Goal: Task Accomplishment & Management: Manage account settings

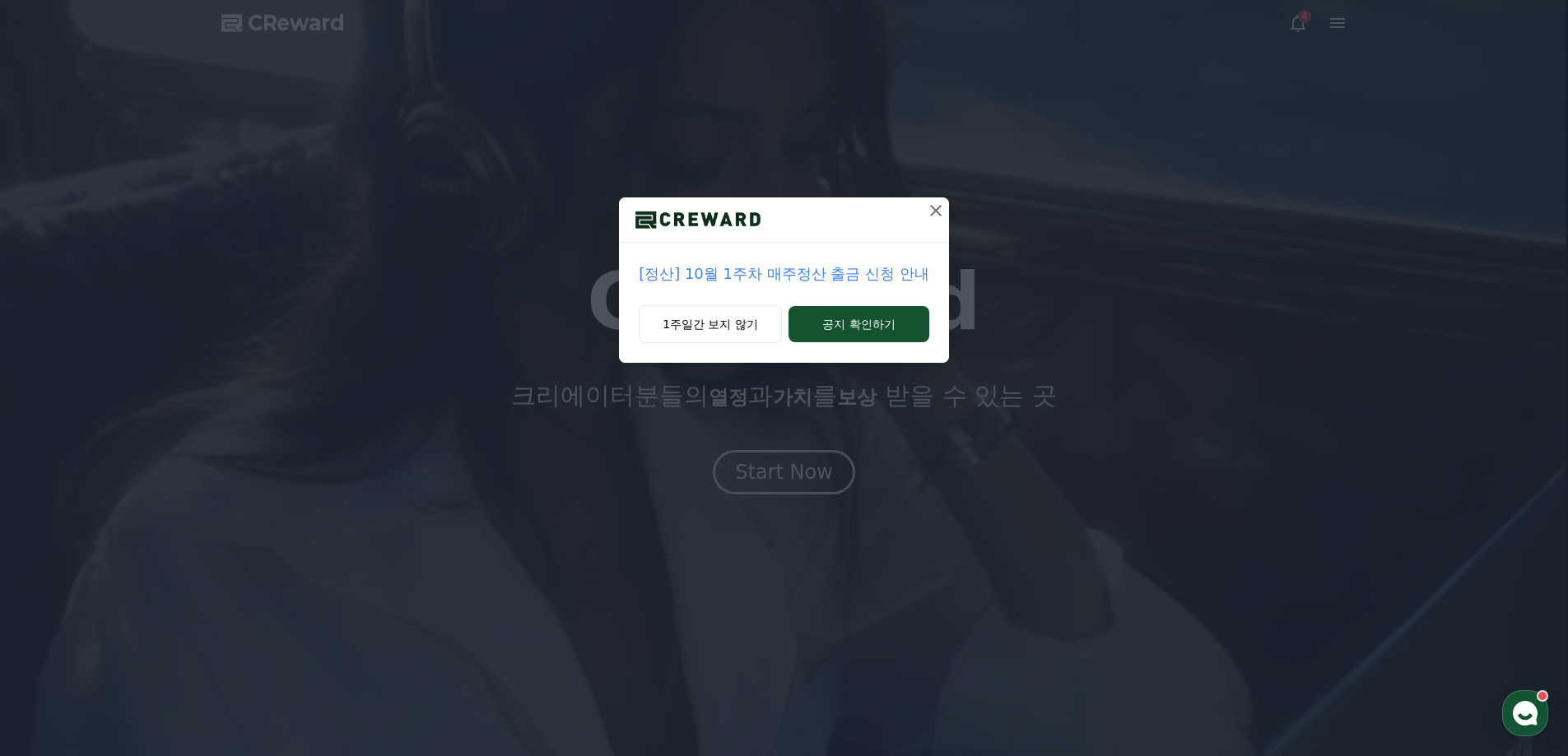
drag, startPoint x: 921, startPoint y: 205, endPoint x: 929, endPoint y: 206, distance: 8.1
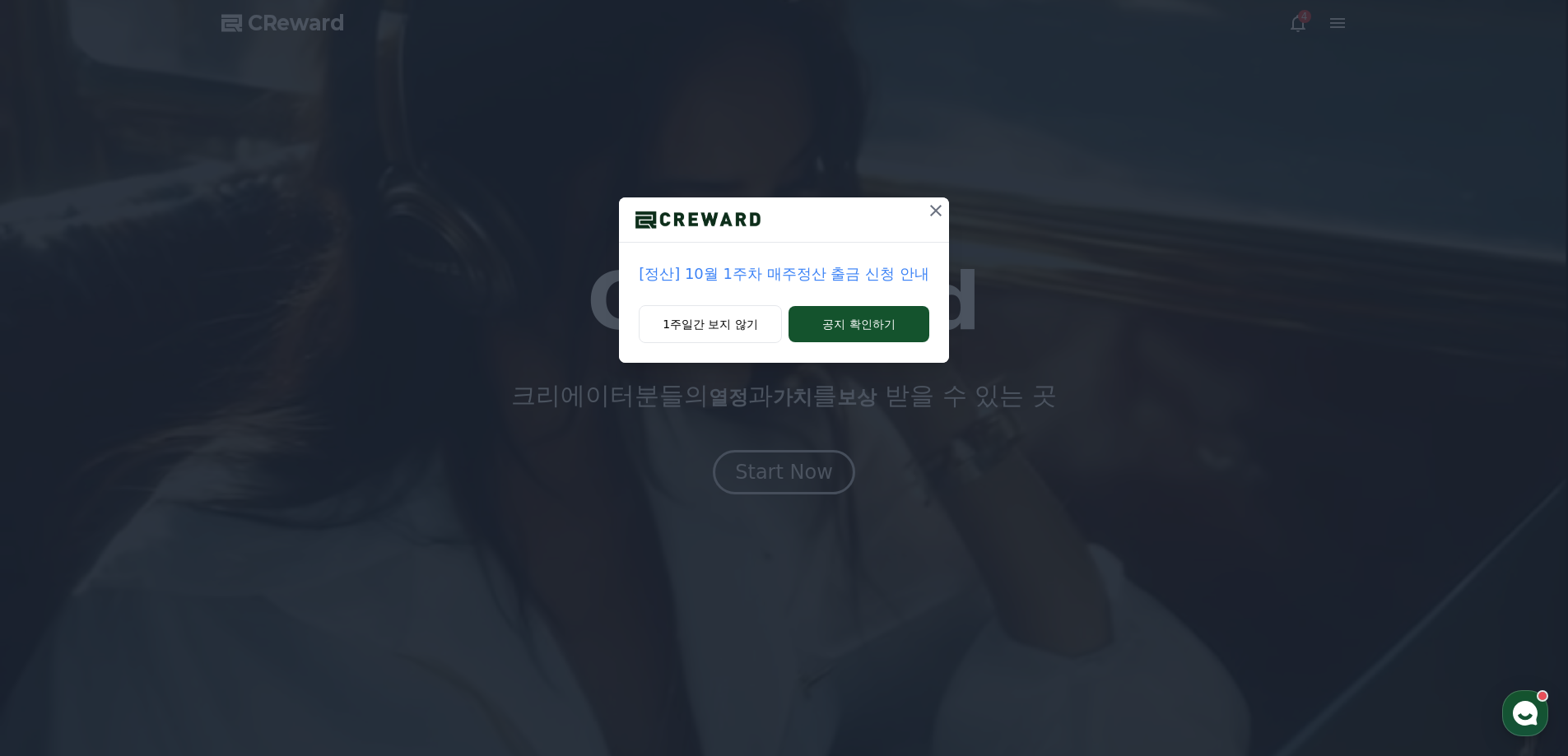
click at [923, 205] on div at bounding box center [783, 219] width 330 height 45
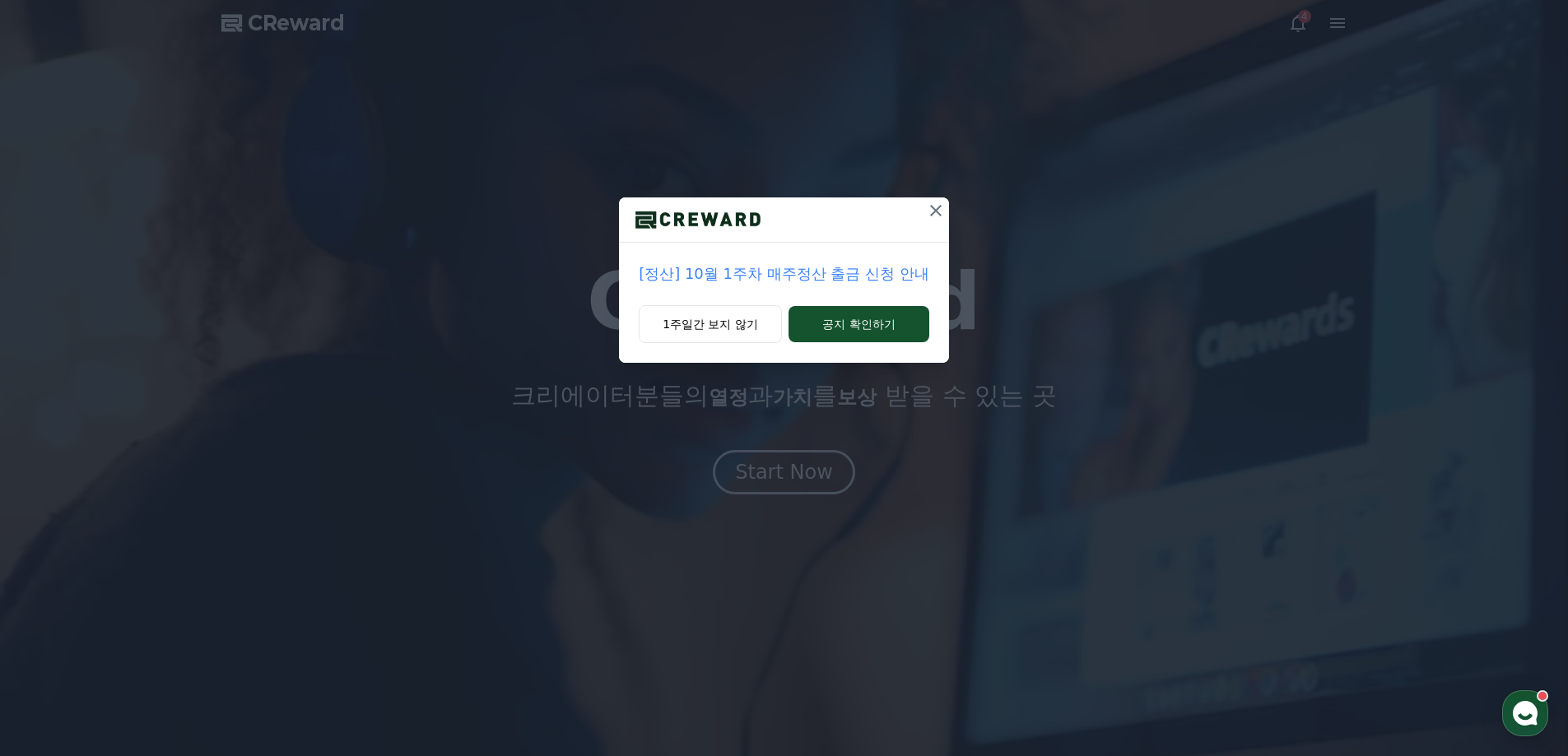
click at [934, 201] on icon at bounding box center [935, 211] width 20 height 20
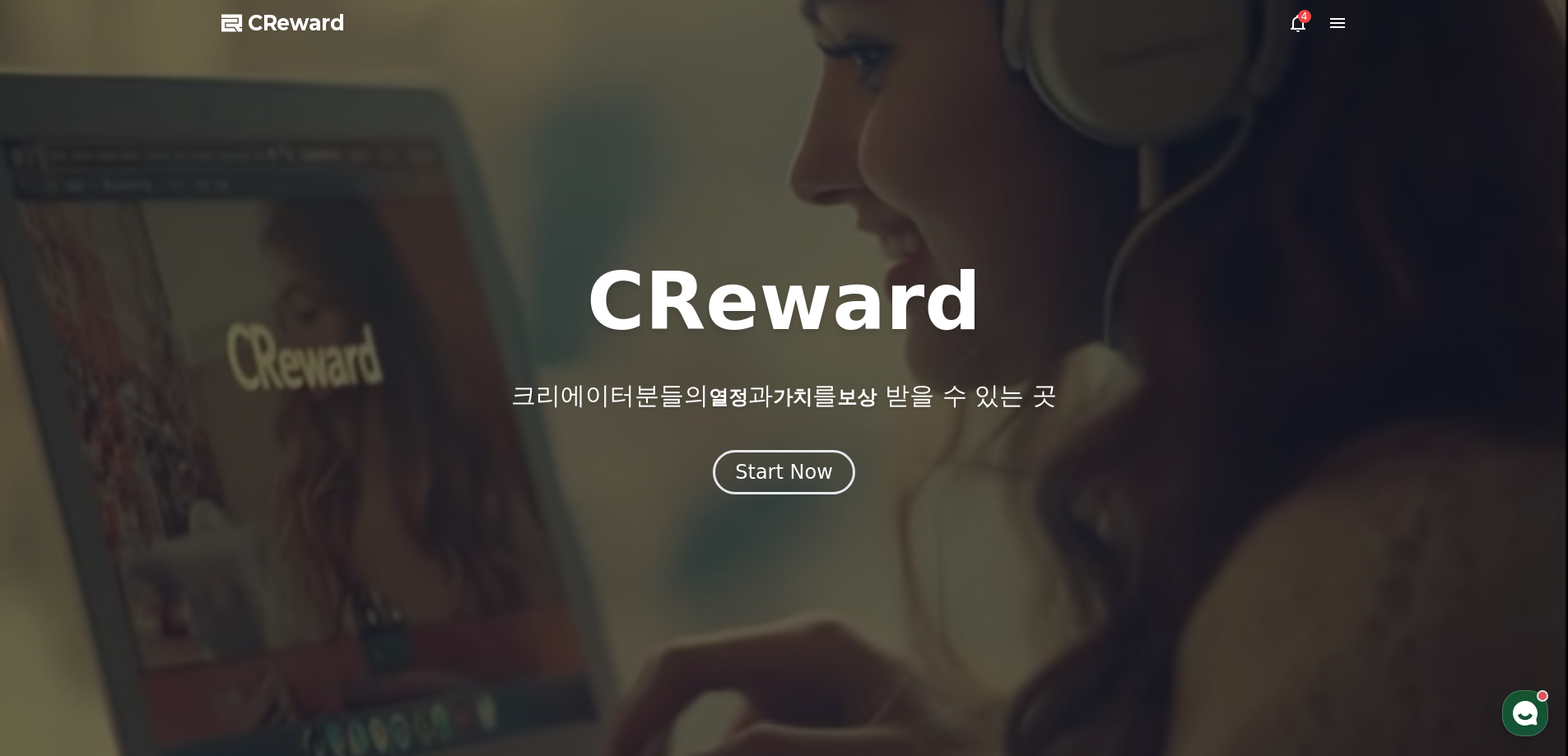
click at [1300, 26] on icon at bounding box center [1298, 23] width 20 height 20
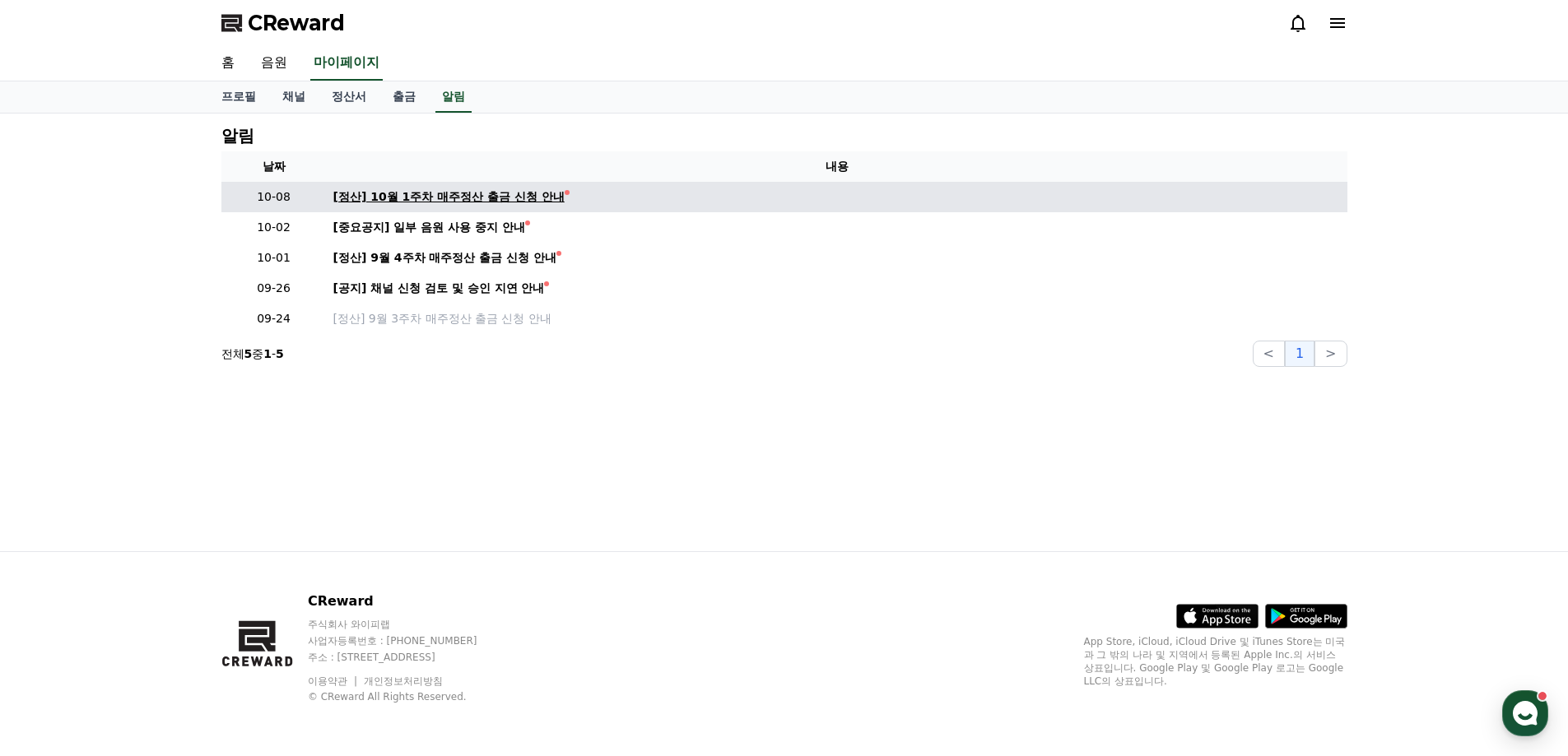
click at [470, 200] on div "[정산] 10월 1주차 매주정산 출금 신청 안내" at bounding box center [448, 197] width 231 height 17
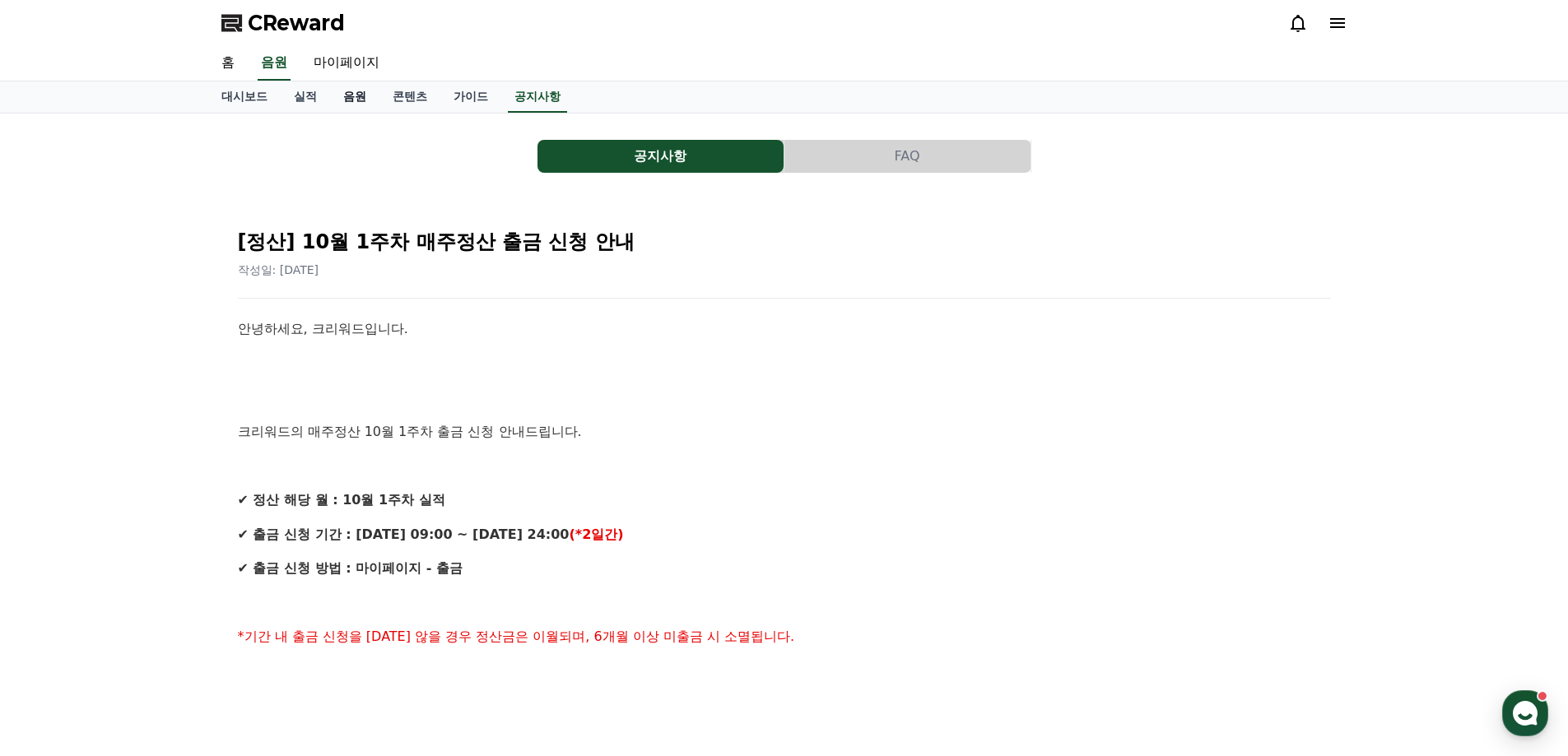
drag, startPoint x: 886, startPoint y: 364, endPoint x: 353, endPoint y: 97, distance: 596.1
click at [477, 98] on link "가이드" at bounding box center [470, 97] width 61 height 32
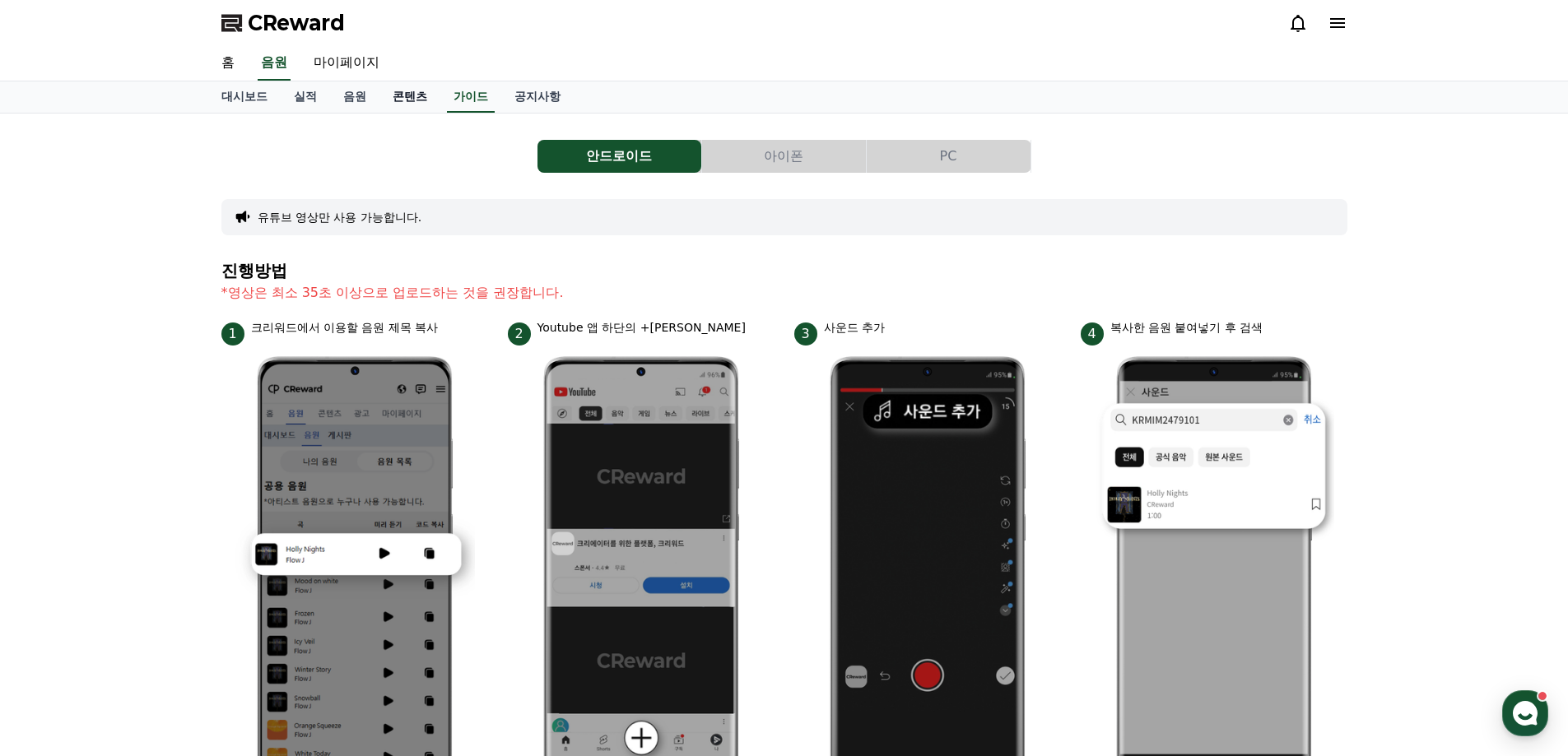
click at [420, 98] on link "콘텐츠" at bounding box center [409, 97] width 61 height 32
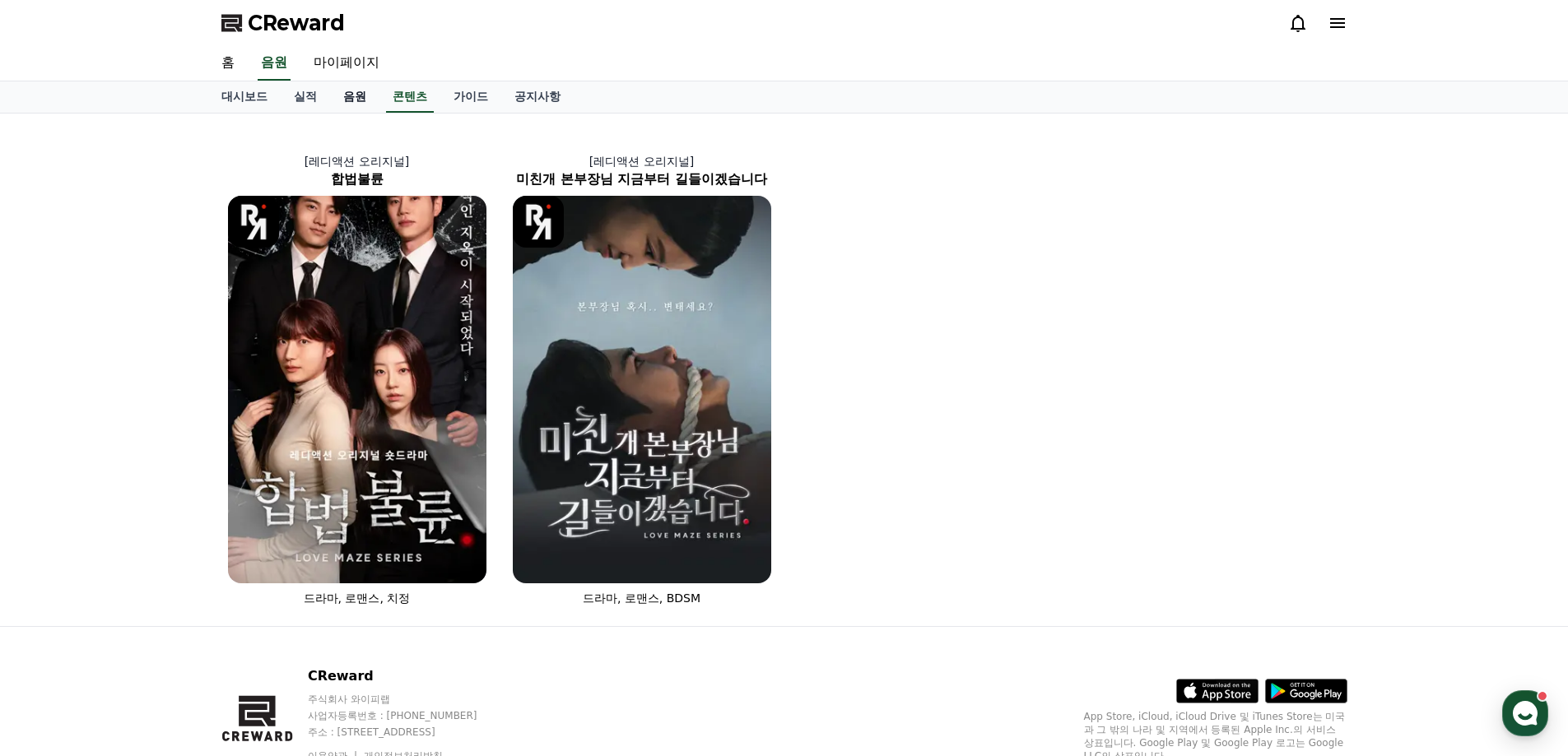
click at [361, 95] on link "음원" at bounding box center [354, 97] width 49 height 32
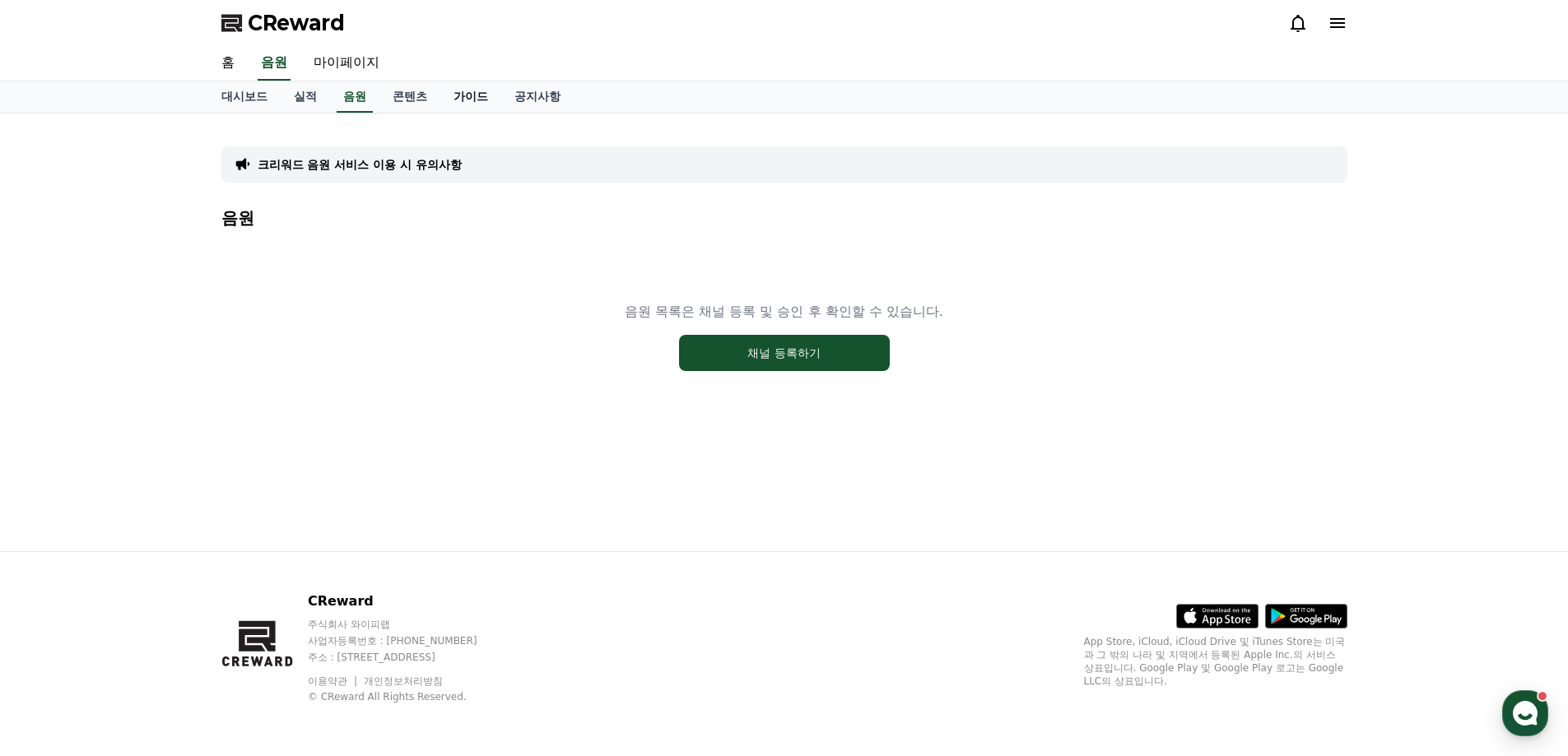
click at [457, 88] on link "가이드" at bounding box center [470, 97] width 61 height 32
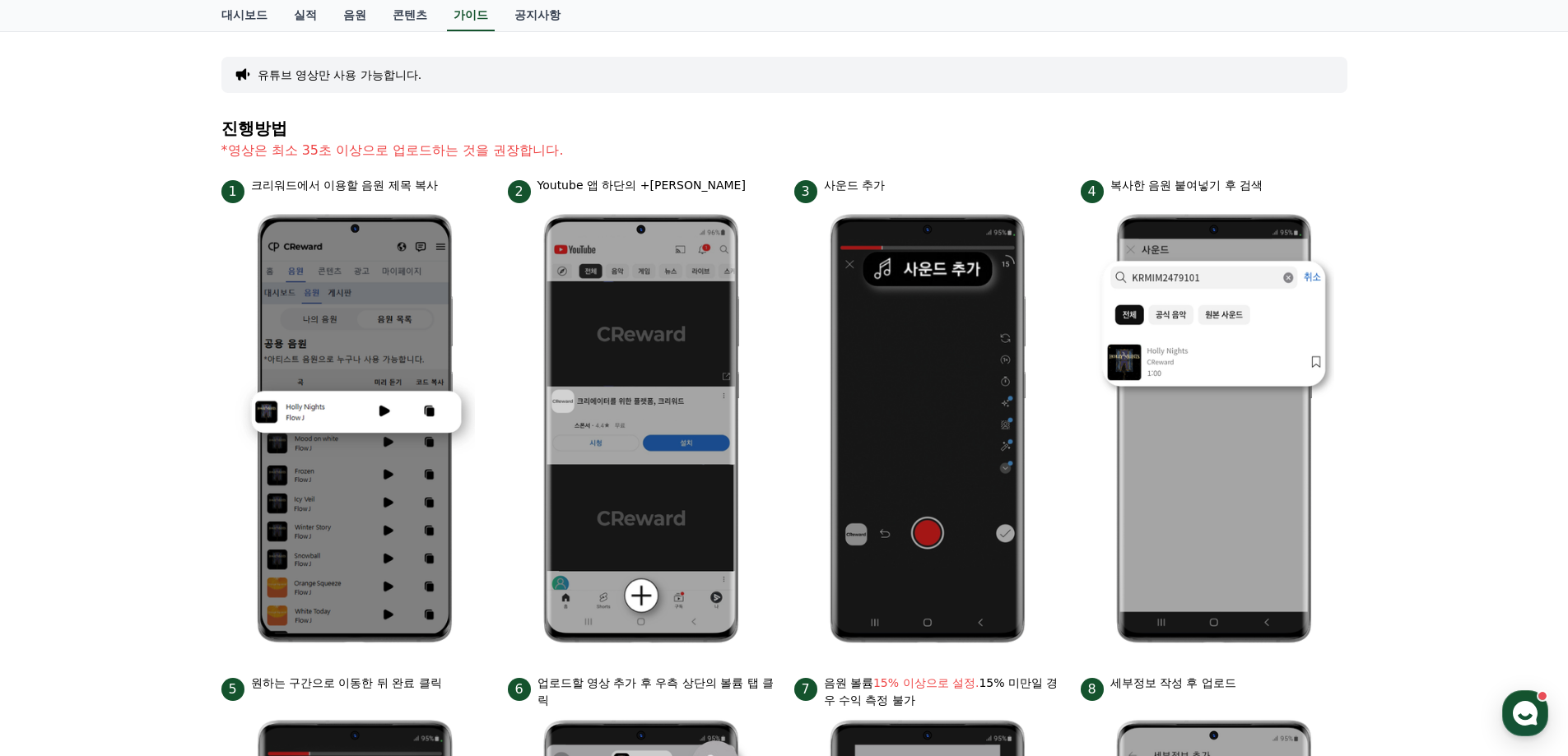
drag, startPoint x: 468, startPoint y: 257, endPoint x: 485, endPoint y: 332, distance: 76.9
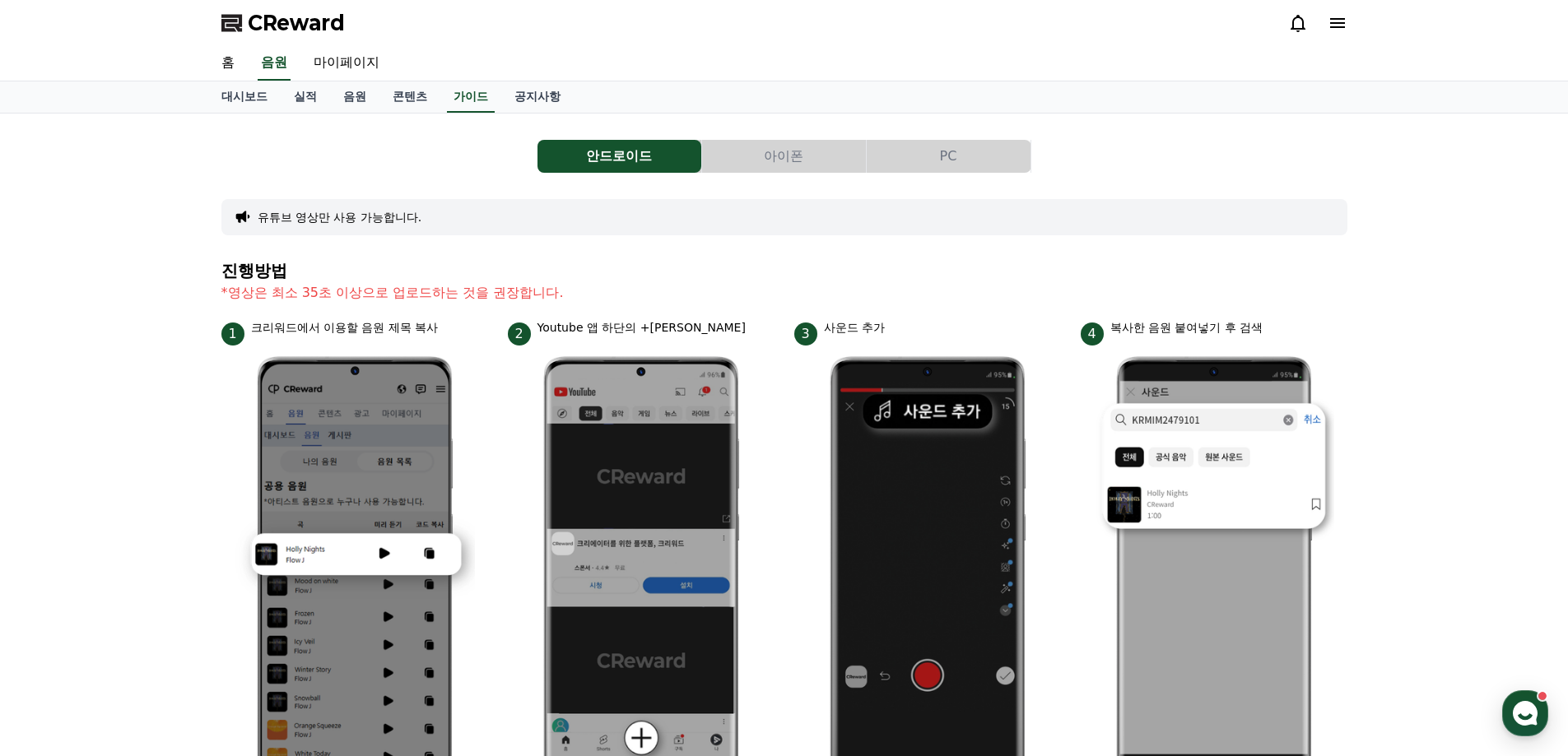
drag, startPoint x: 1234, startPoint y: 271, endPoint x: 941, endPoint y: 59, distance: 361.7
click at [1352, 26] on div "CReward" at bounding box center [784, 23] width 1152 height 46
click at [1328, 17] on icon at bounding box center [1337, 23] width 20 height 20
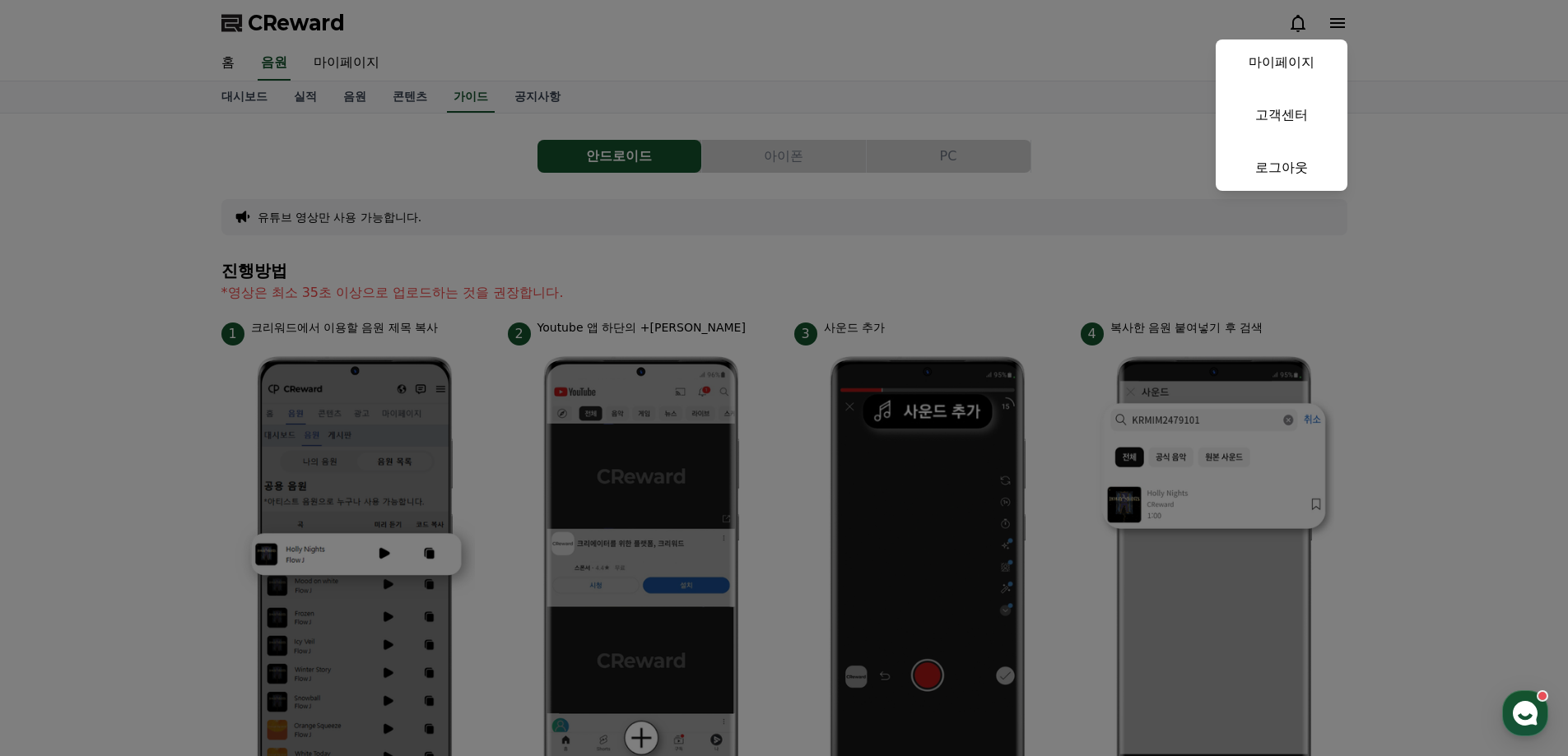
click at [1031, 104] on button "close" at bounding box center [784, 378] width 1568 height 756
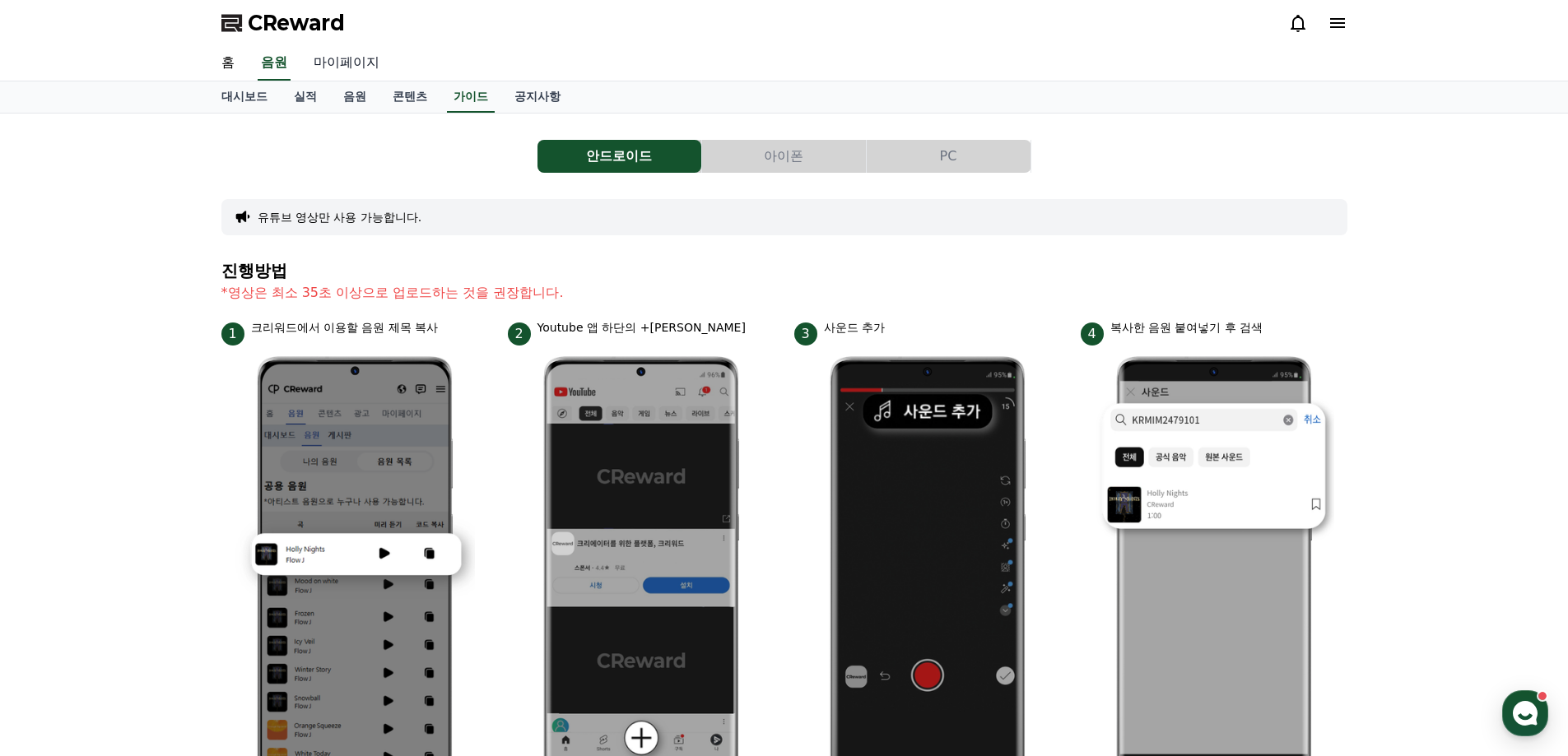
click at [351, 66] on link "마이페이지" at bounding box center [346, 63] width 92 height 35
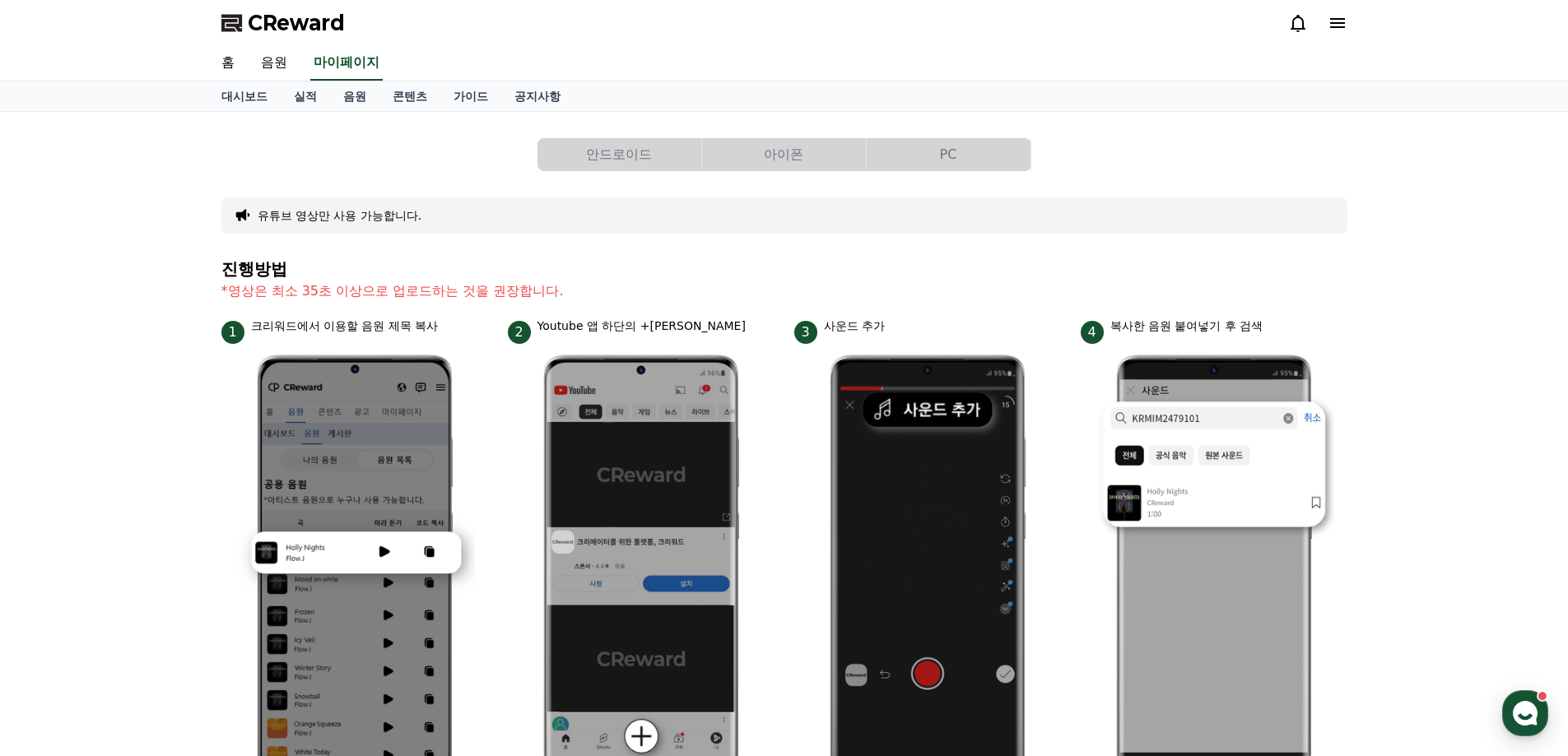
select select "**********"
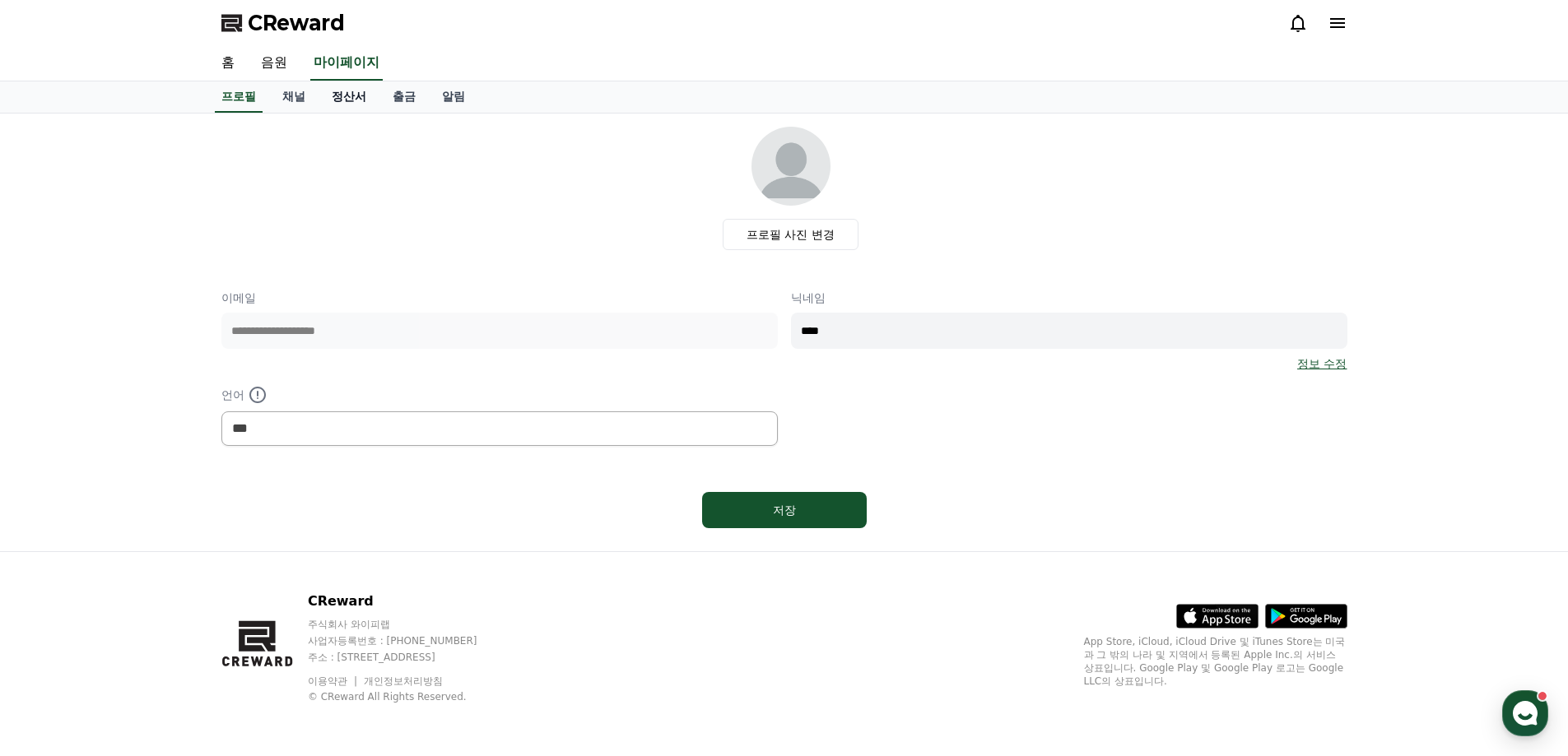
click at [377, 96] on link "정산서" at bounding box center [348, 97] width 61 height 32
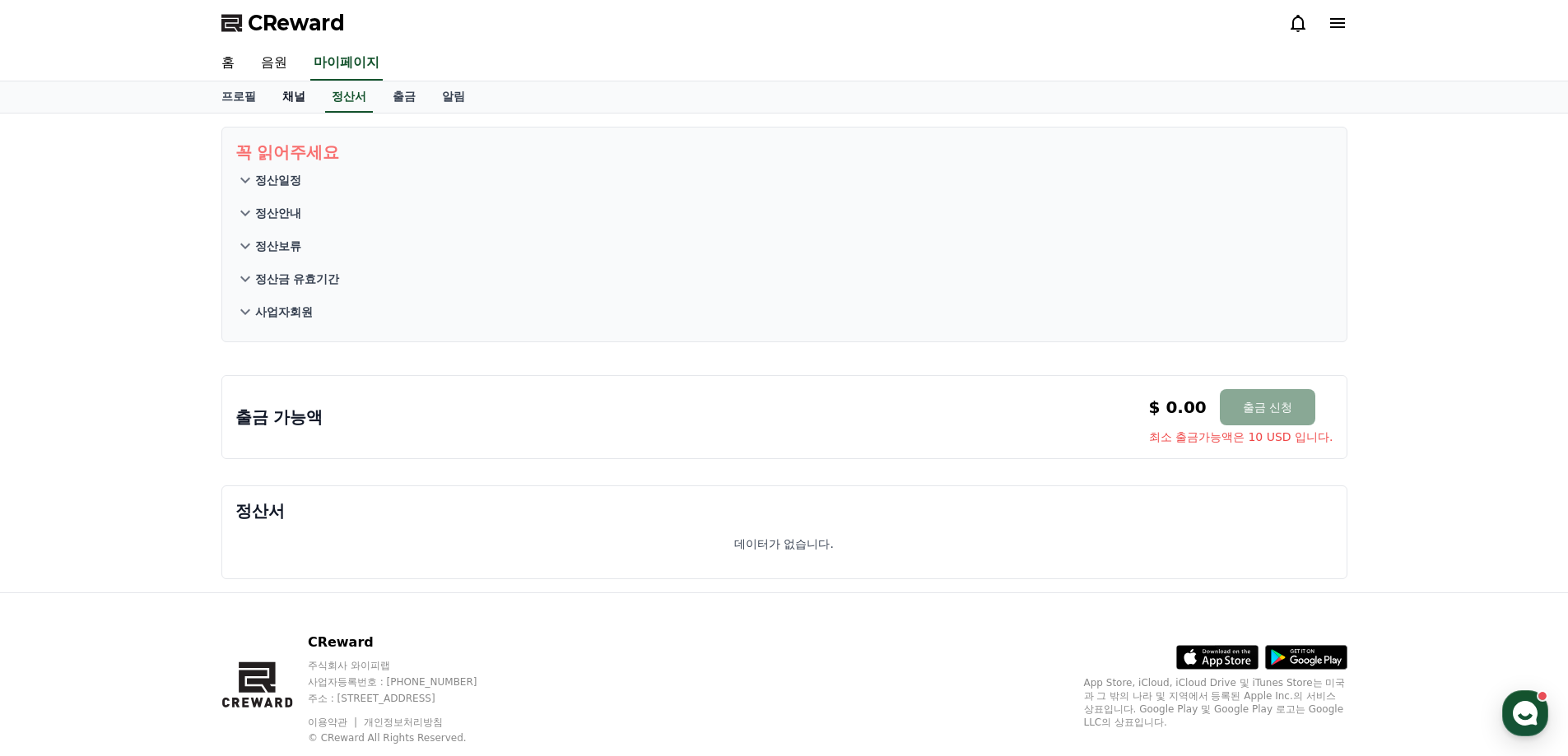
click at [299, 101] on link "채널" at bounding box center [293, 97] width 49 height 32
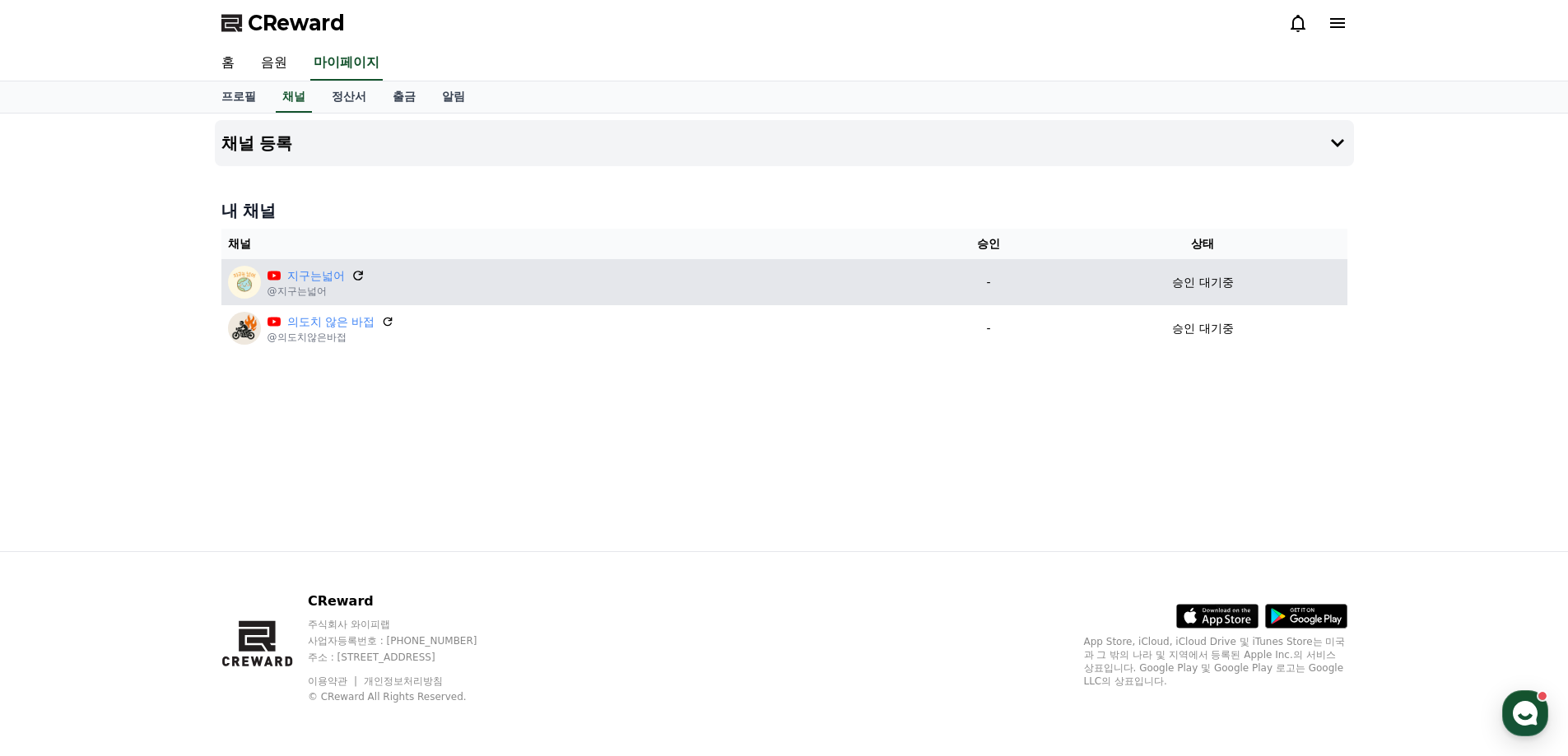
click at [359, 276] on icon at bounding box center [357, 275] width 14 height 14
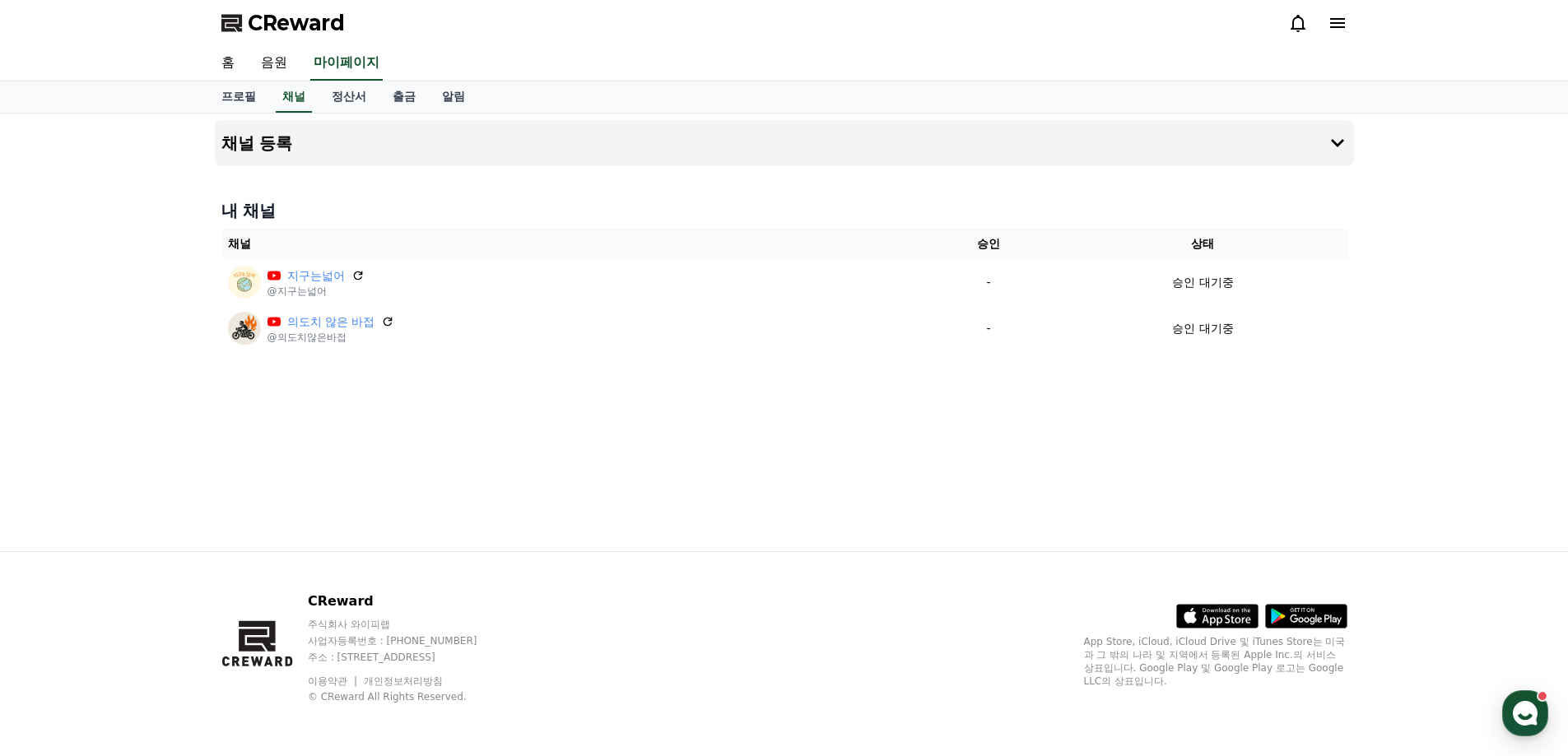
click at [874, 54] on div "홈 음원 마이페이지" at bounding box center [784, 63] width 1152 height 35
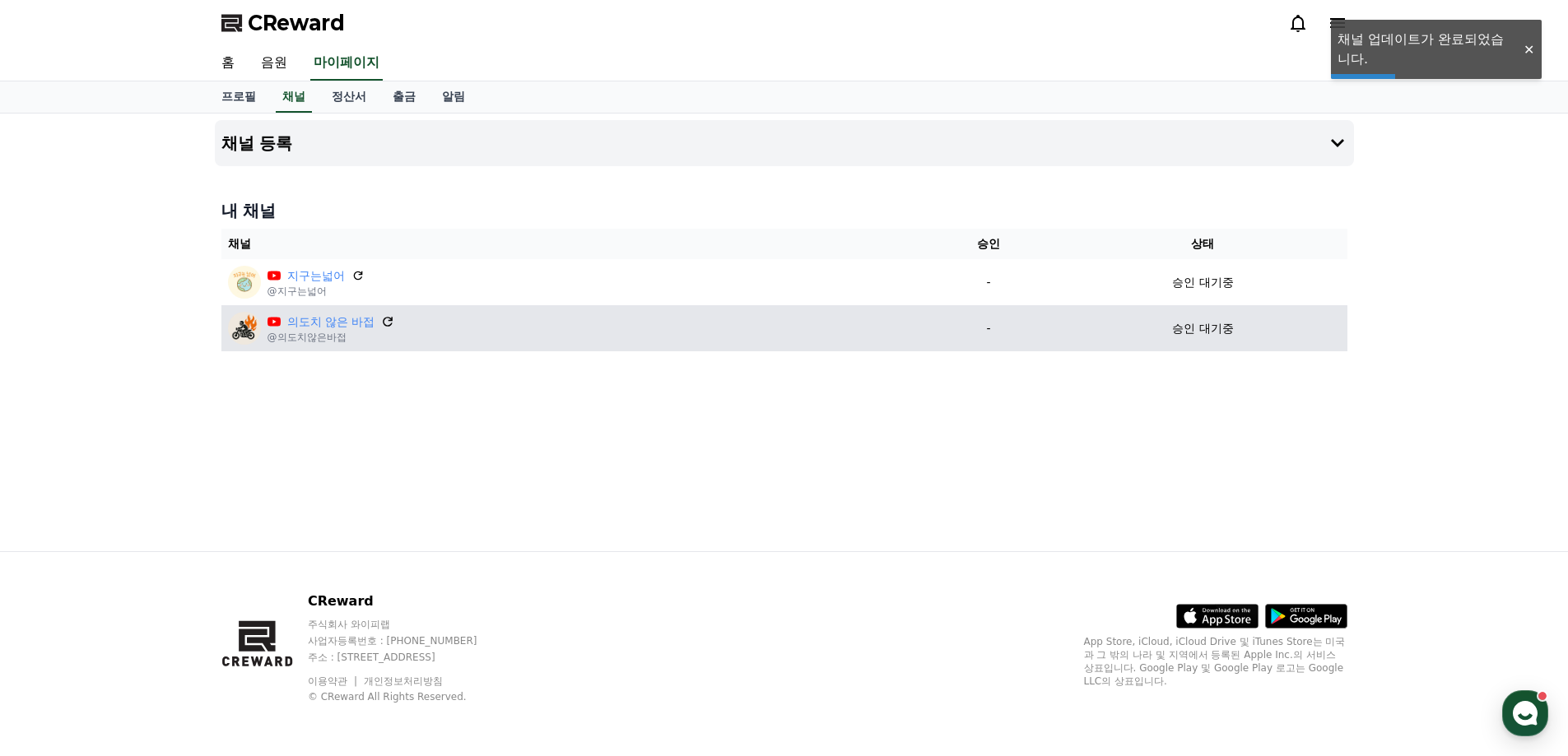
click at [390, 322] on icon at bounding box center [388, 321] width 14 height 14
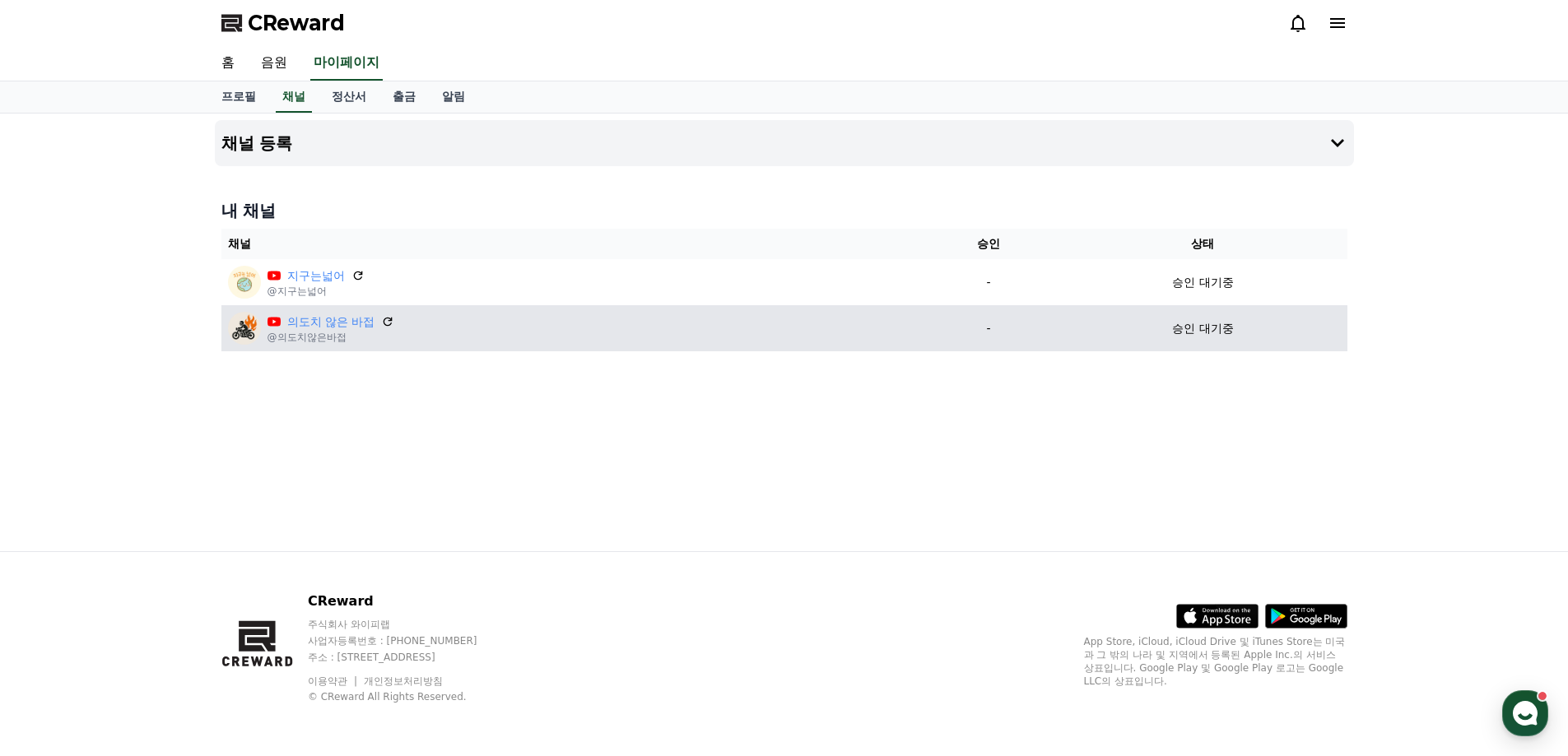
drag, startPoint x: 432, startPoint y: 276, endPoint x: 542, endPoint y: 339, distance: 126.8
click at [528, 337] on table "채널 승인 상태 지구는넓어 @지구는넓어 - 승인 대기중 의도치 않은 바접 @의도치않은바접 - 승인 대기중" at bounding box center [784, 290] width 1125 height 122
click at [577, 341] on div "의도치 않은 바접 @의도치않은바접" at bounding box center [569, 328] width 684 height 33
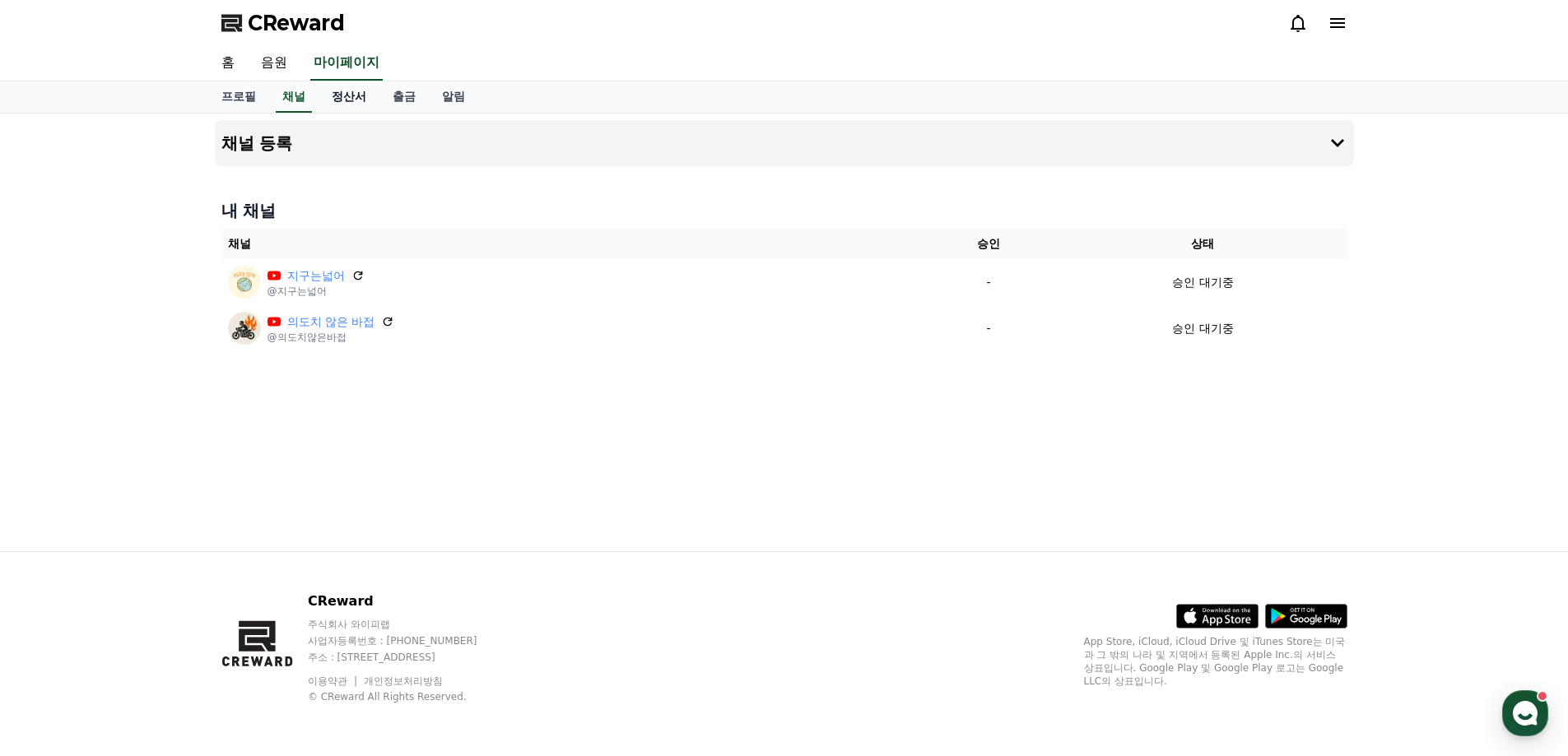
click at [361, 97] on link "정산서" at bounding box center [348, 97] width 61 height 32
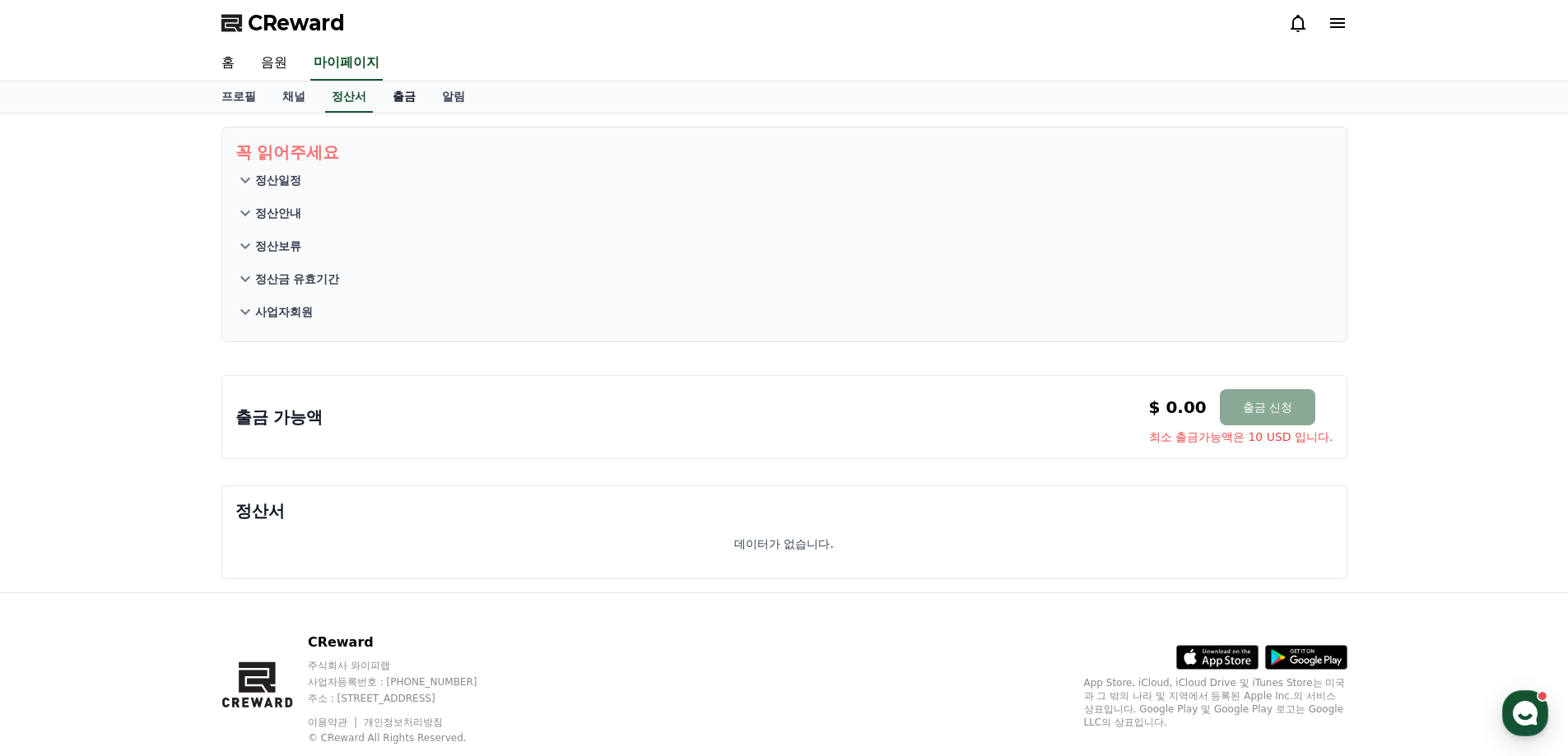
click at [392, 94] on link "출금" at bounding box center [403, 97] width 49 height 32
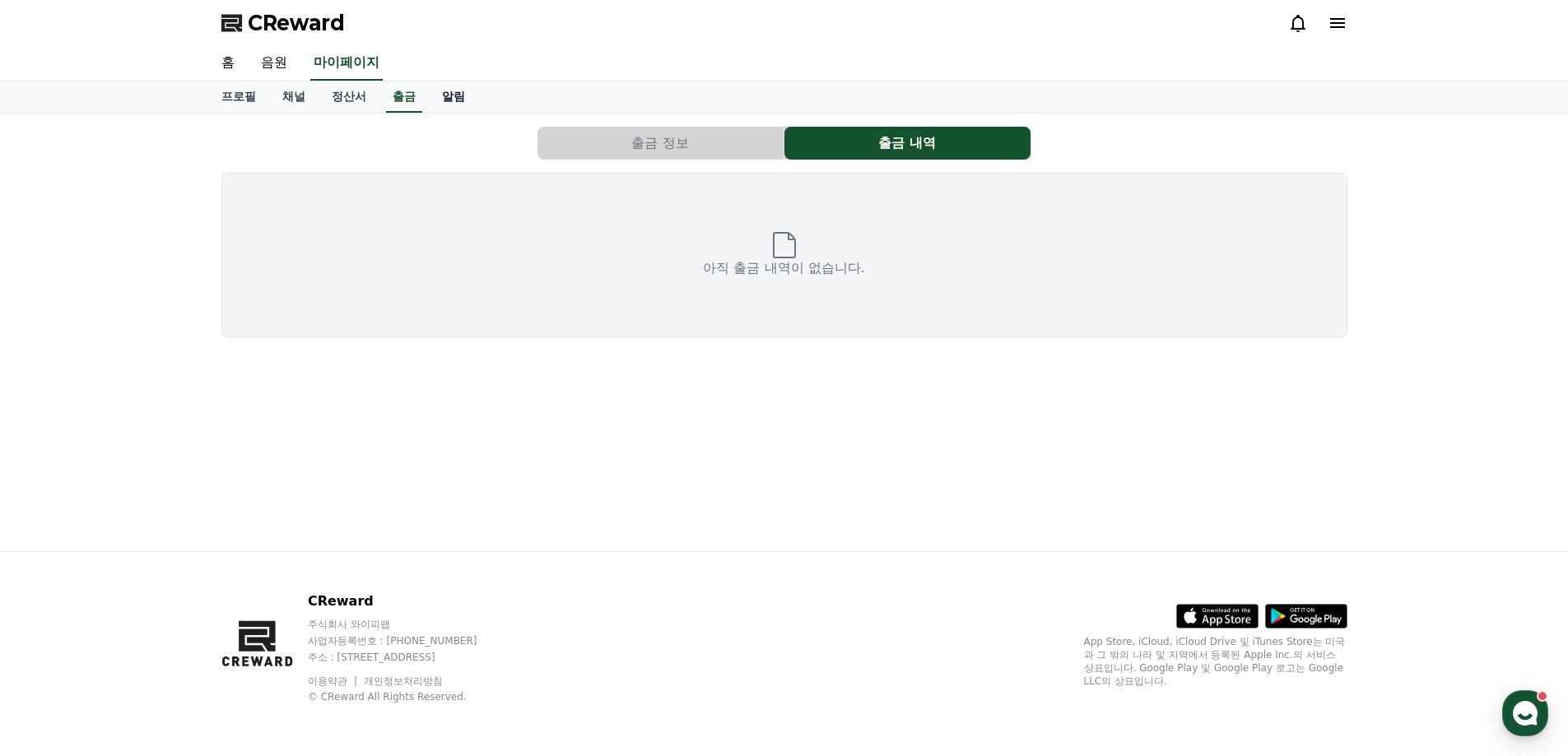
click at [458, 97] on link "알림" at bounding box center [453, 97] width 49 height 32
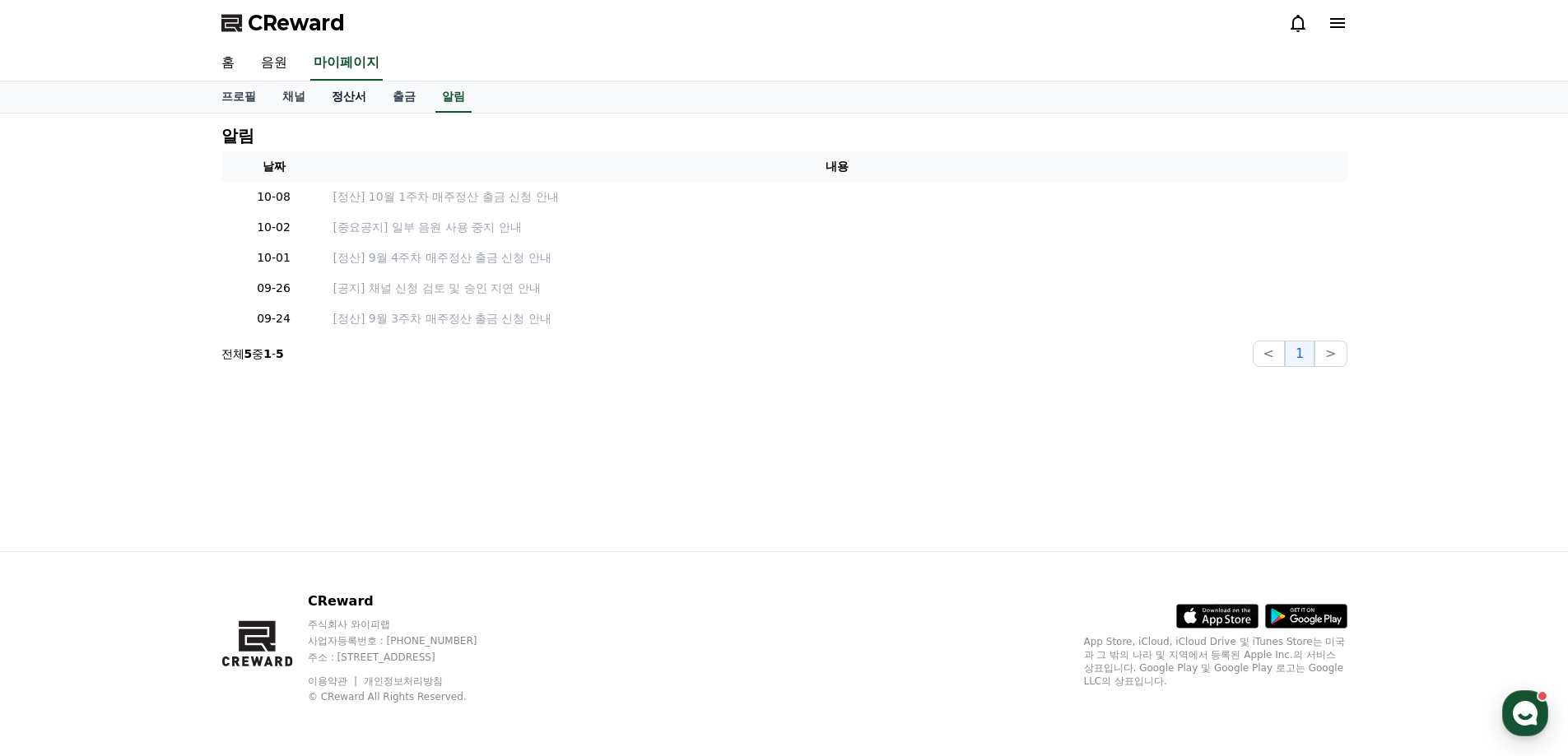
click at [328, 100] on link "정산서" at bounding box center [348, 97] width 61 height 32
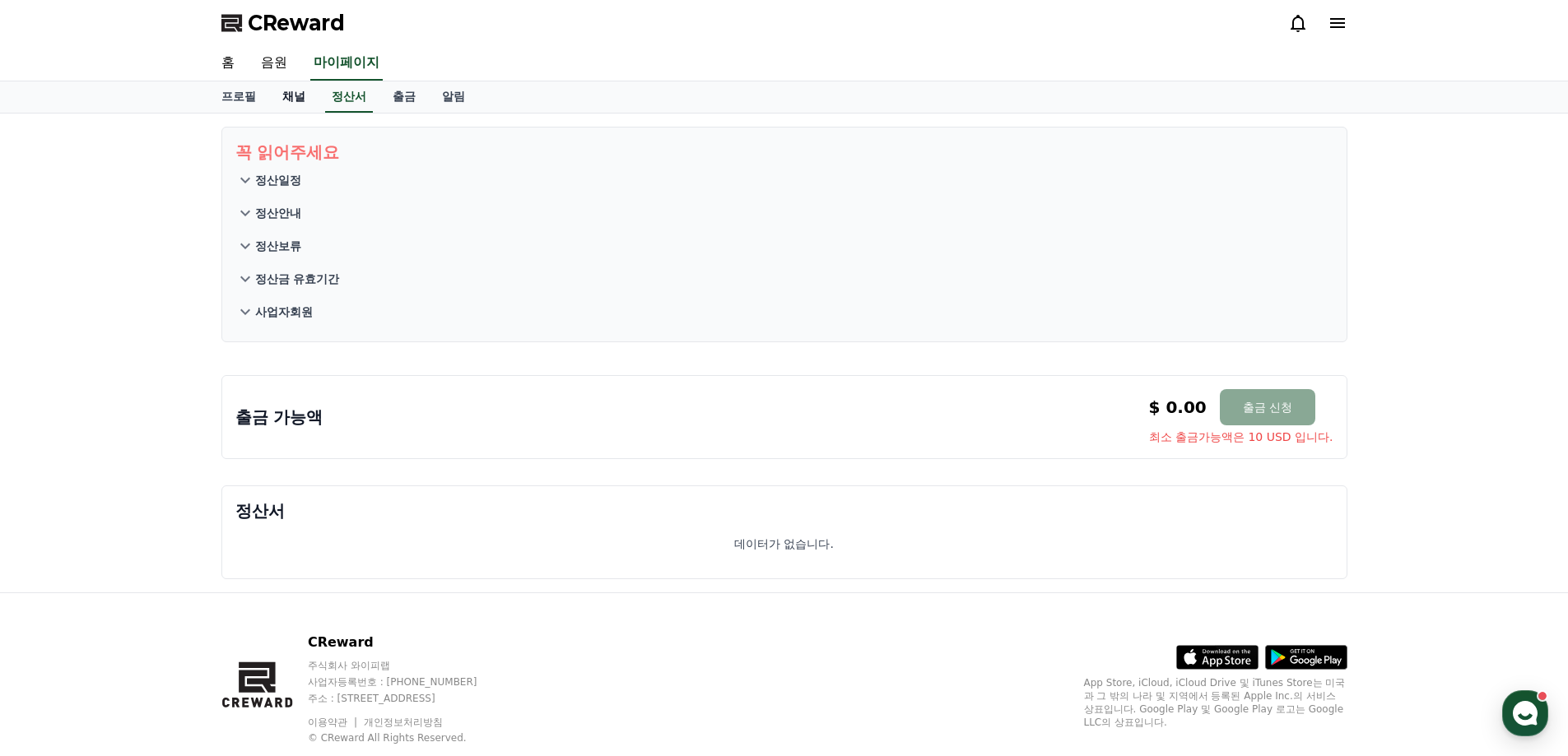
click at [303, 97] on link "채널" at bounding box center [293, 97] width 49 height 32
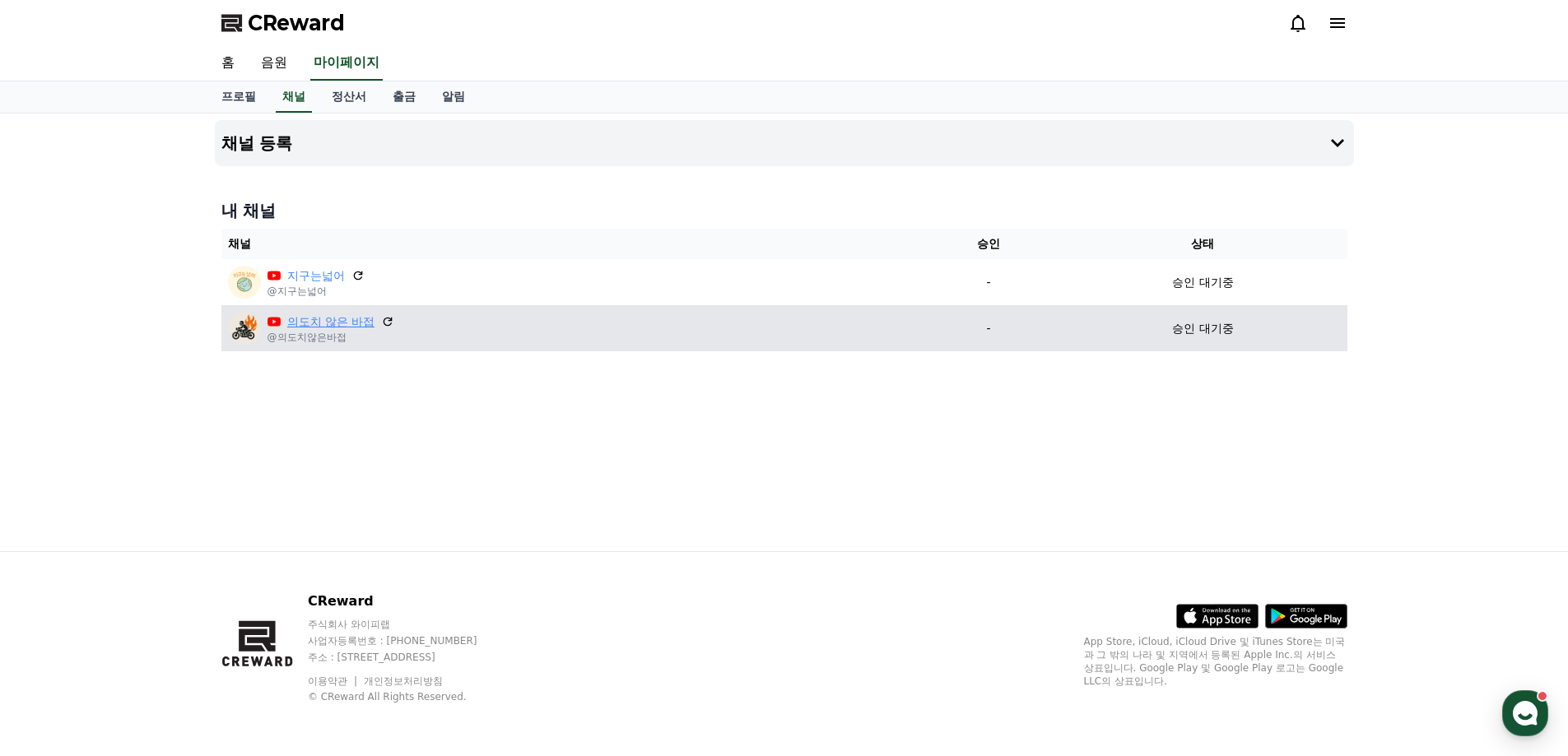
click at [322, 321] on link "의도치 않은 바접" at bounding box center [332, 322] width 89 height 17
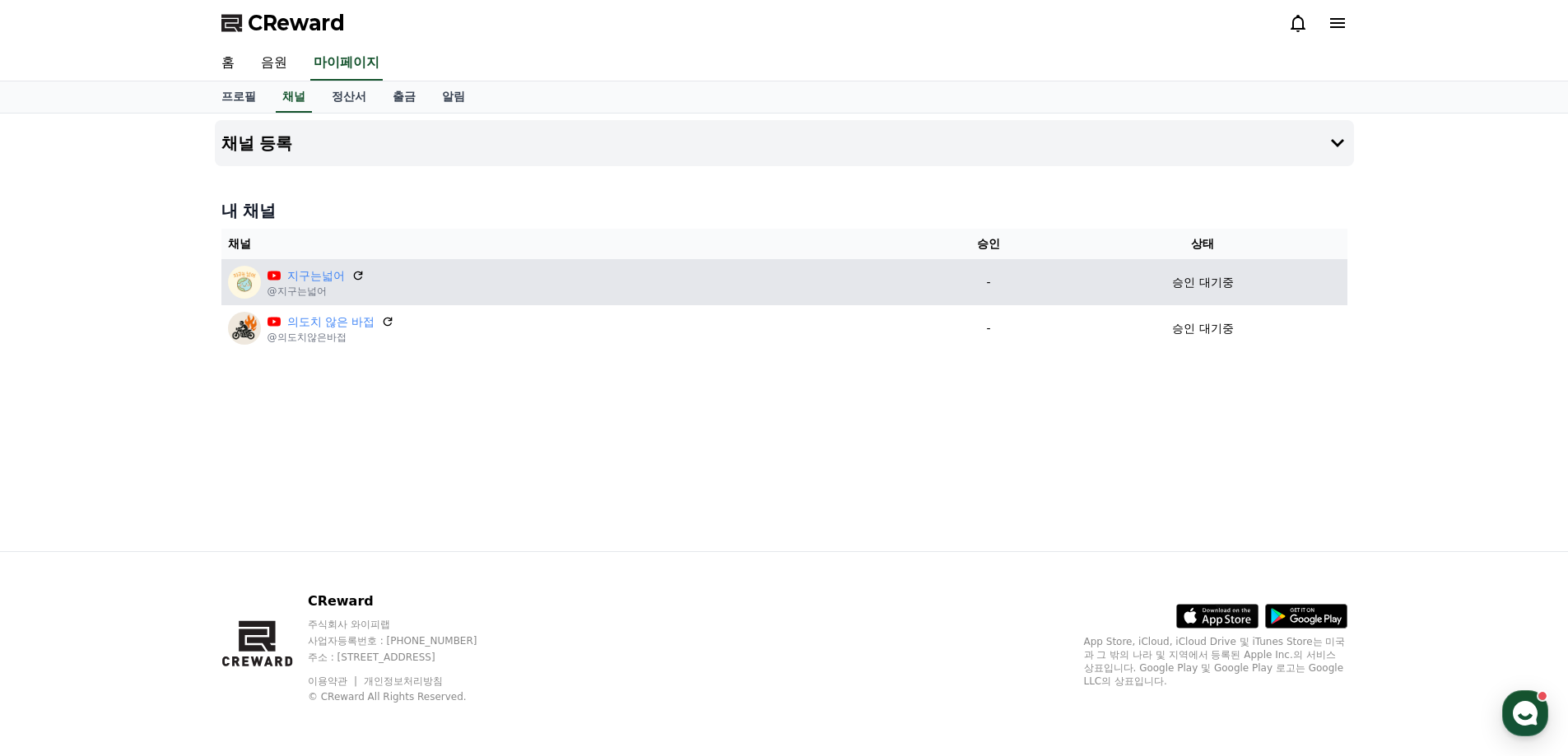
drag, startPoint x: 1256, startPoint y: 301, endPoint x: 1302, endPoint y: 276, distance: 52.4
click at [1257, 301] on td "승인 대기중" at bounding box center [1201, 282] width 288 height 46
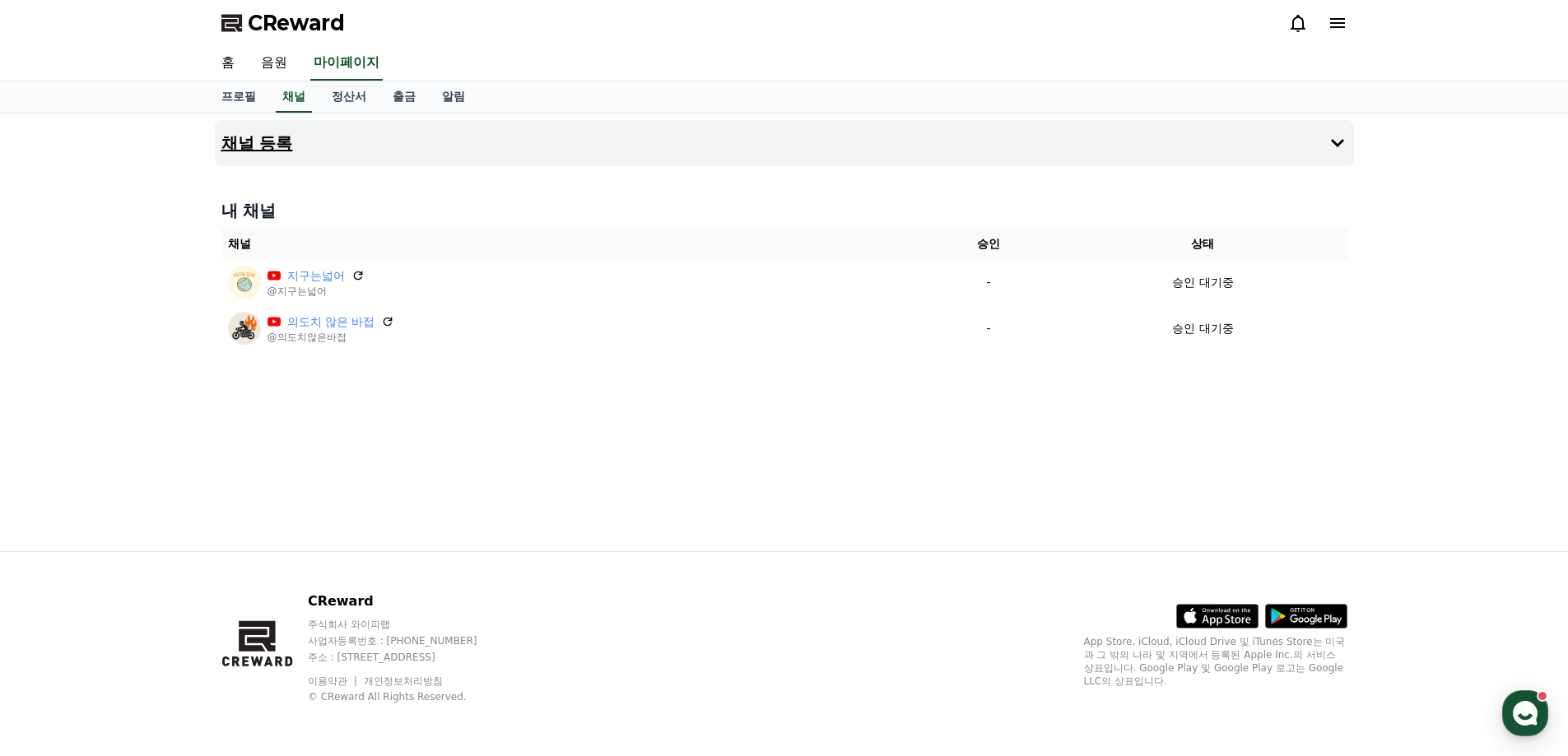
click at [1323, 151] on button "채널 등록" at bounding box center [784, 143] width 1139 height 46
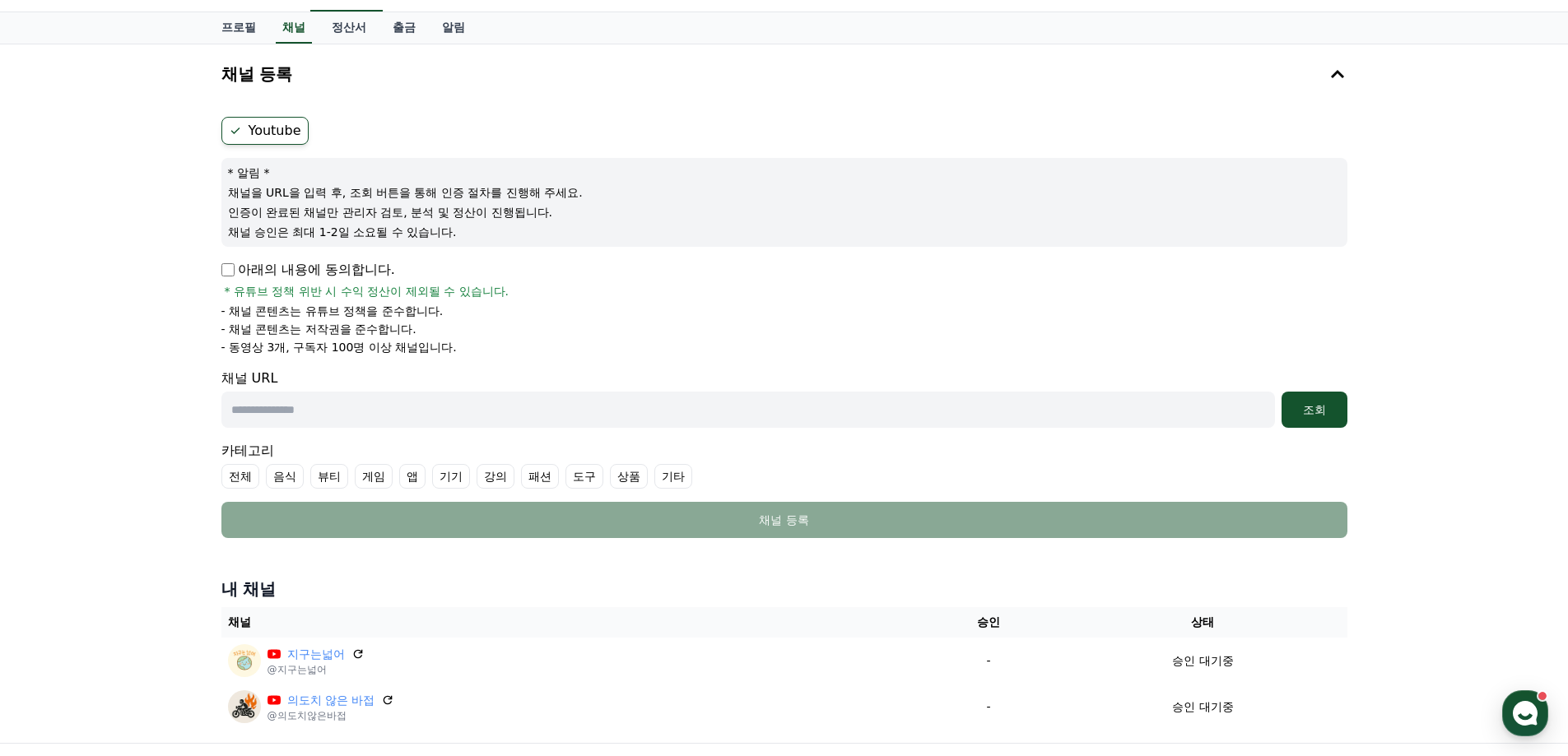
scroll to position [164, 0]
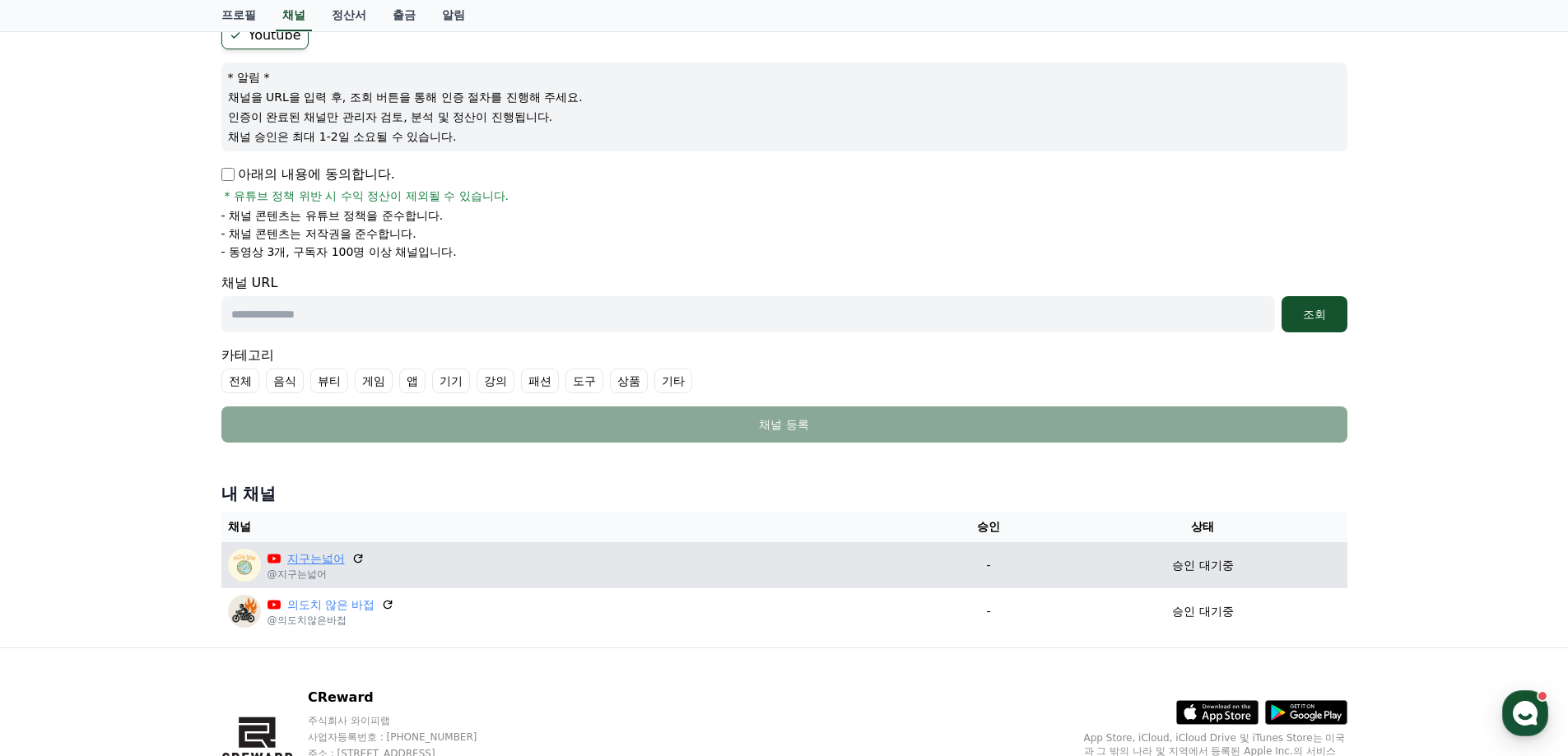
click at [323, 559] on link "지구는넓어" at bounding box center [316, 559] width 58 height 17
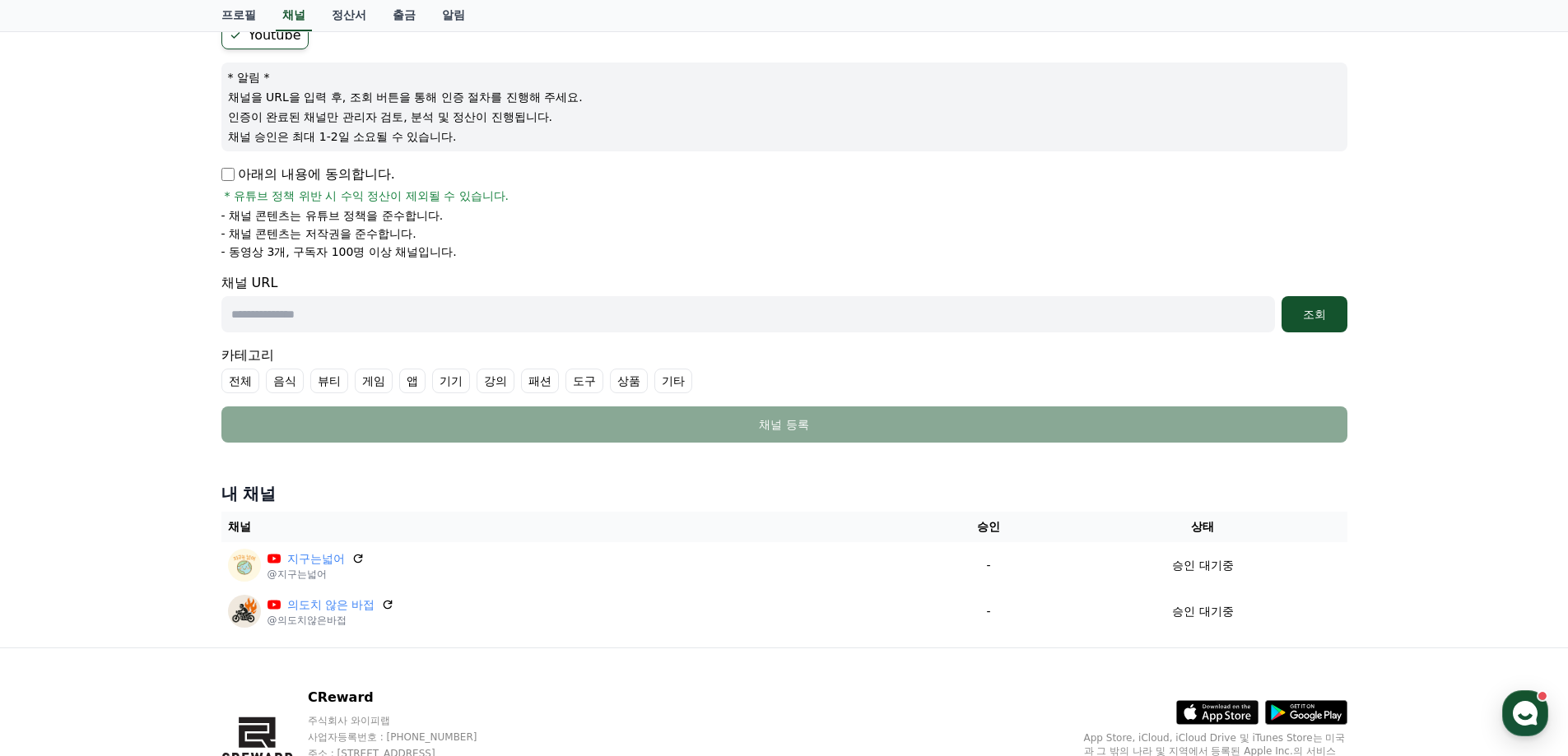
click at [361, 322] on input "text" at bounding box center [747, 315] width 1053 height 37
paste input "**********"
type input "**********"
click at [1323, 311] on div "조회" at bounding box center [1314, 314] width 53 height 16
click at [1313, 326] on button "조회" at bounding box center [1314, 315] width 65 height 37
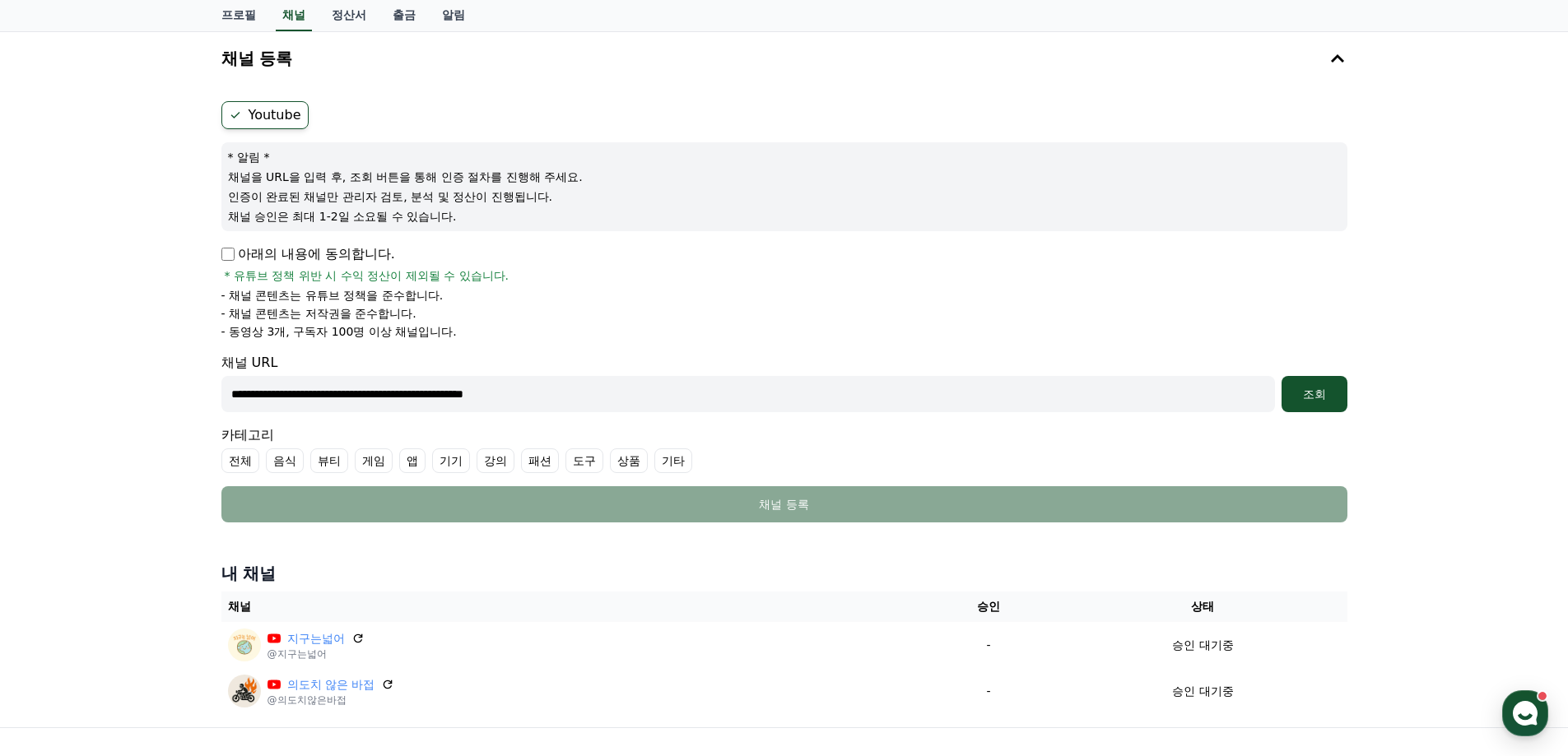
scroll to position [83, 0]
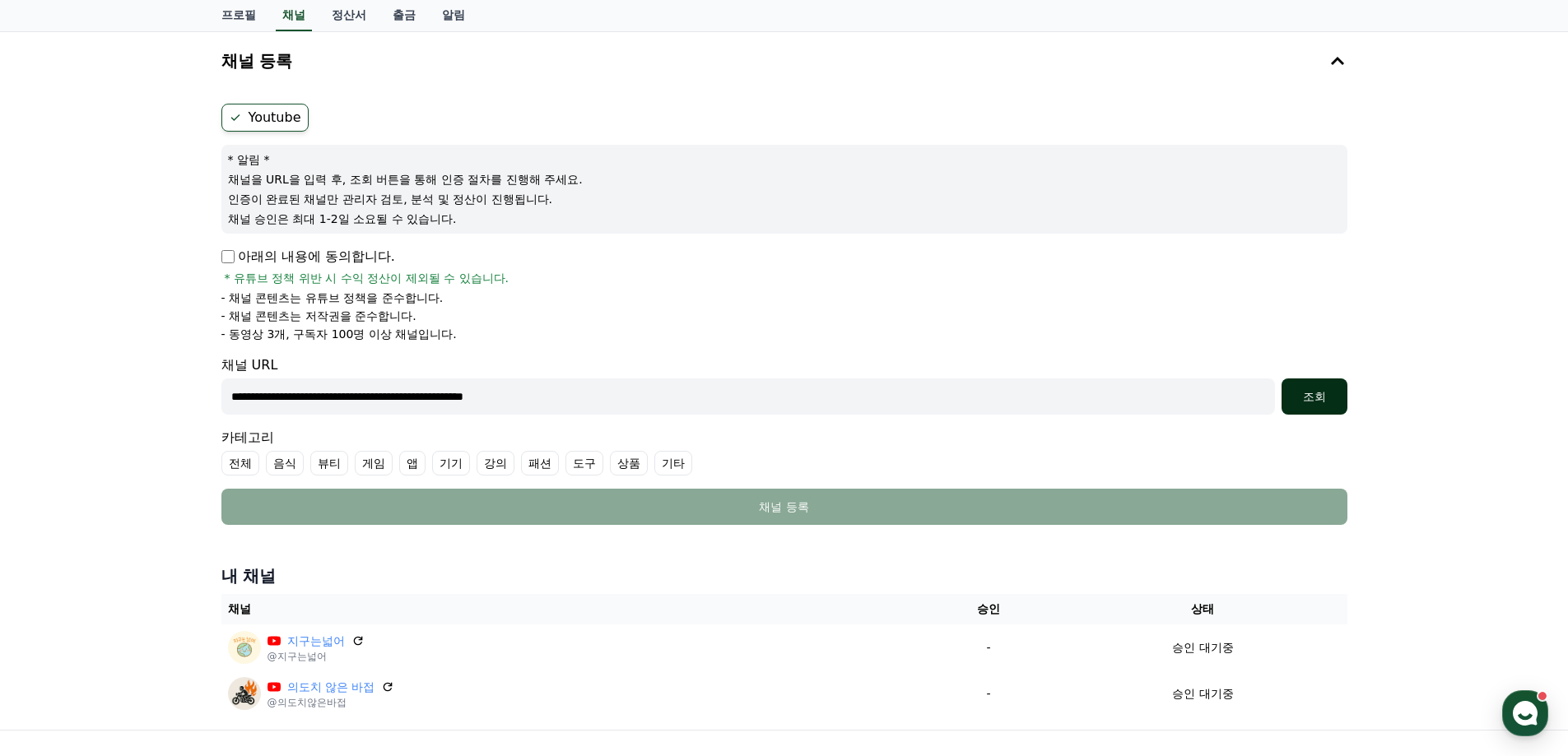
click at [1329, 395] on div "조회" at bounding box center [1314, 396] width 53 height 16
click at [1328, 395] on div "조회" at bounding box center [1314, 396] width 53 height 16
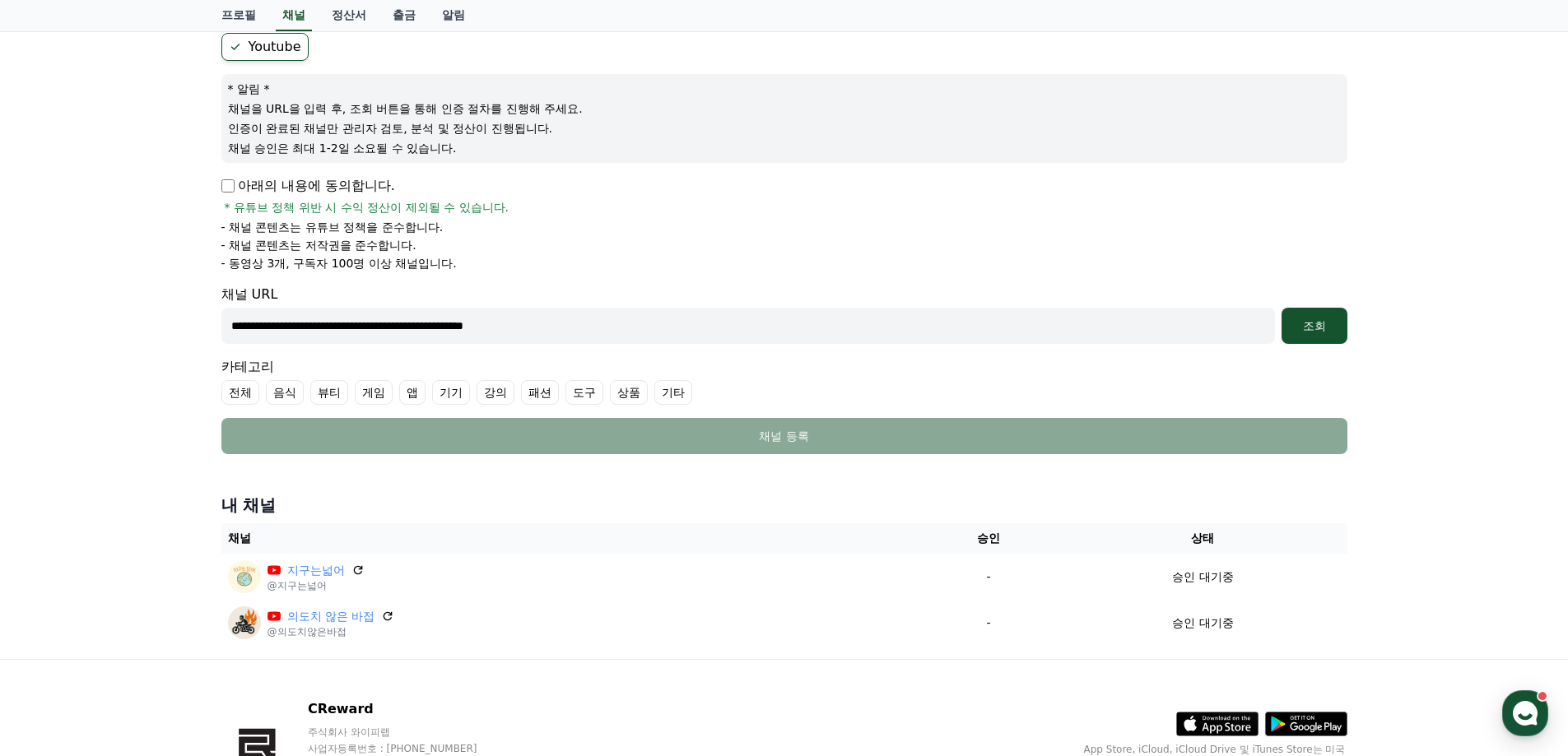
scroll to position [261, 0]
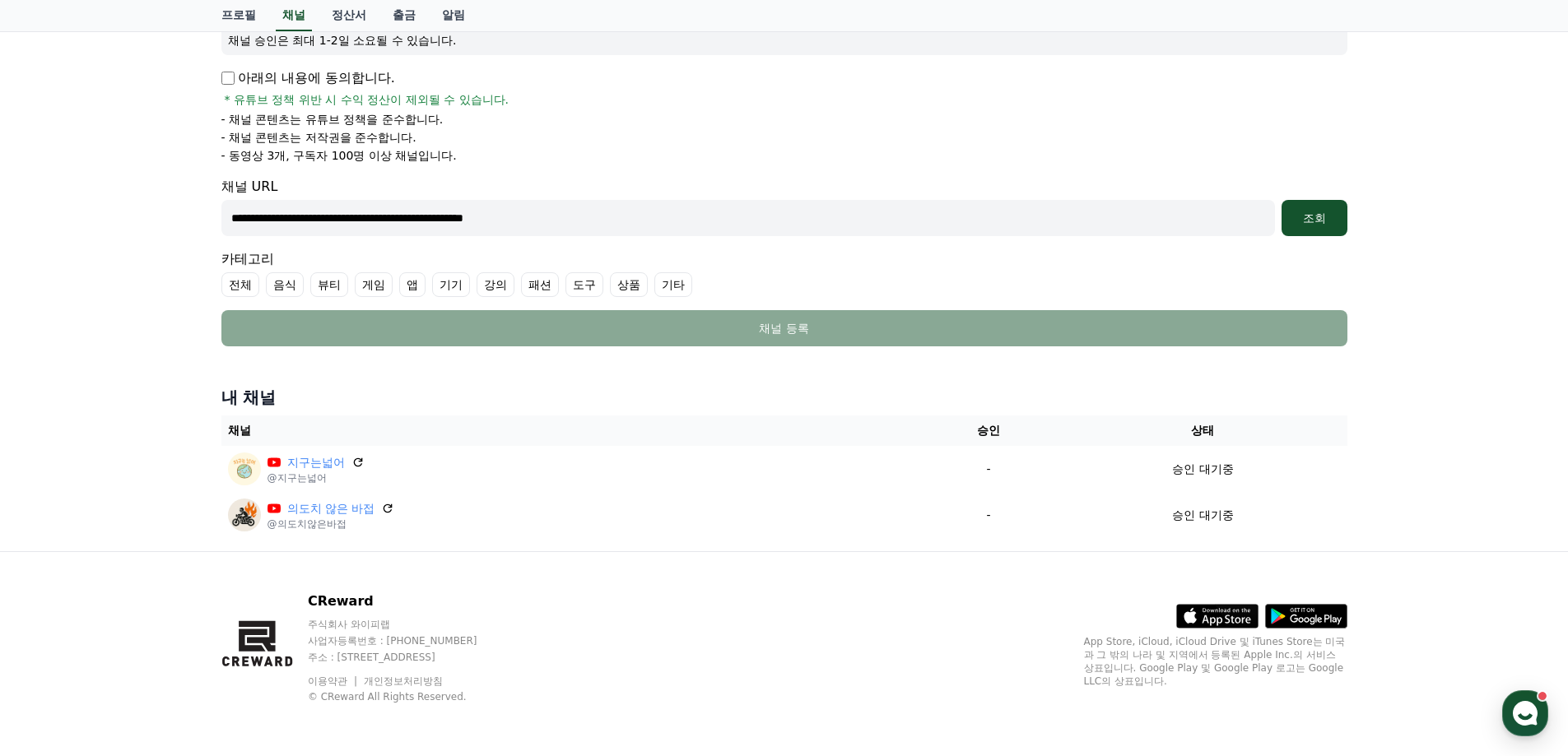
drag, startPoint x: 1463, startPoint y: 439, endPoint x: 1382, endPoint y: 587, distance: 168.7
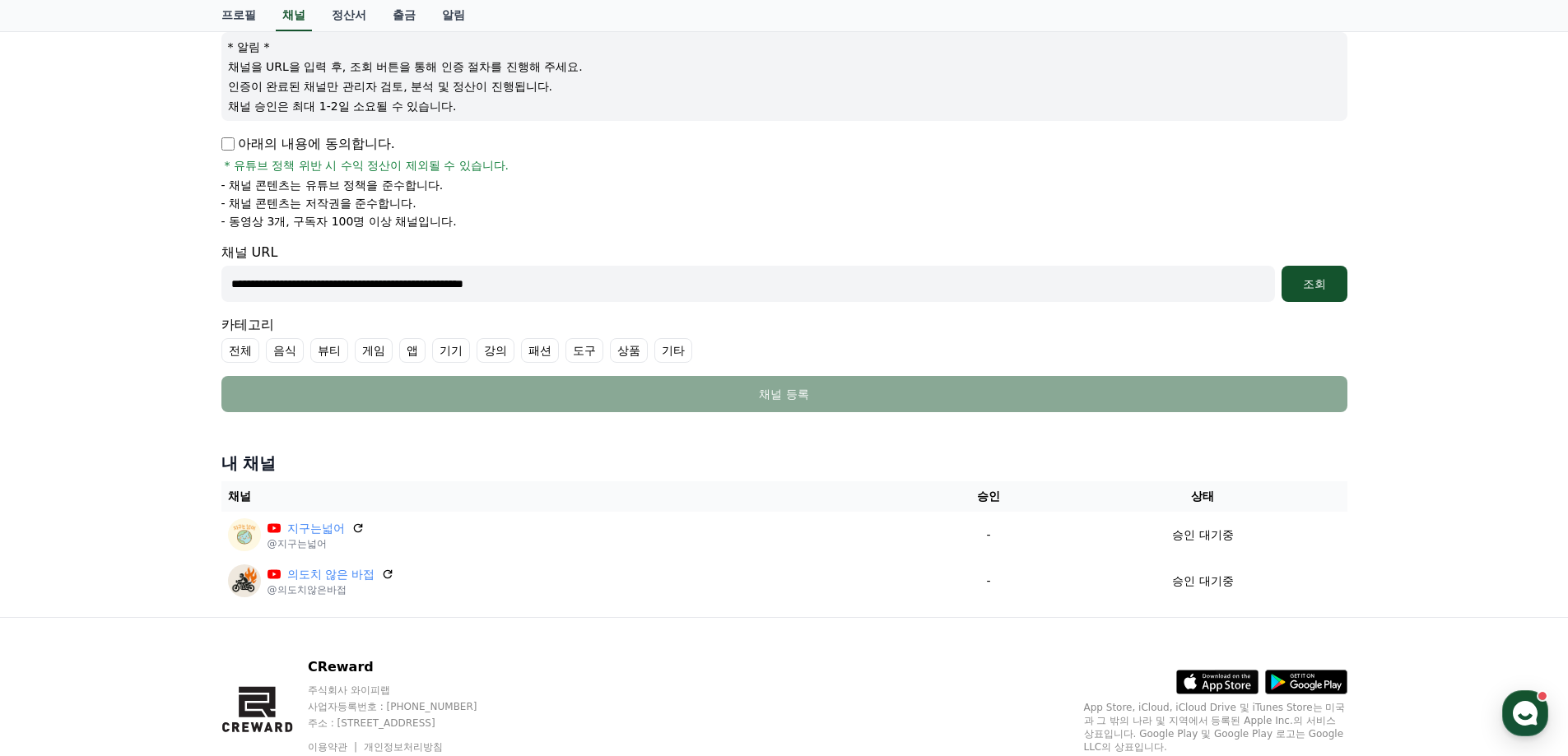
scroll to position [179, 0]
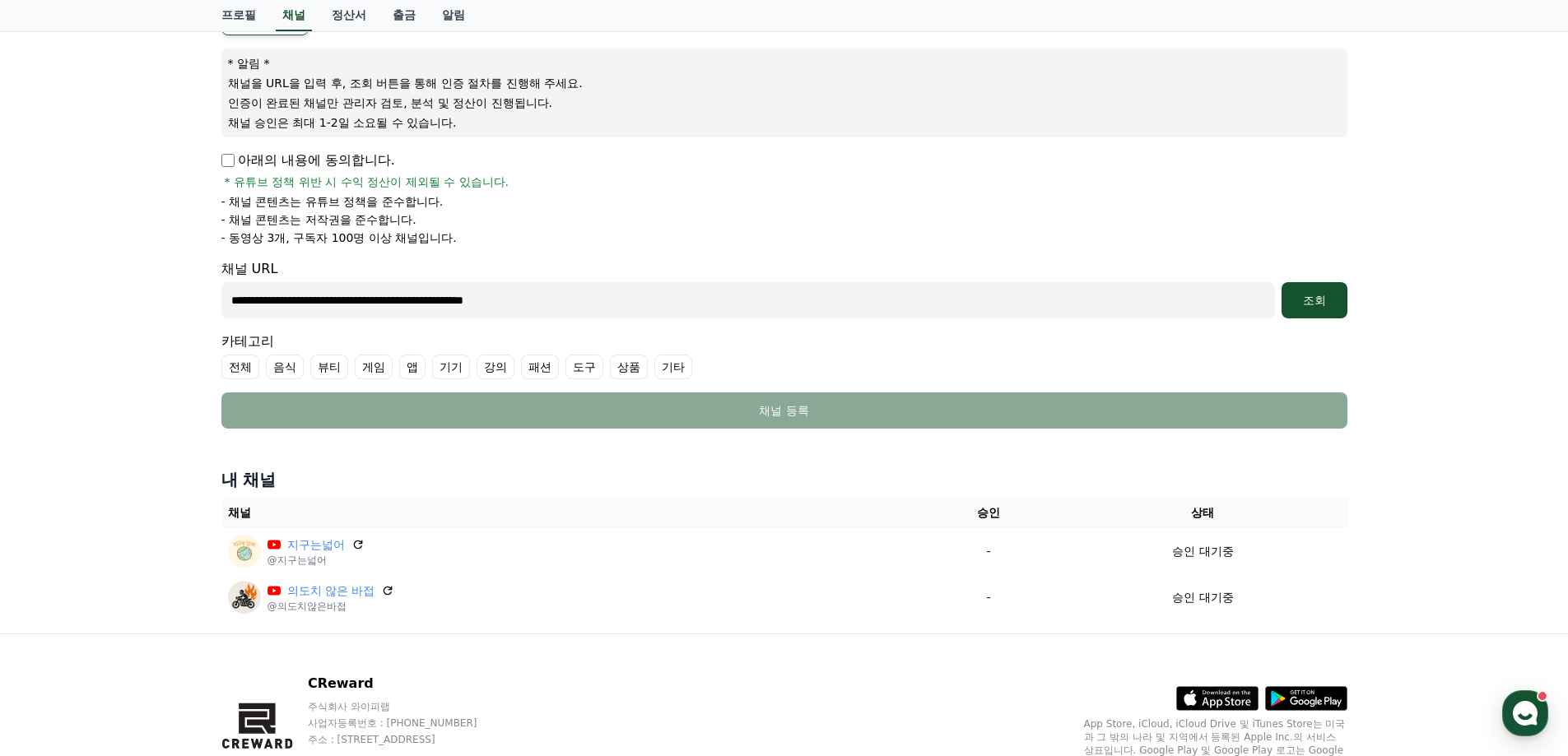
click at [577, 286] on input "**********" at bounding box center [747, 300] width 1053 height 37
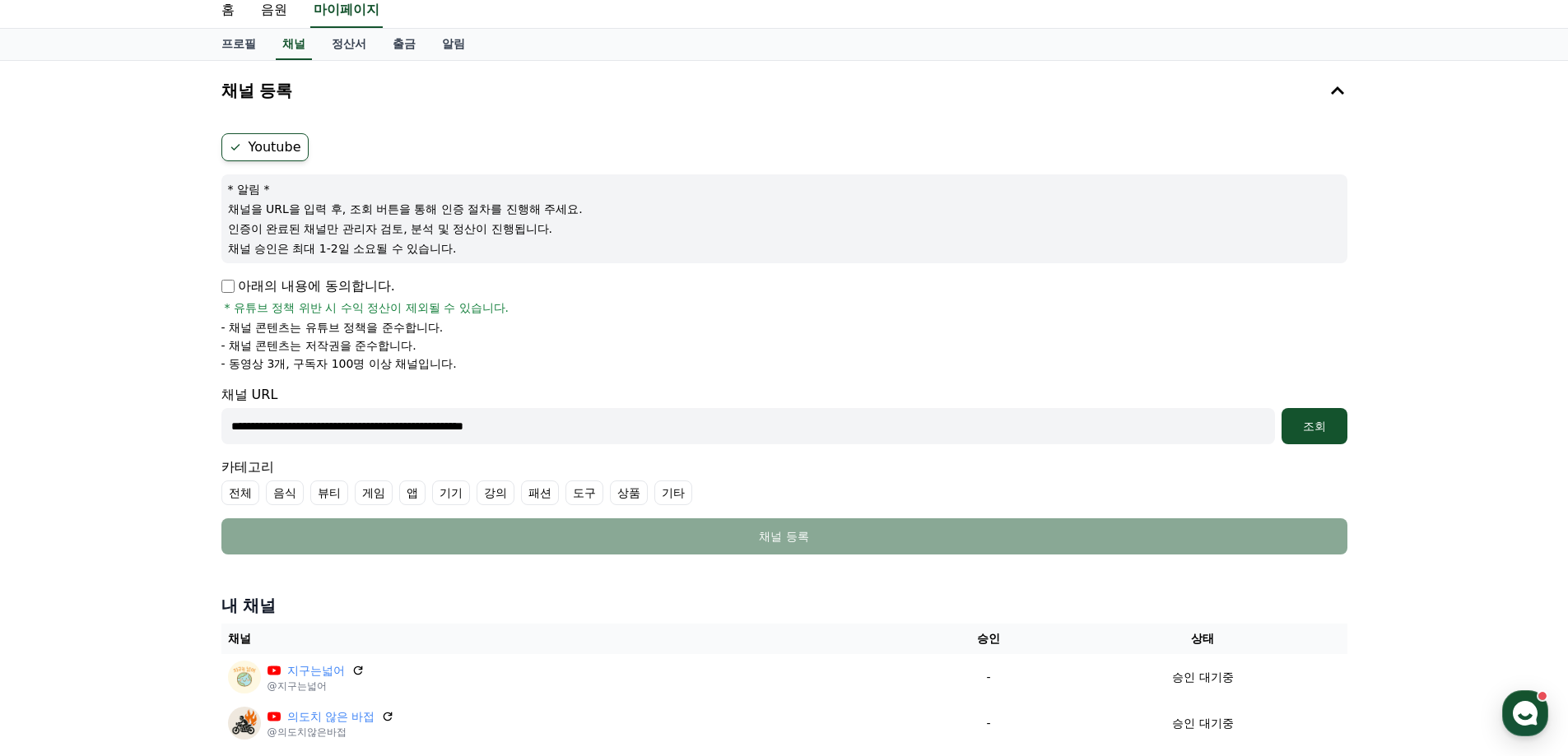
scroll to position [0, 0]
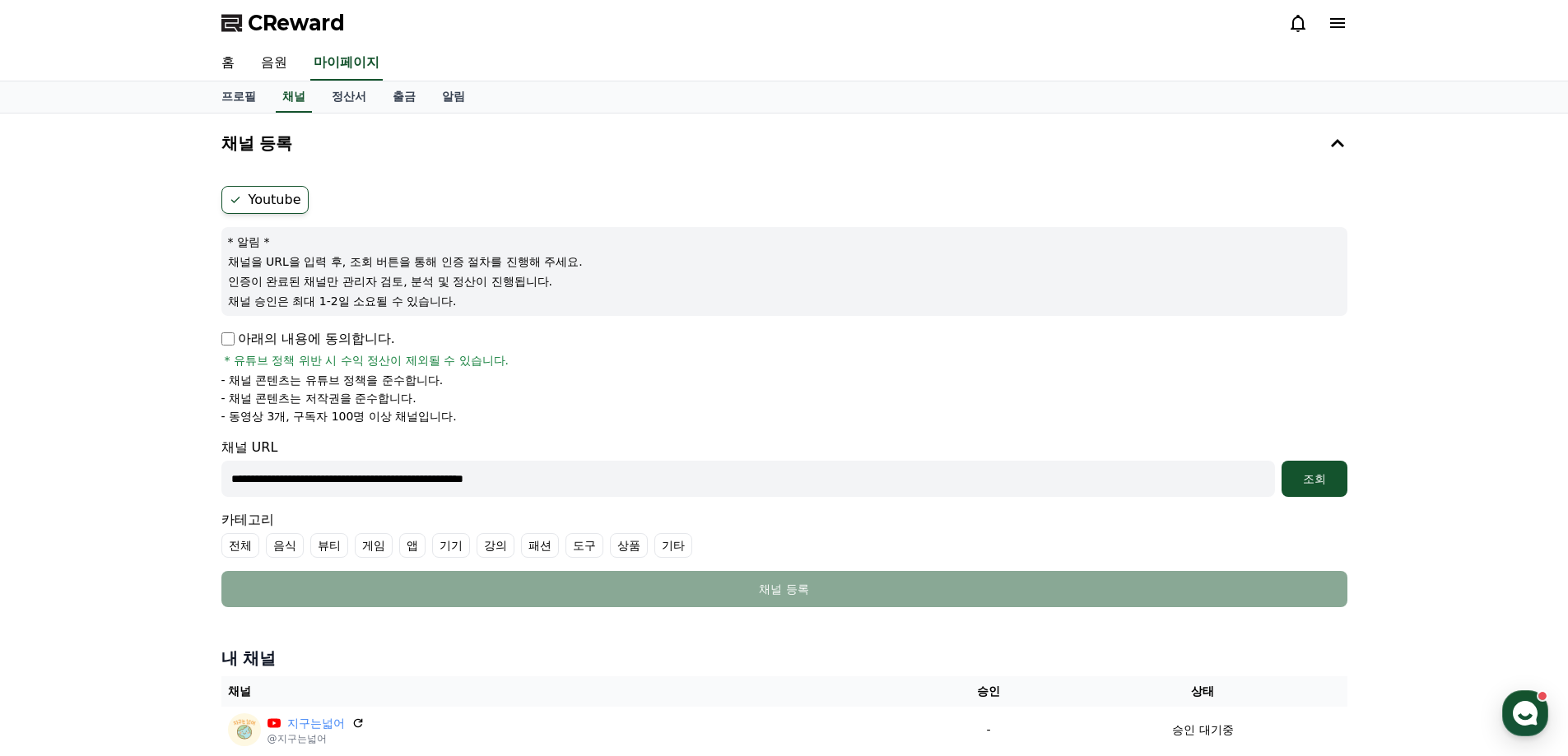
drag, startPoint x: 810, startPoint y: 545, endPoint x: 801, endPoint y: 438, distance: 107.4
click at [498, 276] on p "인증이 완료된 채널만 관리자 검토, 분석 및 정산이 진행됩니다." at bounding box center [784, 281] width 1112 height 16
click at [276, 191] on label "Youtube" at bounding box center [265, 199] width 88 height 28
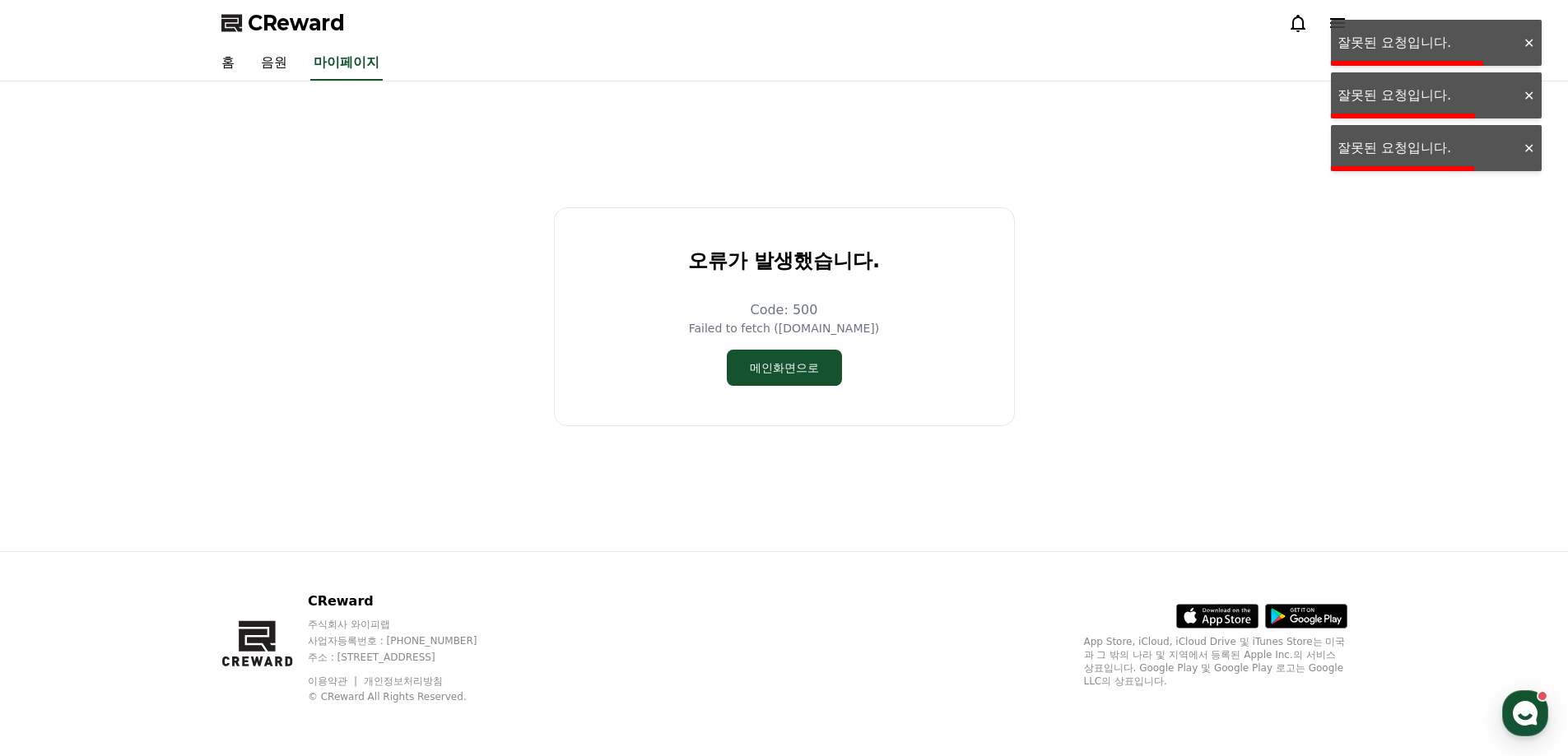
click at [1523, 48] on div at bounding box center [1528, 43] width 26 height 15
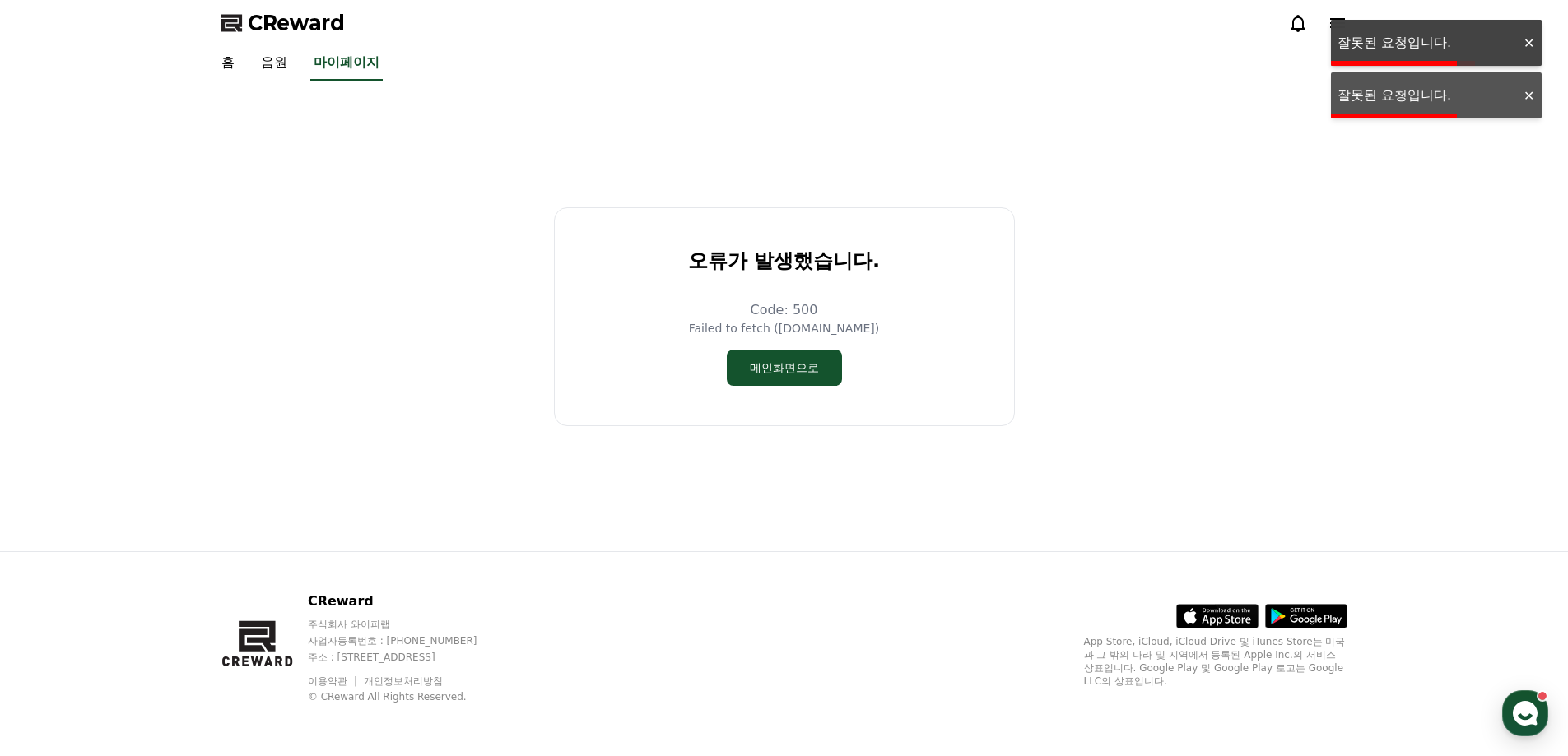
click at [1523, 48] on div at bounding box center [1528, 43] width 26 height 15
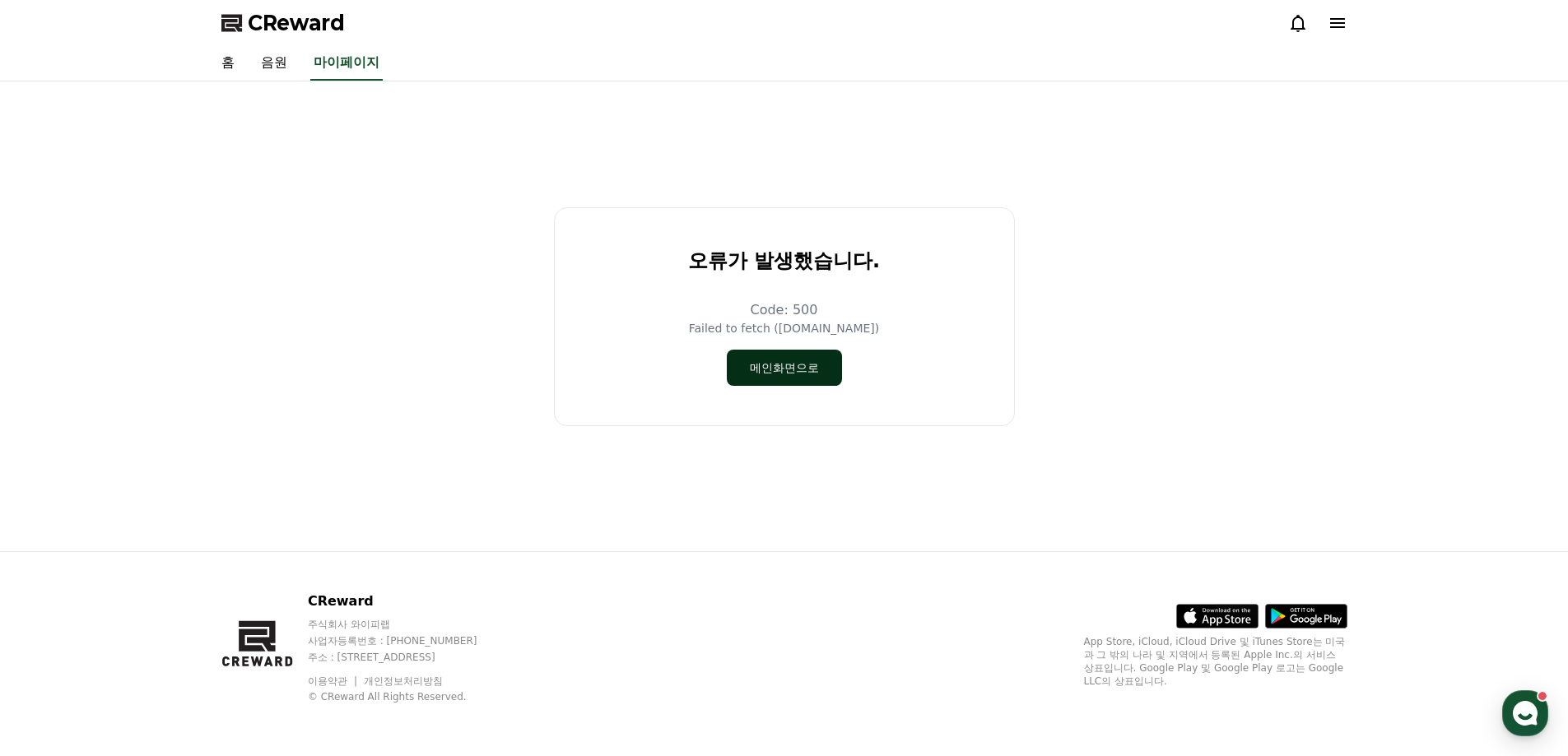
click at [798, 358] on button "메인화면으로" at bounding box center [784, 368] width 115 height 37
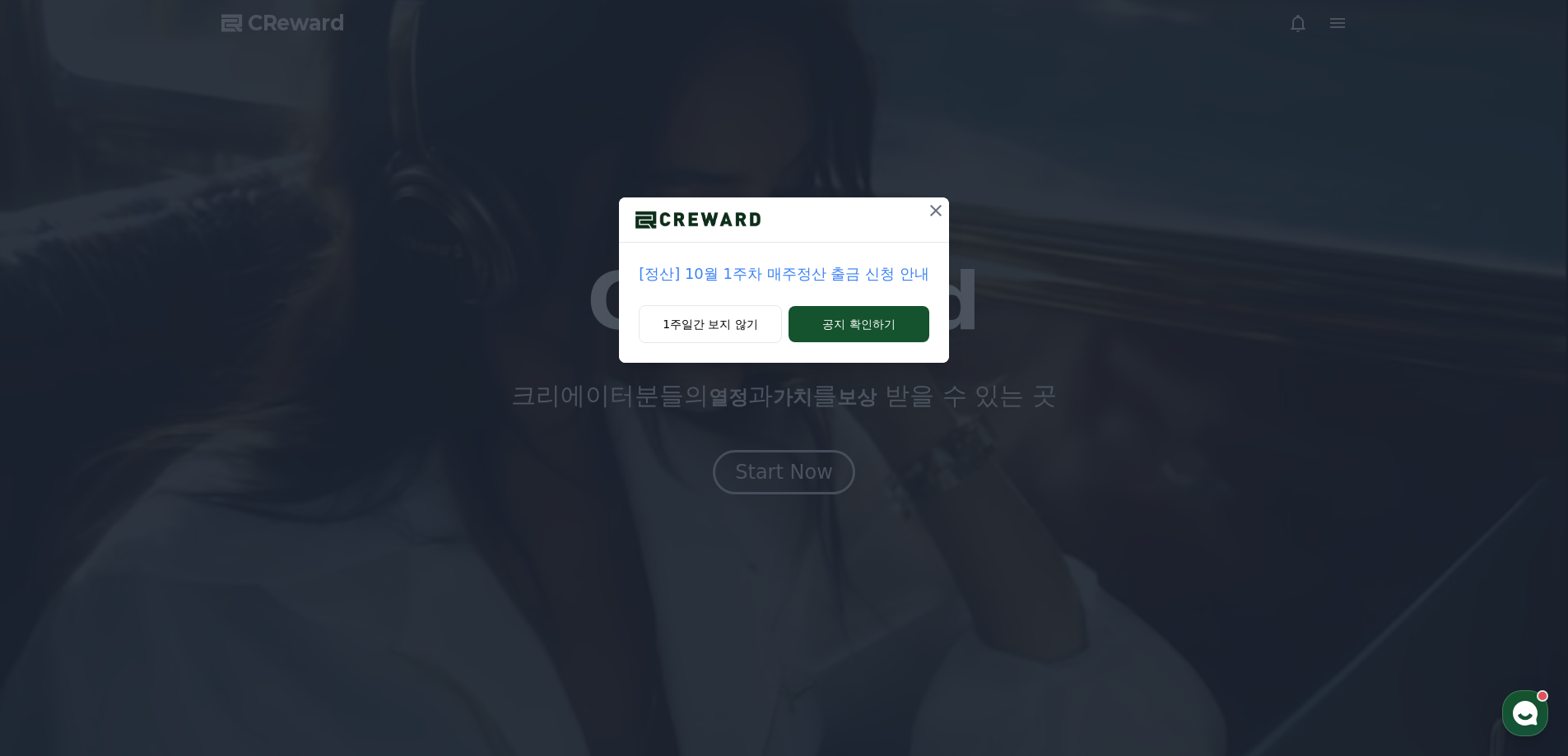
click at [930, 211] on icon at bounding box center [935, 211] width 20 height 20
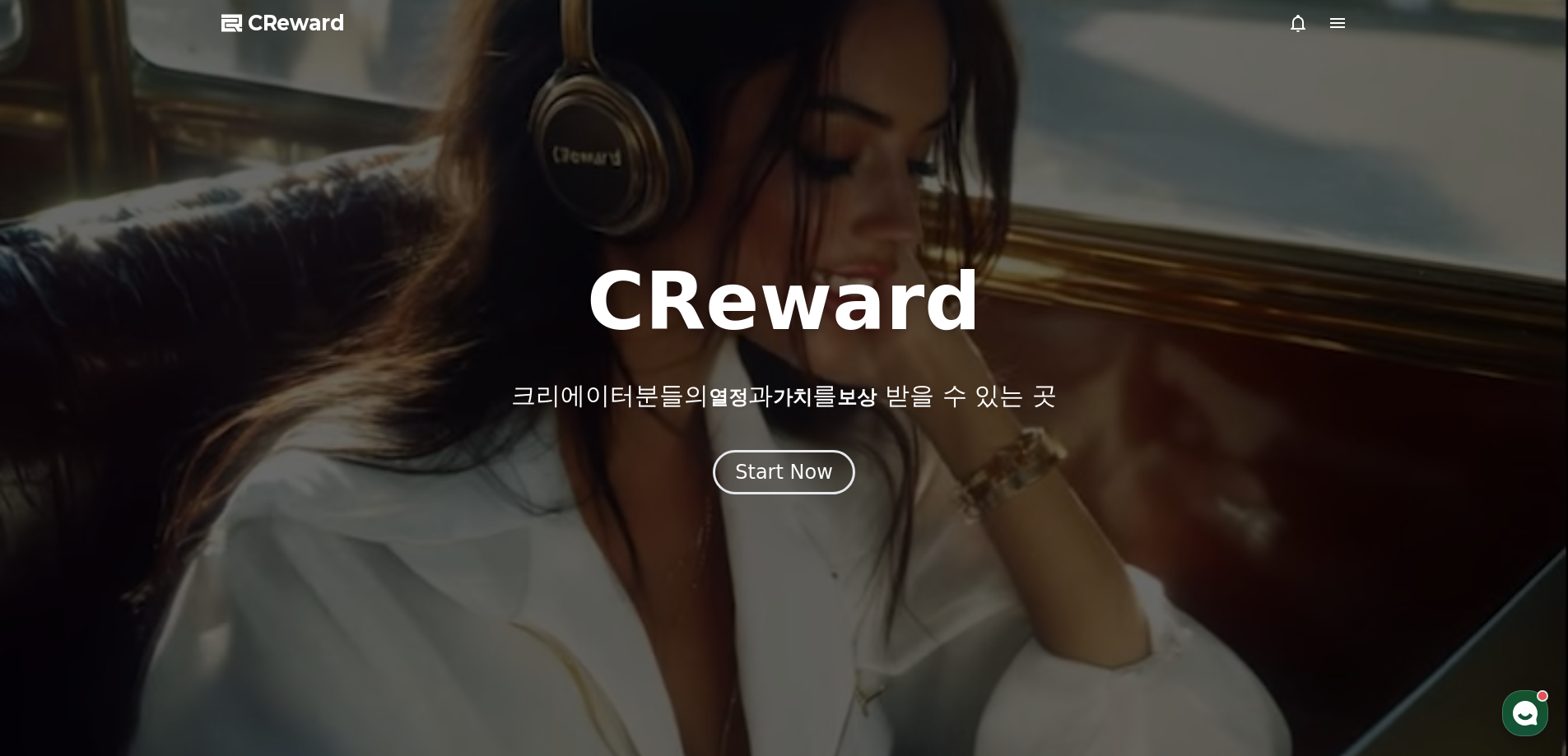
click at [1319, 37] on div at bounding box center [784, 378] width 1568 height 756
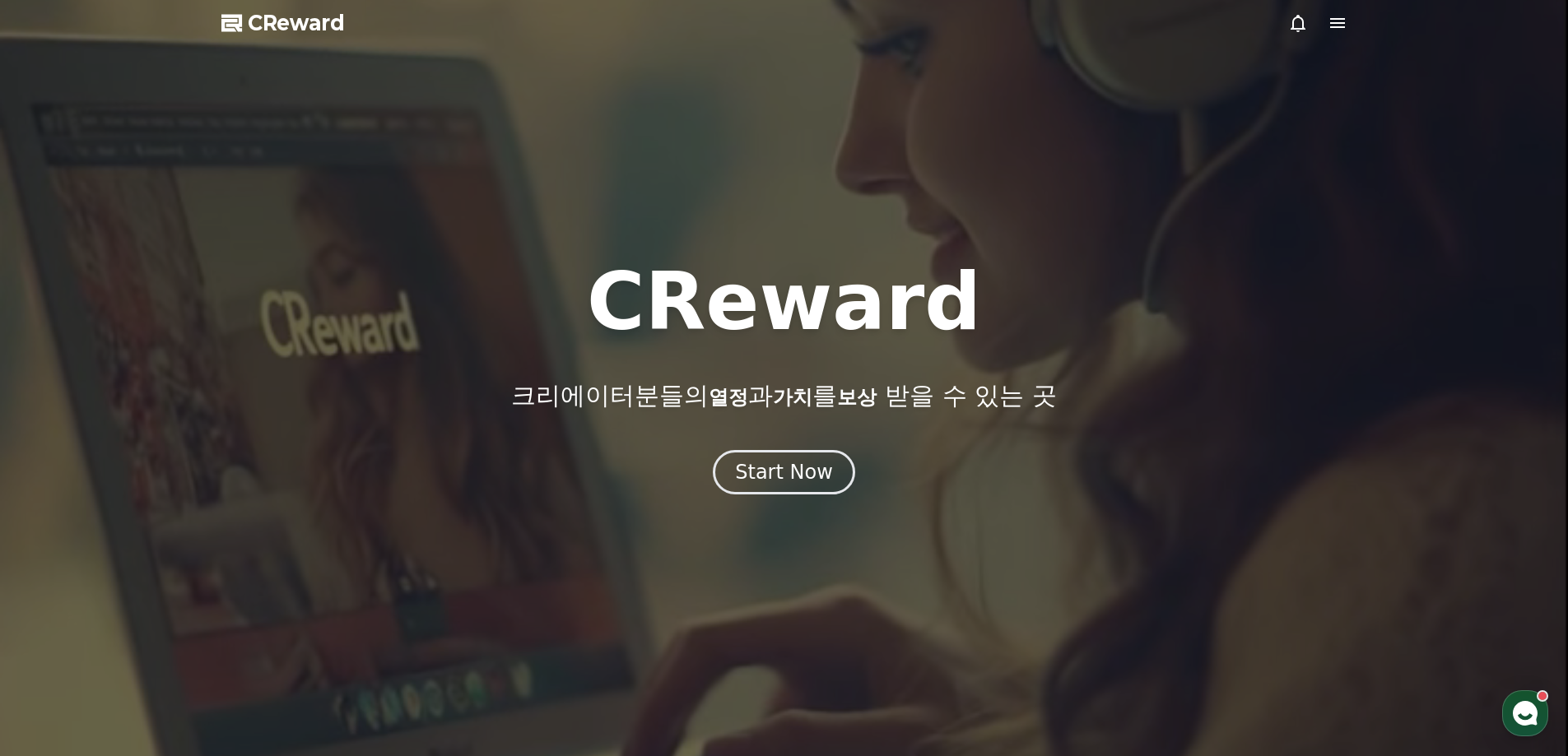
click at [1341, 21] on icon at bounding box center [1337, 23] width 20 height 20
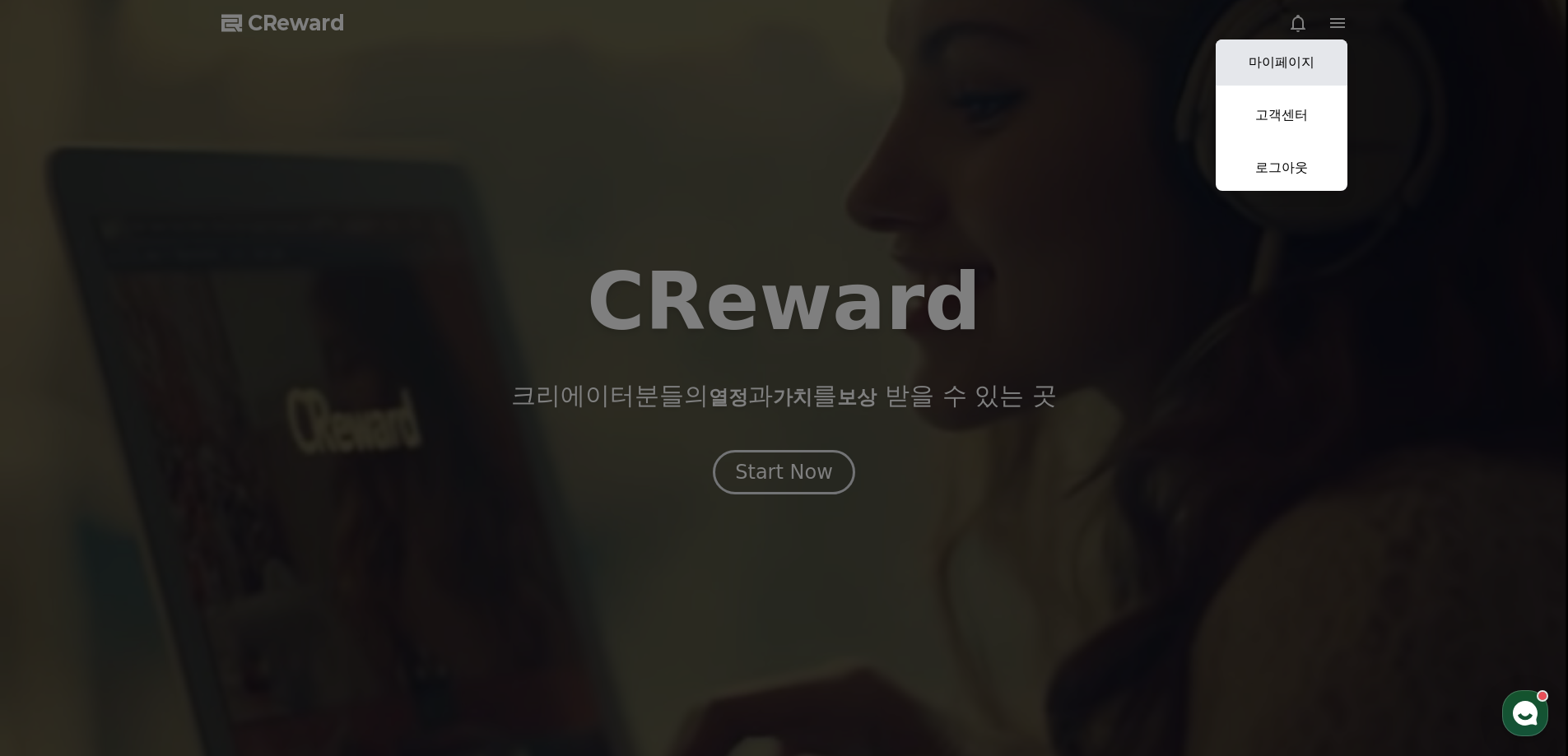
click at [1296, 76] on link "마이페이지" at bounding box center [1280, 63] width 132 height 46
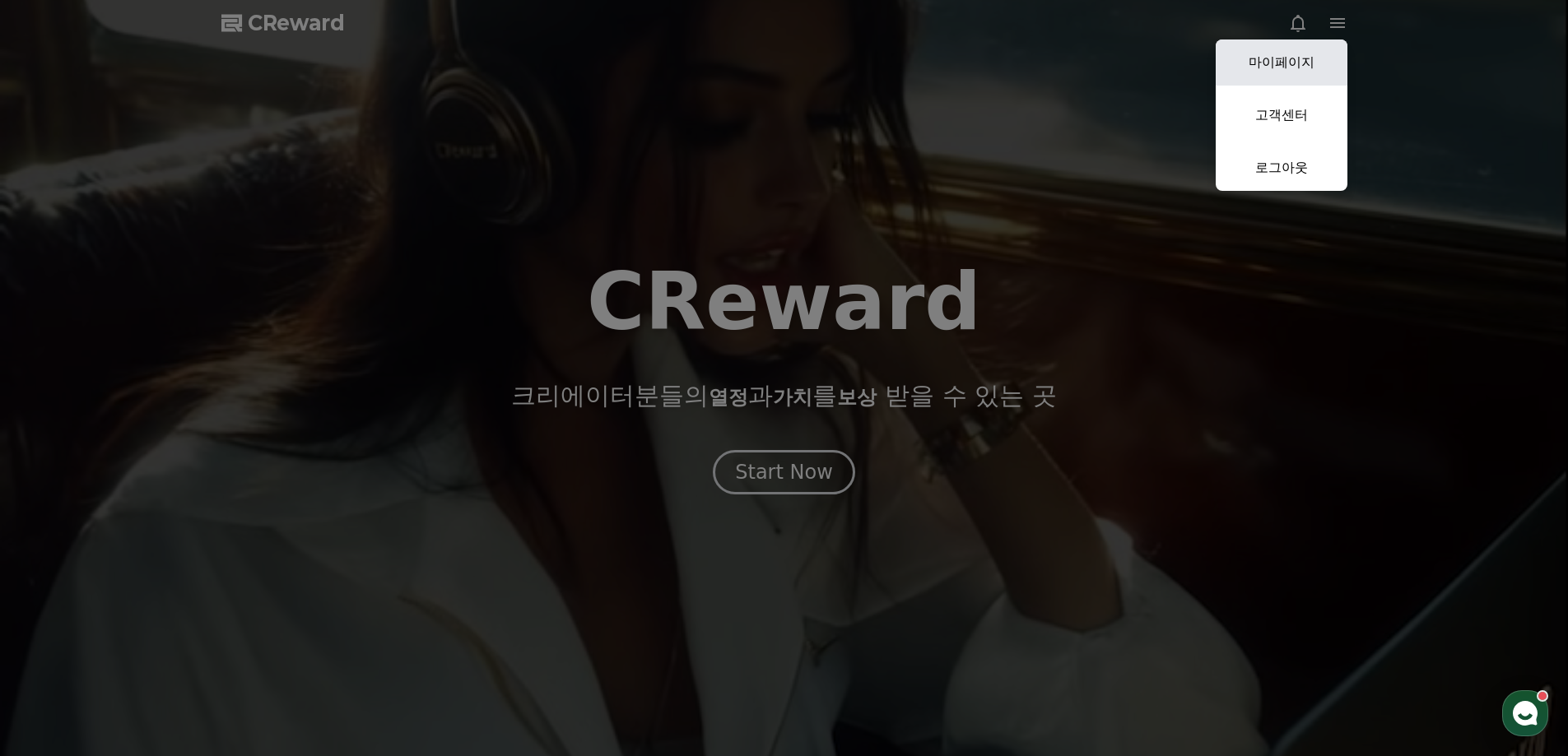
select select "**********"
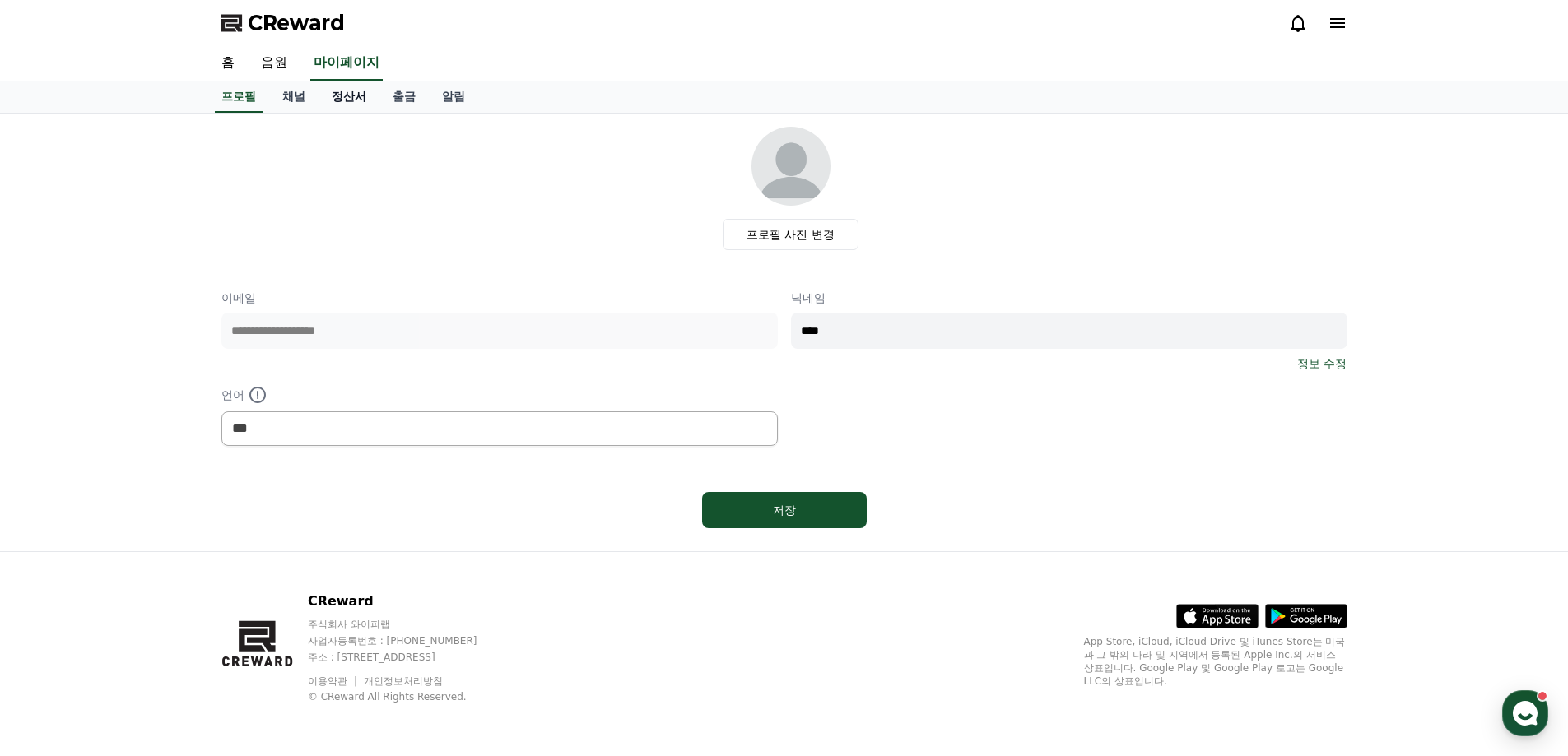
click at [359, 94] on link "정산서" at bounding box center [348, 97] width 61 height 32
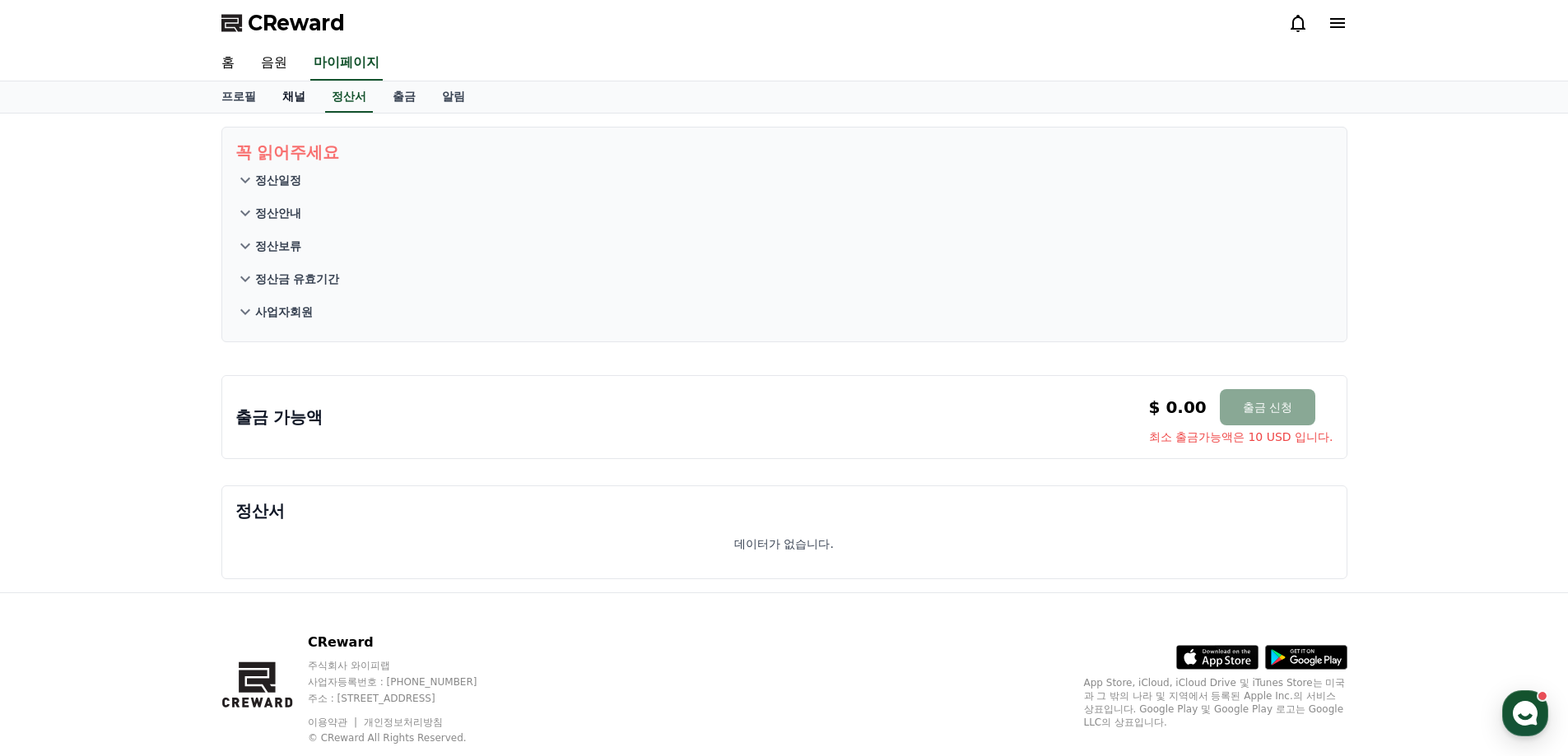
click at [272, 85] on link "채널" at bounding box center [293, 97] width 49 height 32
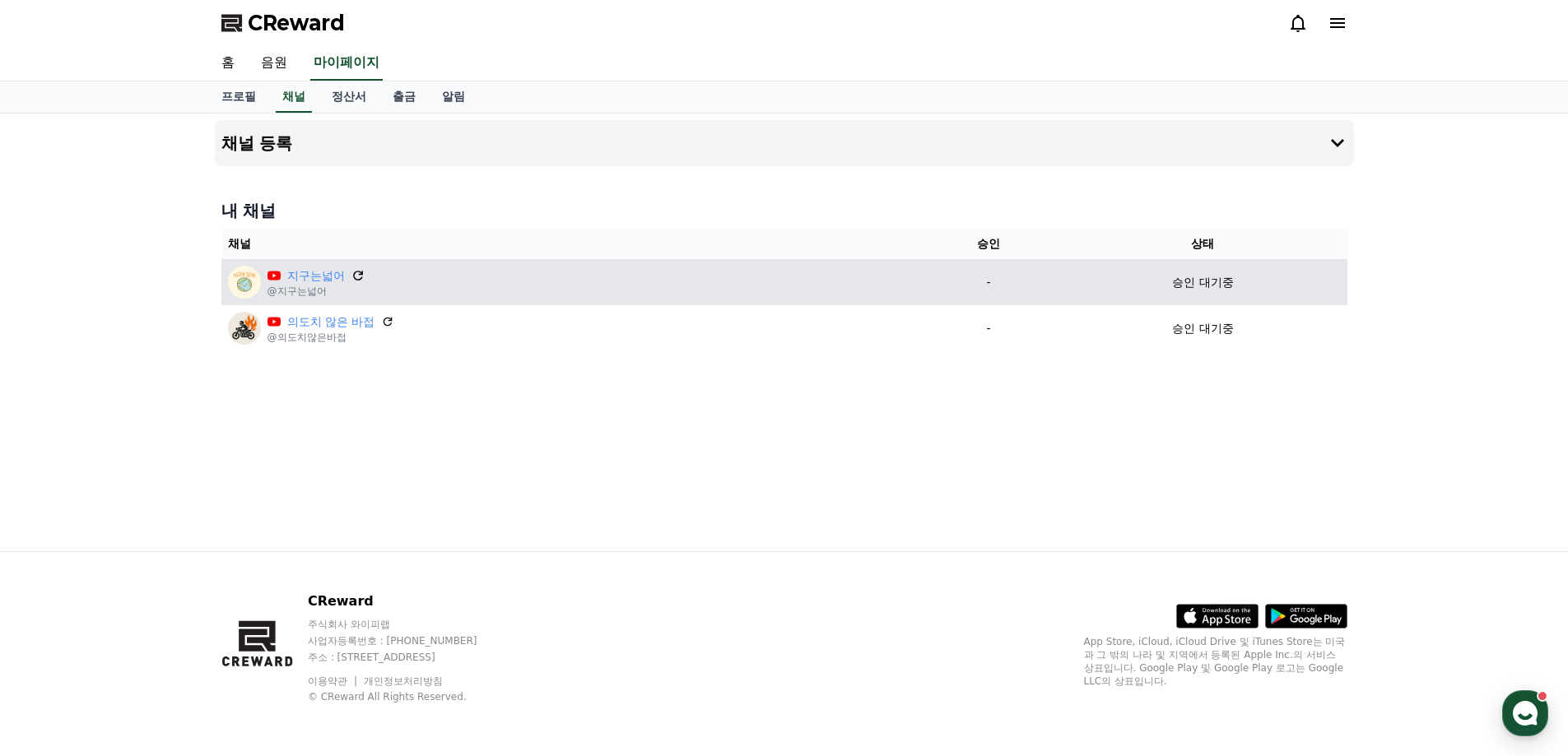
click at [359, 270] on icon at bounding box center [357, 275] width 14 height 14
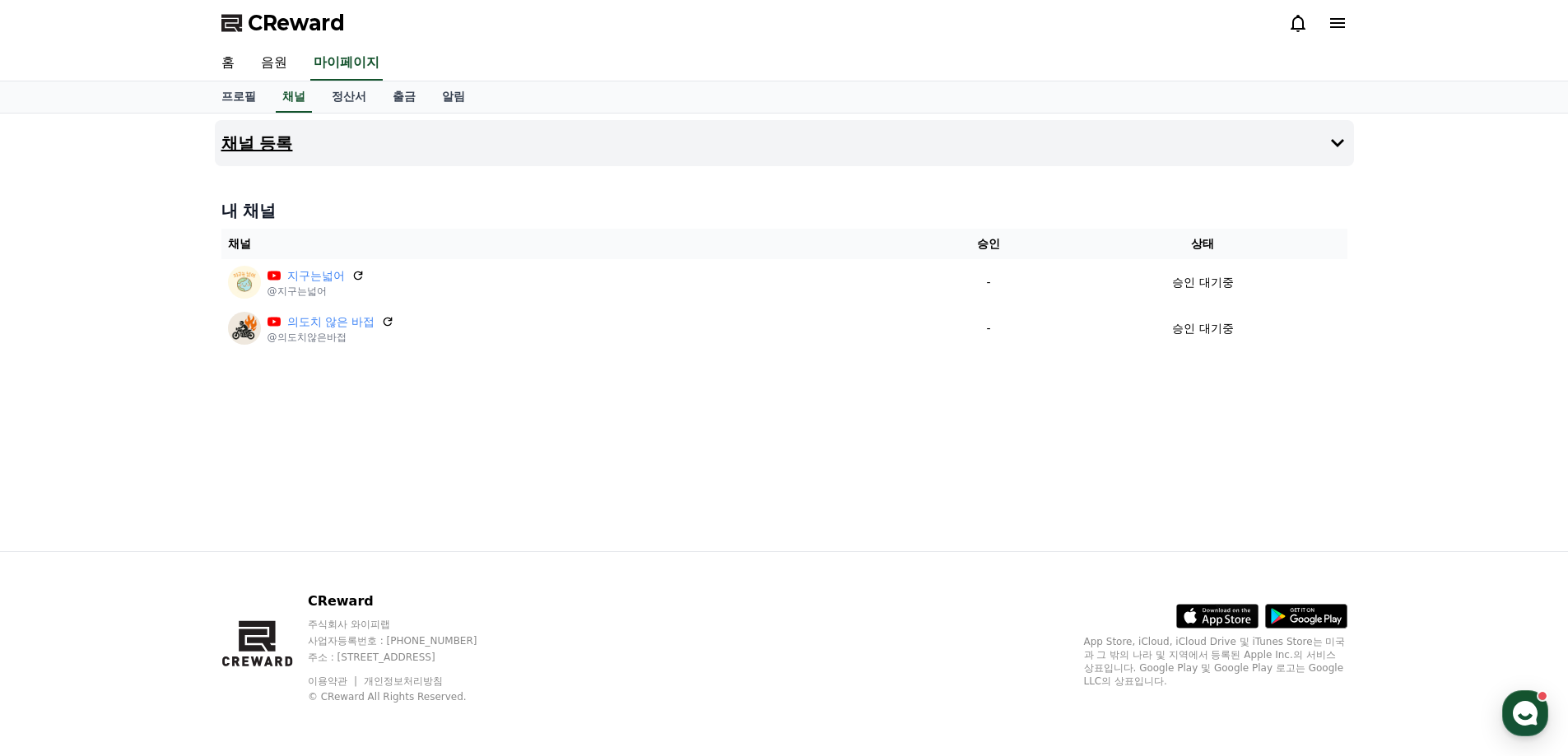
click at [945, 130] on button "채널 등록" at bounding box center [784, 143] width 1139 height 46
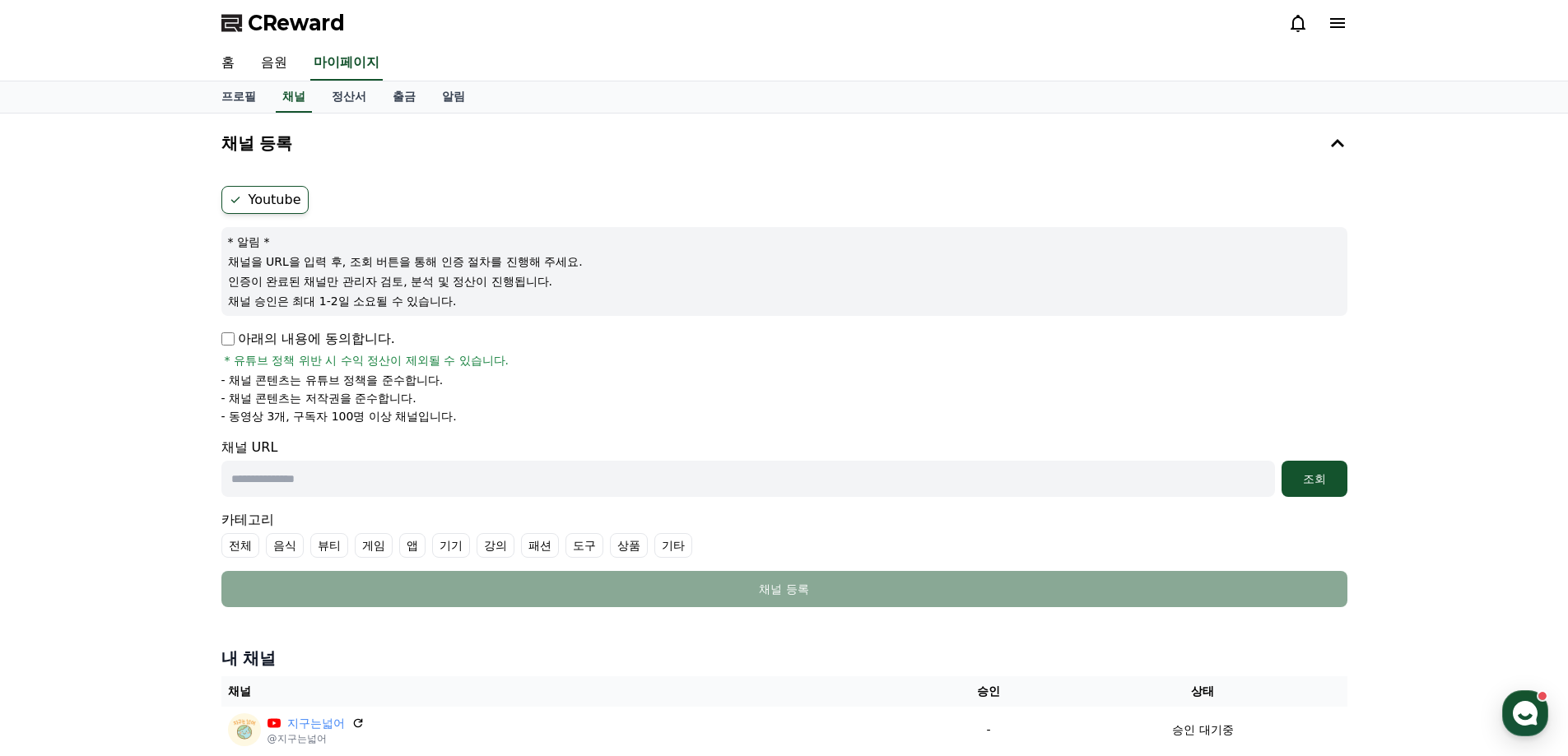
drag, startPoint x: 260, startPoint y: 337, endPoint x: 242, endPoint y: 337, distance: 18.0
click at [254, 337] on p "아래의 내용에 동의합니다." at bounding box center [308, 339] width 173 height 20
click at [236, 337] on p "아래의 내용에 동의합니다." at bounding box center [308, 339] width 173 height 20
drag, startPoint x: 368, startPoint y: 468, endPoint x: 386, endPoint y: 480, distance: 21.6
click at [369, 469] on input "text" at bounding box center [747, 479] width 1053 height 37
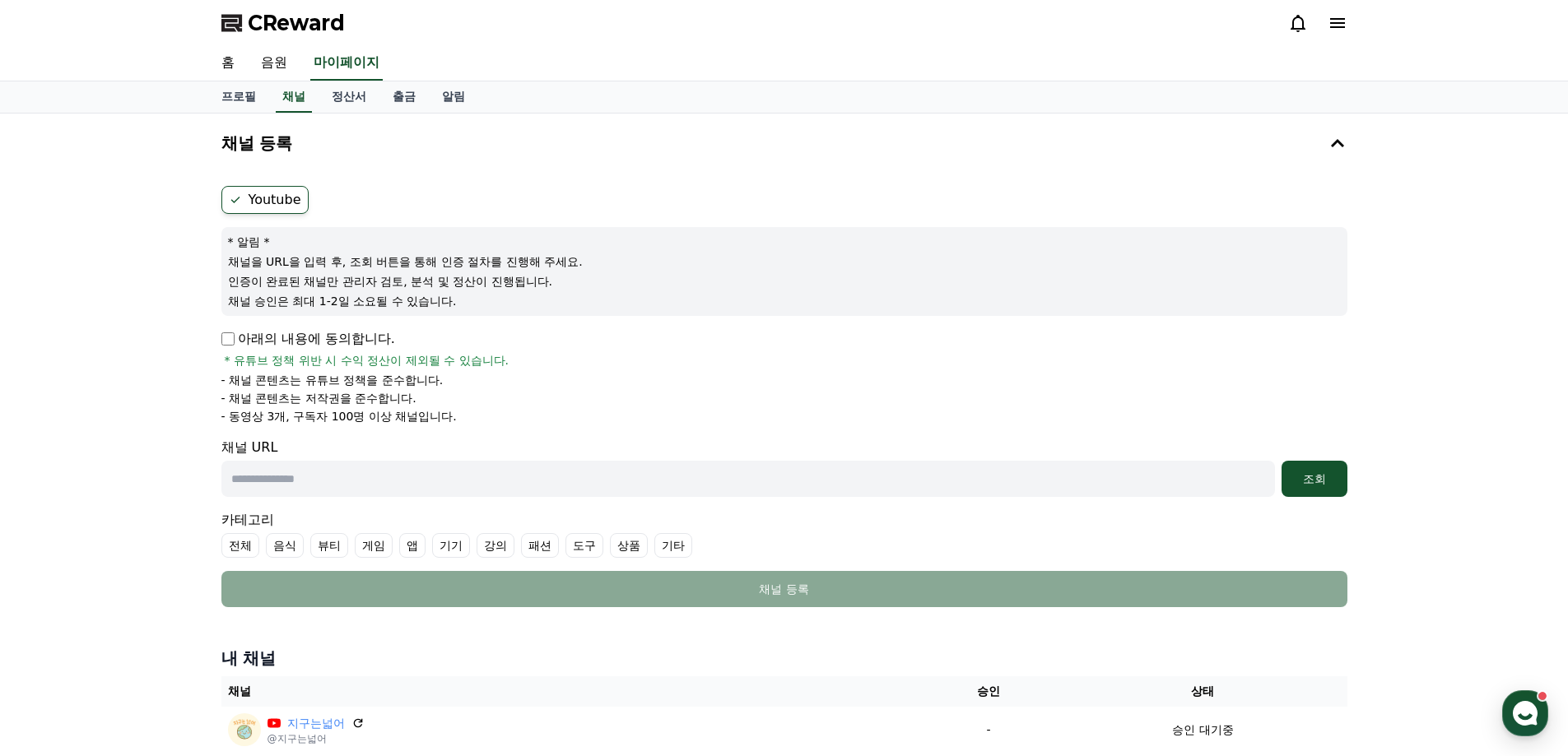
paste input "**********"
type input "**********"
click at [1320, 481] on div "조회" at bounding box center [1314, 478] width 53 height 16
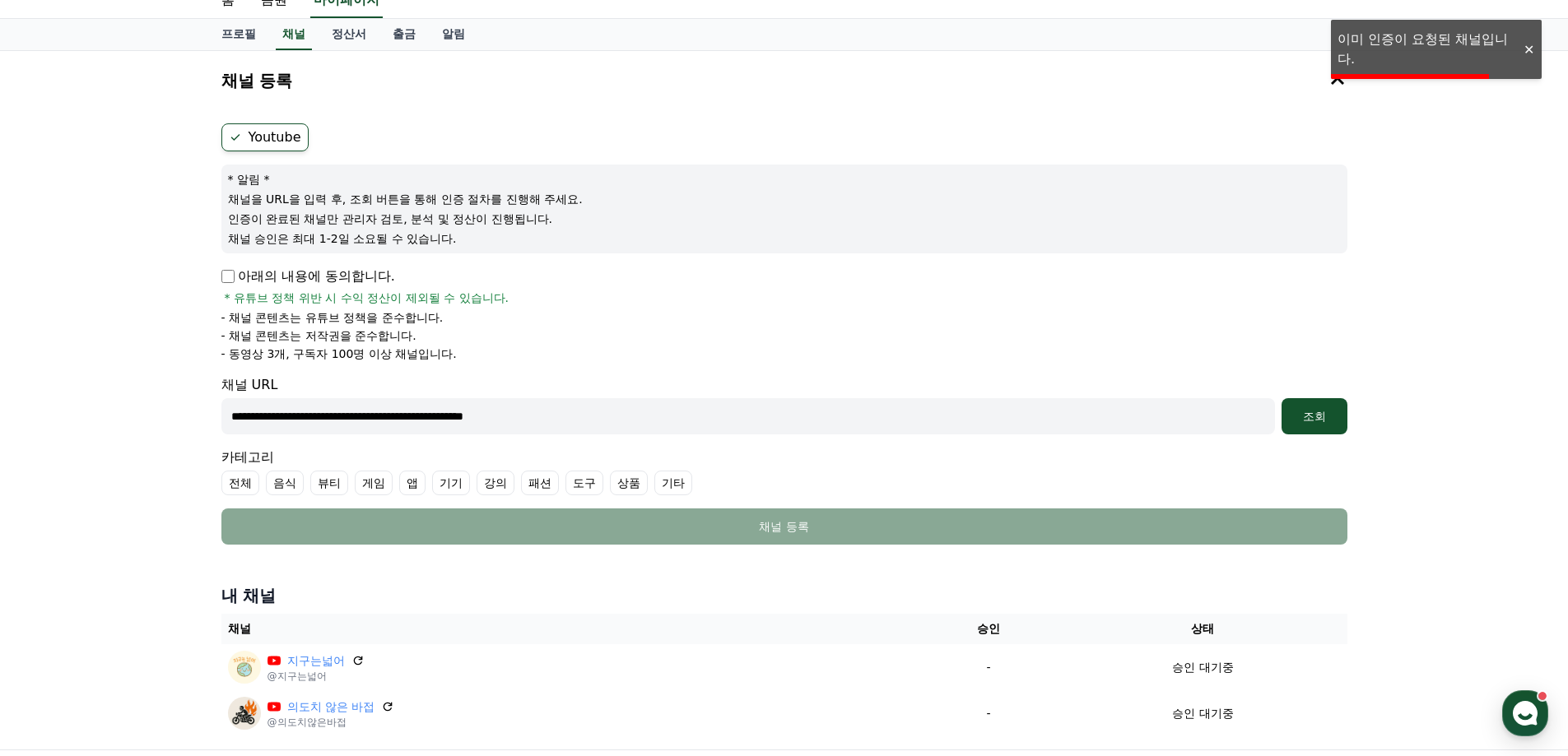
scroll to position [261, 0]
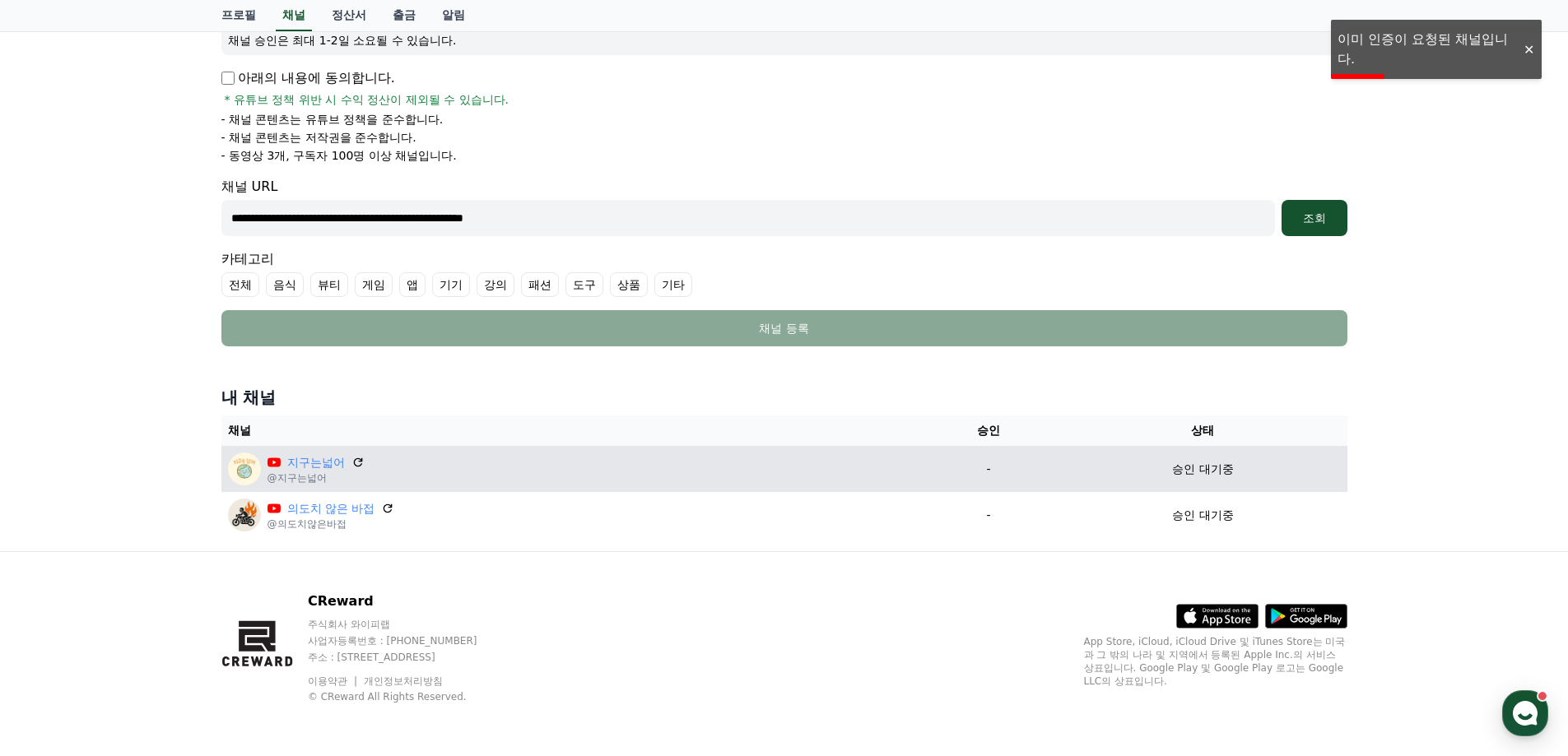
click at [621, 487] on td "지구는넓어 @지구는넓어" at bounding box center [569, 469] width 697 height 46
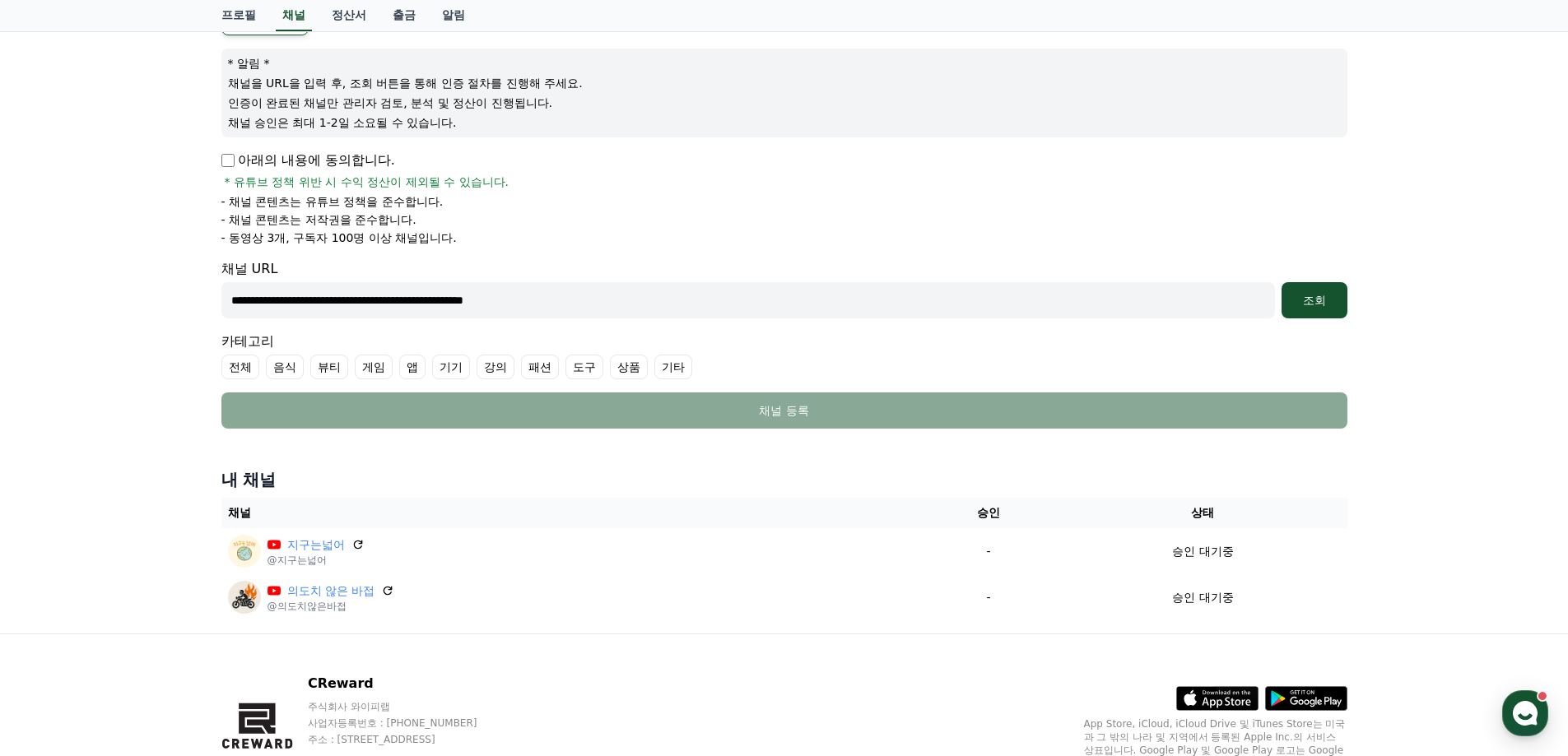
click at [341, 157] on p "아래의 내용에 동의합니다." at bounding box center [308, 161] width 173 height 20
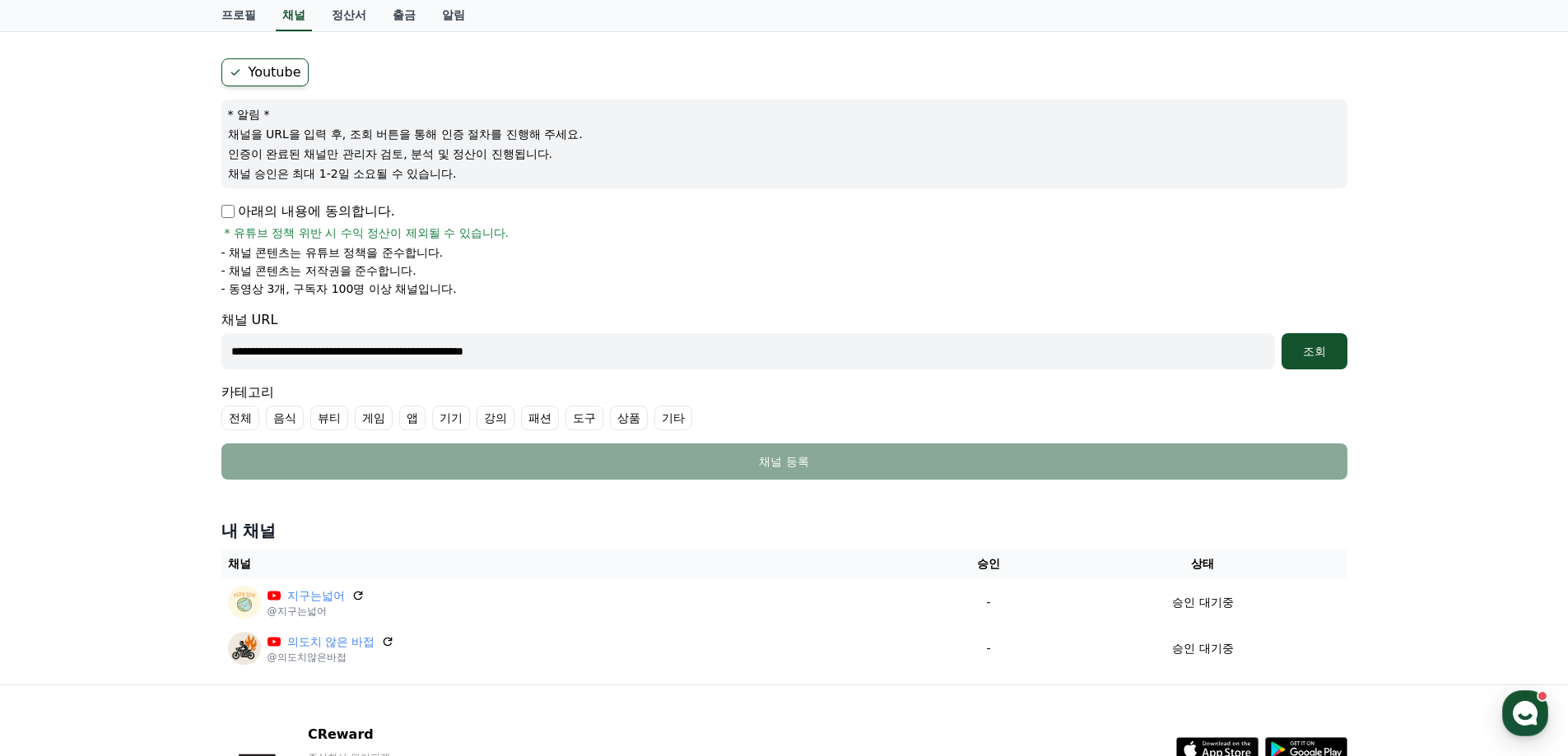
scroll to position [0, 0]
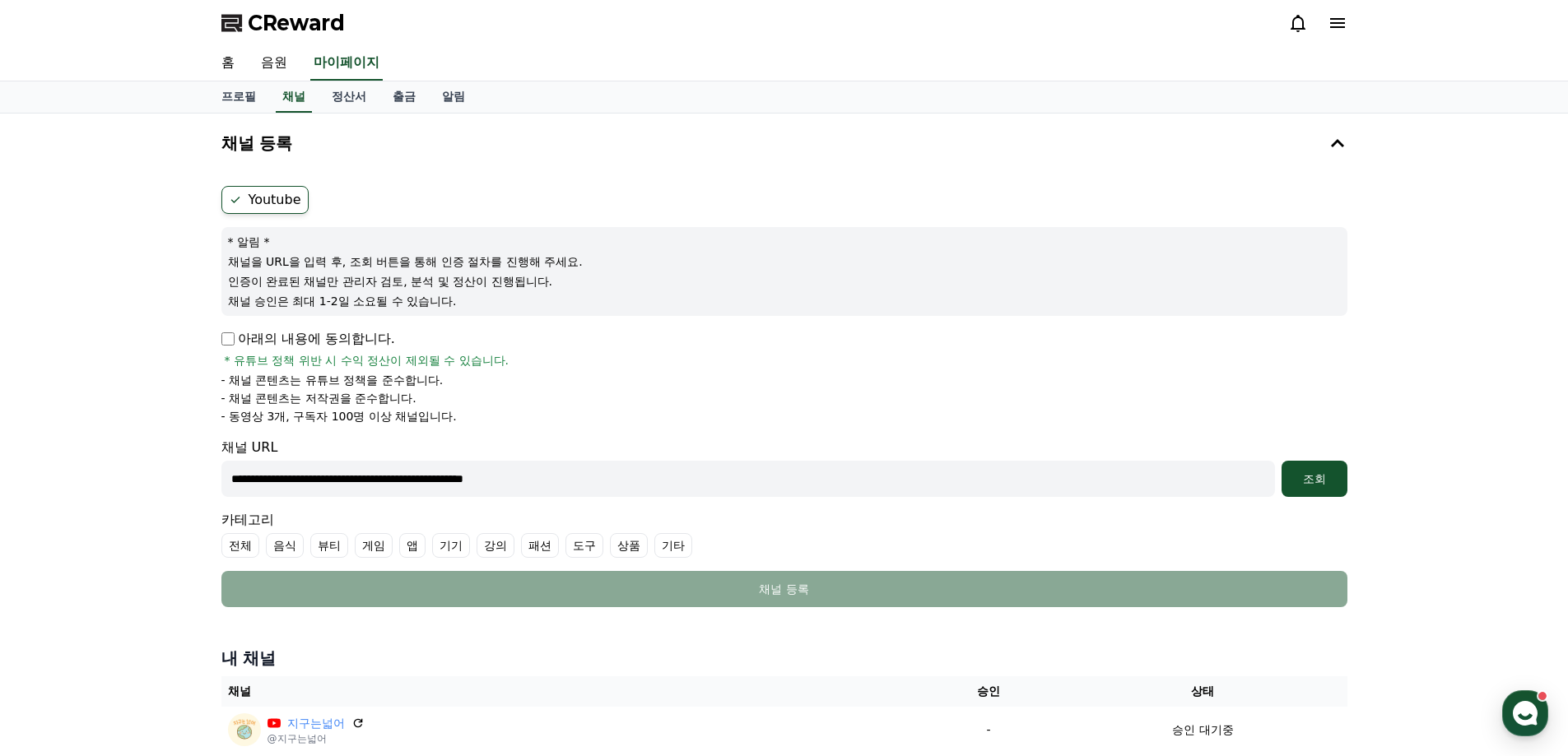
click at [265, 202] on label "Youtube" at bounding box center [265, 199] width 88 height 28
click at [403, 95] on link "출금" at bounding box center [403, 97] width 49 height 32
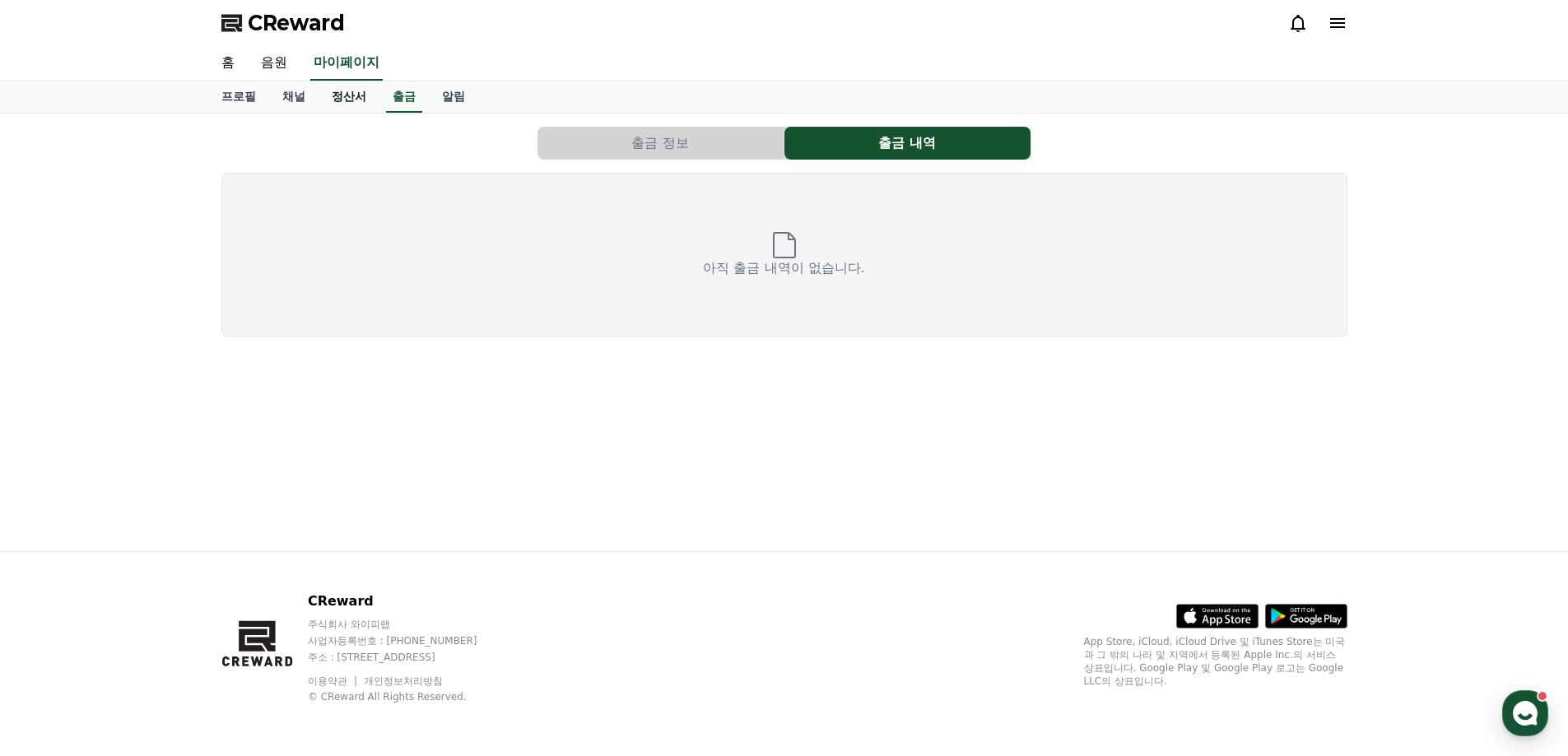
click at [367, 94] on link "정산서" at bounding box center [348, 97] width 61 height 32
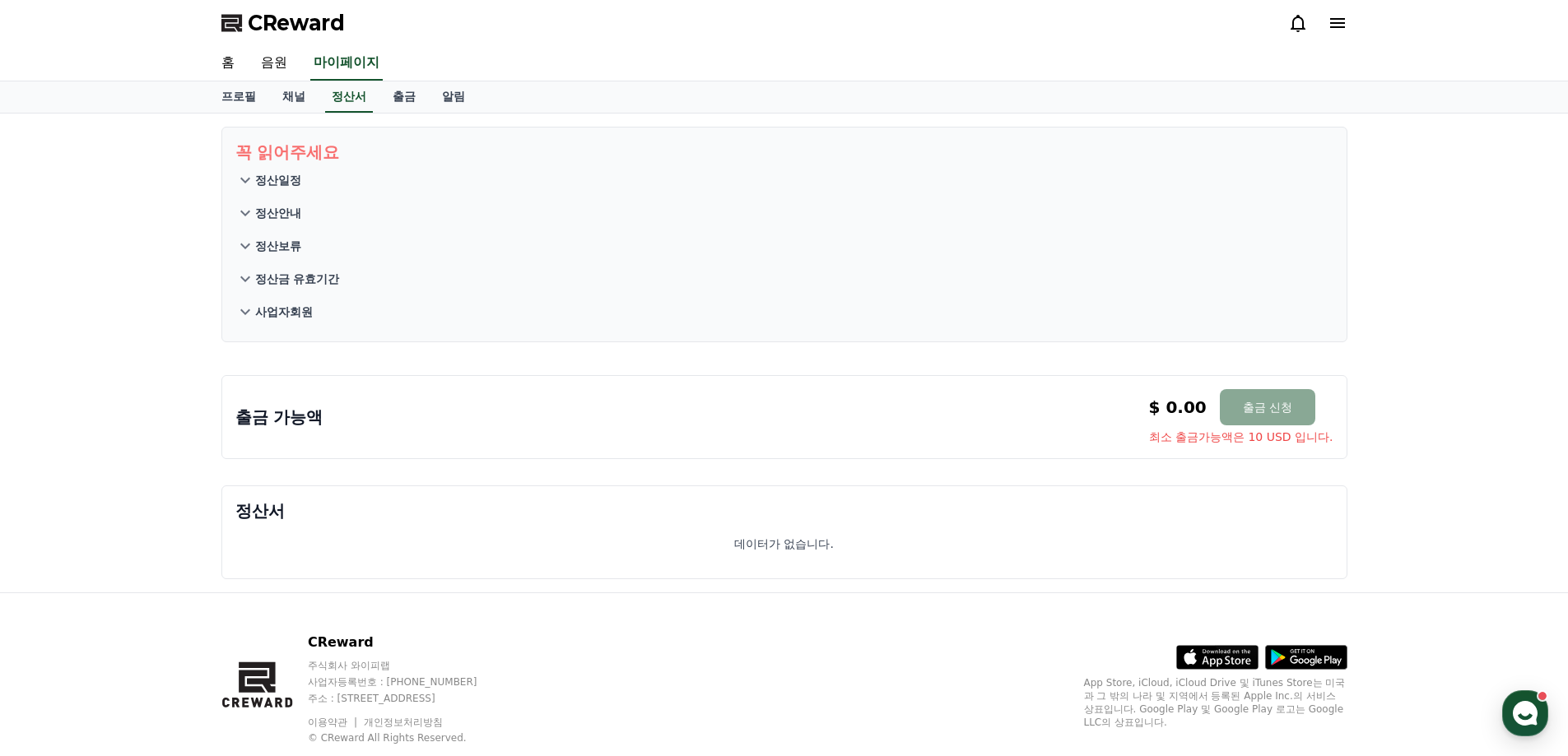
click at [288, 241] on p "정산보류" at bounding box center [278, 245] width 46 height 16
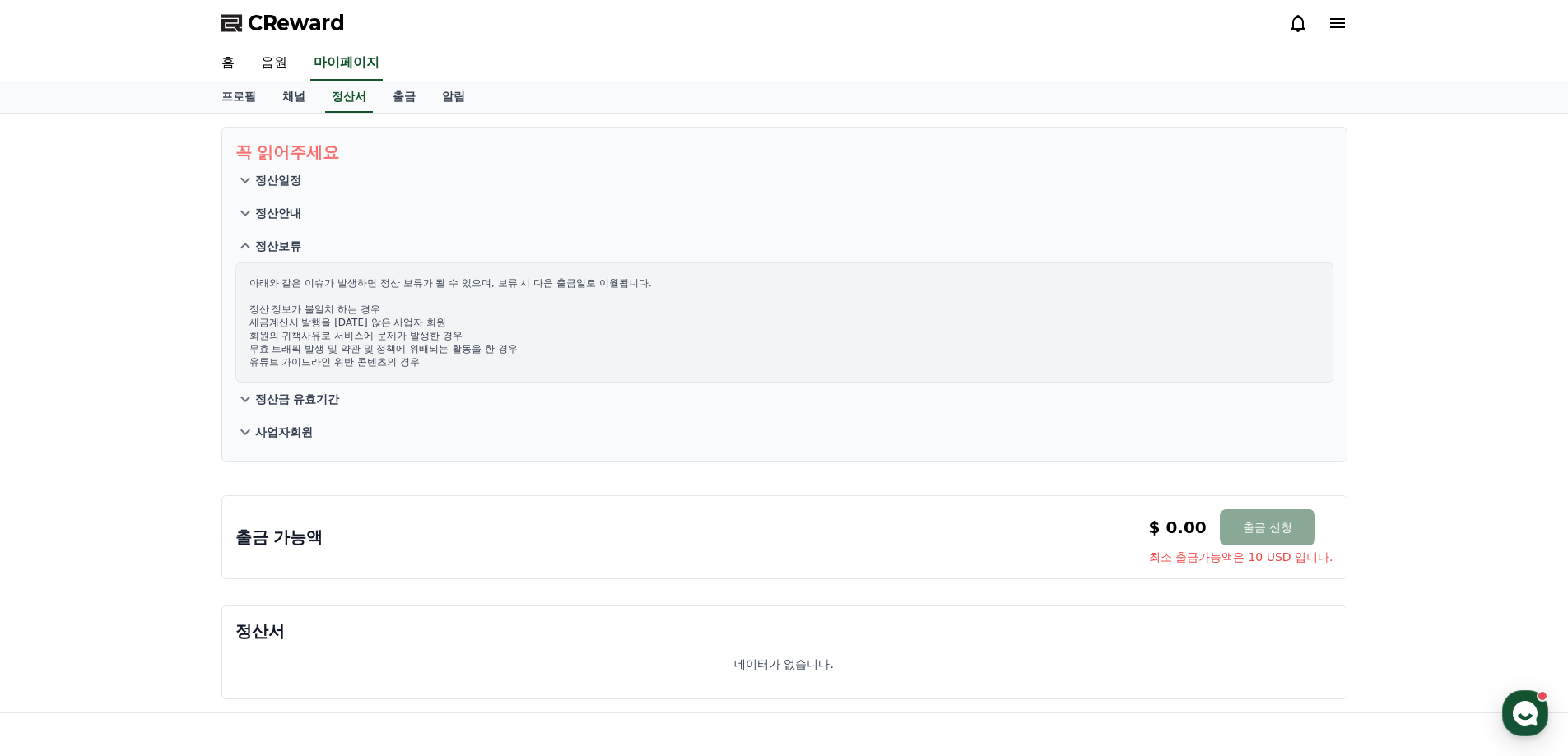
click at [269, 394] on p "정산금 유효기간" at bounding box center [297, 398] width 85 height 16
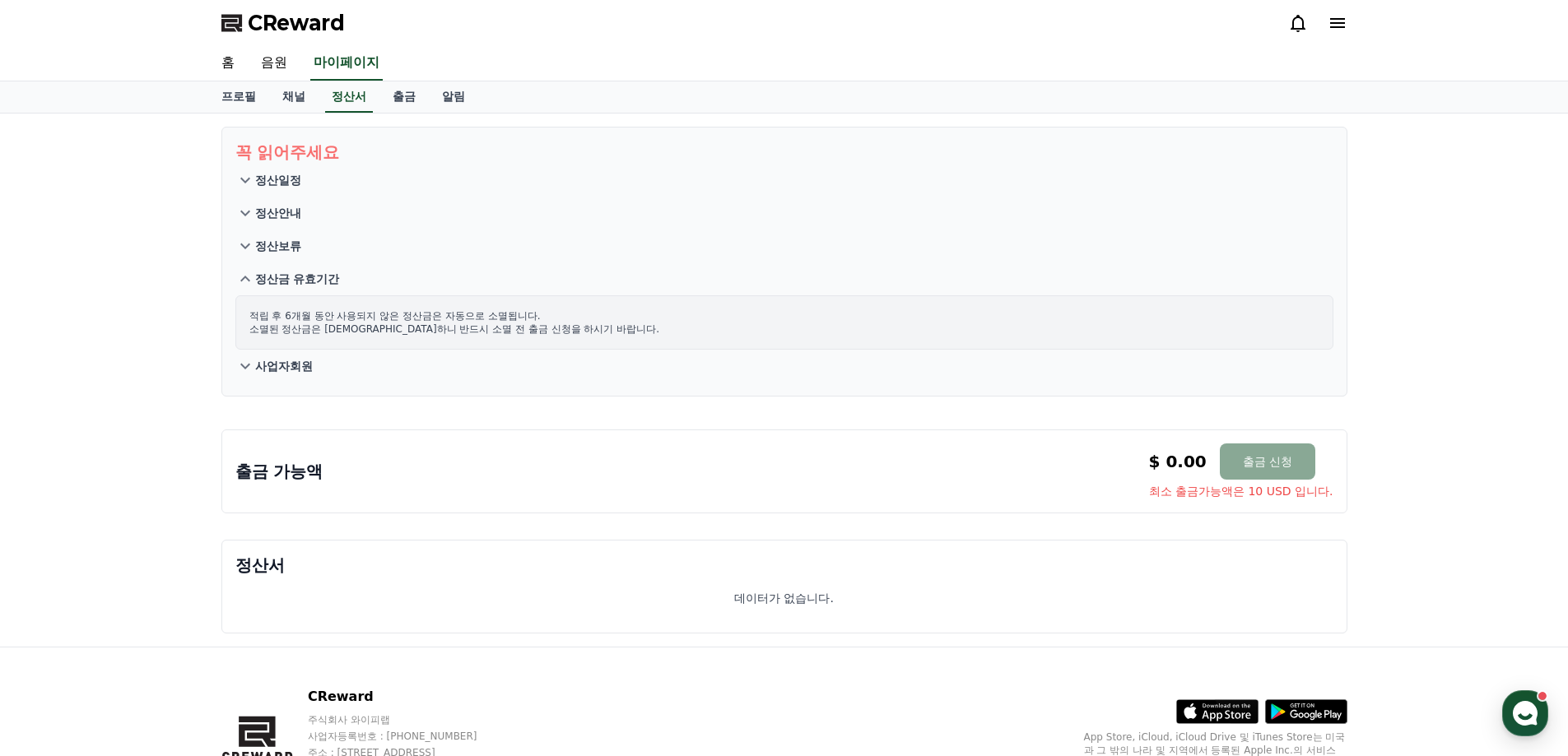
drag, startPoint x: 1318, startPoint y: 8, endPoint x: 1331, endPoint y: 16, distance: 15.3
click at [1318, 7] on div "CReward" at bounding box center [784, 23] width 1152 height 46
click at [1339, 24] on icon at bounding box center [1336, 23] width 14 height 10
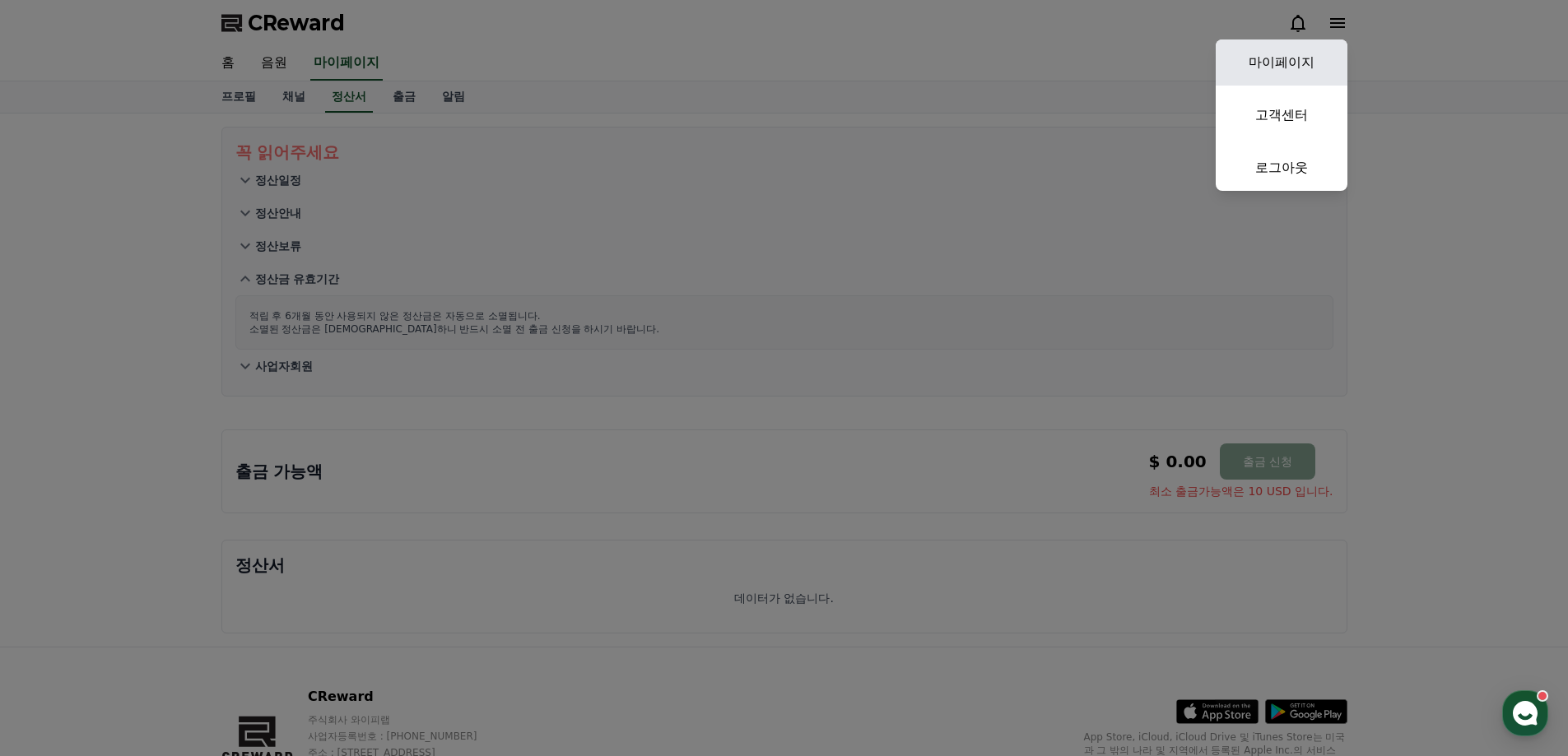
click at [1291, 67] on link "마이페이지" at bounding box center [1280, 63] width 132 height 46
select select "**********"
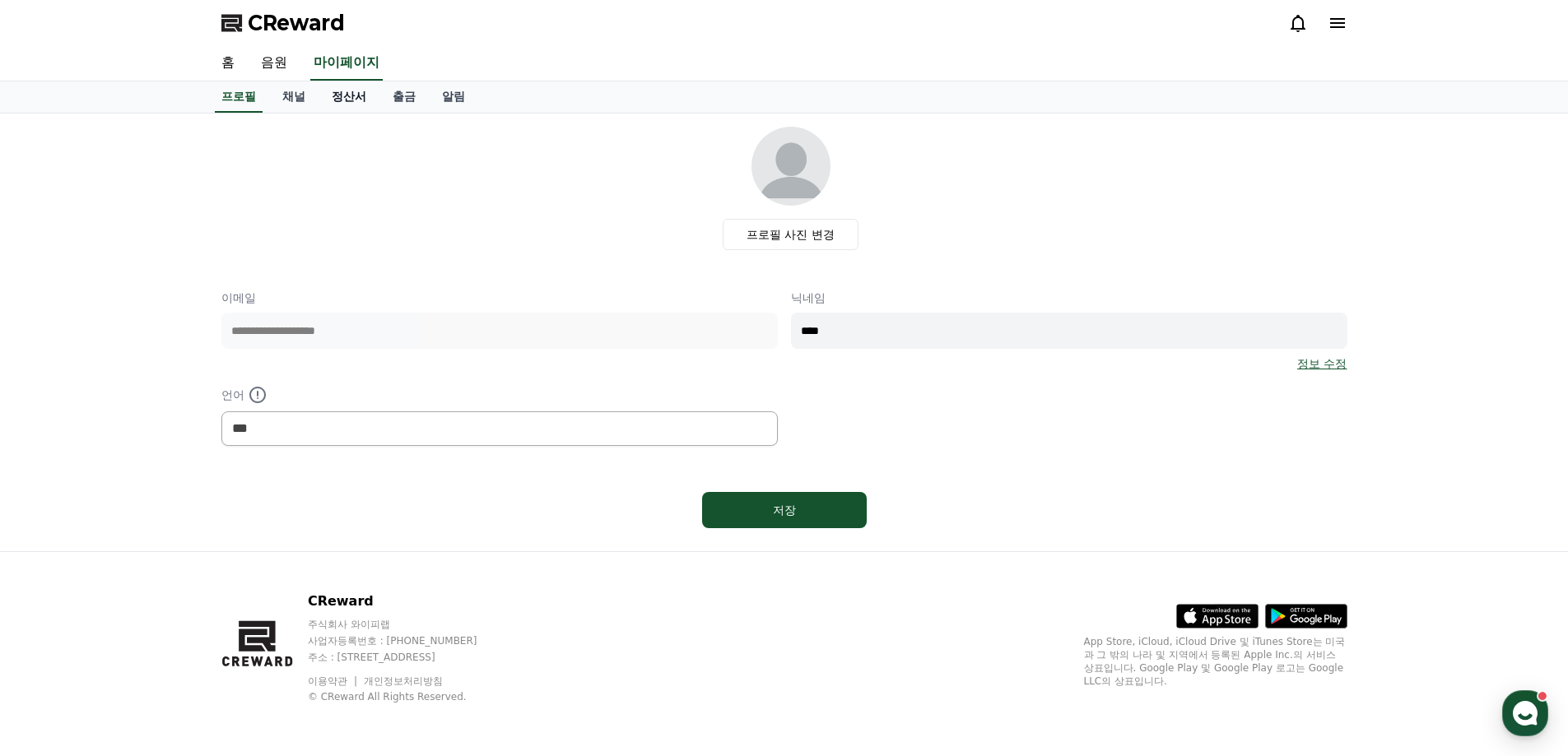
click at [320, 93] on link "정산서" at bounding box center [348, 97] width 61 height 32
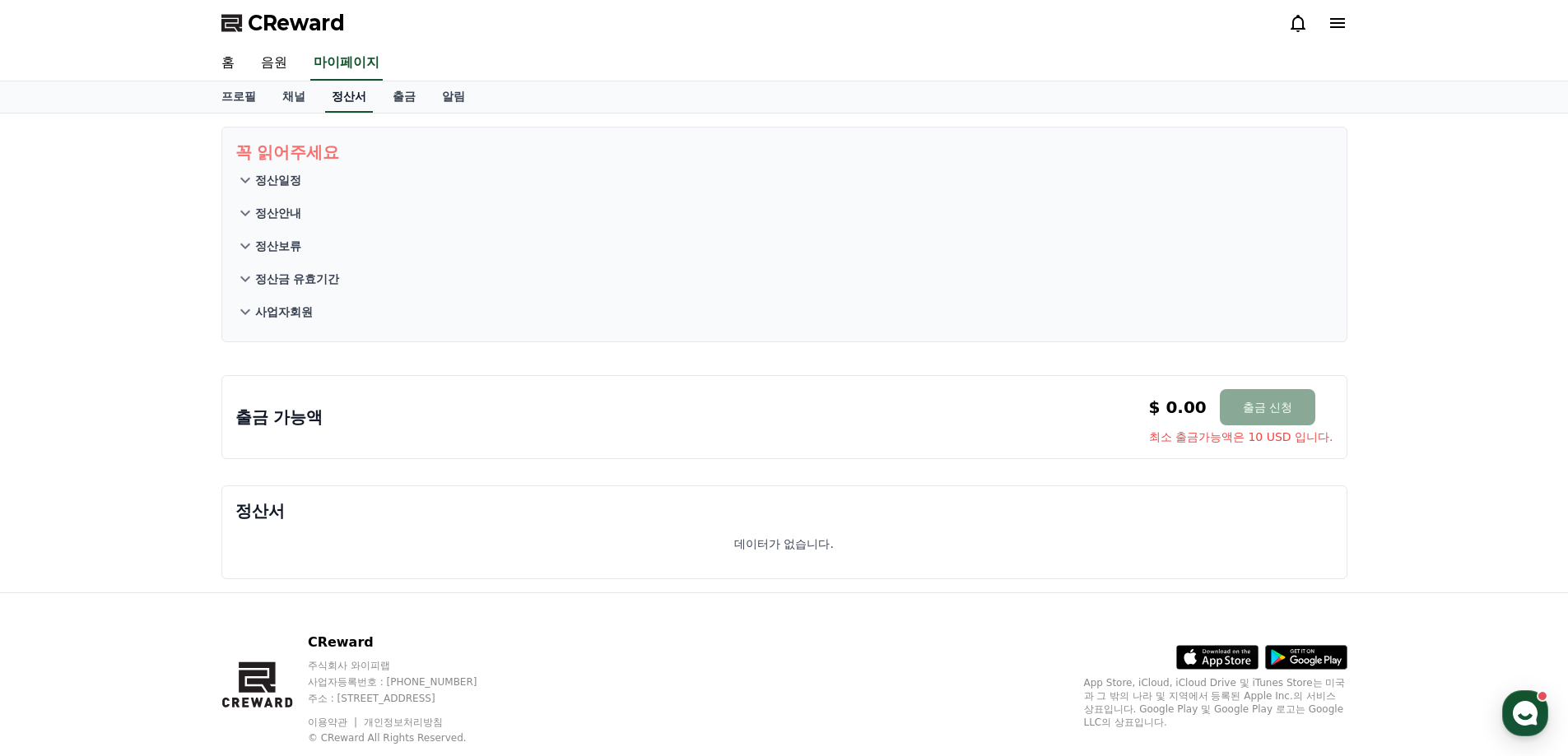
click at [335, 111] on link "정산서" at bounding box center [349, 97] width 48 height 32
click at [282, 94] on link "채널" at bounding box center [293, 97] width 49 height 32
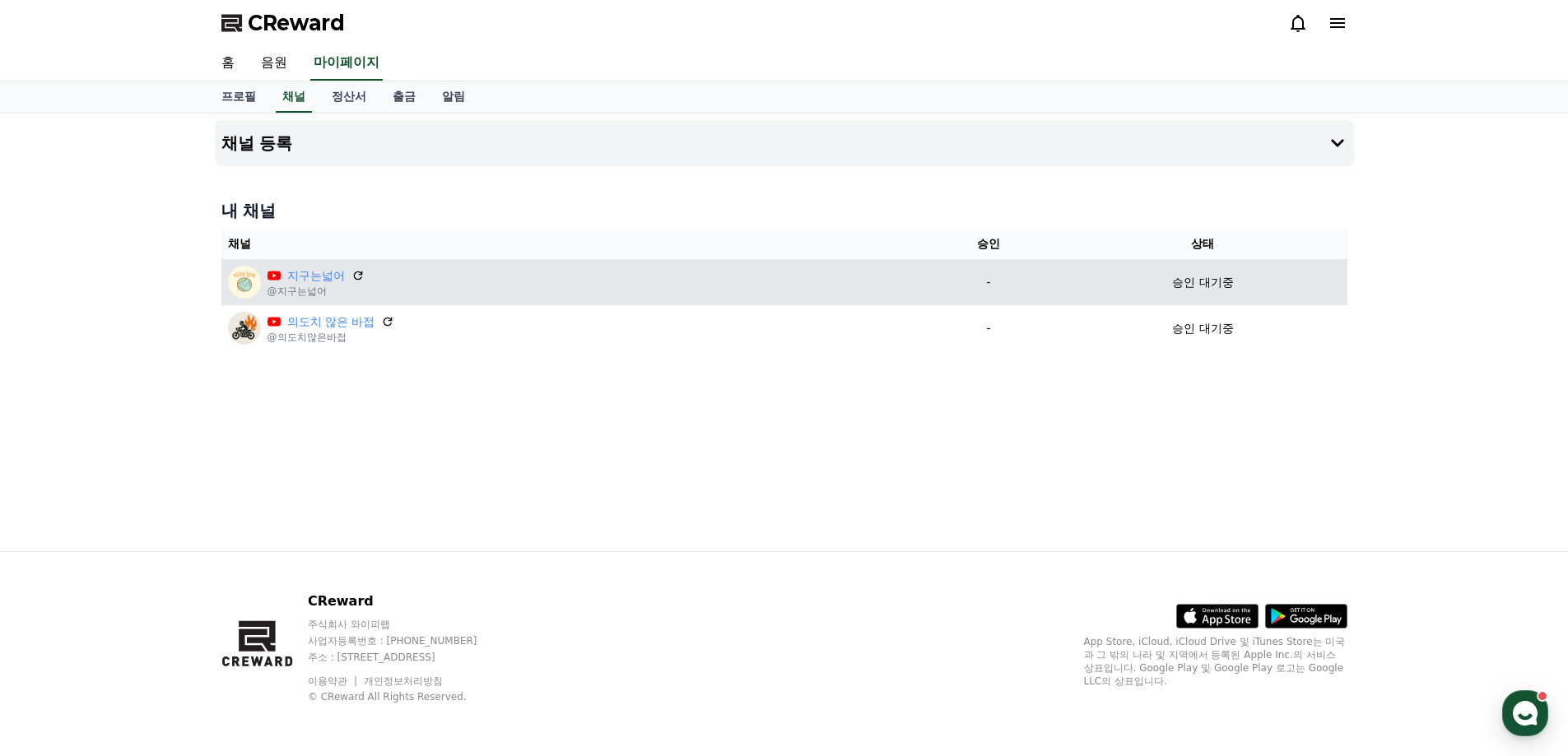
click at [285, 283] on div "지구는넓어" at bounding box center [316, 276] width 97 height 17
click at [291, 290] on p "@지구는넓어" at bounding box center [316, 291] width 97 height 13
click at [291, 290] on p "@지구는넓어" at bounding box center [316, 291] width 97 height 13
click at [291, 290] on p "@지구는넓어" at bounding box center [316, 291] width 97 height 13
click at [624, 286] on div "지구는넓어 @지구는넓어" at bounding box center [569, 282] width 684 height 33
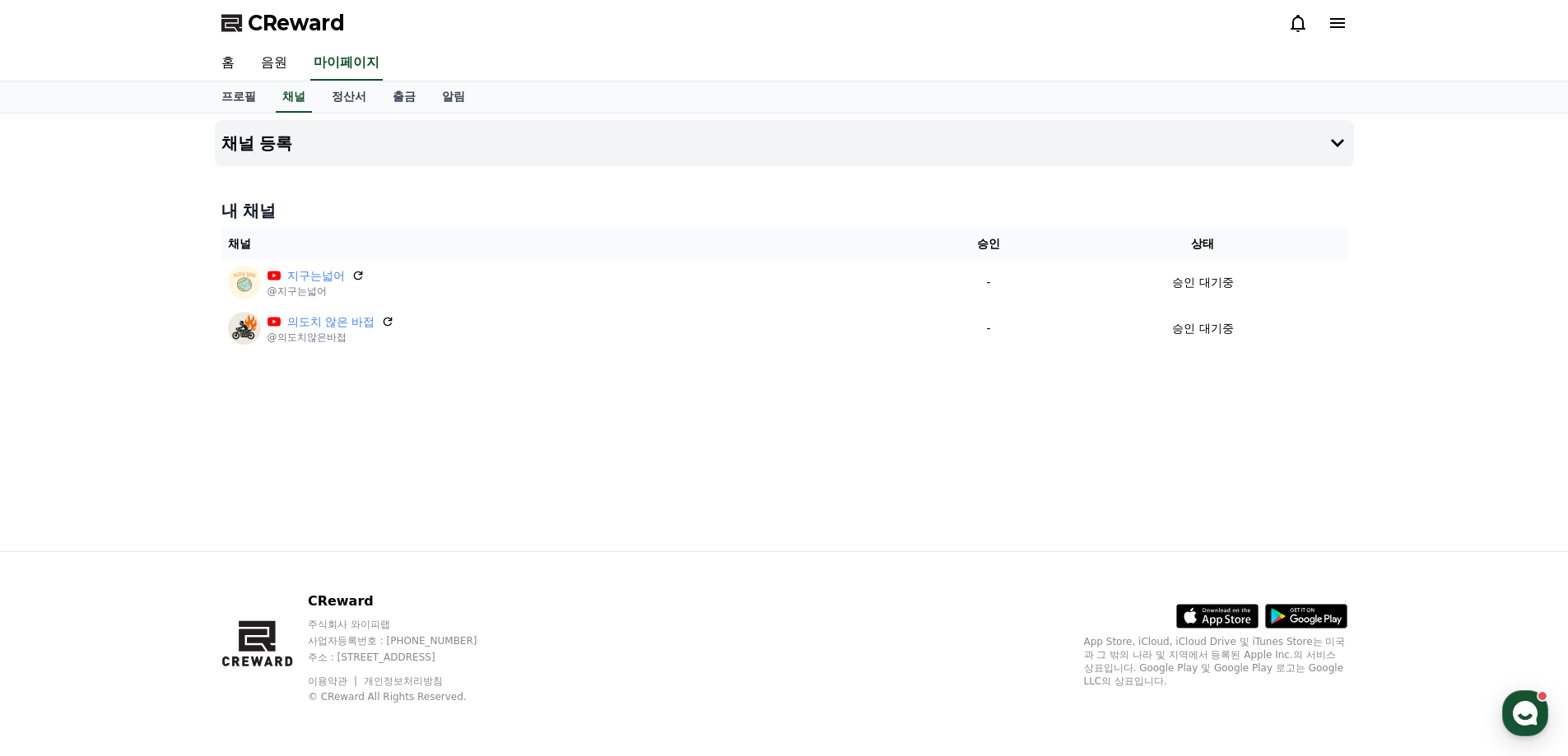
click at [544, 351] on div "내 채널 채널 승인 상태 지구는넓어 @지구는넓어 - 승인 대기중 의도치 않은 바접 @의도치않은바접 - 승인 대기중" at bounding box center [784, 275] width 1139 height 165
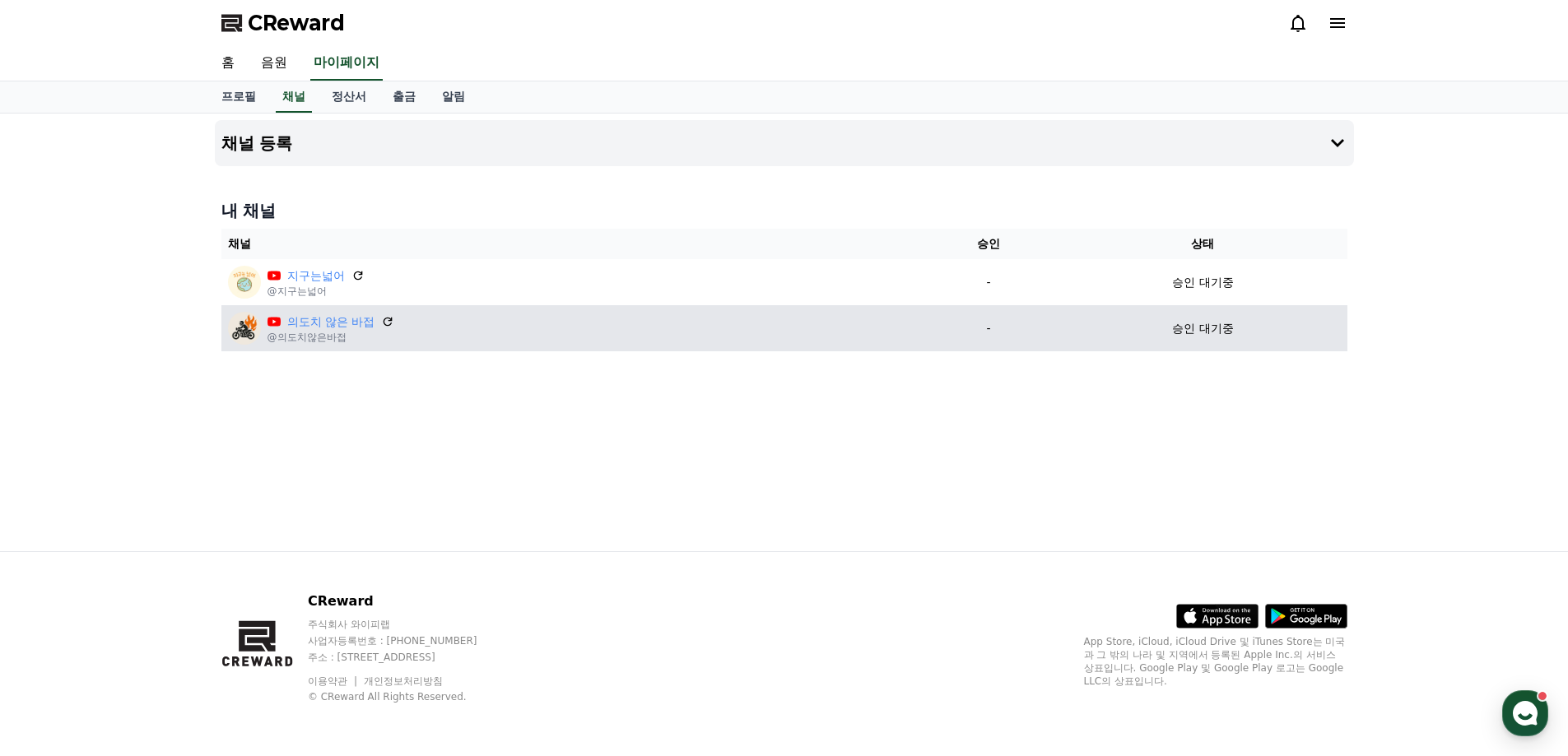
click at [360, 344] on div "의도치 않은 바접 @의도치않은바접" at bounding box center [569, 328] width 684 height 33
click at [335, 343] on p "@의도치않은바접" at bounding box center [331, 338] width 128 height 13
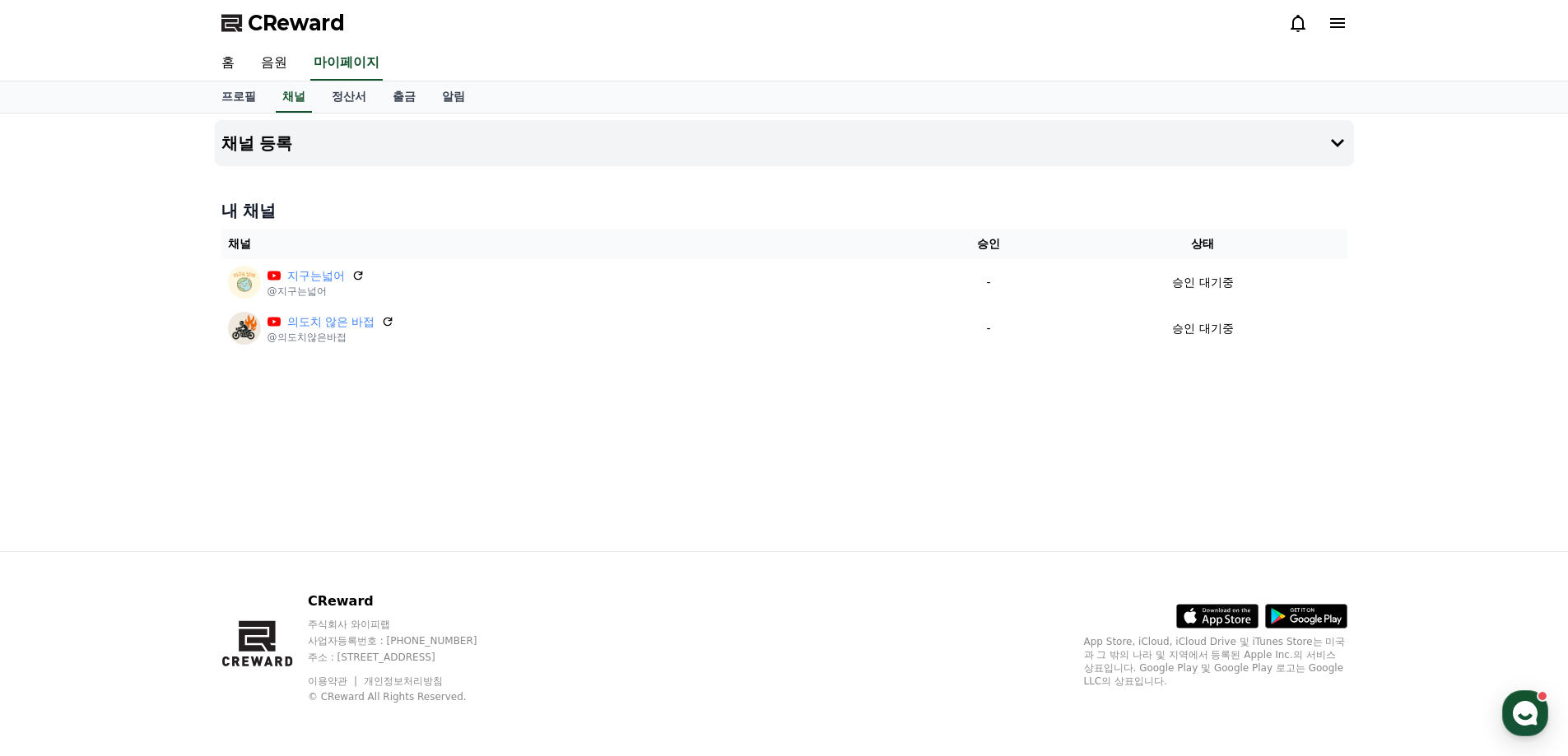
click at [1332, 27] on icon at bounding box center [1336, 23] width 14 height 10
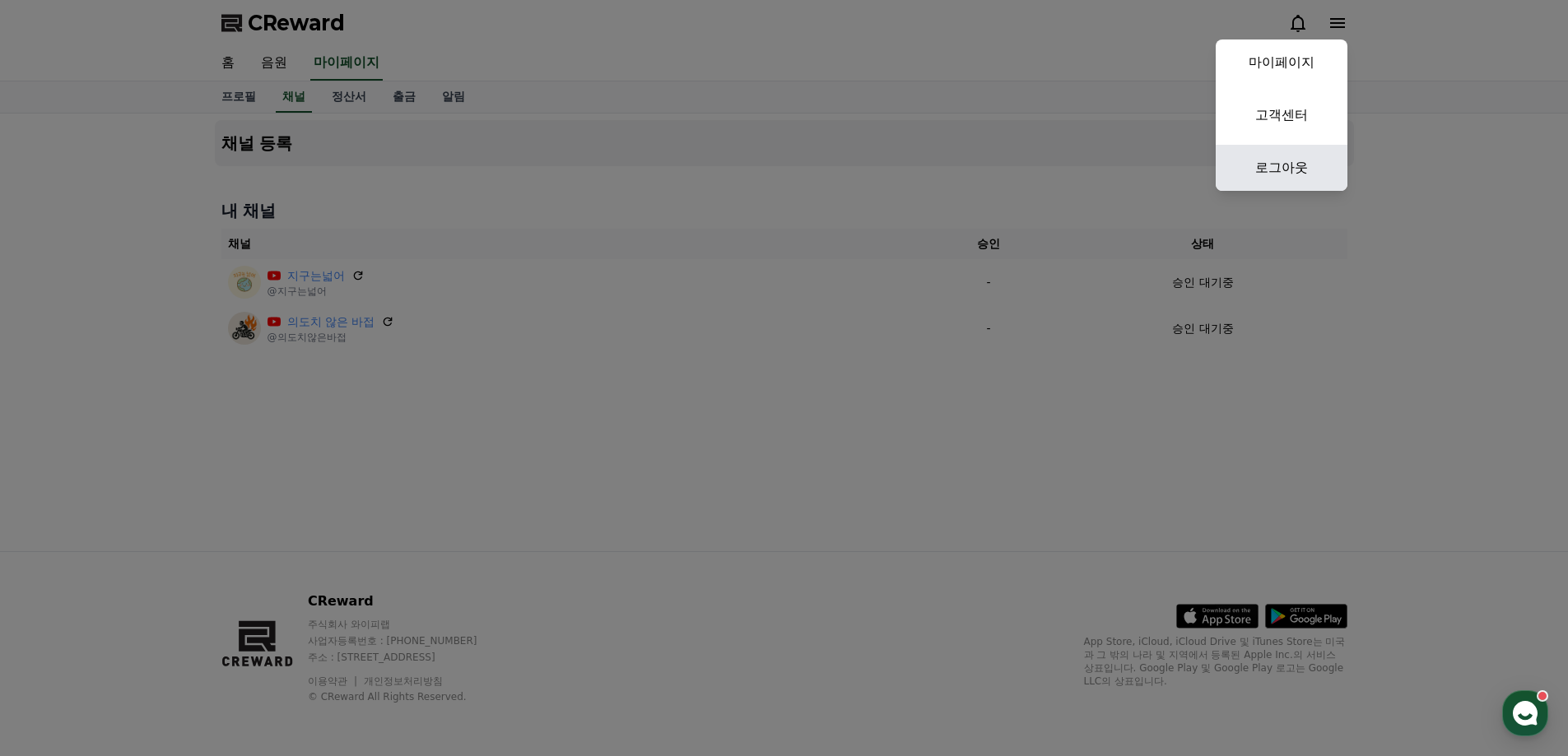
click at [1299, 157] on link "로그아웃" at bounding box center [1280, 168] width 132 height 46
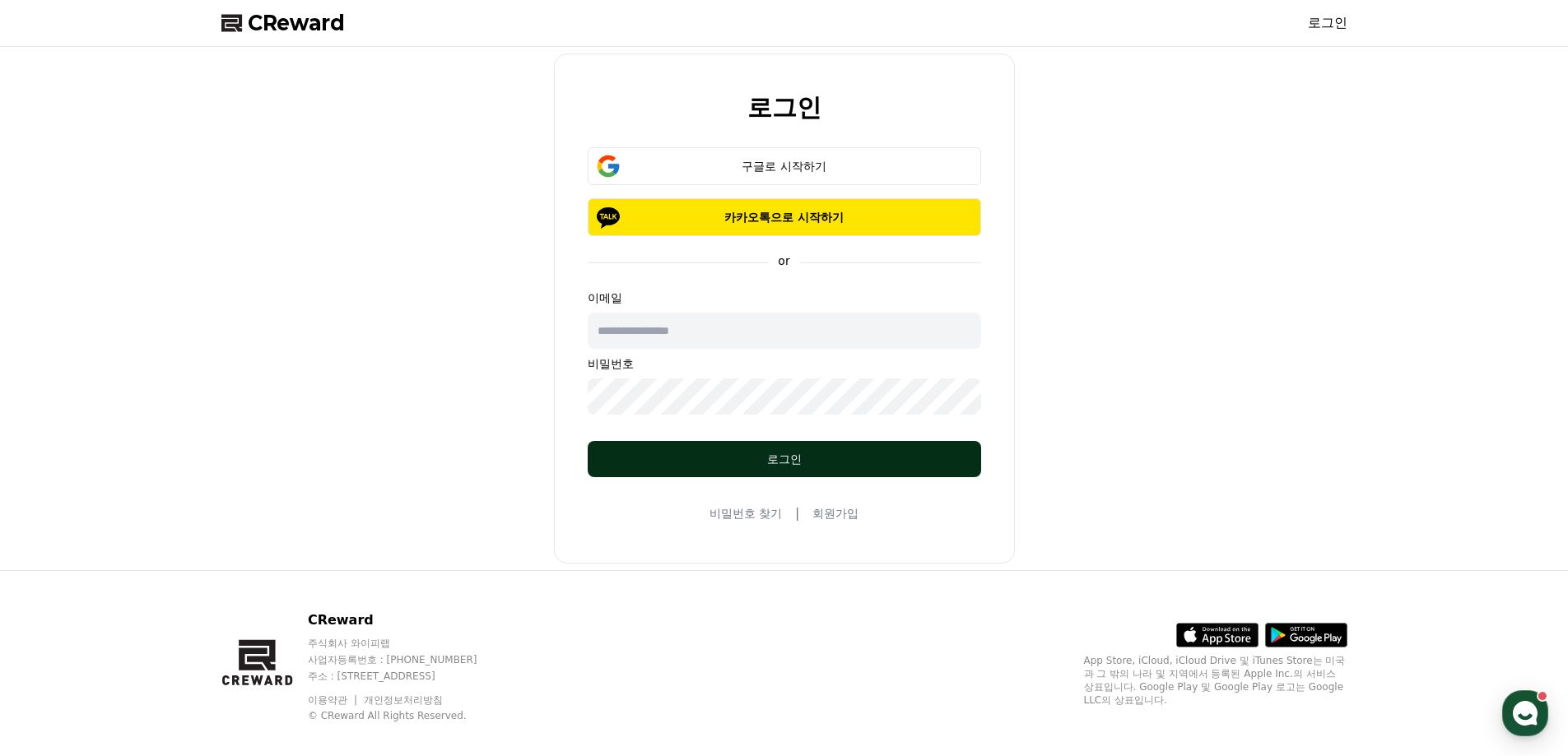
type input "**********"
click at [797, 463] on div "로그인" at bounding box center [784, 459] width 327 height 16
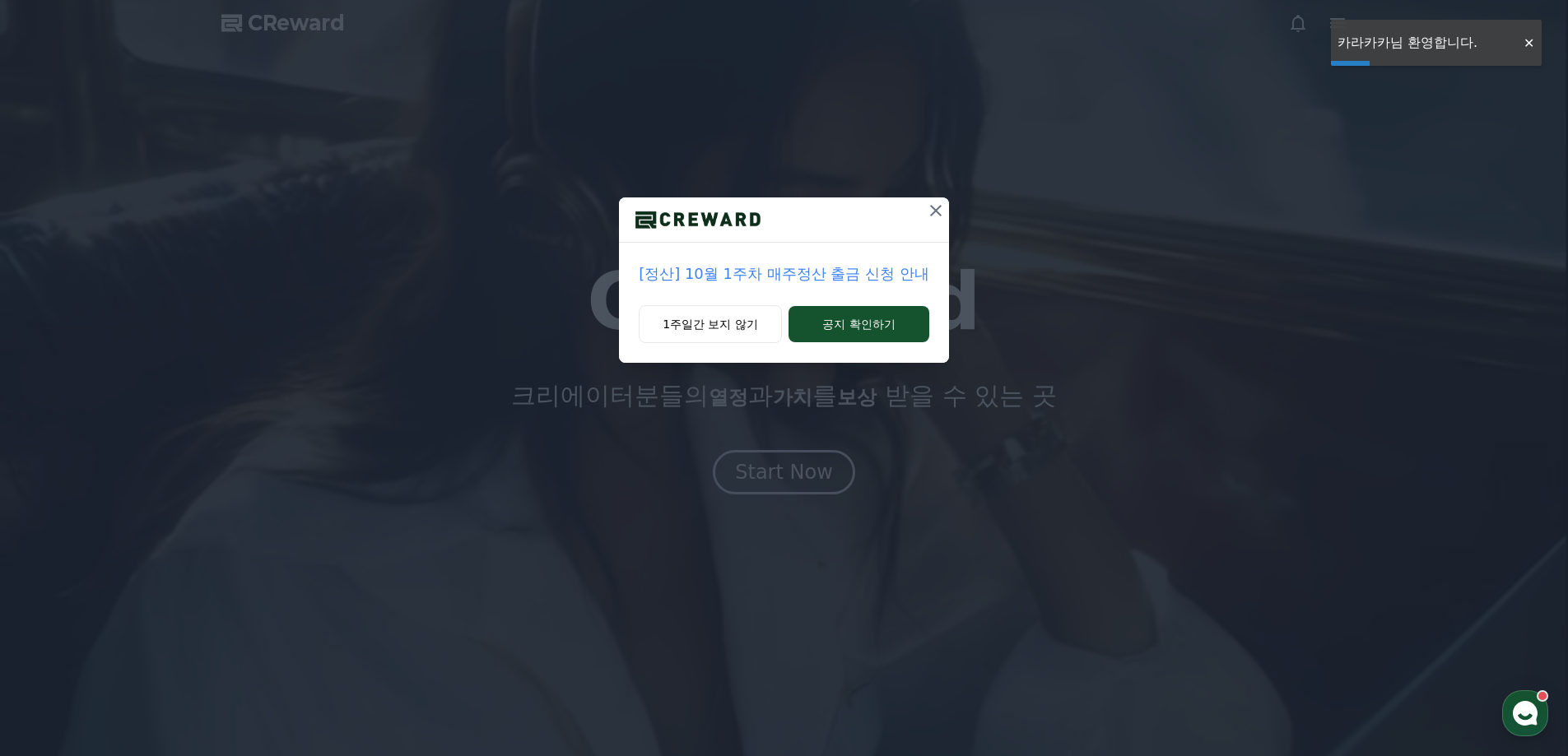
click at [925, 213] on icon at bounding box center [935, 211] width 20 height 20
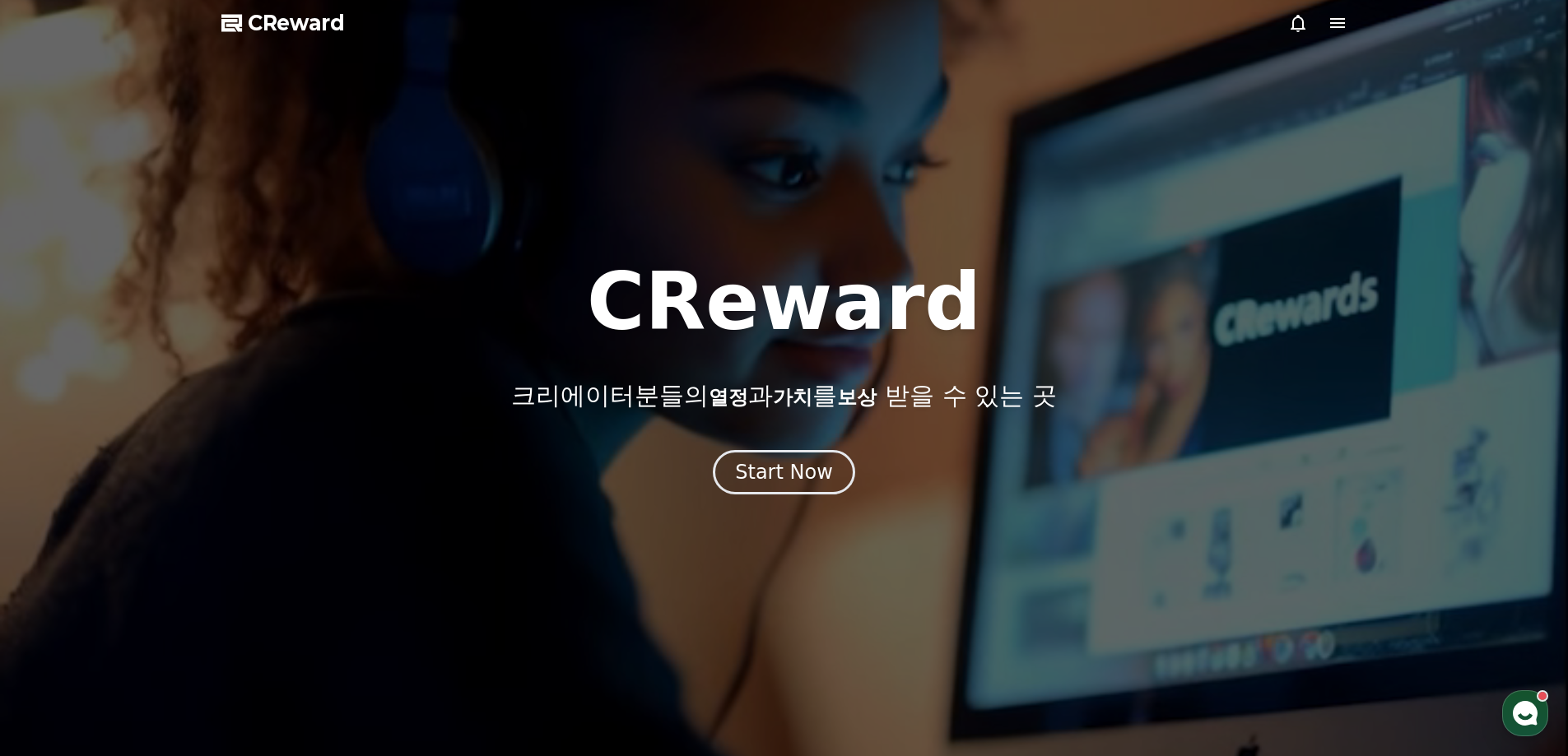
click at [1328, 26] on icon at bounding box center [1337, 23] width 20 height 20
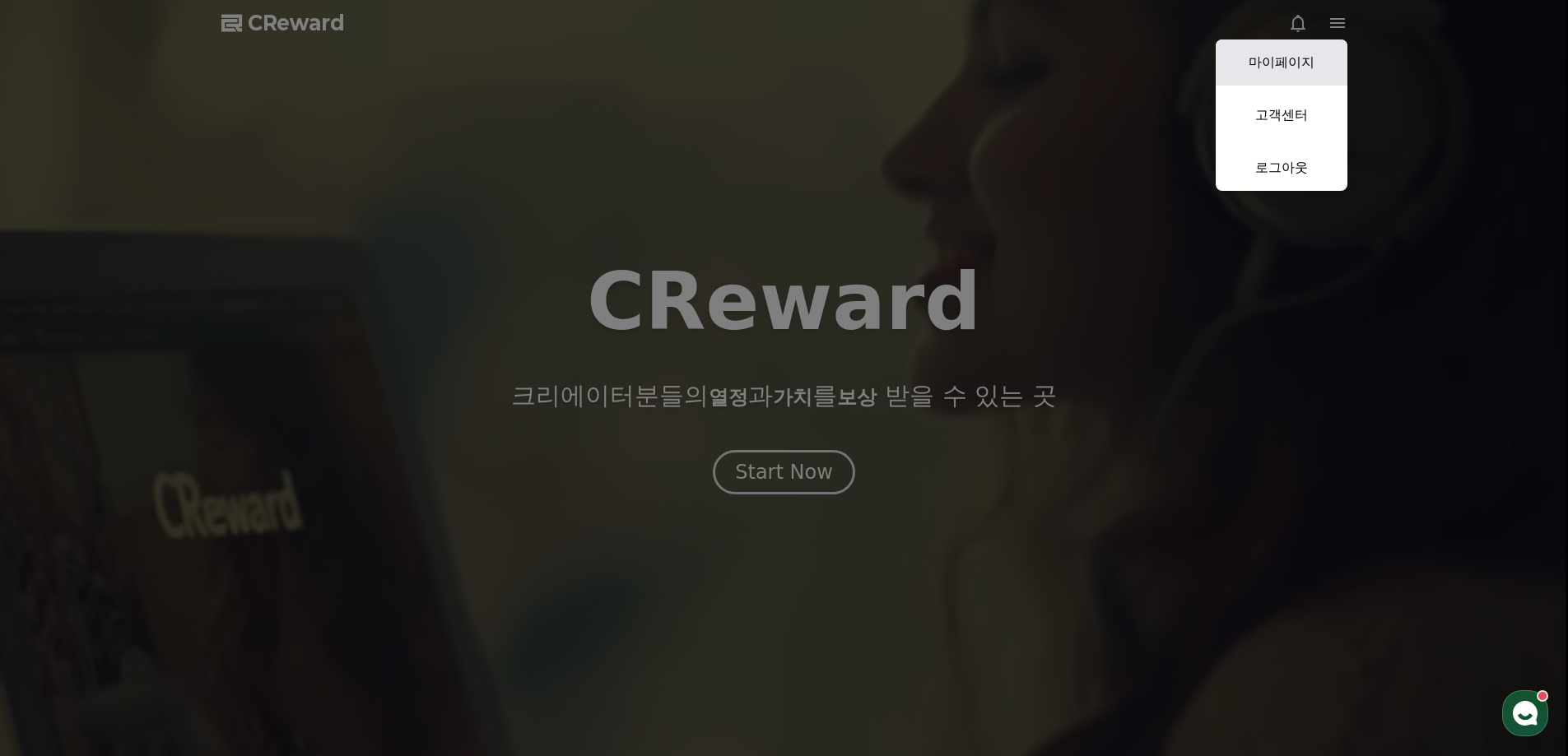
click at [1265, 67] on link "마이페이지" at bounding box center [1280, 63] width 132 height 46
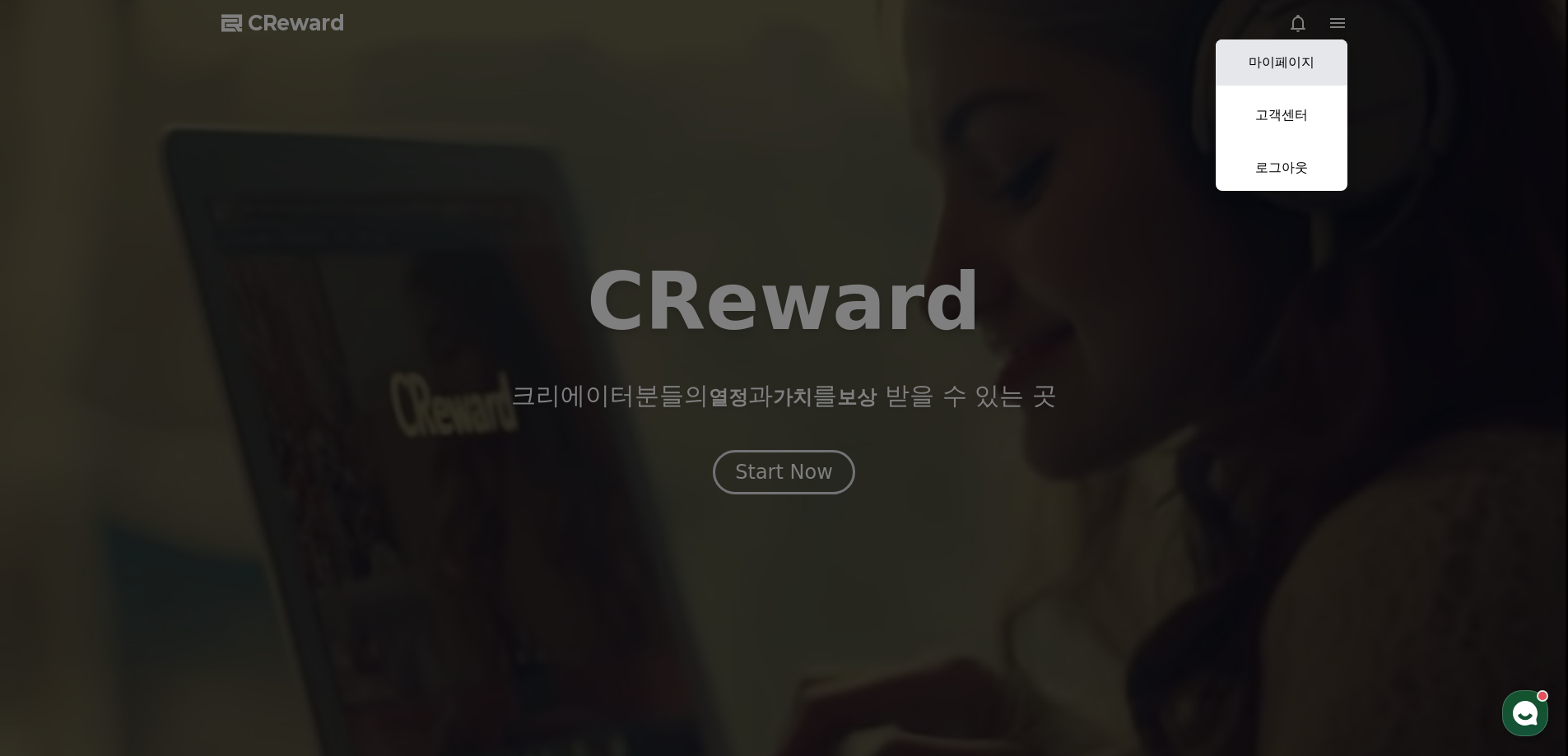
select select "**********"
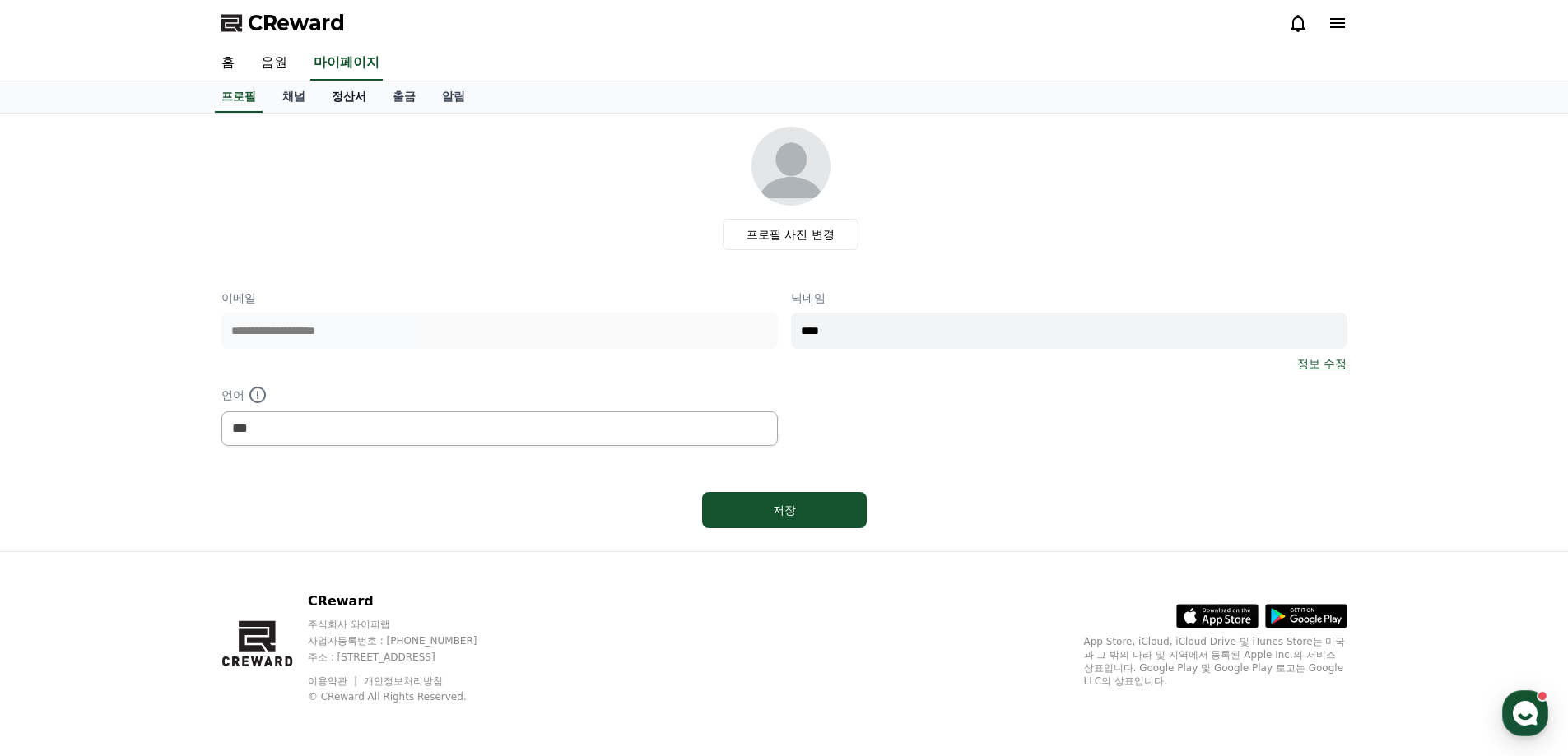
click at [320, 103] on link "정산서" at bounding box center [348, 97] width 61 height 32
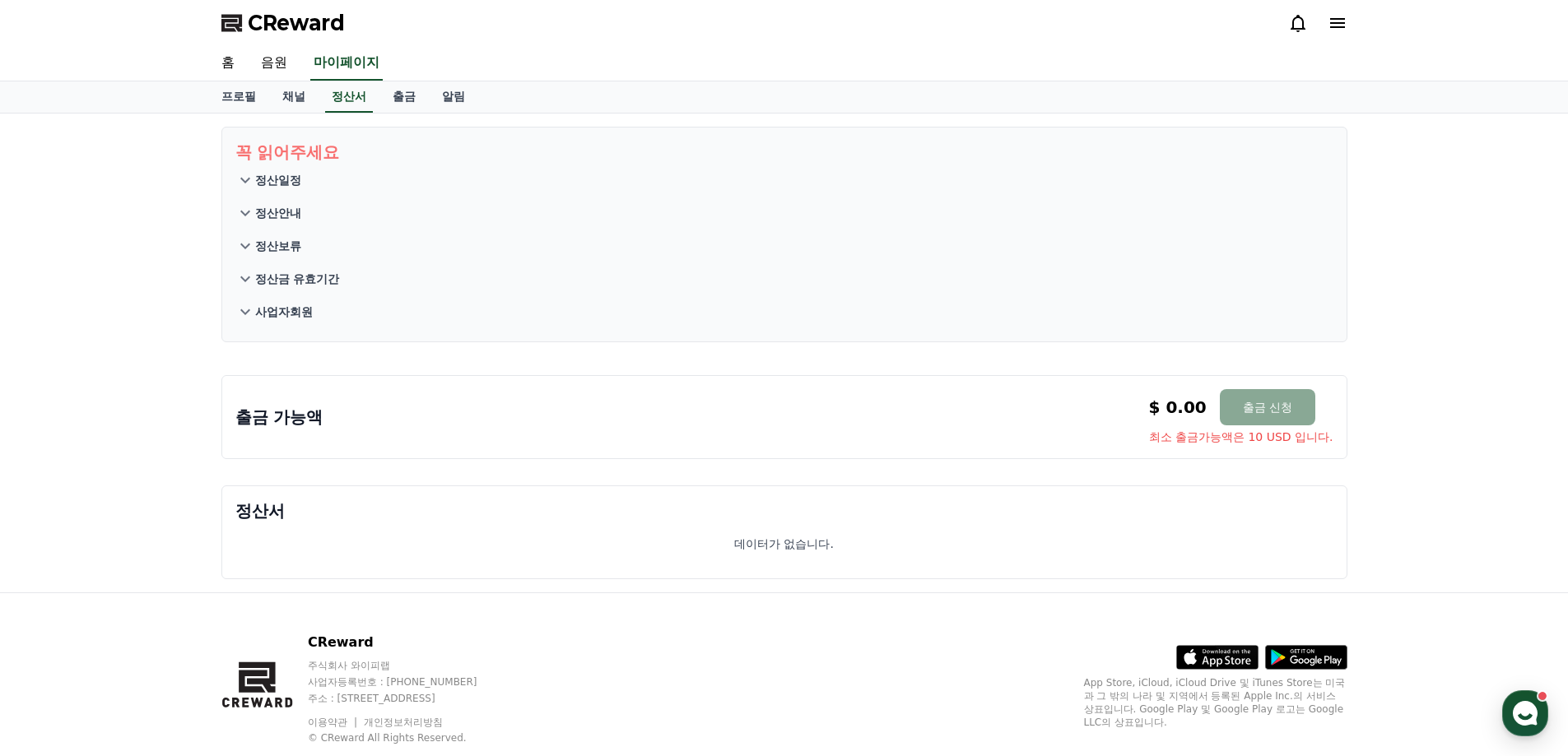
click at [429, 256] on button "정산보류" at bounding box center [784, 246] width 1098 height 33
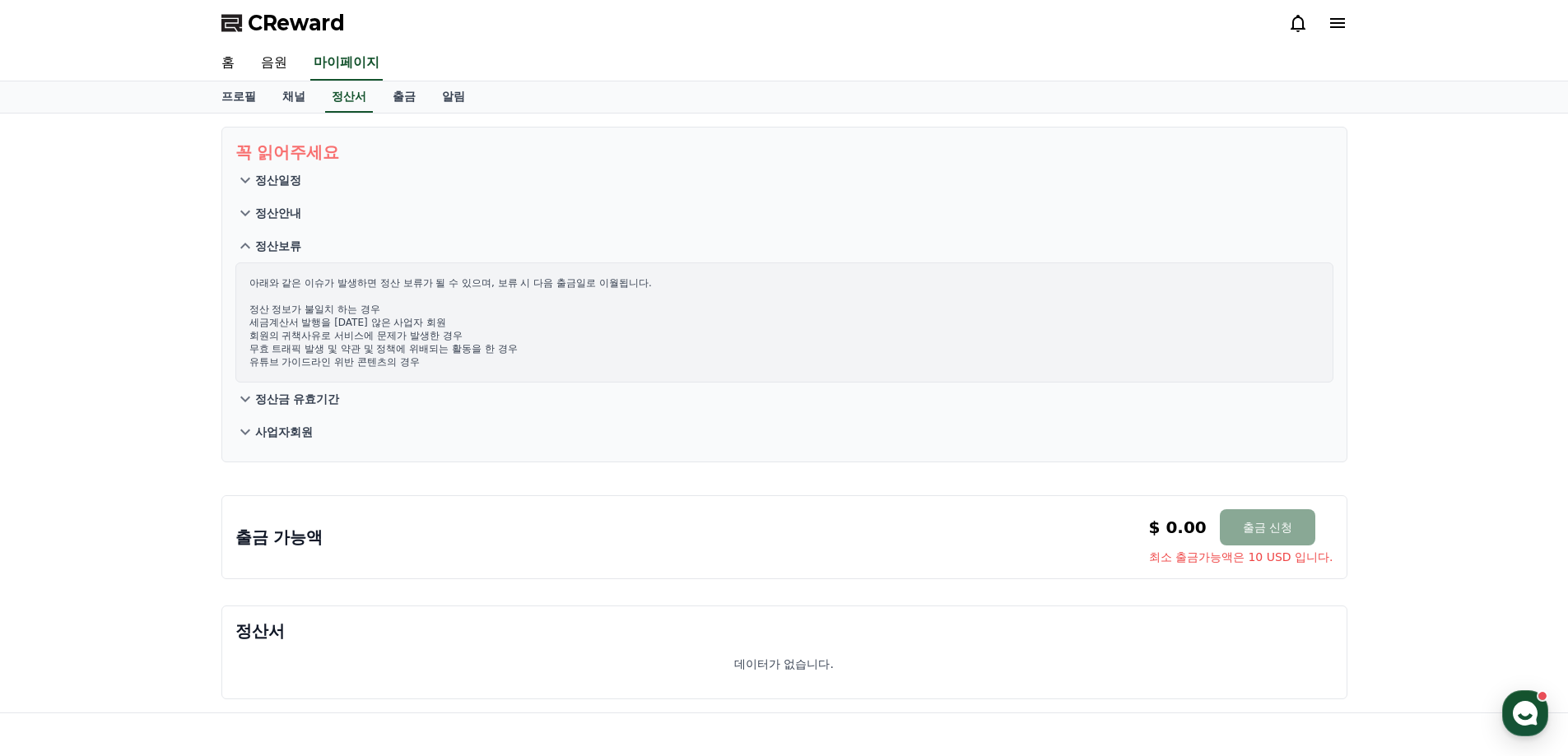
click at [259, 215] on p "정산안내" at bounding box center [278, 213] width 46 height 16
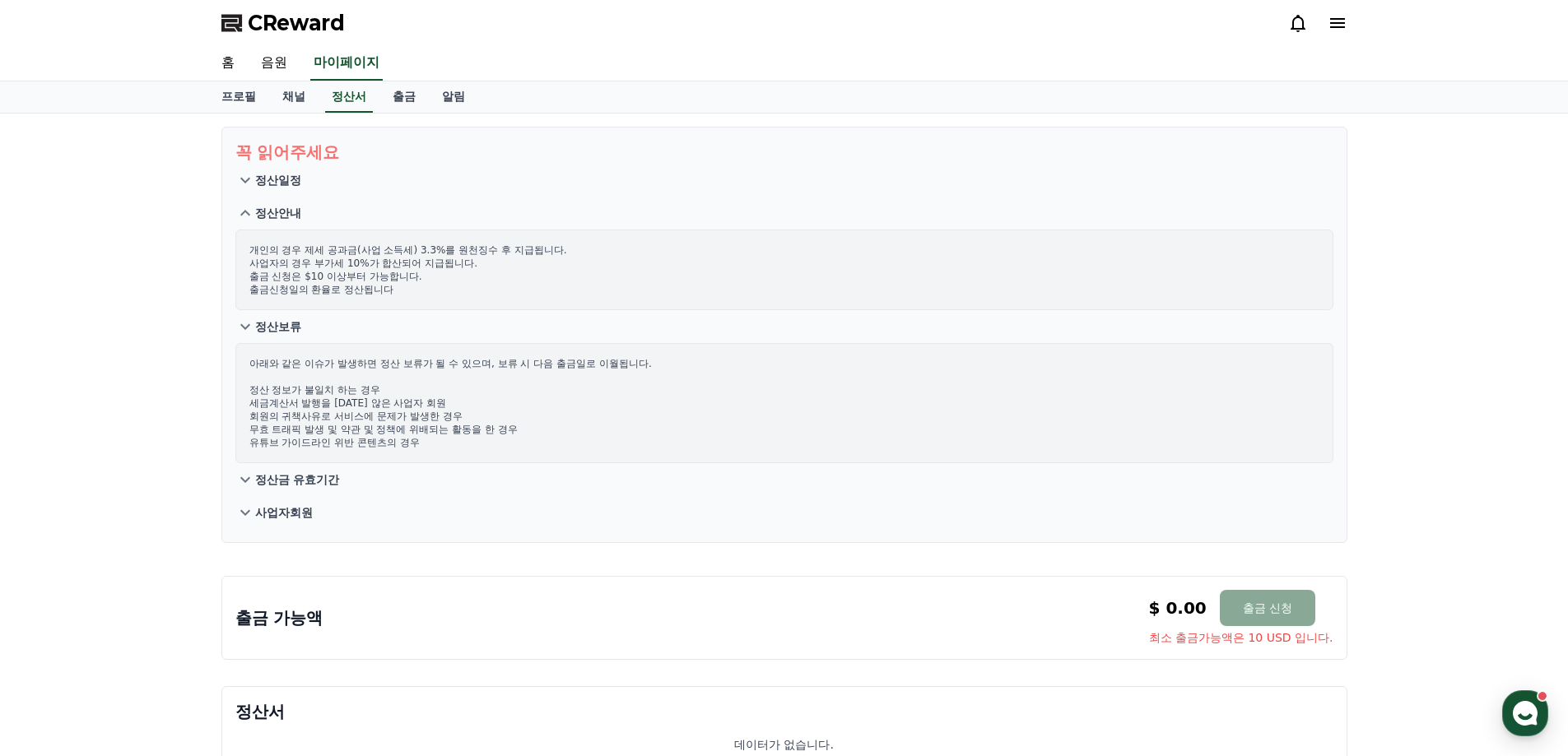
click at [269, 190] on button "정산일정" at bounding box center [784, 180] width 1098 height 33
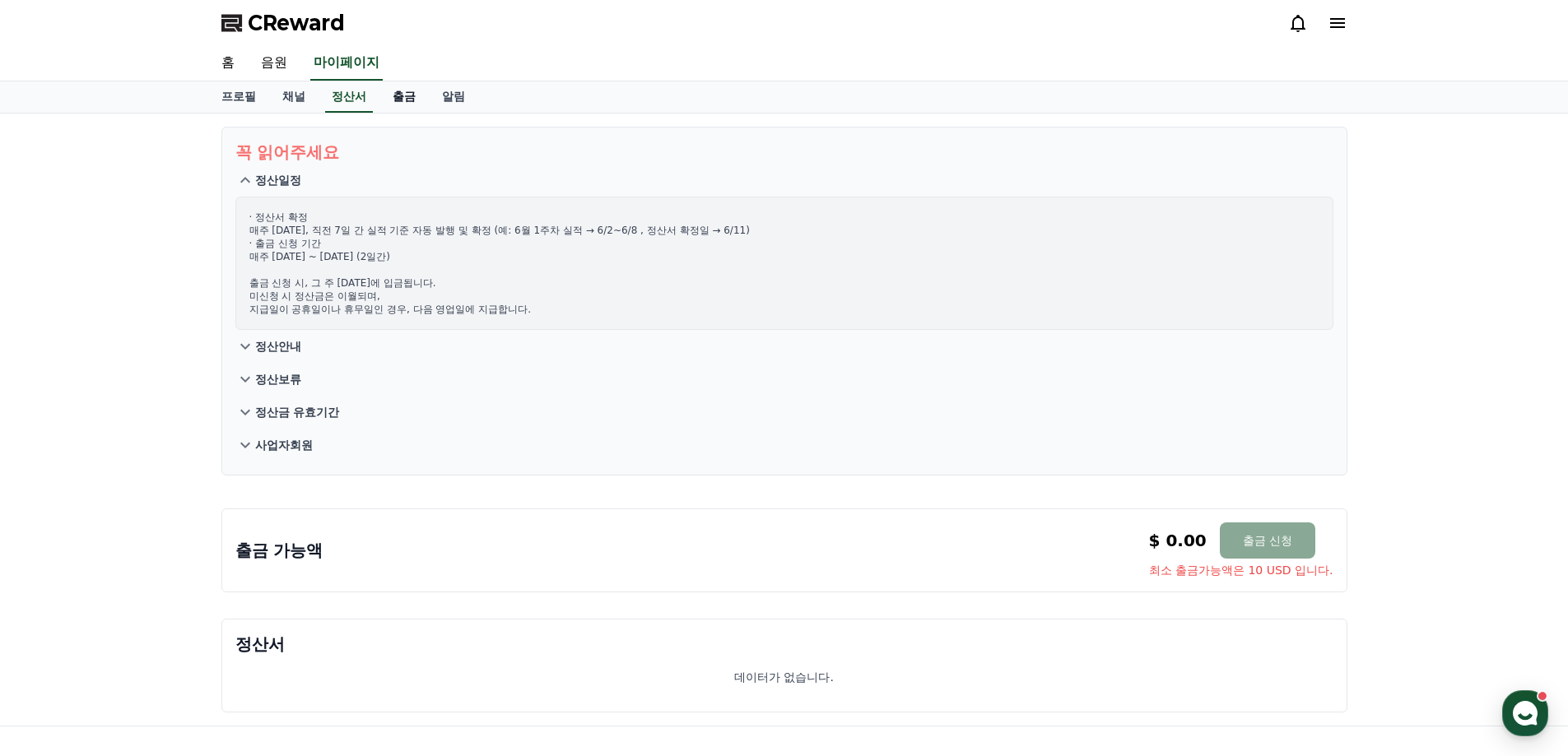
click at [403, 97] on link "출금" at bounding box center [403, 97] width 49 height 32
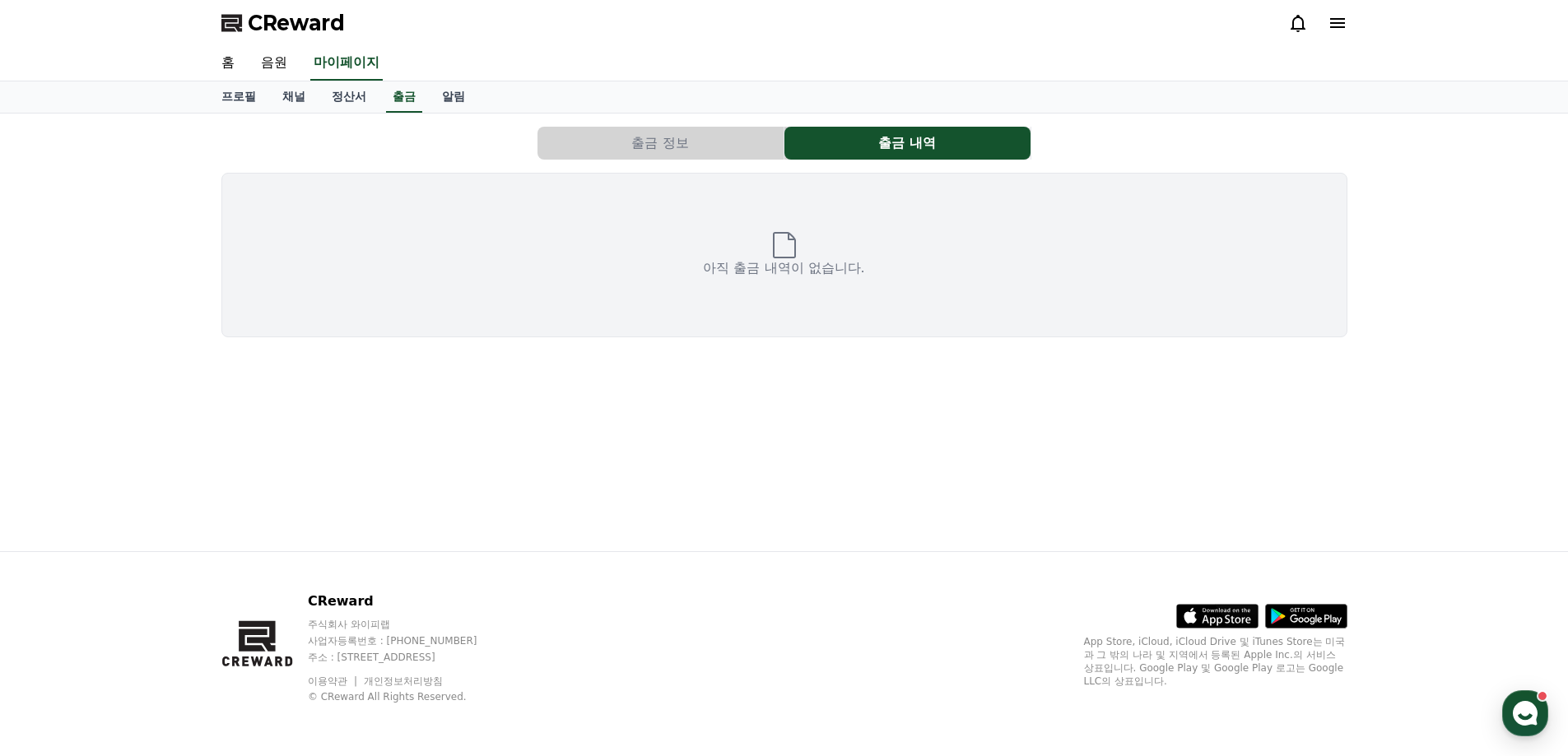
click at [742, 145] on button "출금 정보" at bounding box center [661, 143] width 246 height 33
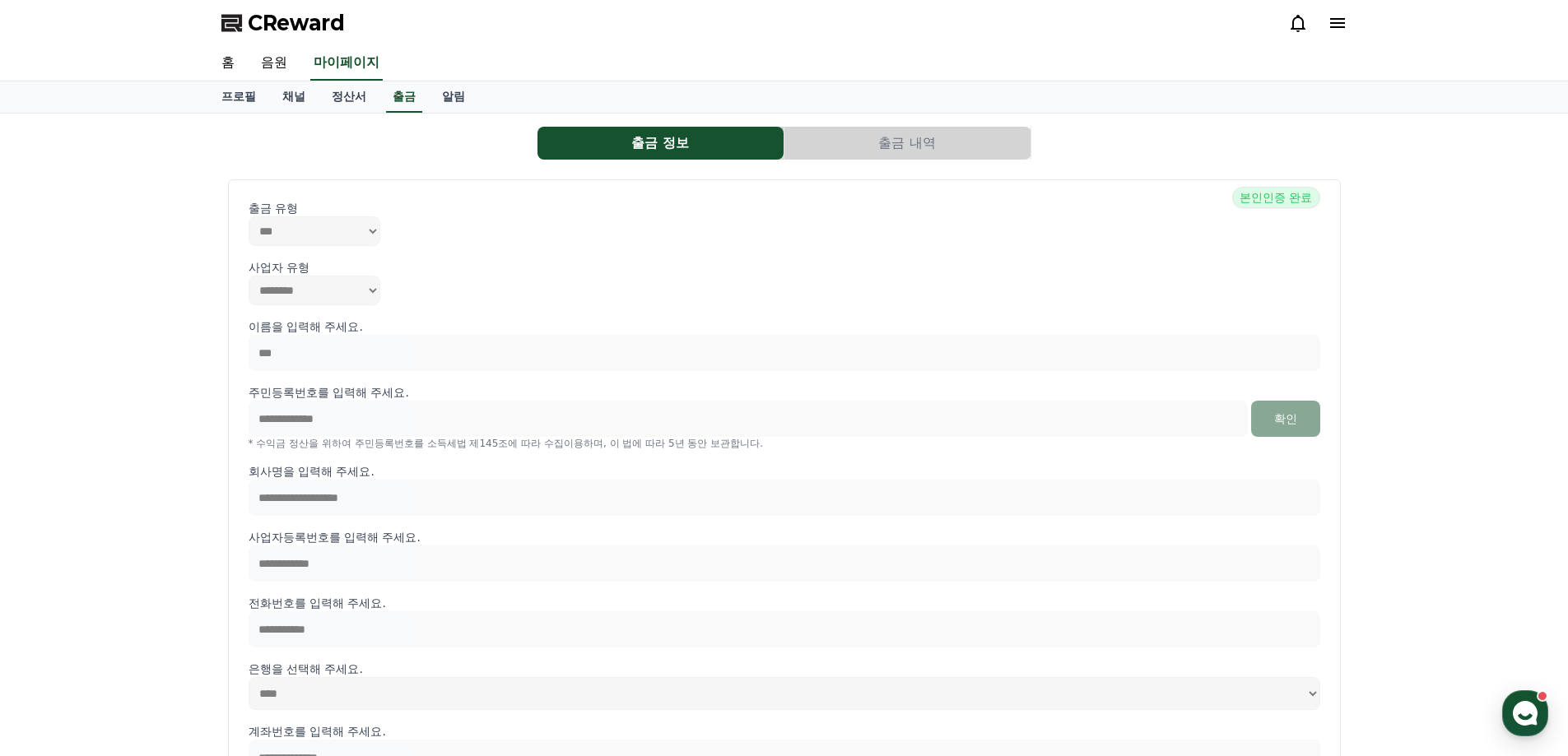
click at [922, 153] on button "출금 내역" at bounding box center [907, 143] width 246 height 33
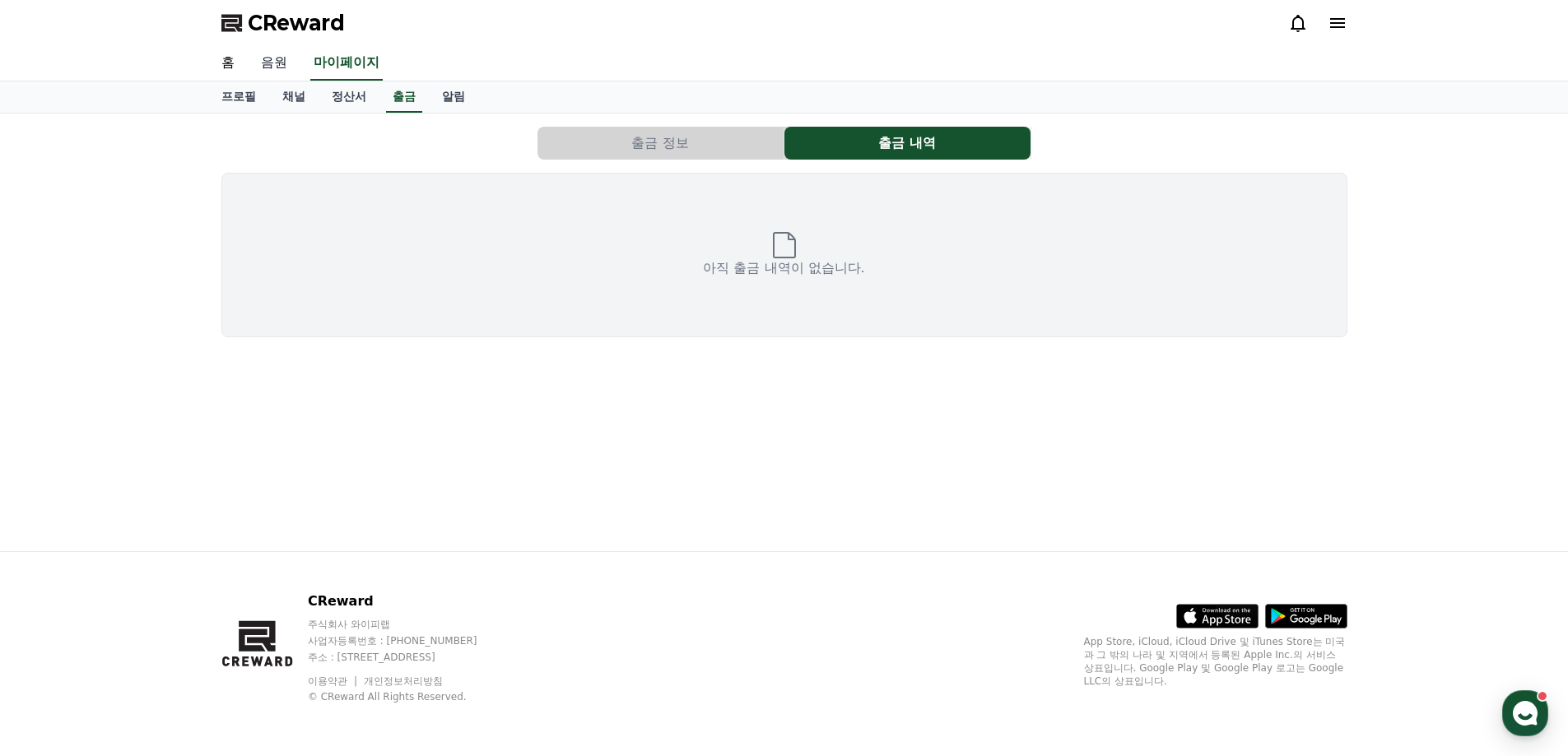
click at [280, 63] on link "음원" at bounding box center [273, 63] width 53 height 35
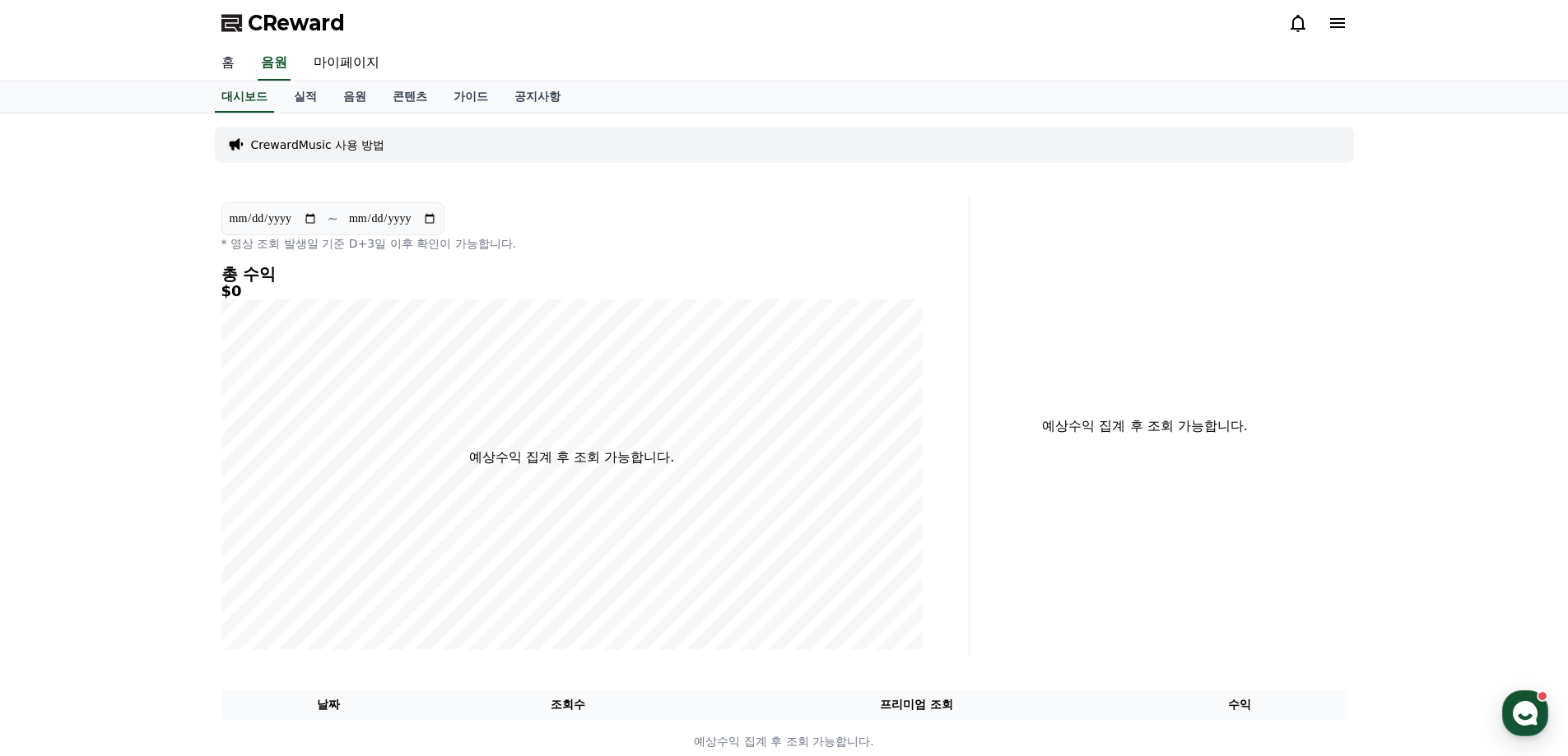
click at [222, 74] on link "홈" at bounding box center [227, 63] width 39 height 35
click at [398, 89] on link "콘텐츠" at bounding box center [409, 97] width 61 height 32
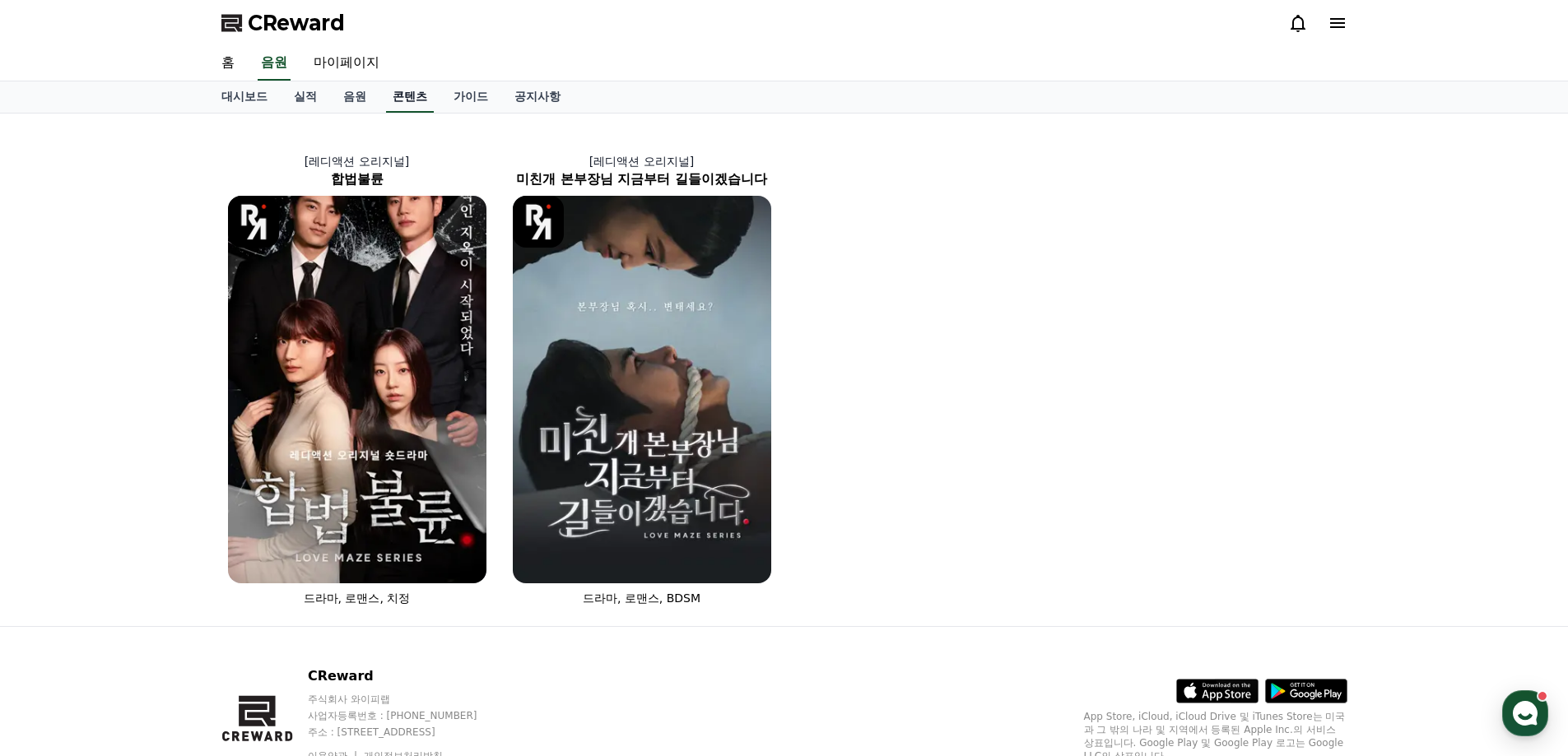
click at [412, 94] on link "콘텐츠" at bounding box center [410, 97] width 48 height 32
click at [369, 92] on link "음원" at bounding box center [354, 97] width 49 height 32
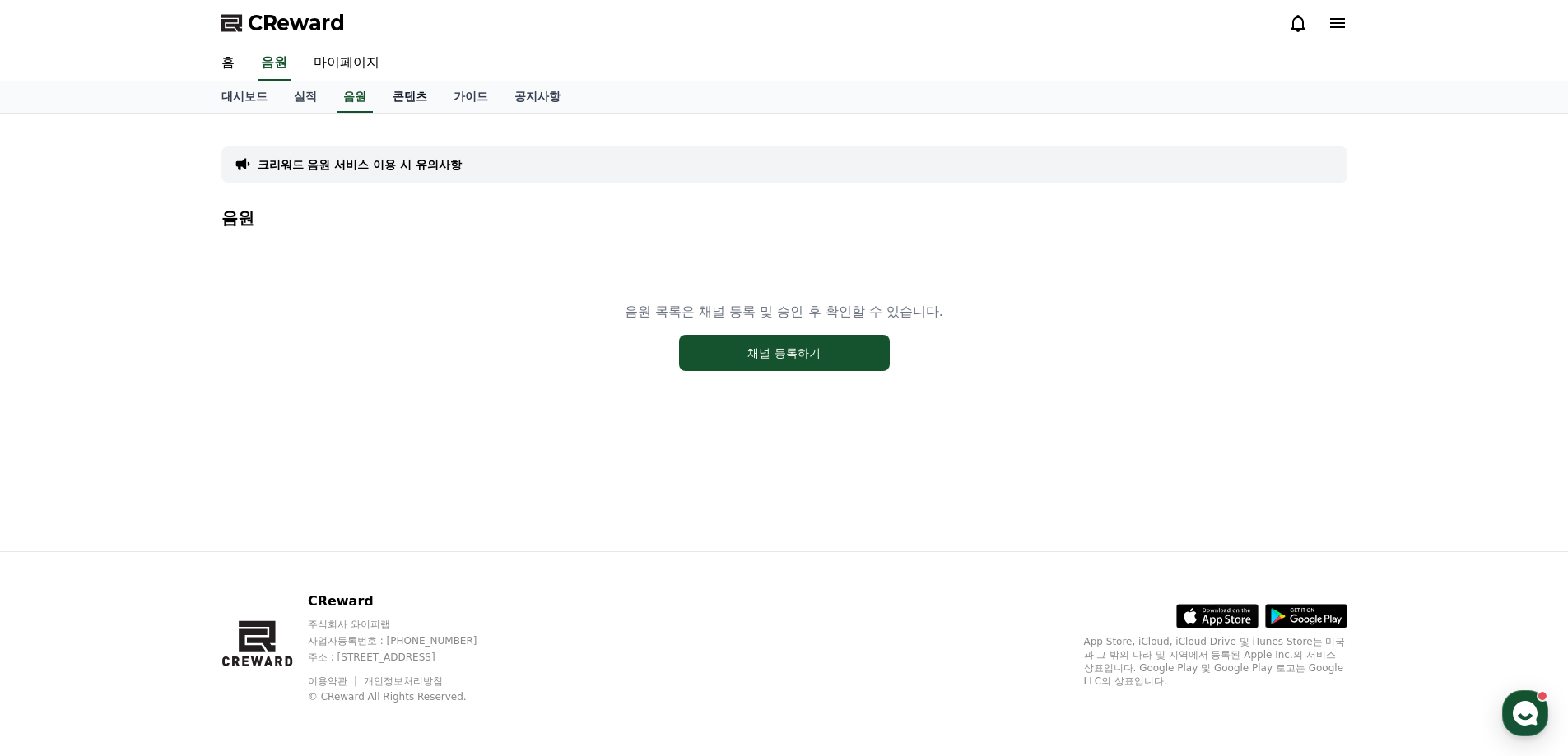
click at [413, 101] on link "콘텐츠" at bounding box center [409, 97] width 61 height 32
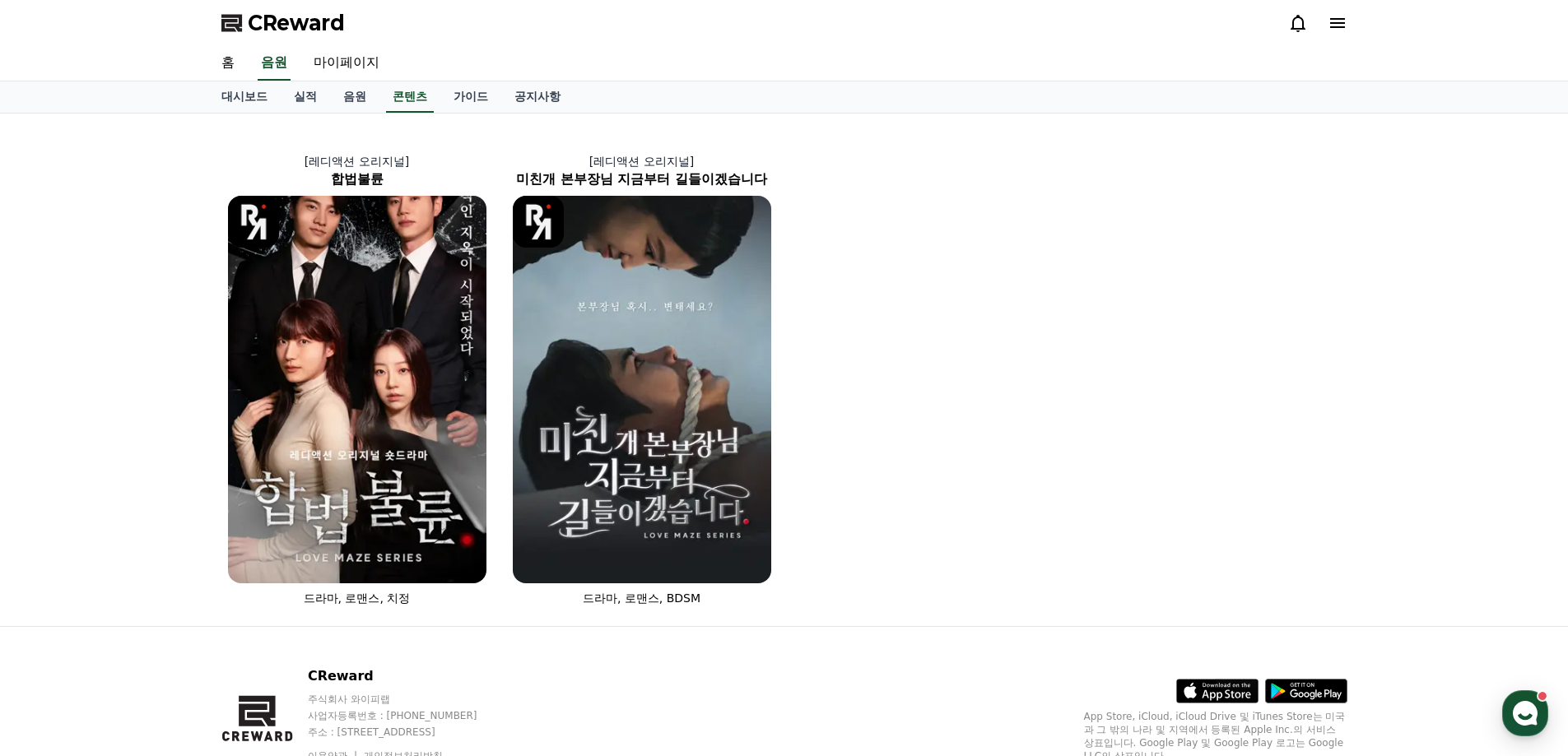
click at [1353, 23] on div "CReward" at bounding box center [784, 23] width 1152 height 46
click at [1331, 22] on icon at bounding box center [1336, 23] width 14 height 10
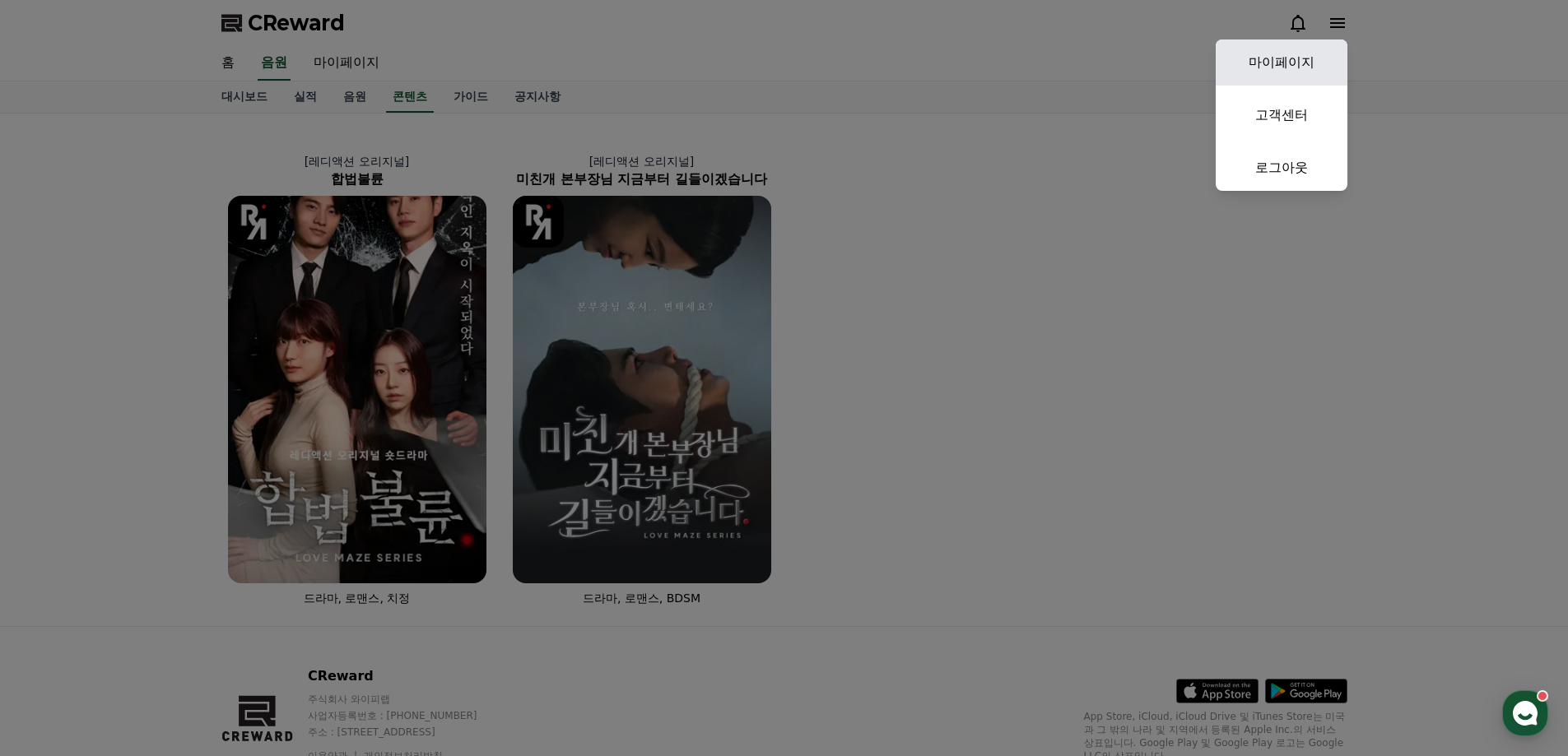
click at [1299, 68] on link "마이페이지" at bounding box center [1280, 63] width 132 height 46
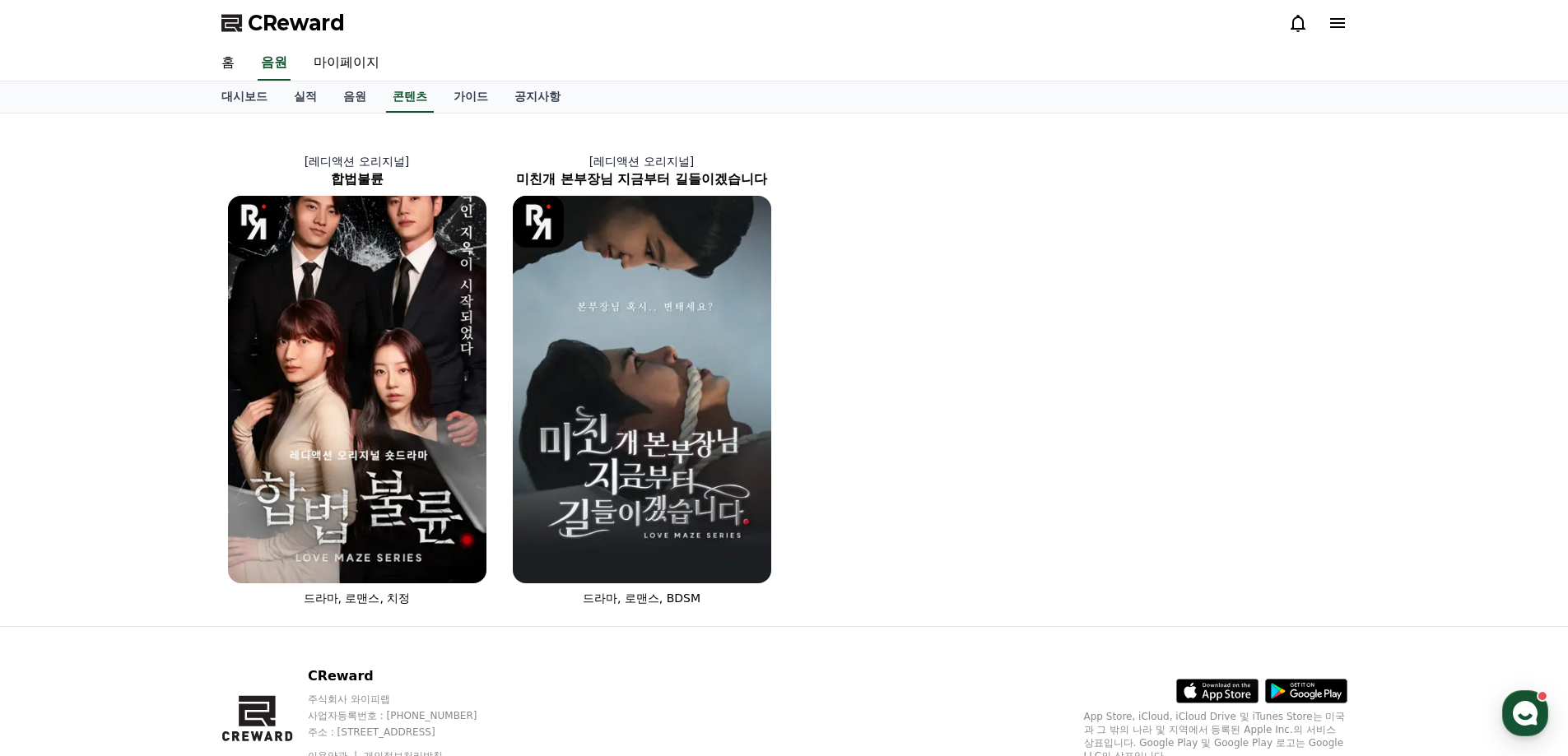
select select "**********"
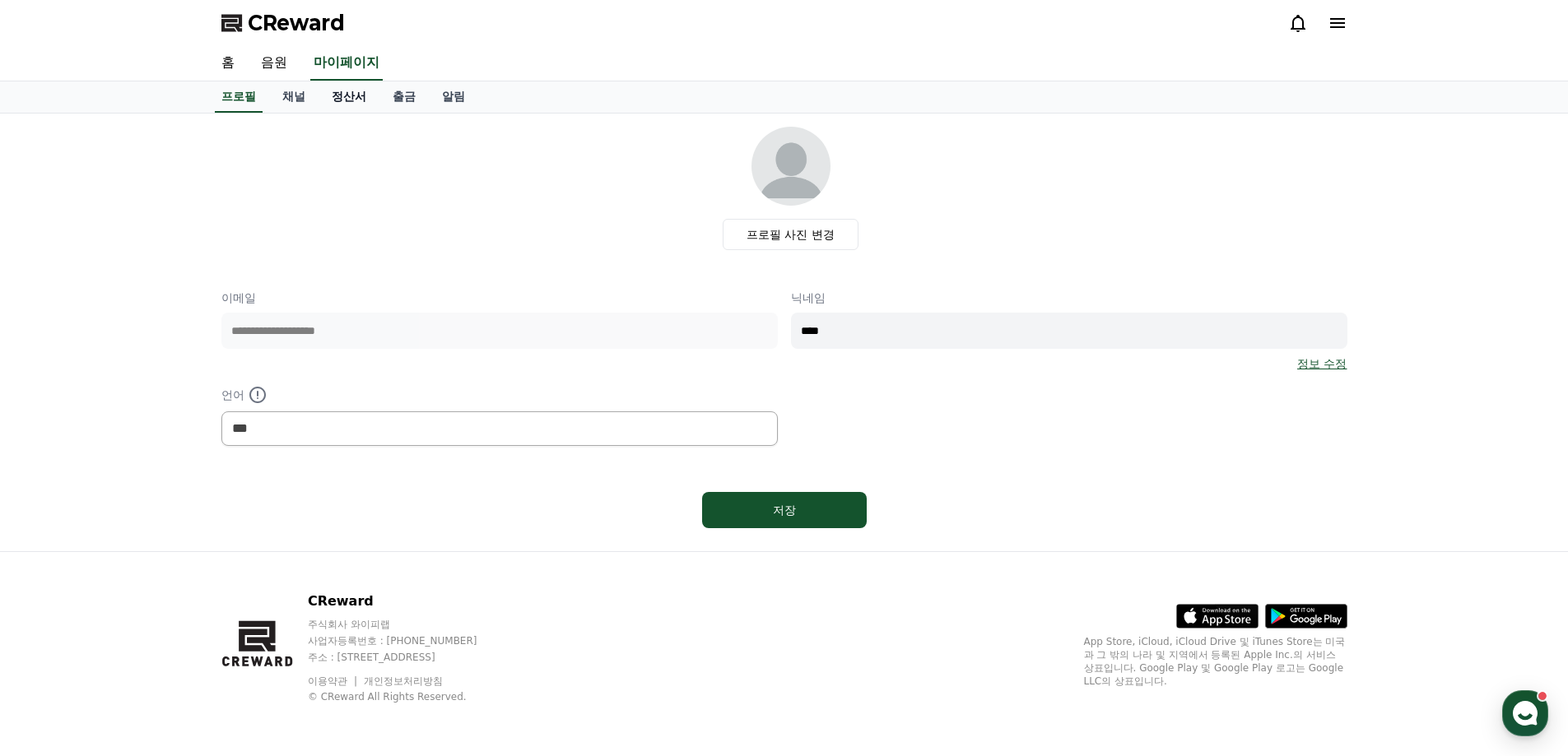
click at [339, 102] on link "정산서" at bounding box center [348, 97] width 61 height 32
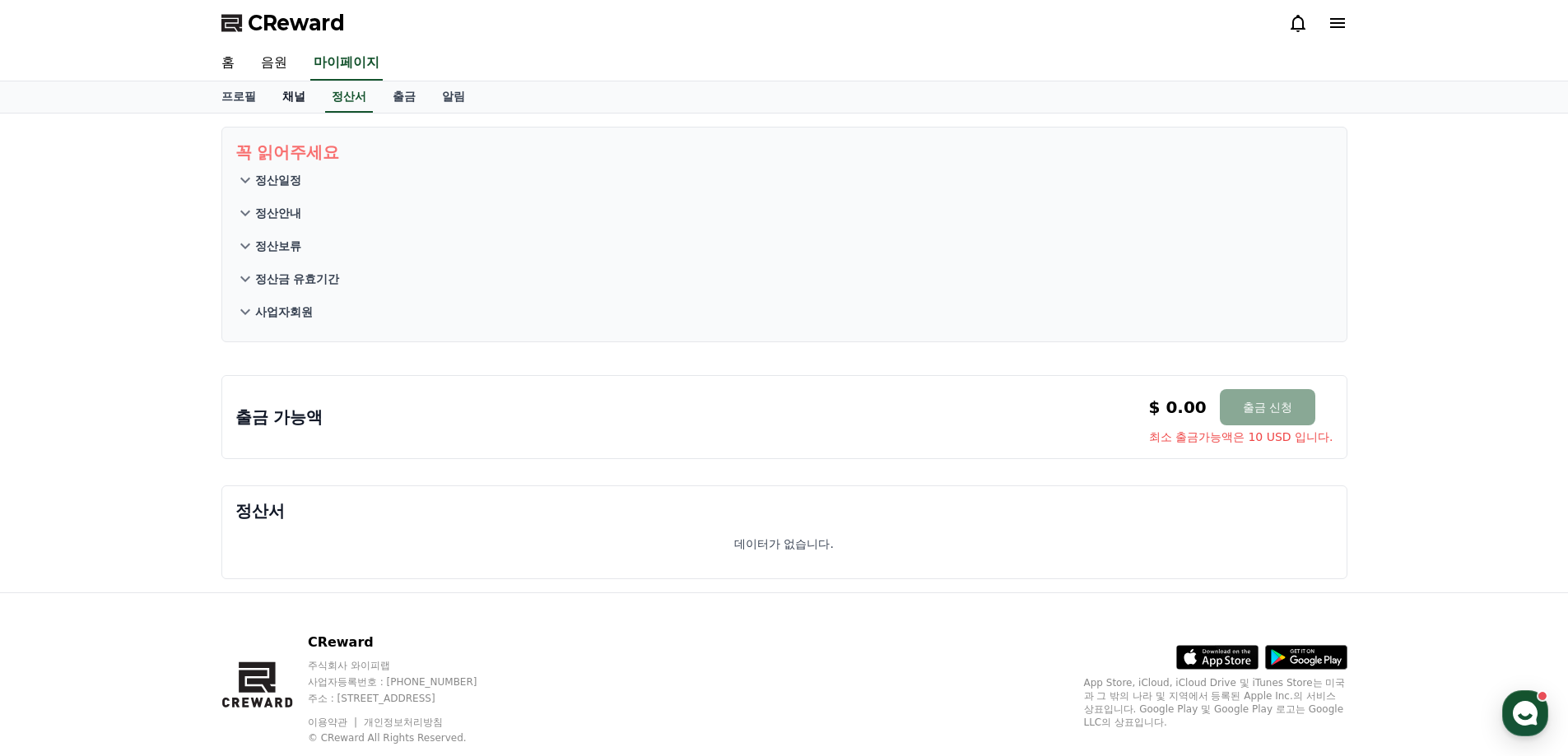
click at [293, 98] on link "채널" at bounding box center [293, 97] width 49 height 32
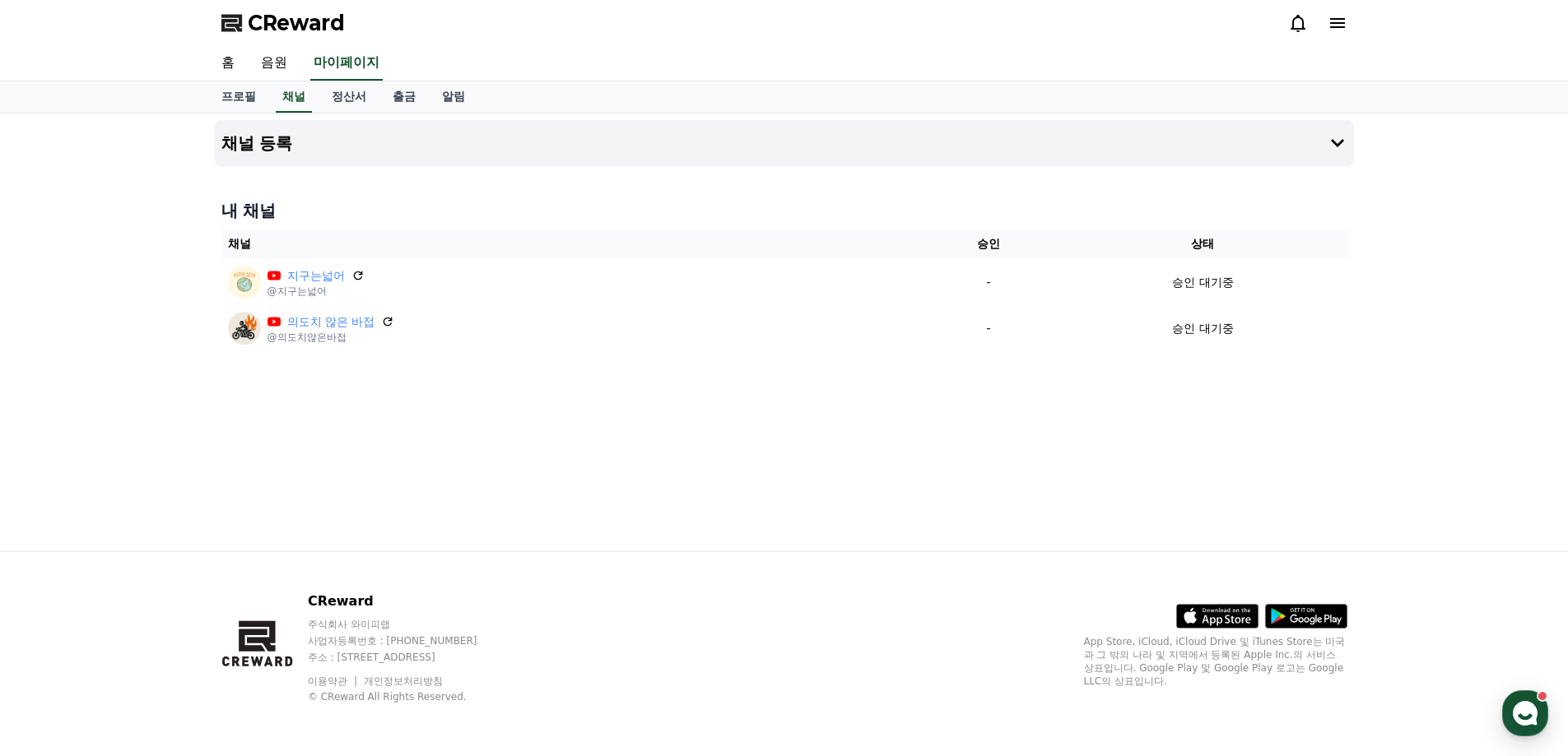
click at [1338, 27] on icon at bounding box center [1336, 23] width 14 height 10
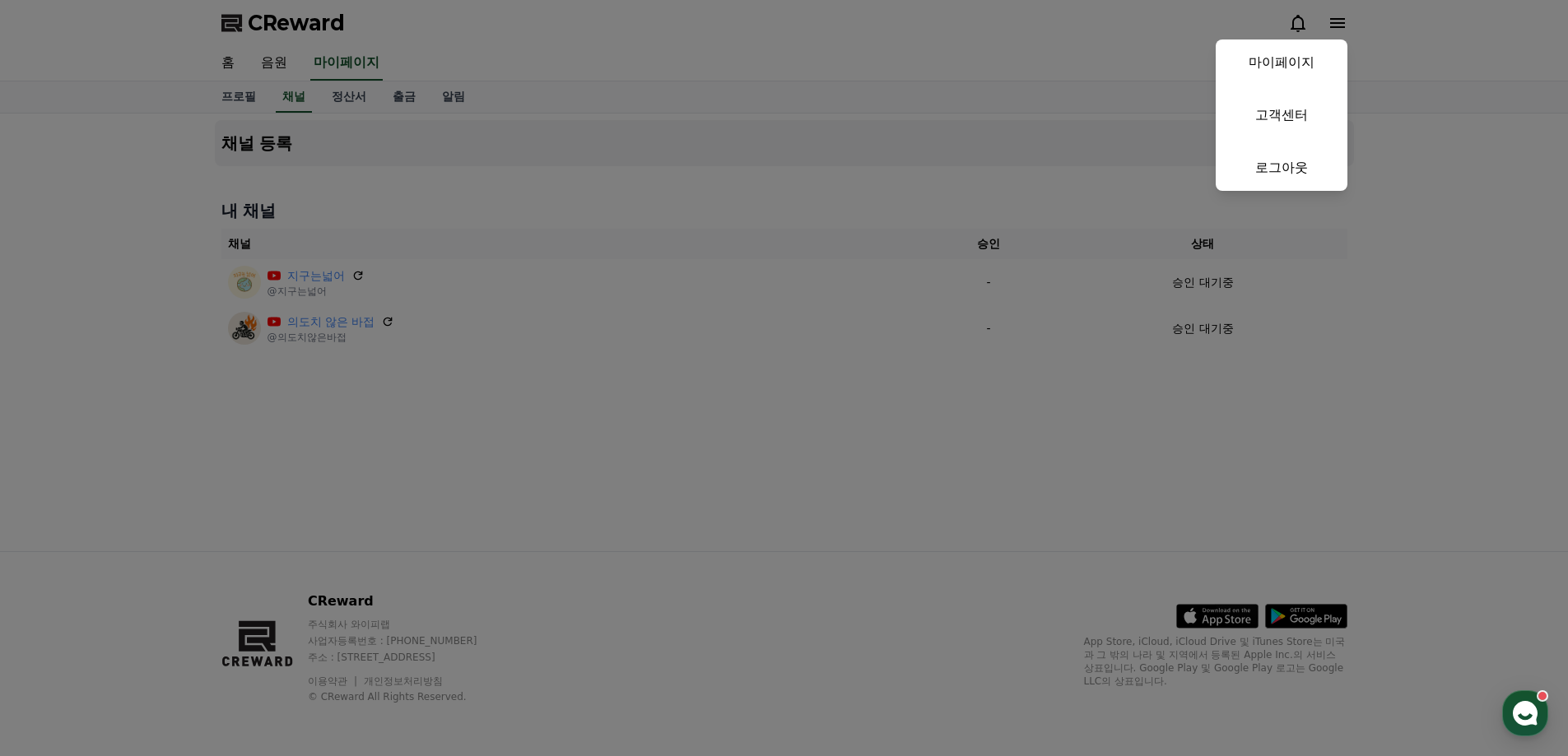
click at [1483, 150] on button "close" at bounding box center [784, 378] width 1568 height 756
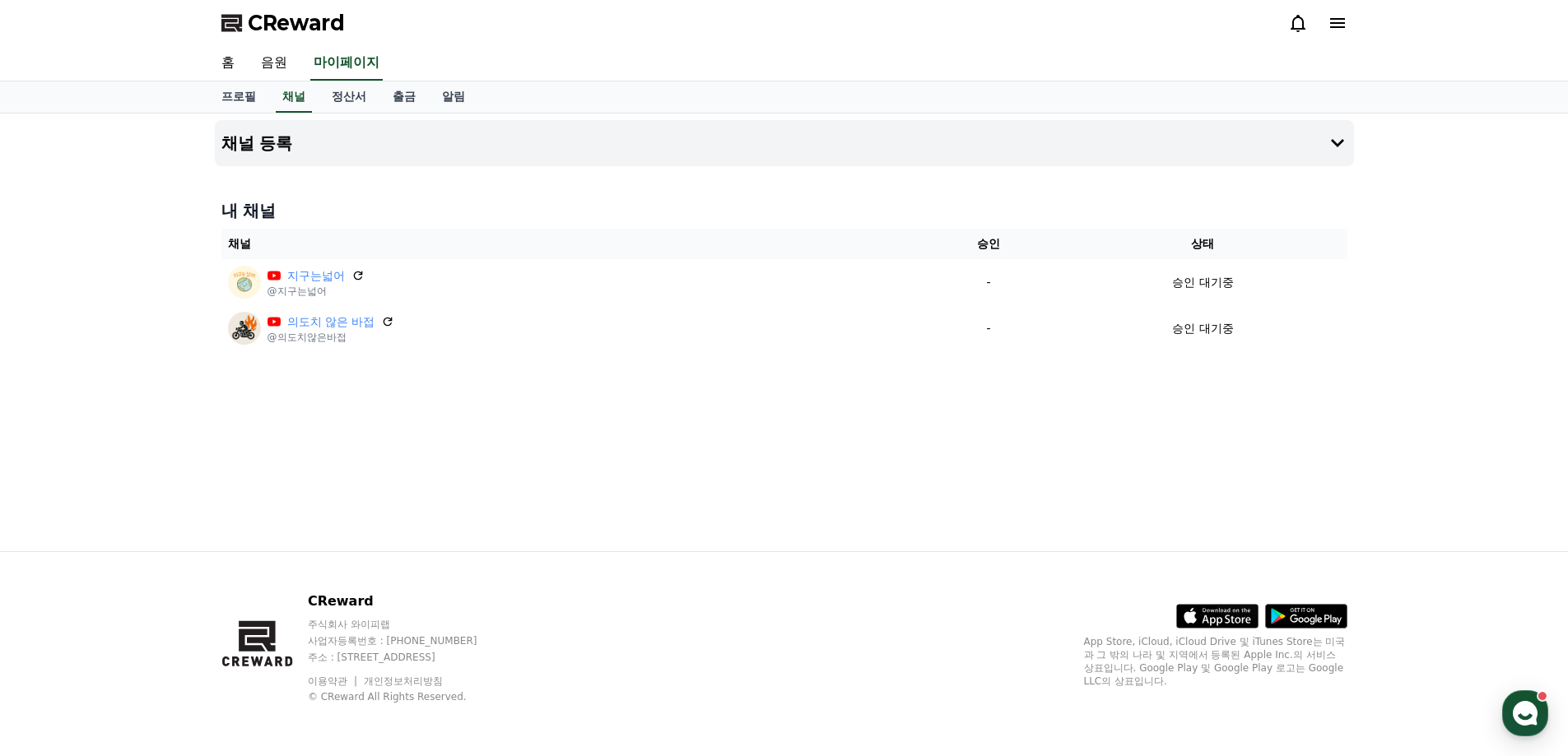
click at [1350, 29] on div "CReward" at bounding box center [784, 23] width 1152 height 46
drag, startPoint x: 1339, startPoint y: 37, endPoint x: 1334, endPoint y: 48, distance: 12.1
click at [1339, 35] on div "CReward" at bounding box center [784, 23] width 1152 height 46
click at [1334, 9] on div "CReward" at bounding box center [784, 23] width 1152 height 46
click at [1336, 20] on icon at bounding box center [1337, 23] width 20 height 20
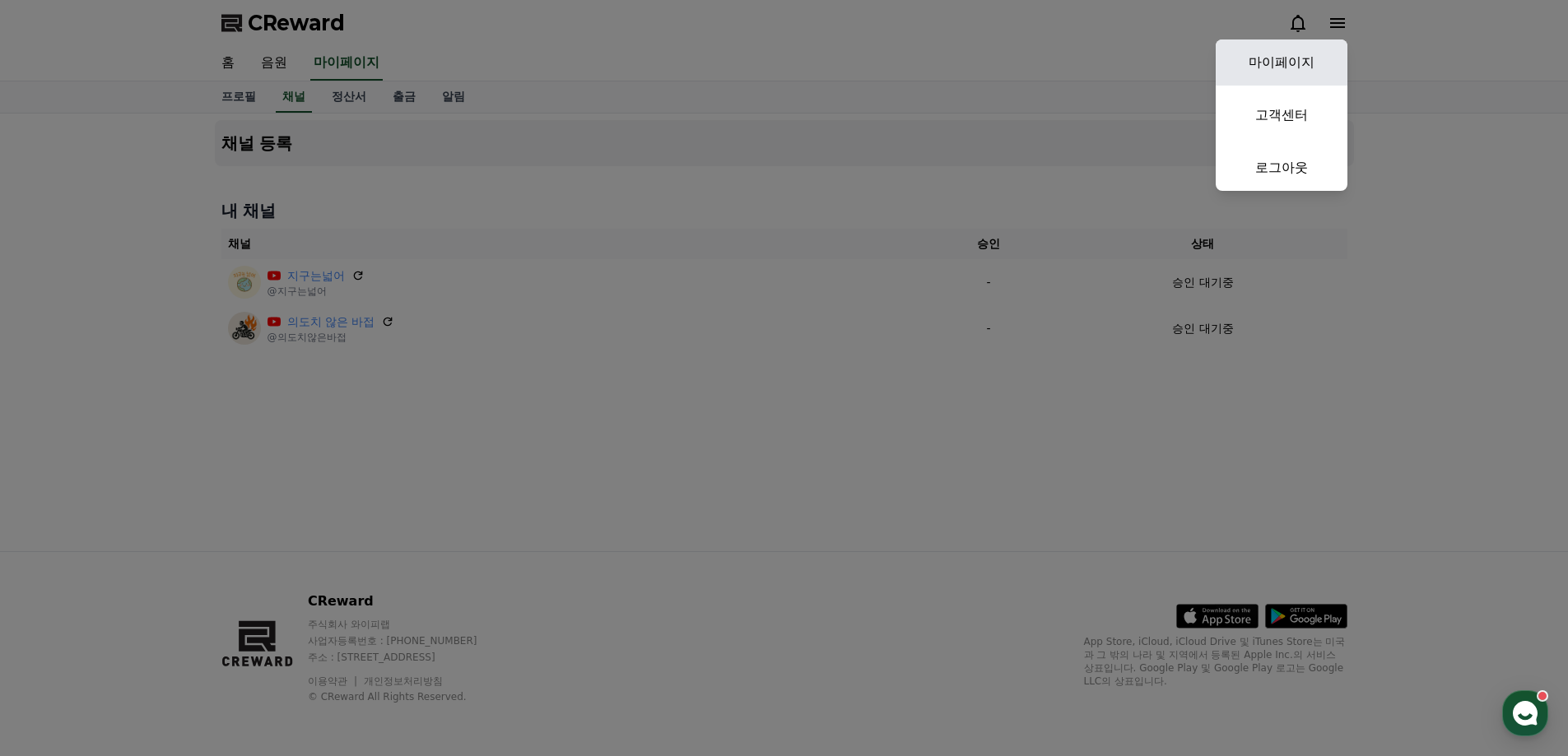
click at [1336, 53] on link "마이페이지" at bounding box center [1280, 63] width 132 height 46
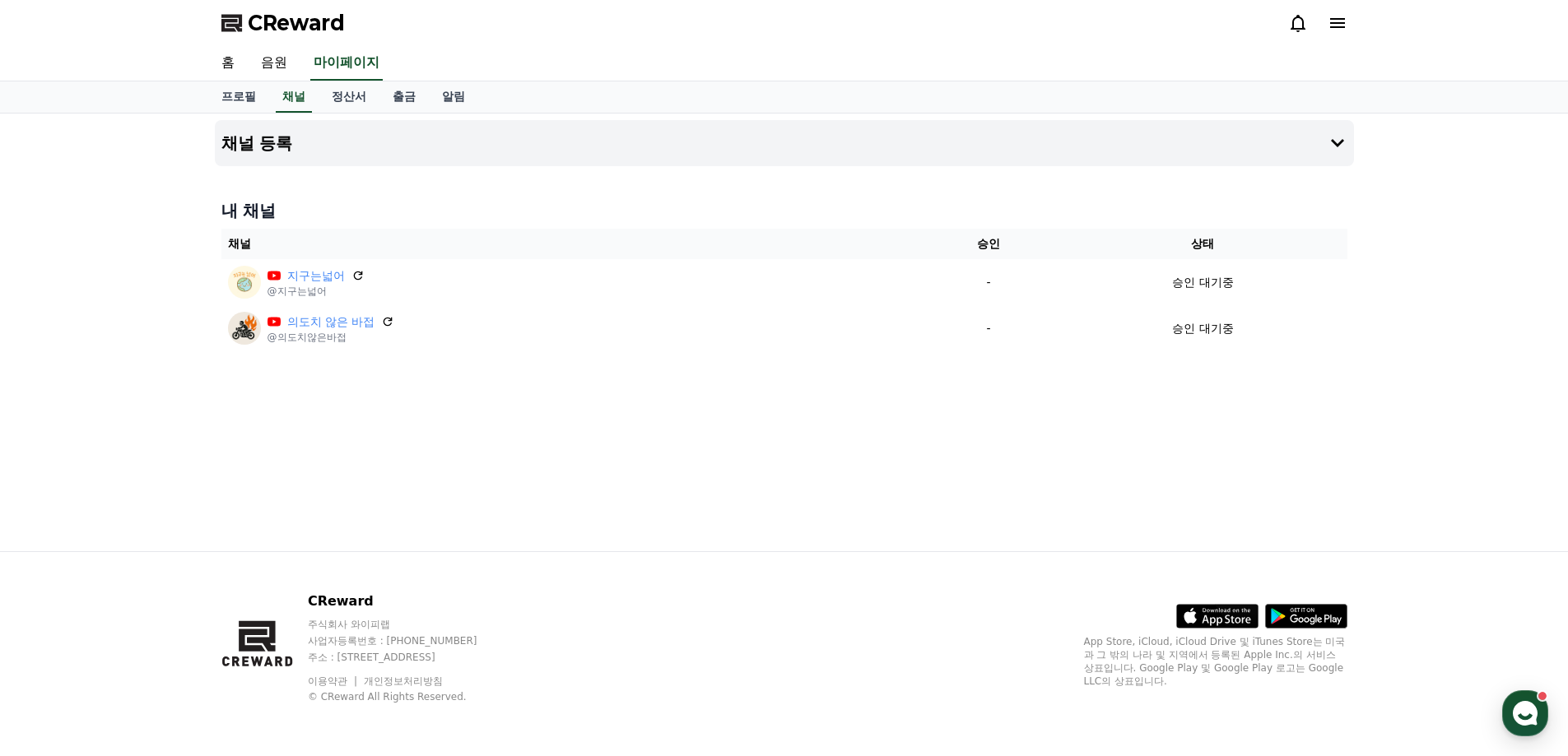
select select "**********"
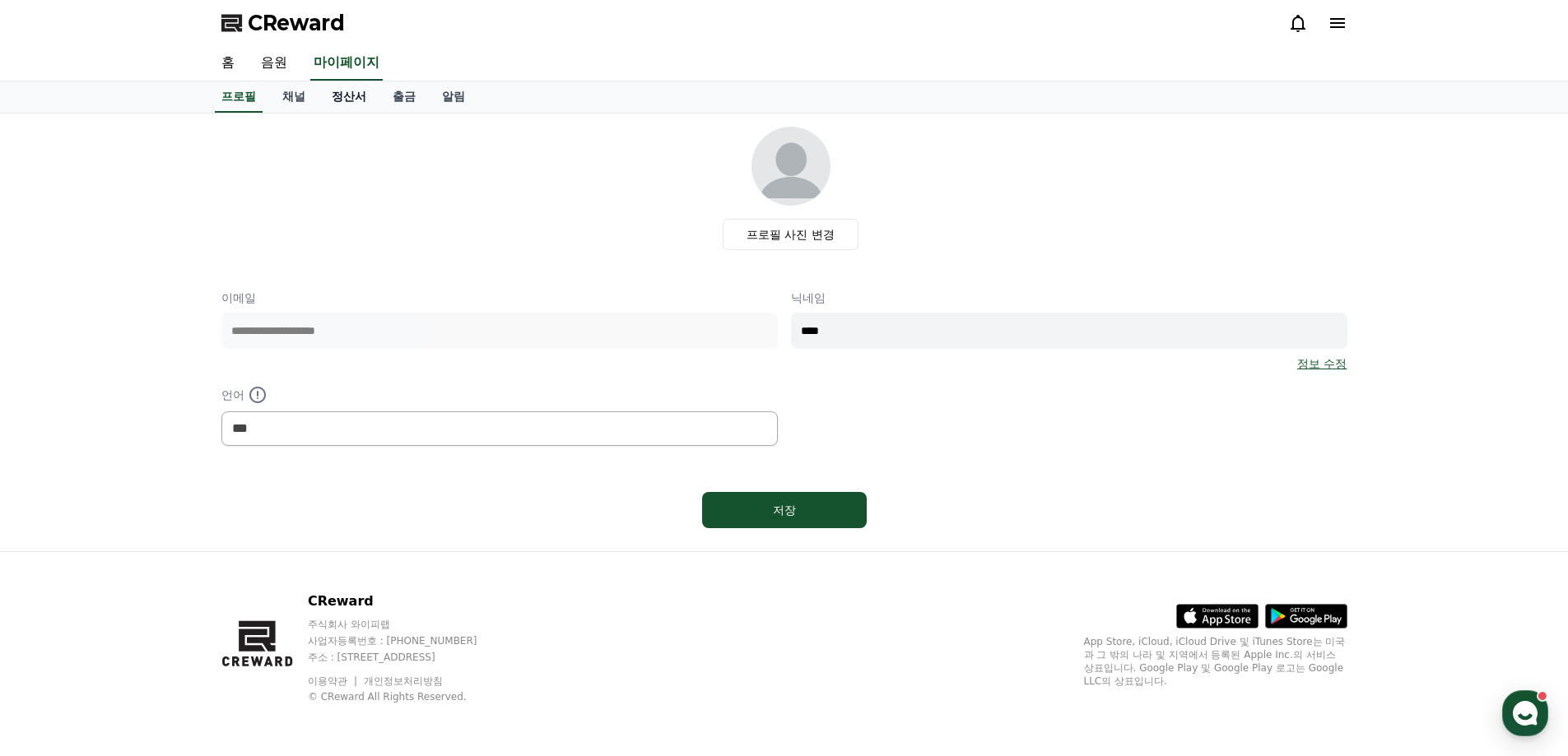
click at [370, 97] on link "정산서" at bounding box center [348, 97] width 61 height 32
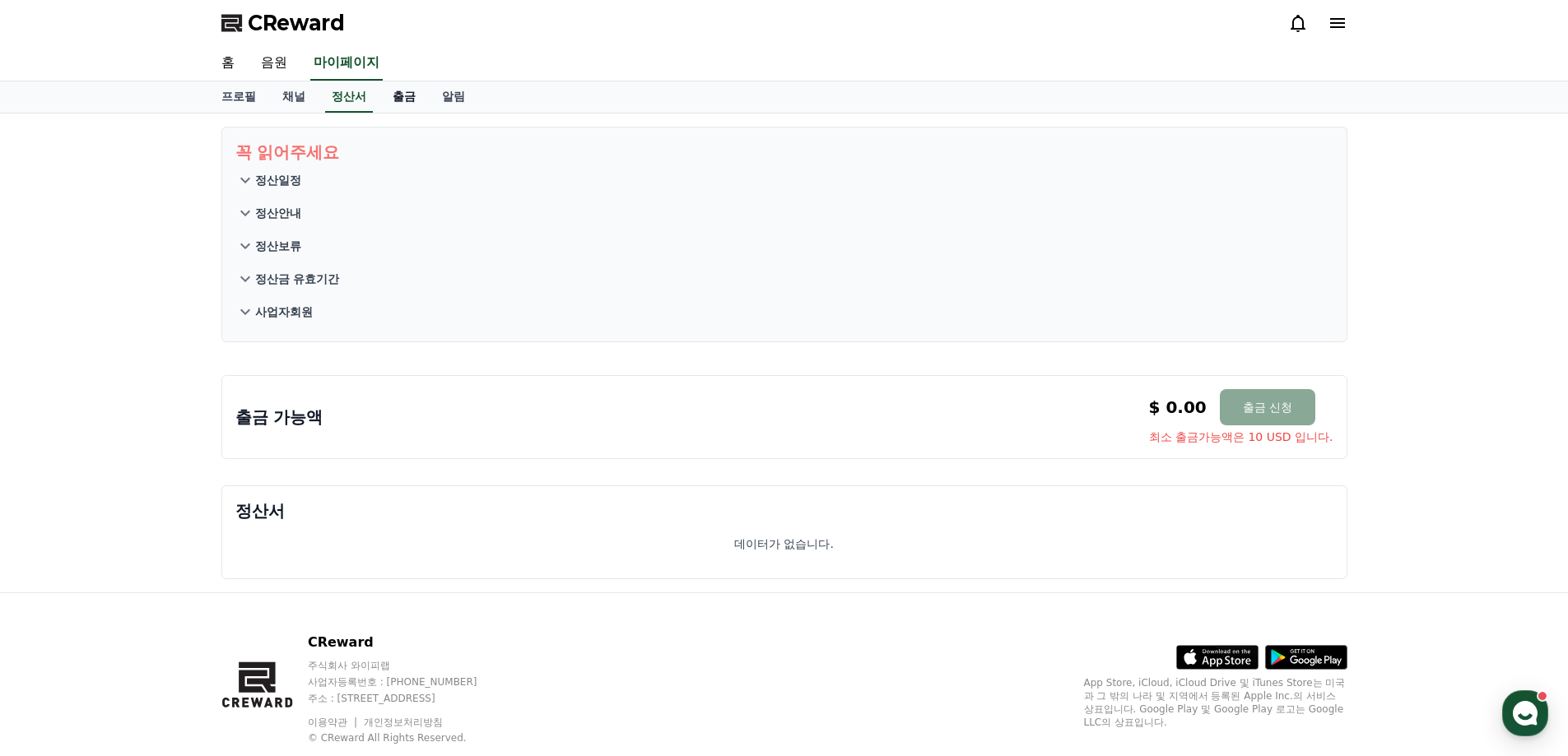
click at [404, 94] on link "출금" at bounding box center [403, 97] width 49 height 32
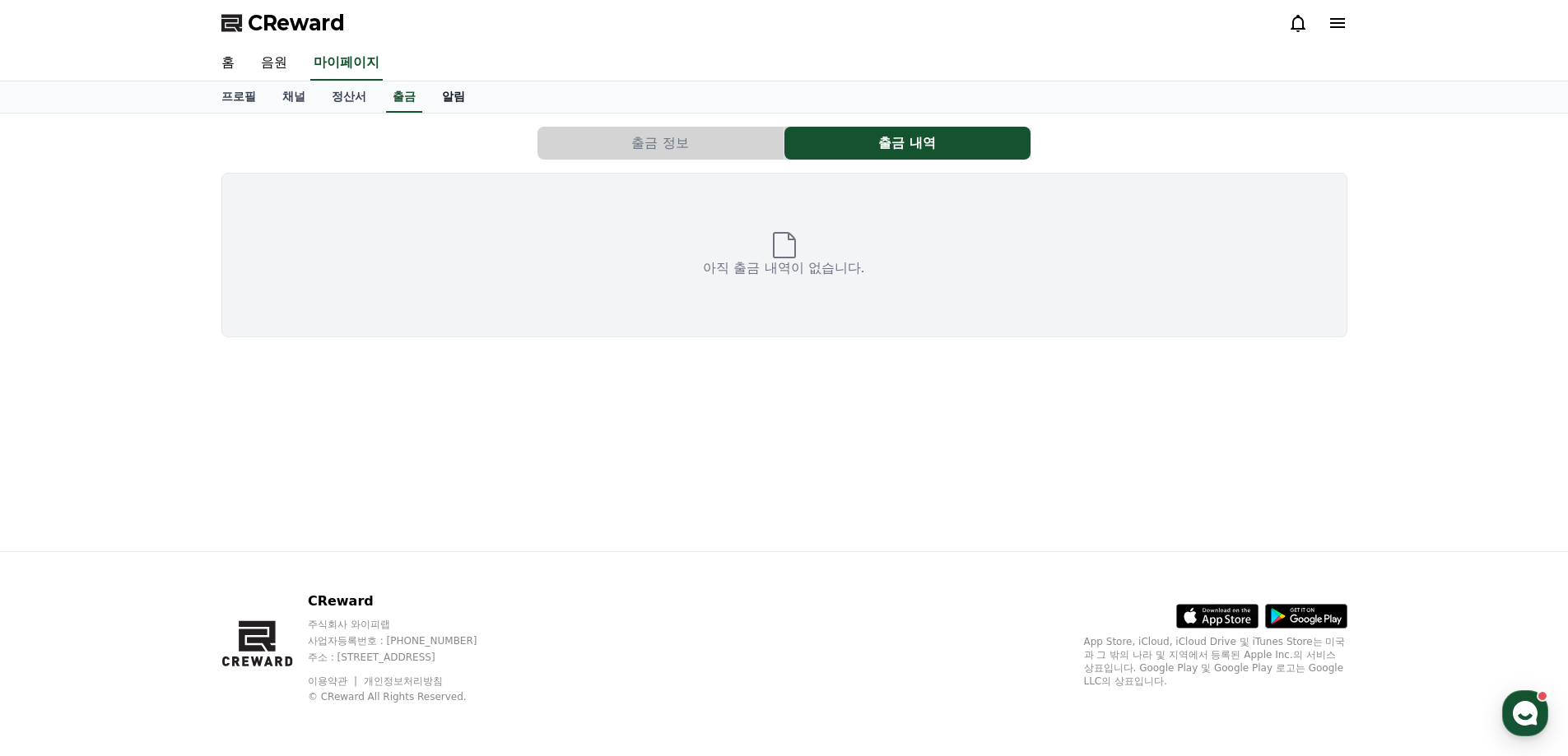
click at [456, 97] on link "알림" at bounding box center [453, 97] width 49 height 32
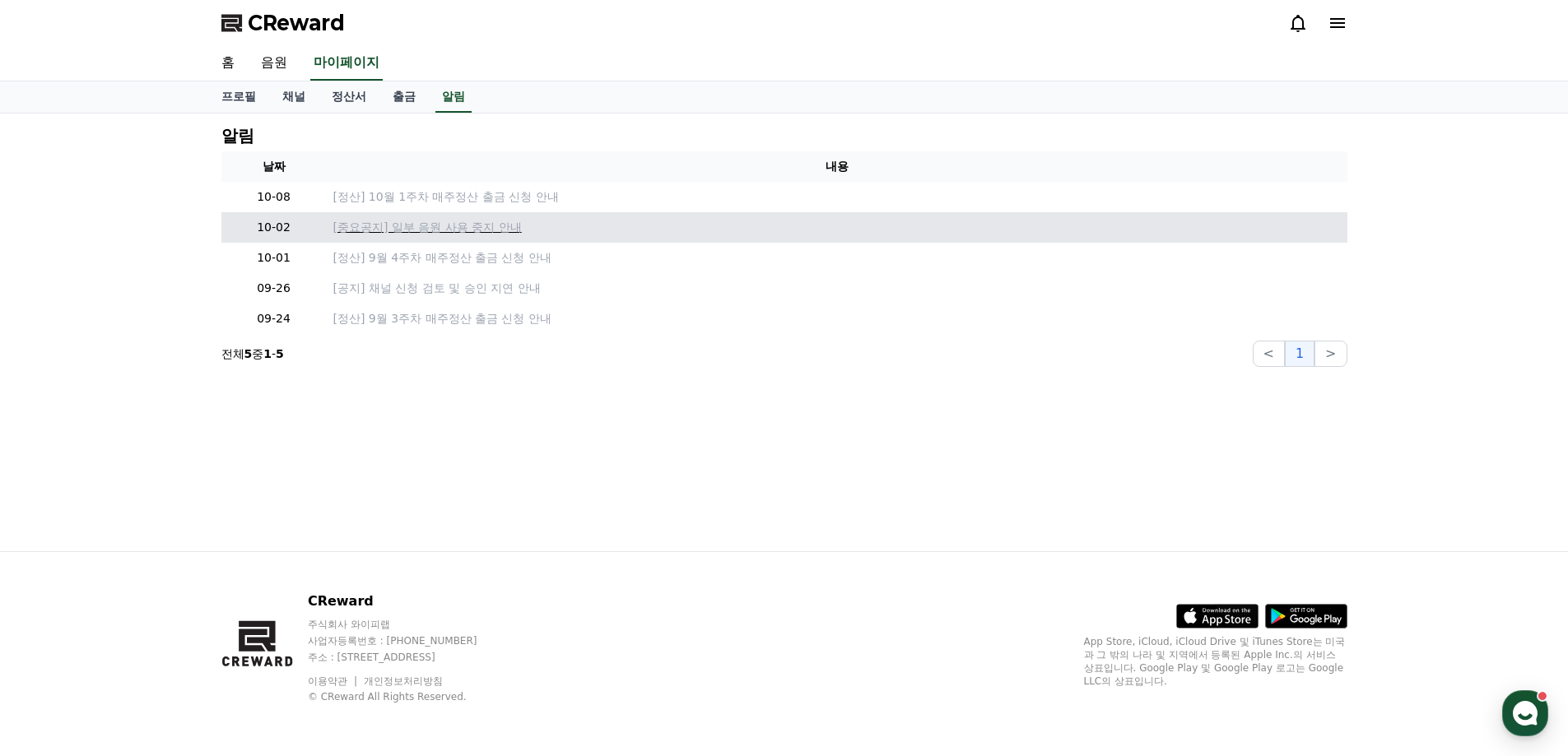
click at [442, 226] on p "[중요공지] 일부 음원 사용 중지 안내" at bounding box center [836, 228] width 1007 height 17
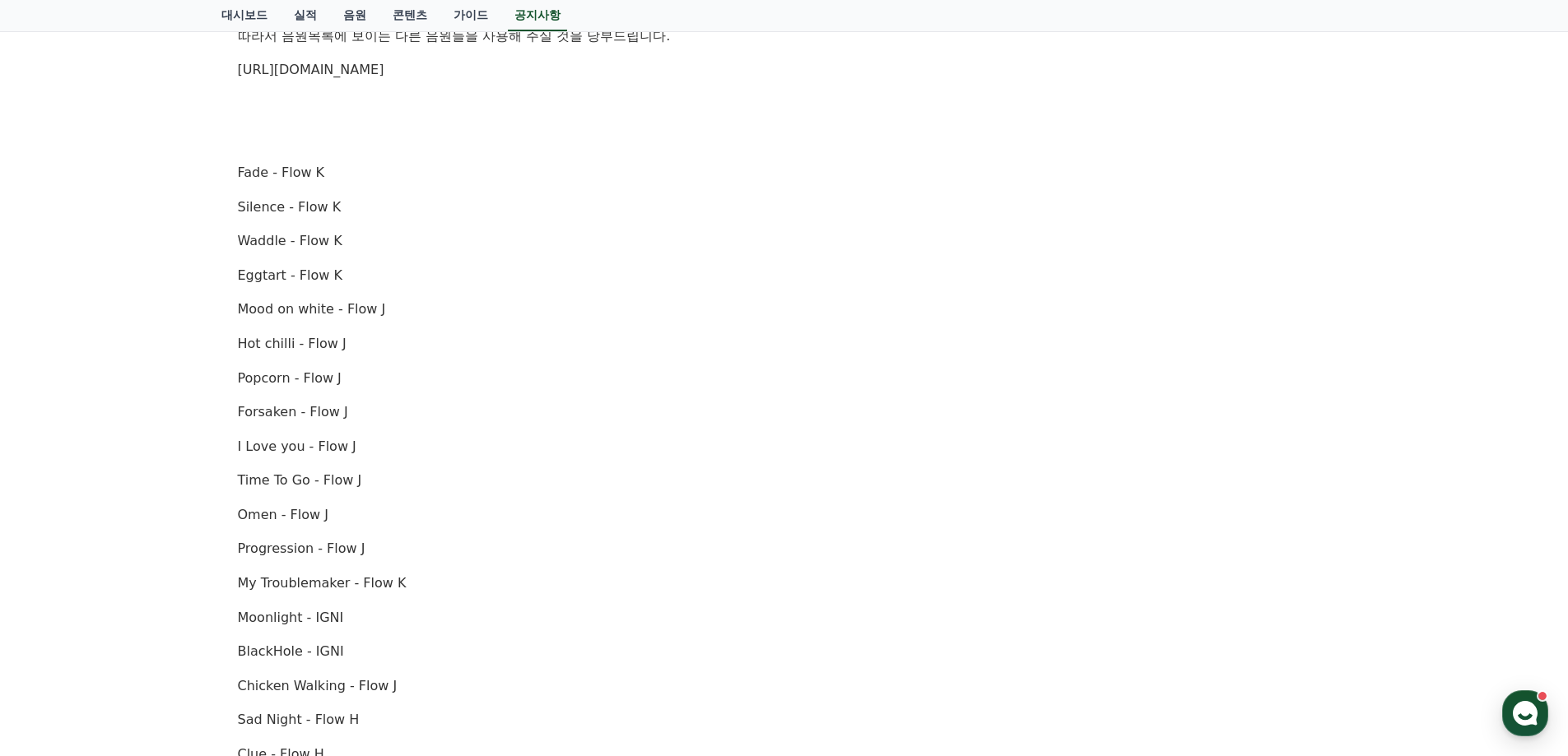
drag, startPoint x: 654, startPoint y: 362, endPoint x: 731, endPoint y: 463, distance: 127.0
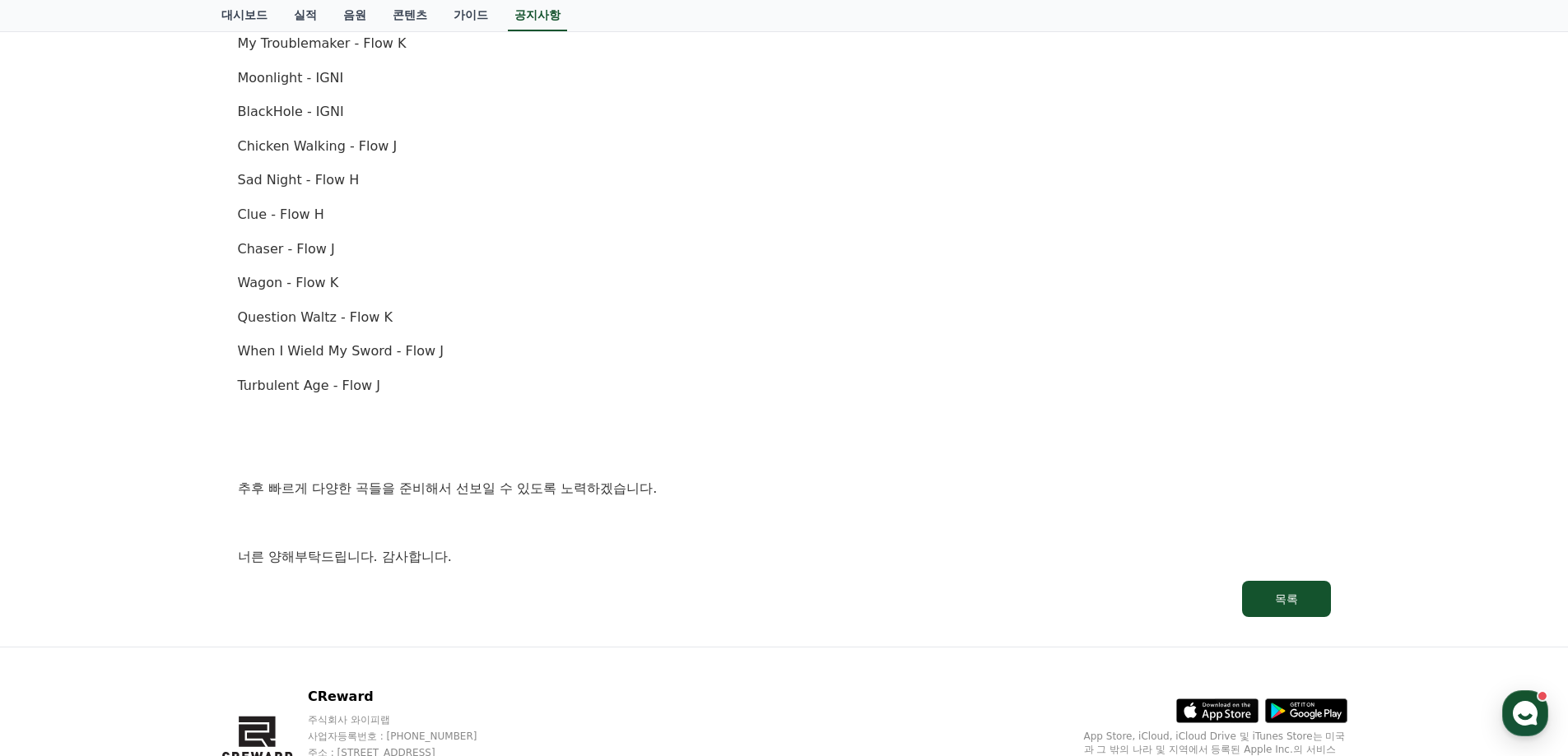
drag, startPoint x: 783, startPoint y: 338, endPoint x: 800, endPoint y: 416, distance: 79.8
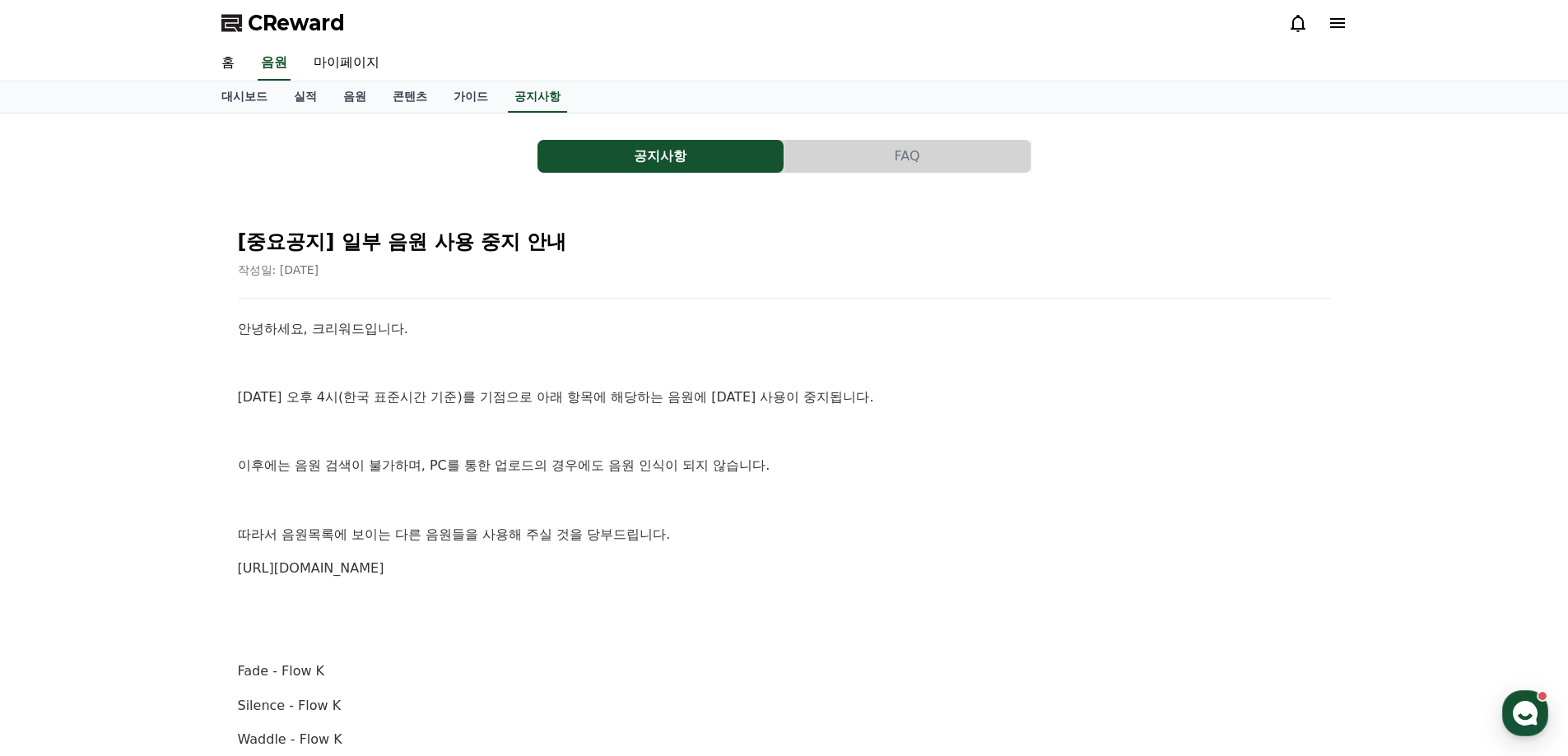
drag, startPoint x: 810, startPoint y: 462, endPoint x: 544, endPoint y: 314, distance: 304.4
click at [384, 571] on link "https://creward.net/music/list/public" at bounding box center [311, 568] width 146 height 15
click at [1342, 21] on icon at bounding box center [1337, 23] width 20 height 20
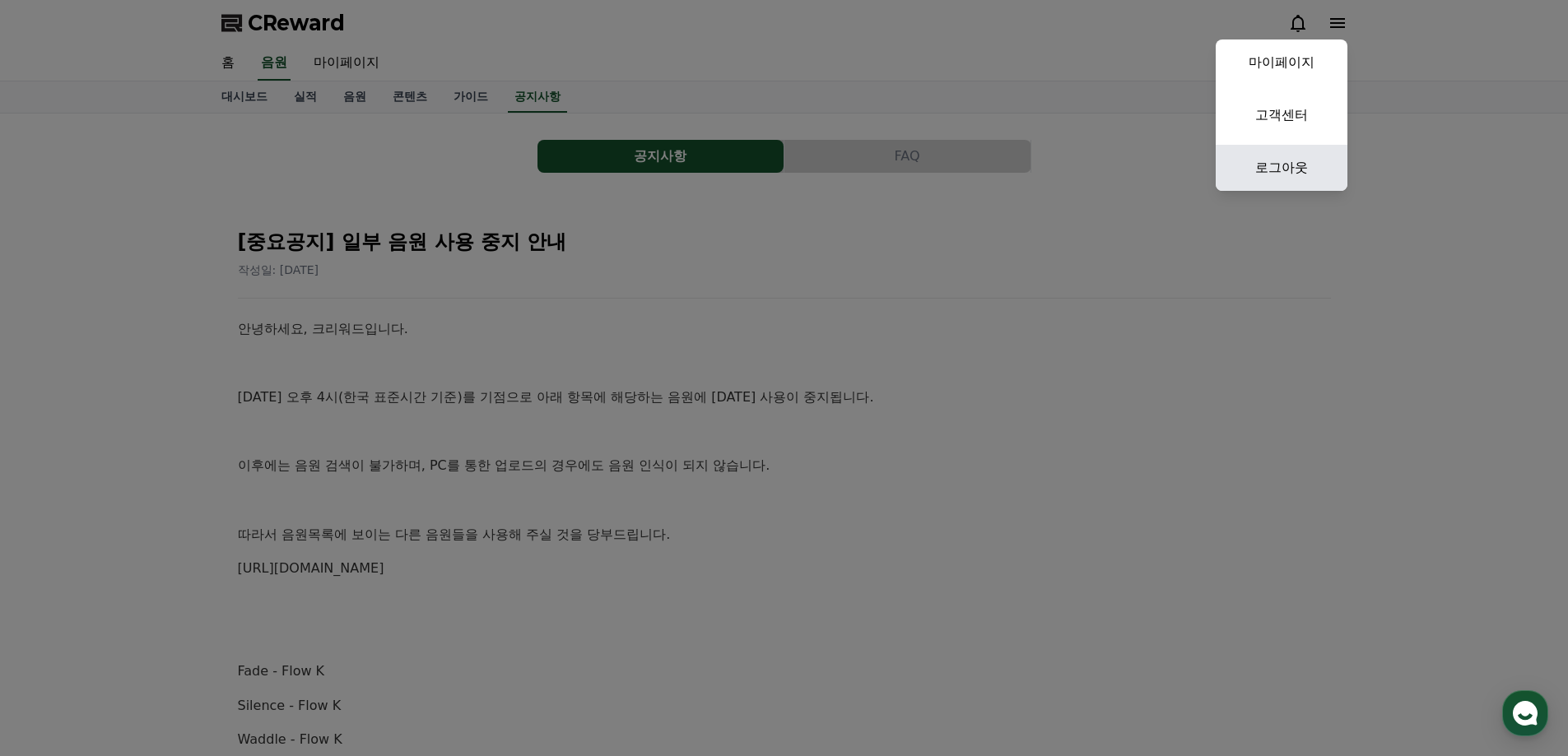
click at [1295, 156] on link "로그아웃" at bounding box center [1280, 168] width 132 height 46
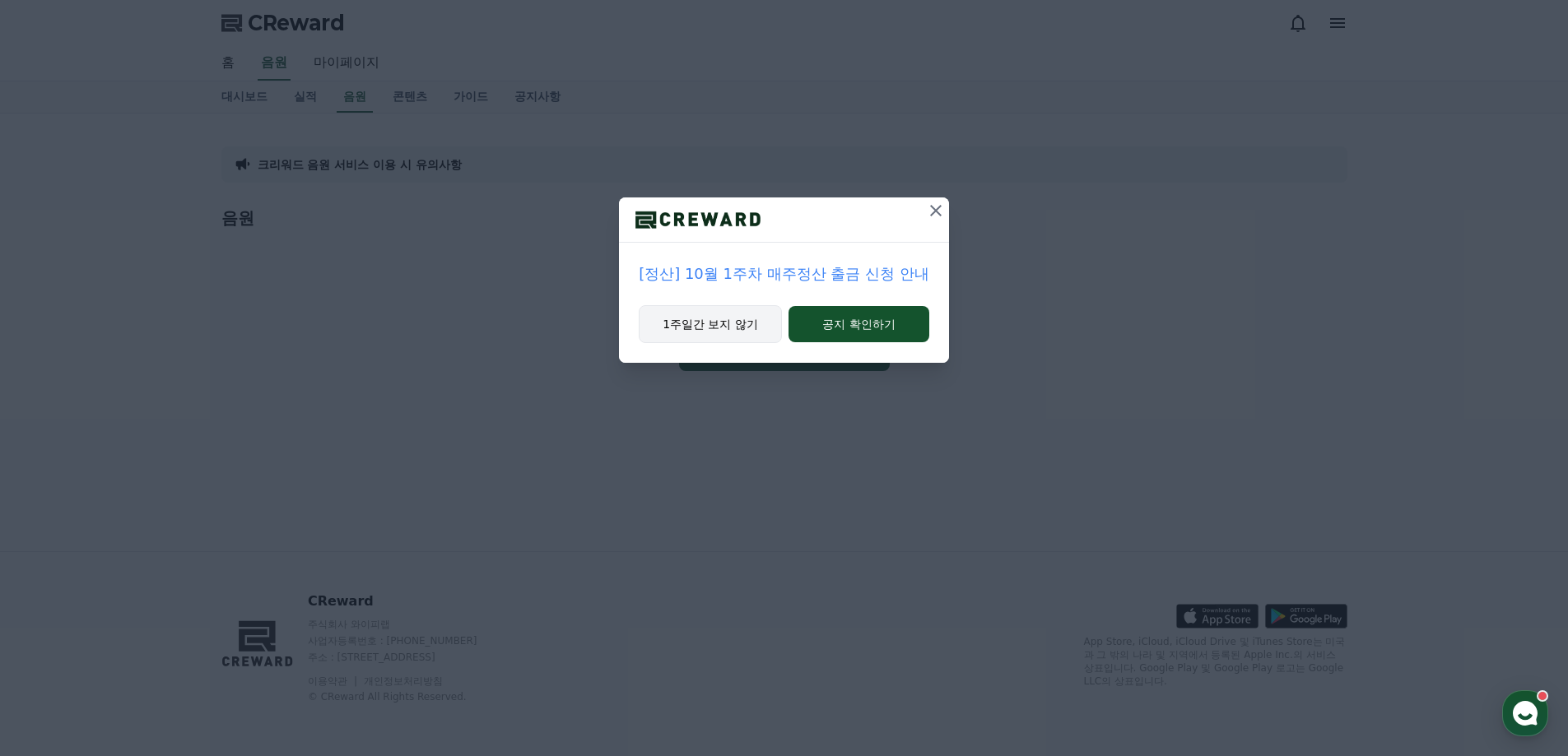
click at [697, 319] on button "1주일간 보지 않기" at bounding box center [710, 323] width 143 height 38
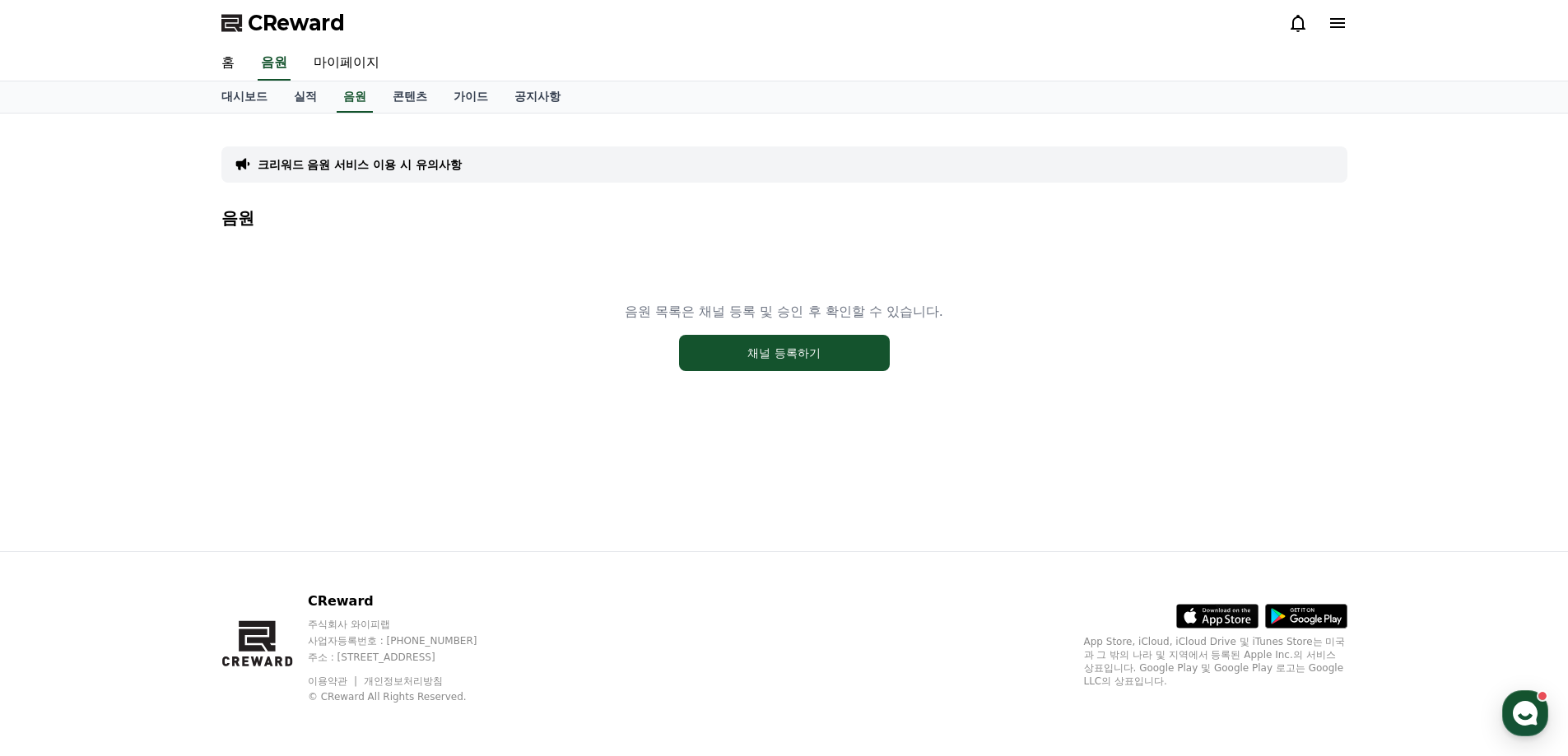
drag, startPoint x: 519, startPoint y: 299, endPoint x: 533, endPoint y: 310, distance: 17.8
click at [527, 306] on div "음원 목록은 채널 등록 및 승인 후 확인할 수 있습니다. 채널 등록하기" at bounding box center [784, 337] width 1125 height 206
click at [746, 347] on button "채널 등록하기" at bounding box center [784, 353] width 211 height 37
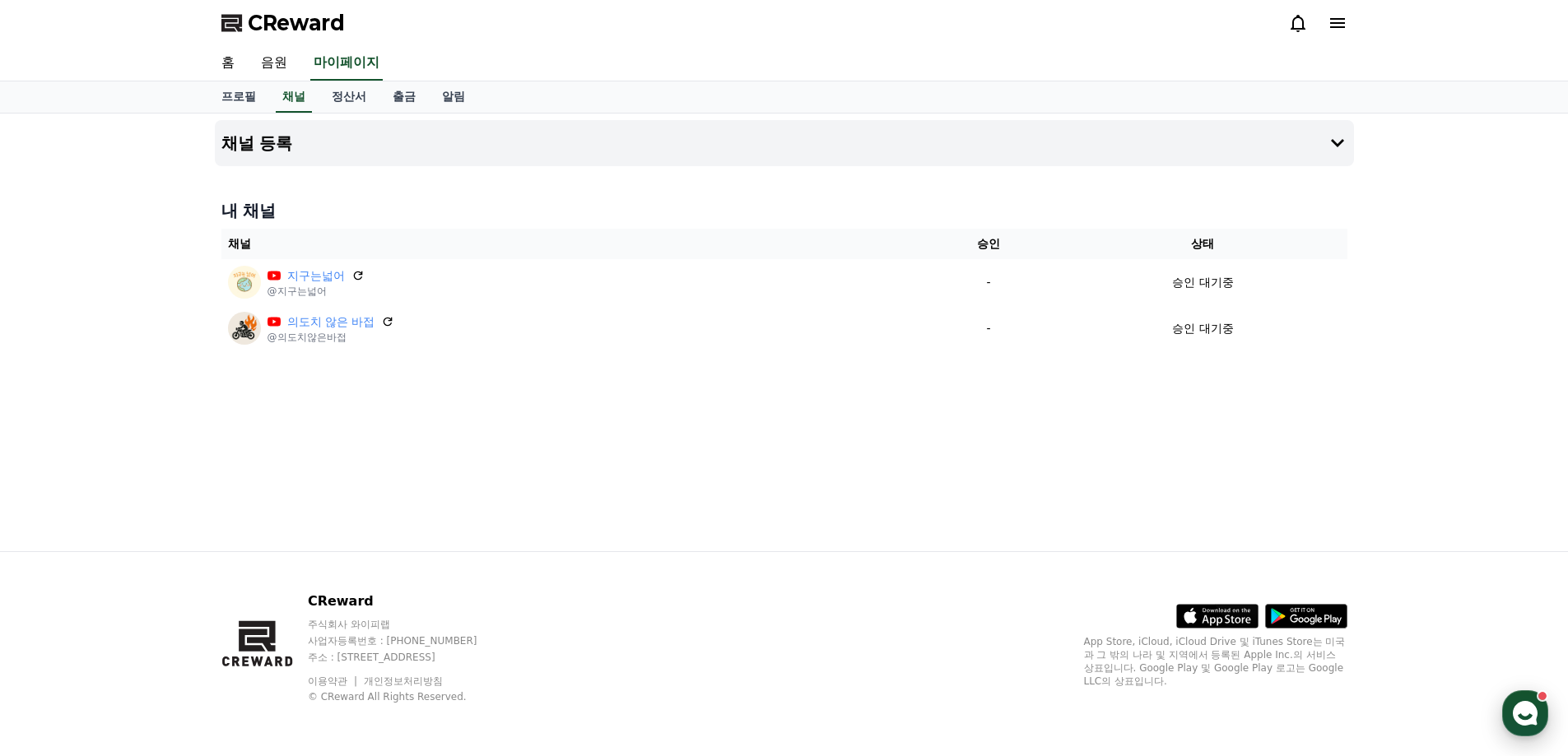
click at [1522, 714] on use "button" at bounding box center [1525, 714] width 25 height 25
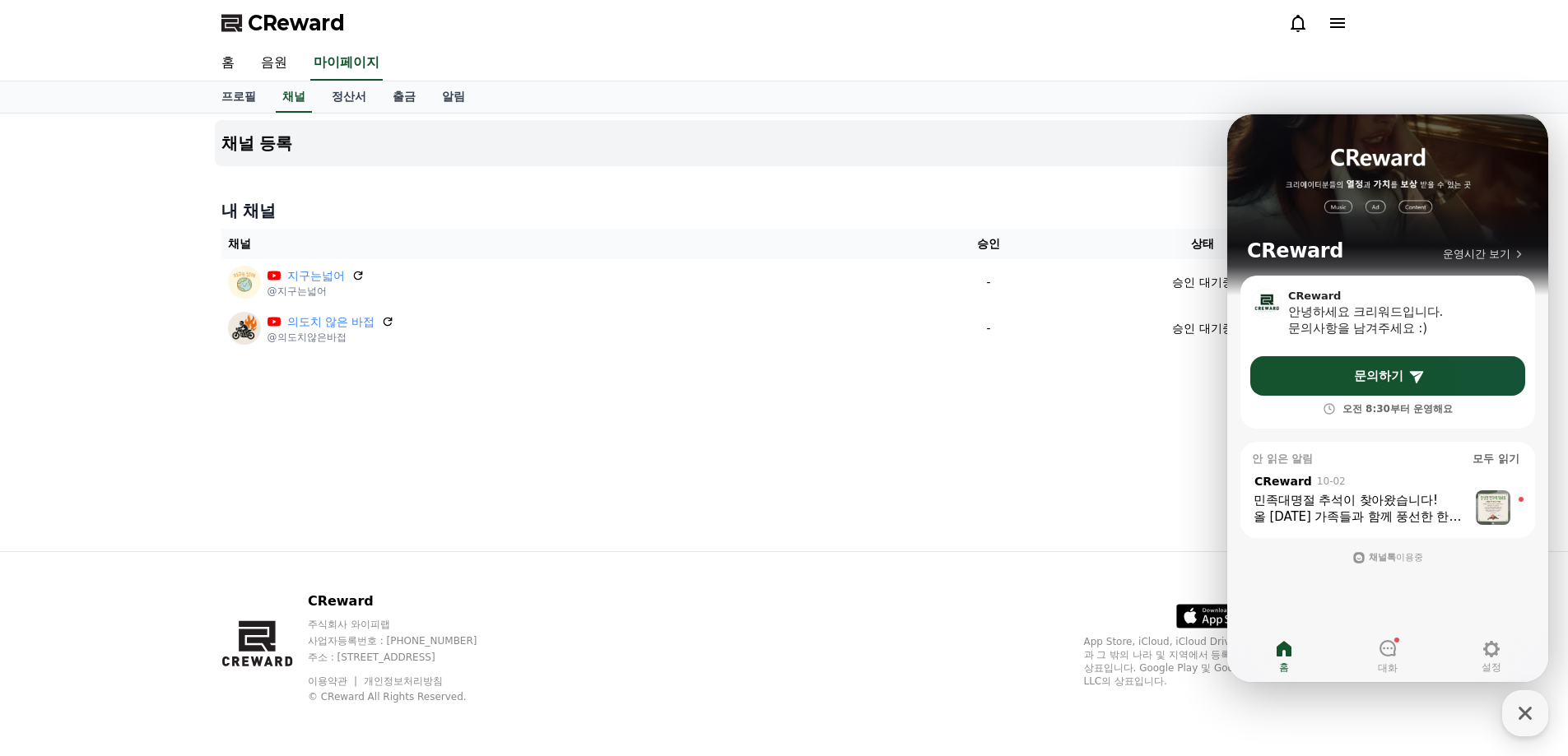
click at [1409, 510] on div "올 [DATE] 가족들과 함께 풍선한 한가위 보내시길 바라며 늘 좋은 일들만 가득하시길 기원합니다!" at bounding box center [1360, 517] width 214 height 16
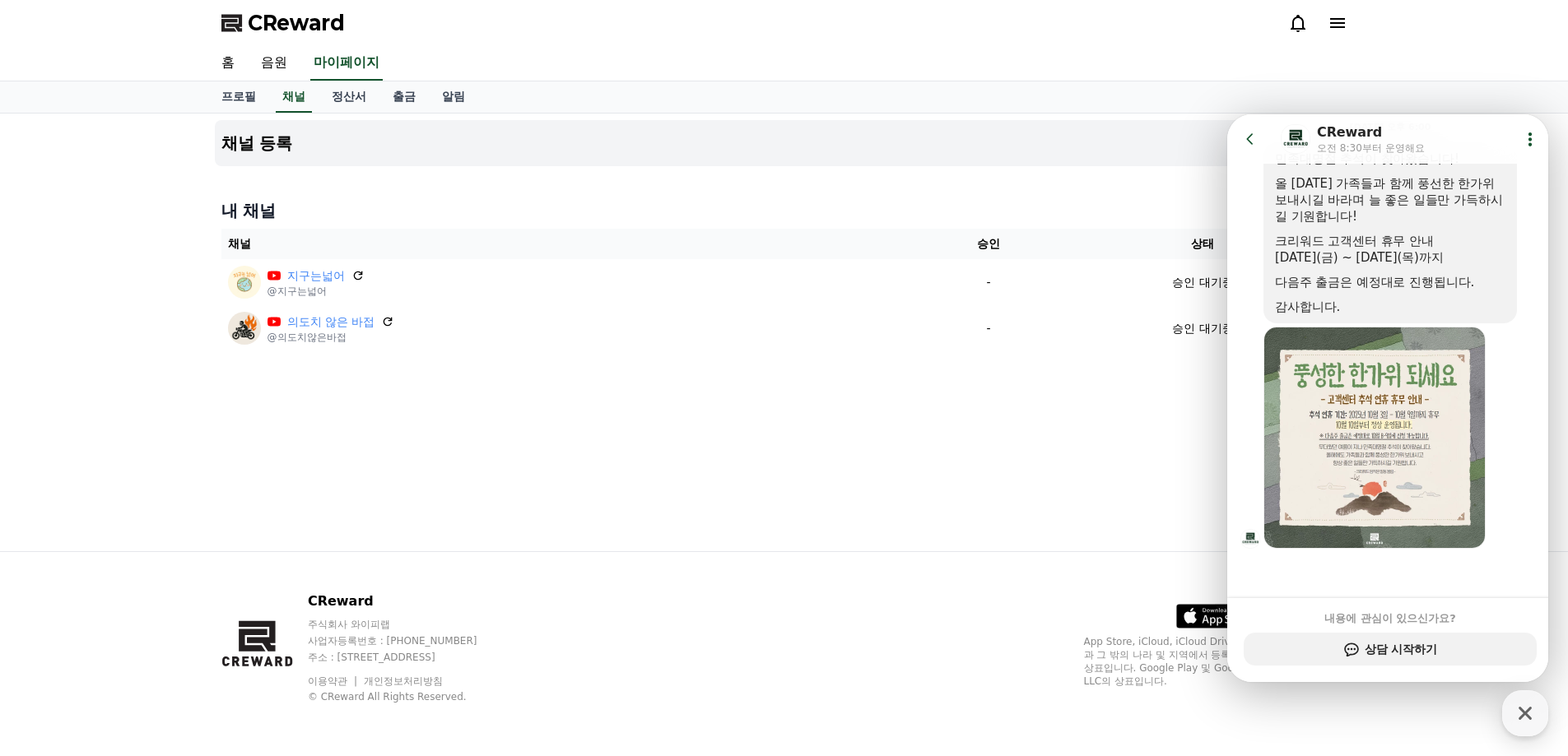
scroll to position [245, 0]
click at [1522, 717] on icon "button" at bounding box center [1525, 714] width 13 height 13
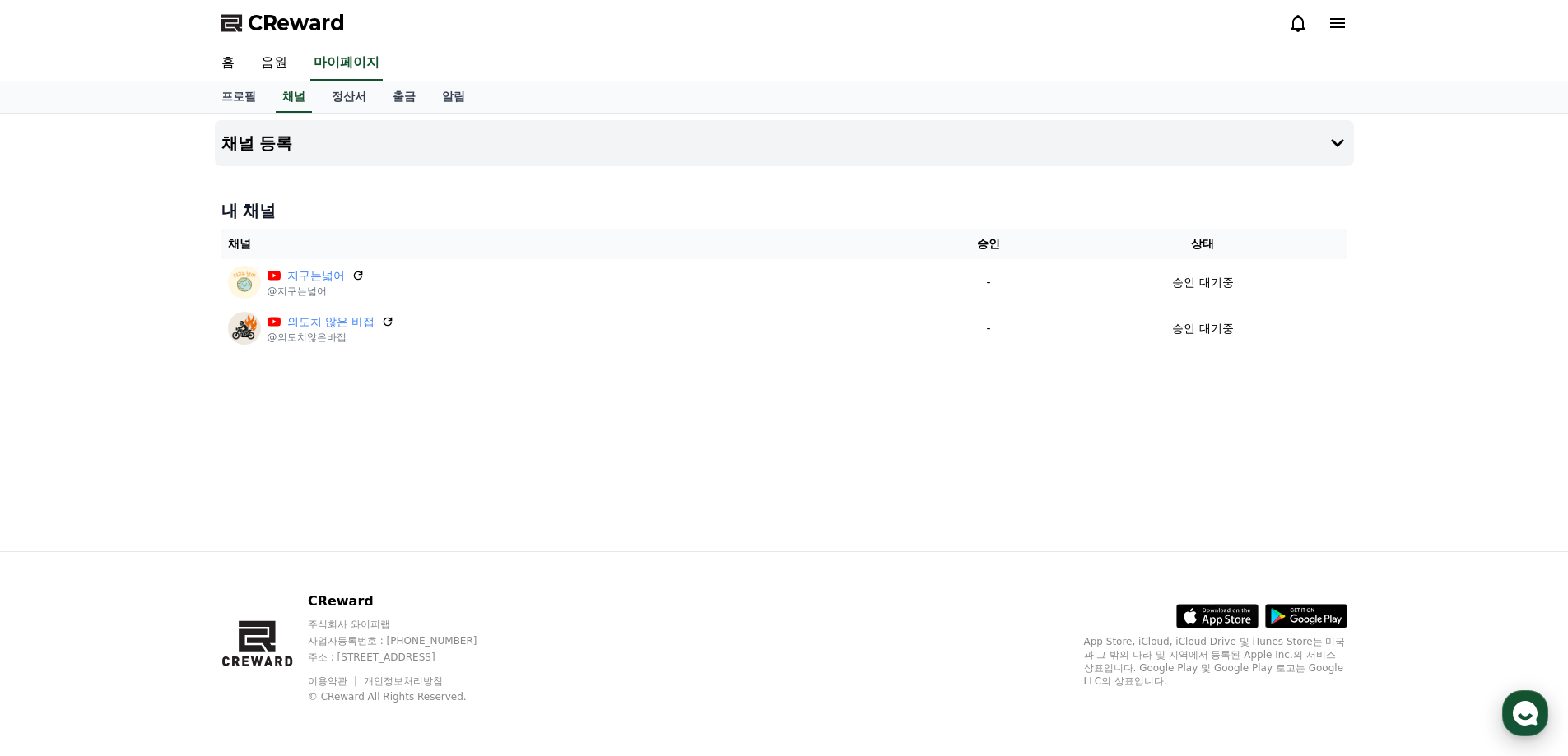
click at [1512, 719] on icon "button" at bounding box center [1525, 713] width 30 height 30
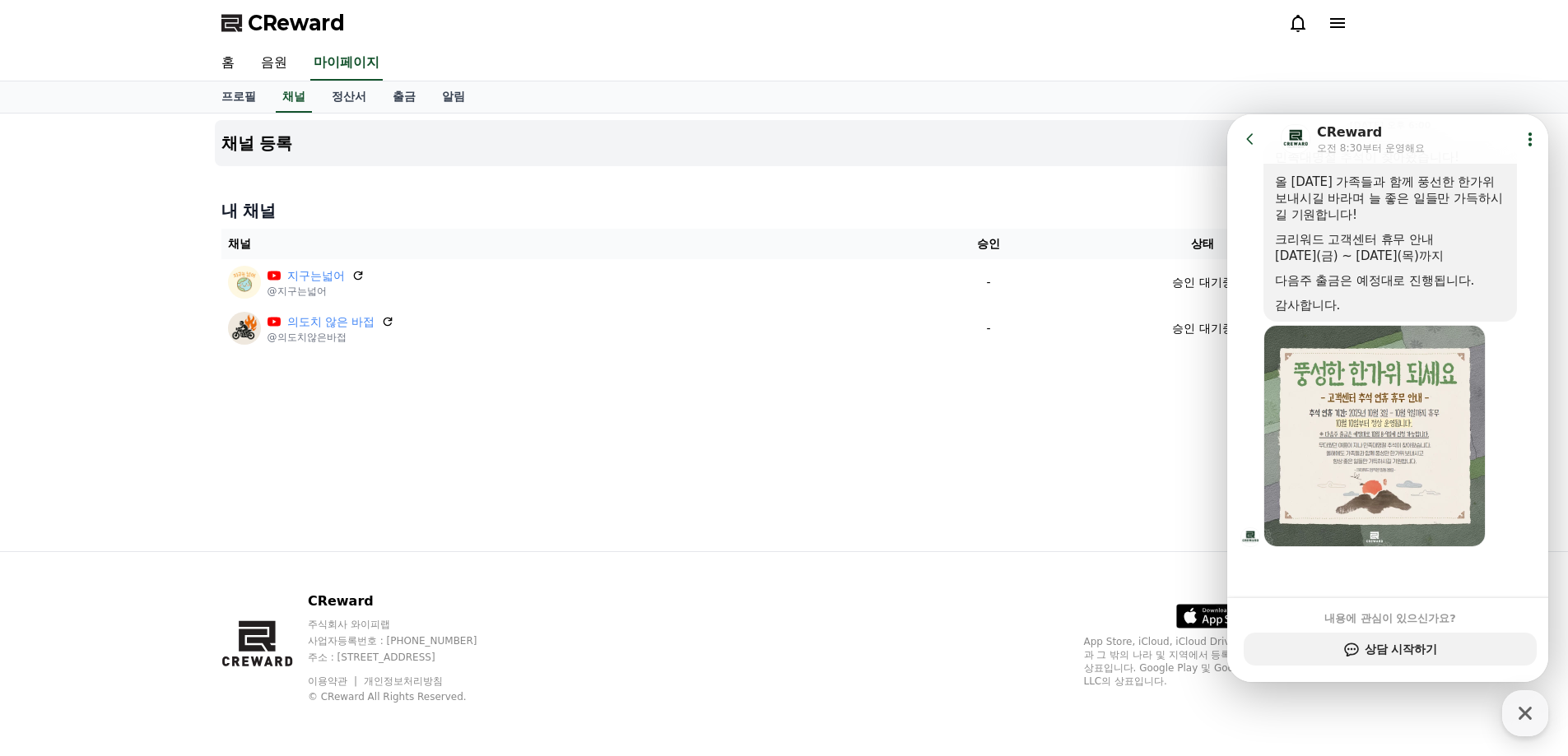
click at [660, 435] on div "채널 등록 내 채널 채널 승인 상태 지구는넓어 @지구는넓어 - 승인 대기중 의도치 않은 바접 @의도치않은바접 - 승인 대기중" at bounding box center [784, 332] width 1152 height 438
click at [1259, 130] on button "Go to previous page" at bounding box center [1256, 139] width 43 height 33
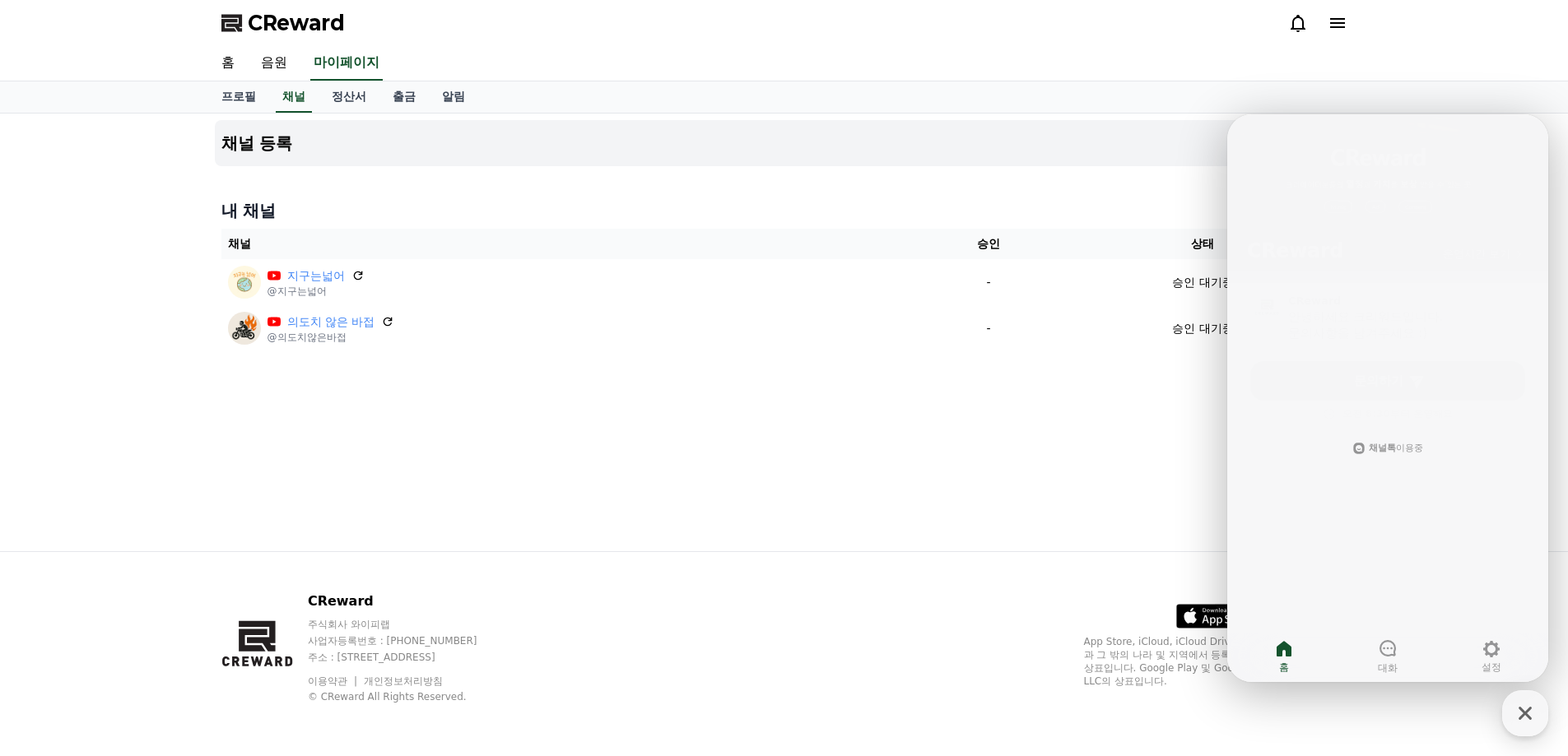
click at [1033, 390] on div "채널 등록 내 채널 채널 승인 상태 지구는넓어 @지구는넓어 - 승인 대기중 의도치 않은 바접 @의도치않은바접 - 승인 대기중" at bounding box center [784, 332] width 1152 height 438
click at [1334, 20] on icon at bounding box center [1337, 23] width 20 height 20
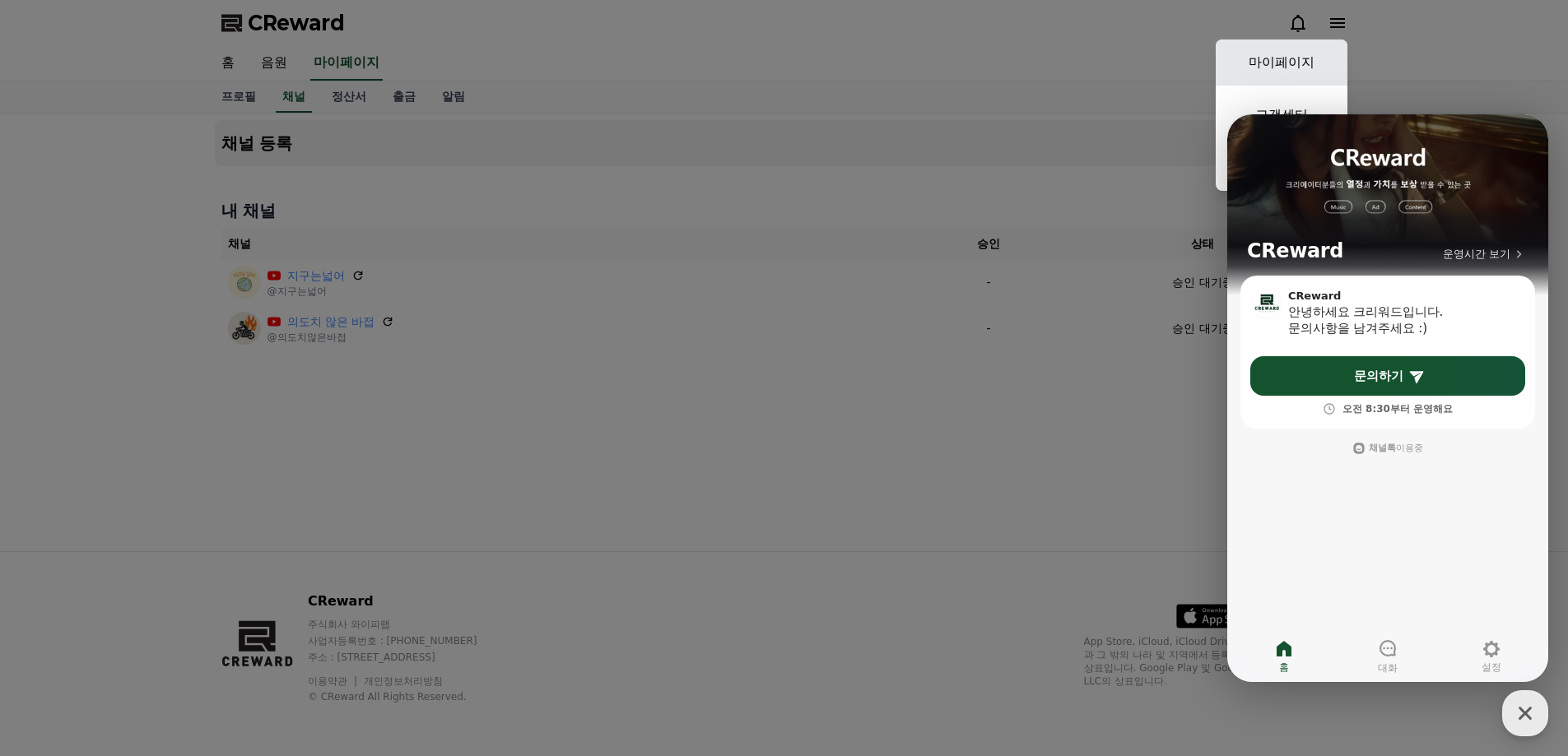
click at [1273, 77] on link "마이페이지" at bounding box center [1280, 63] width 132 height 46
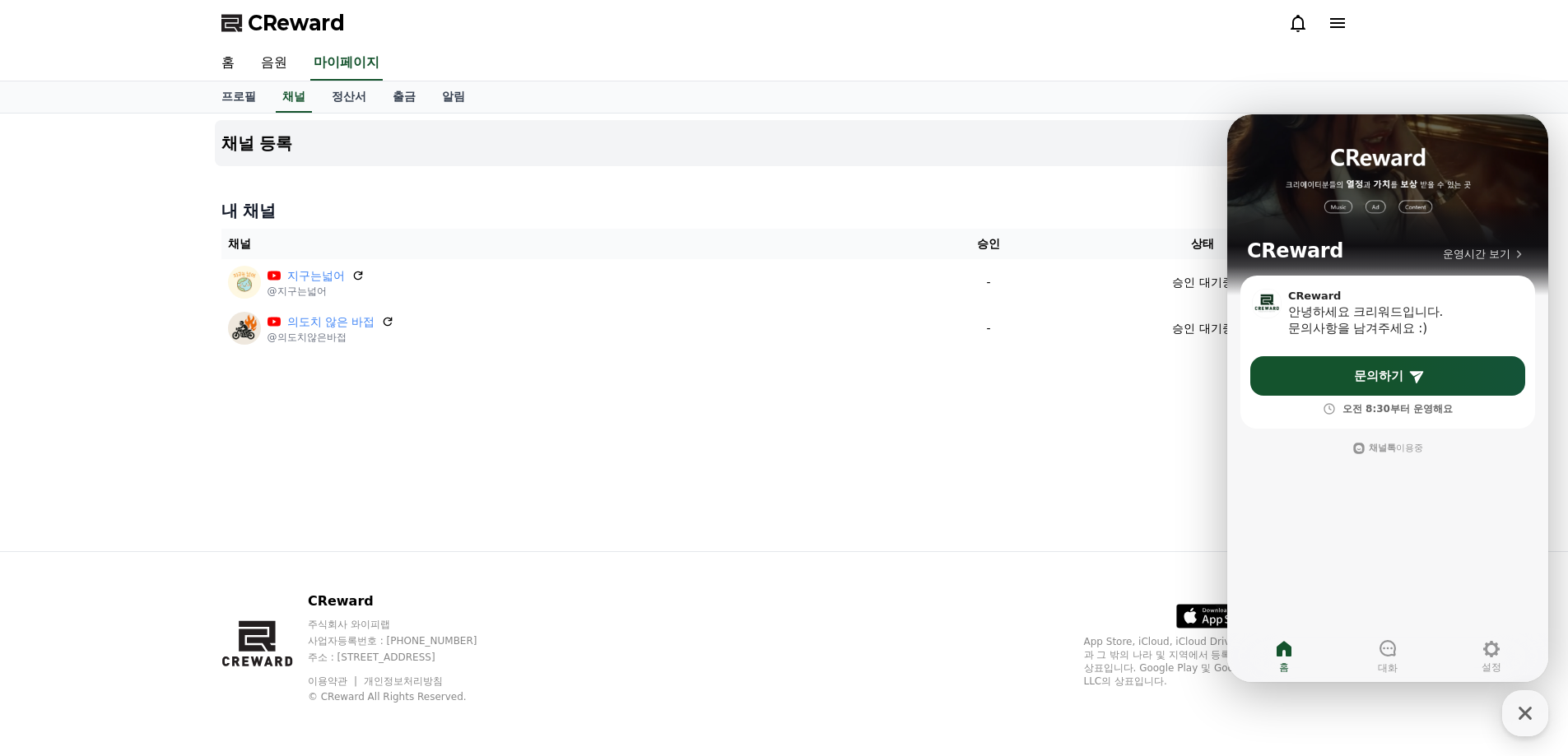
select select "**********"
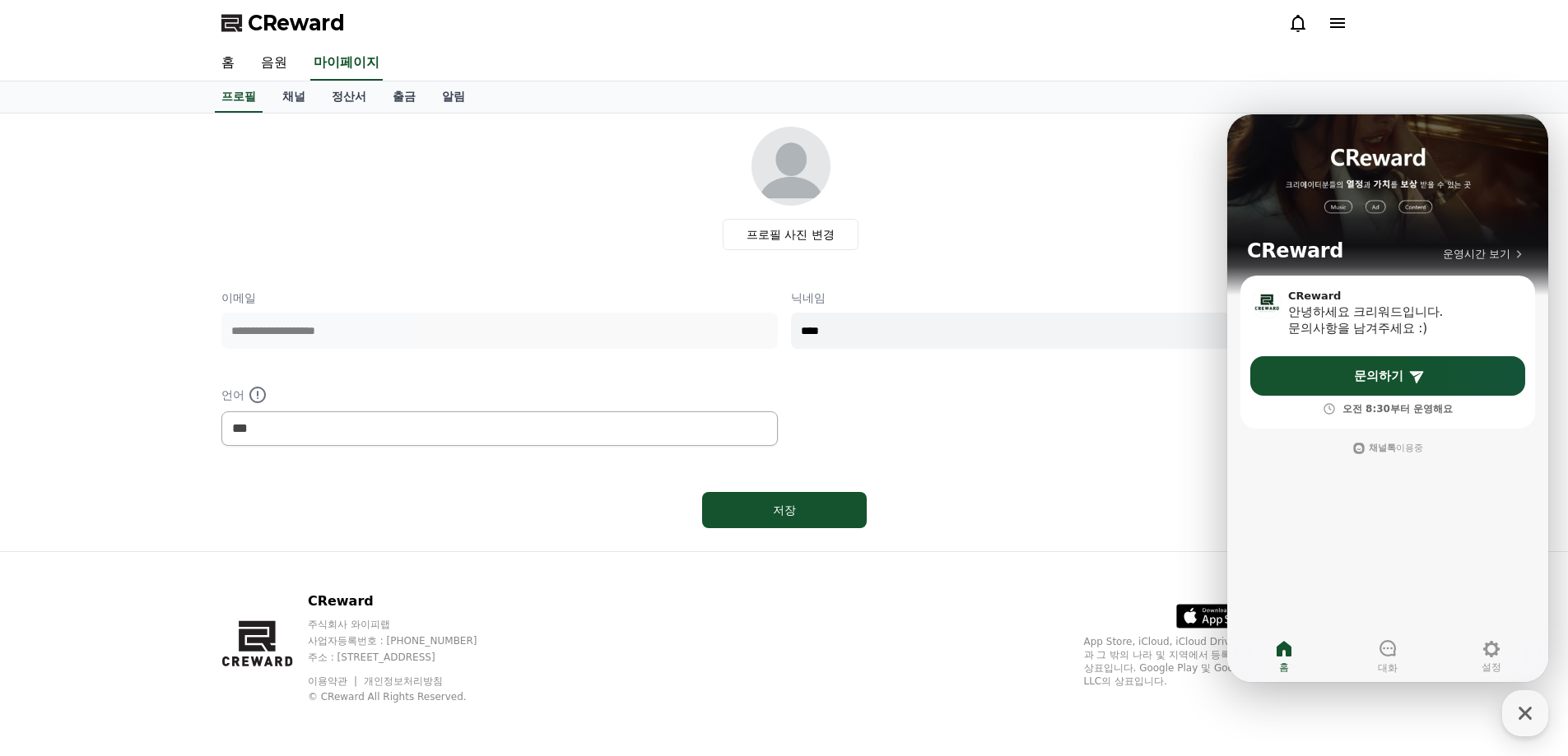
click at [632, 291] on p "이메일" at bounding box center [499, 297] width 556 height 16
click at [457, 101] on link "알림" at bounding box center [453, 97] width 49 height 32
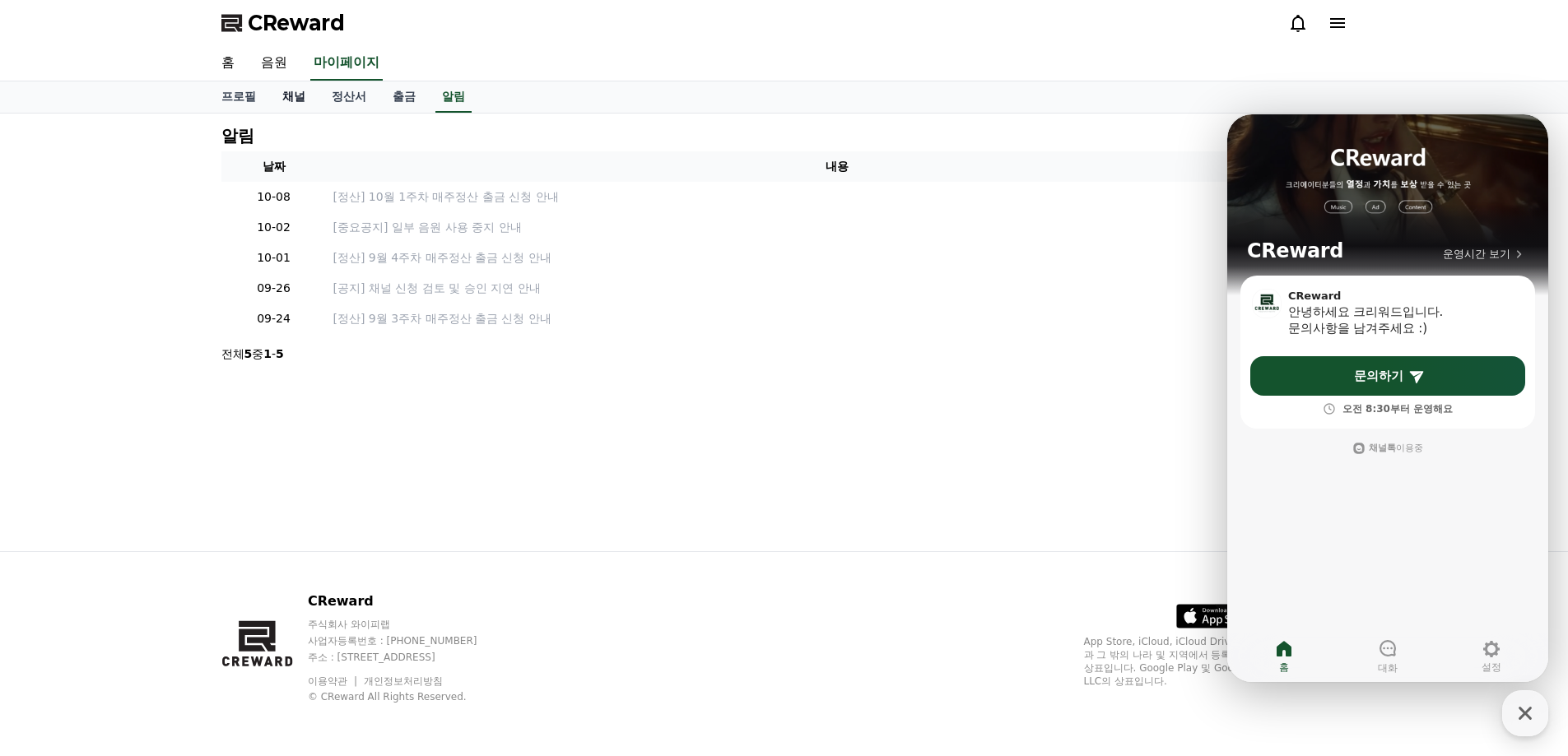
click at [315, 100] on link "채널" at bounding box center [293, 97] width 49 height 32
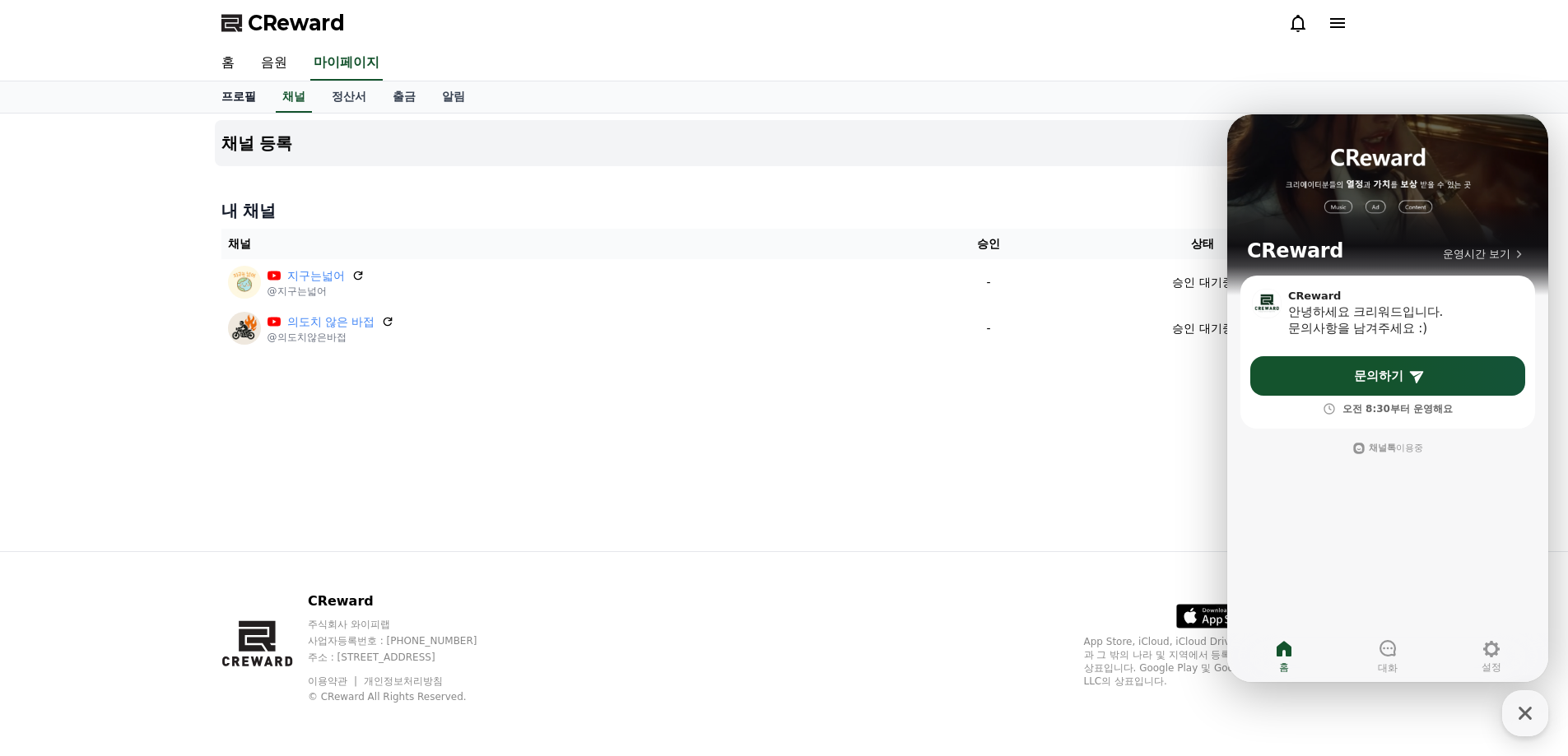
click at [247, 92] on link "프로필" at bounding box center [238, 97] width 61 height 32
select select "**********"
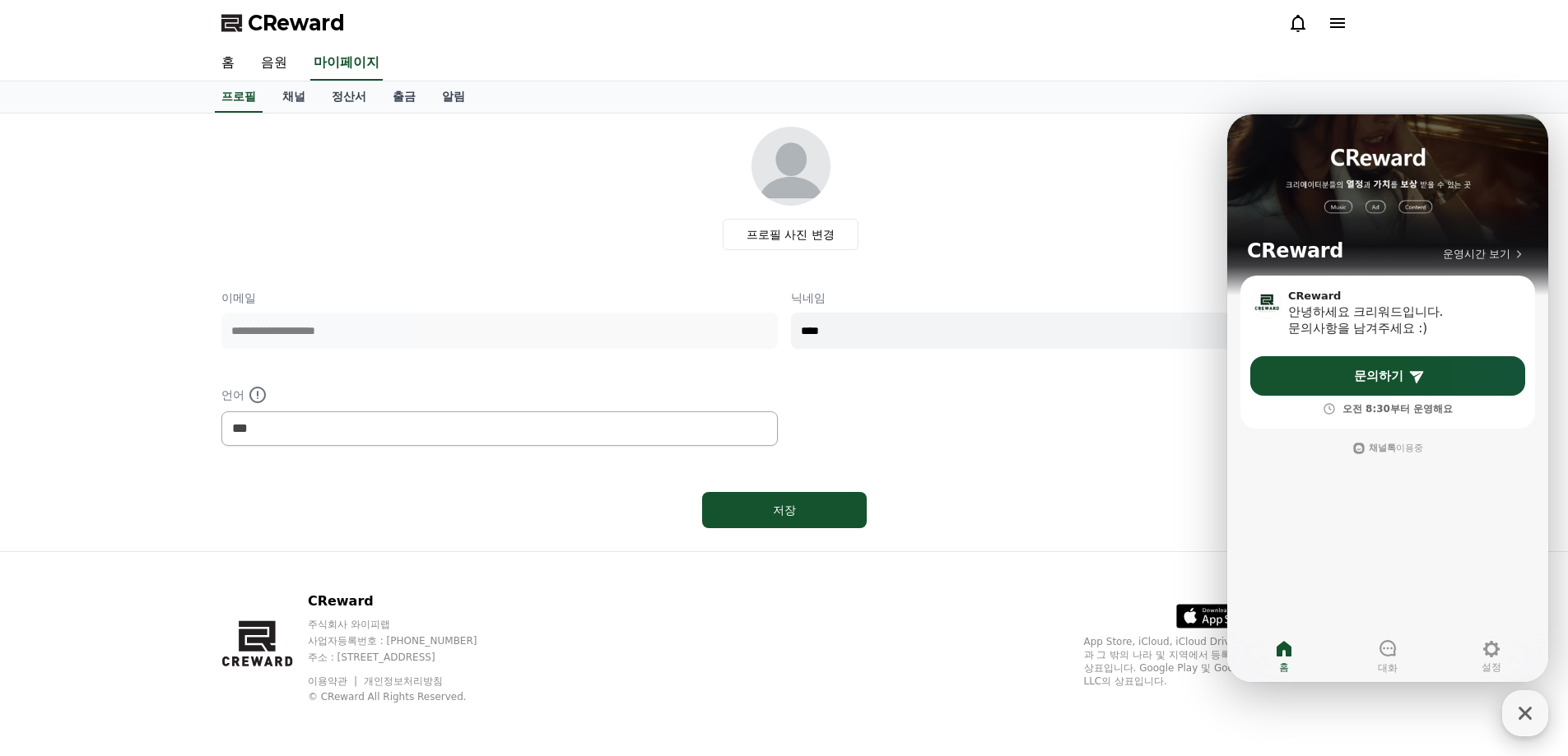
click at [1520, 707] on icon "button" at bounding box center [1525, 713] width 30 height 30
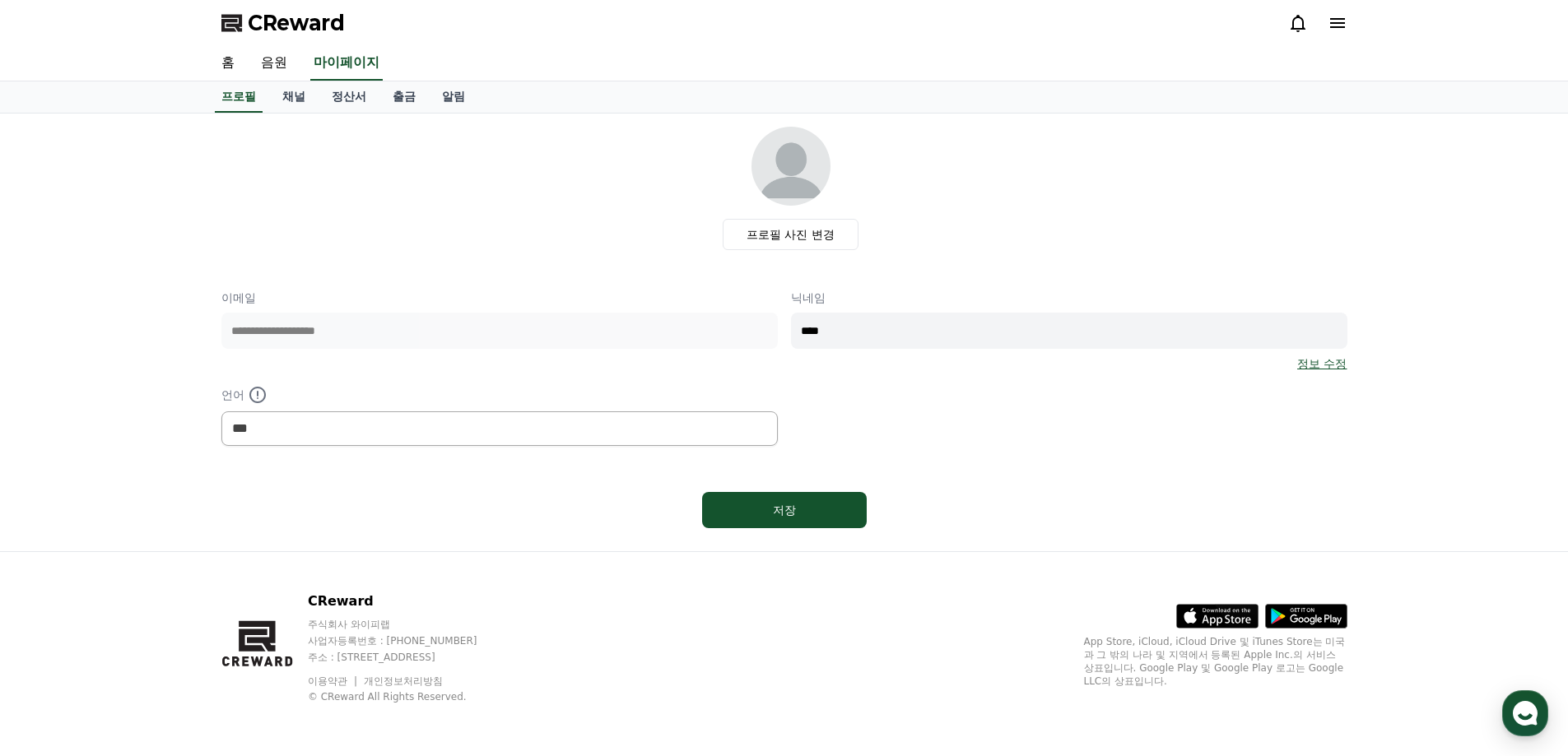
click at [1301, 365] on link "정보 수정" at bounding box center [1321, 364] width 49 height 16
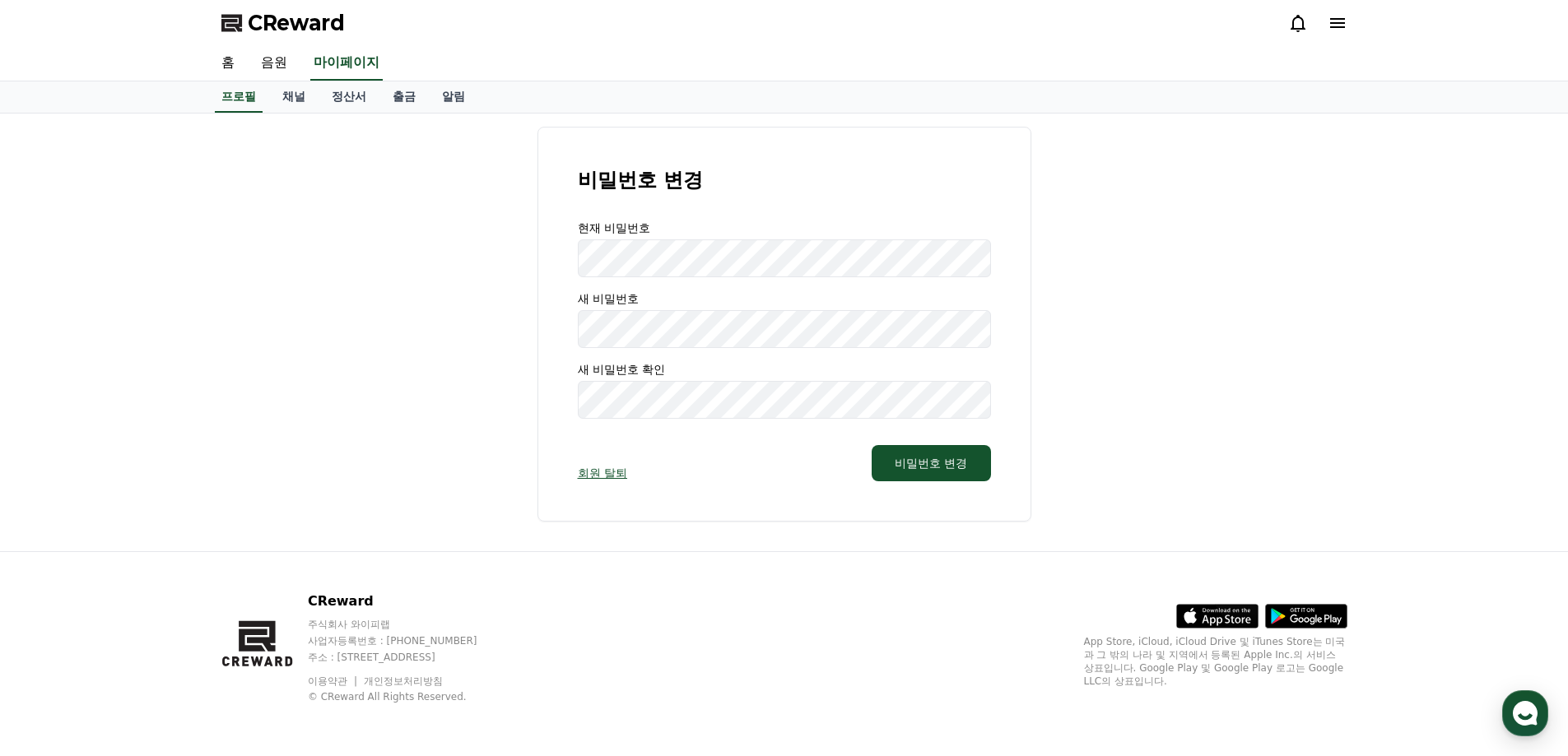
click at [618, 471] on link "회원 탈퇴" at bounding box center [601, 472] width 49 height 16
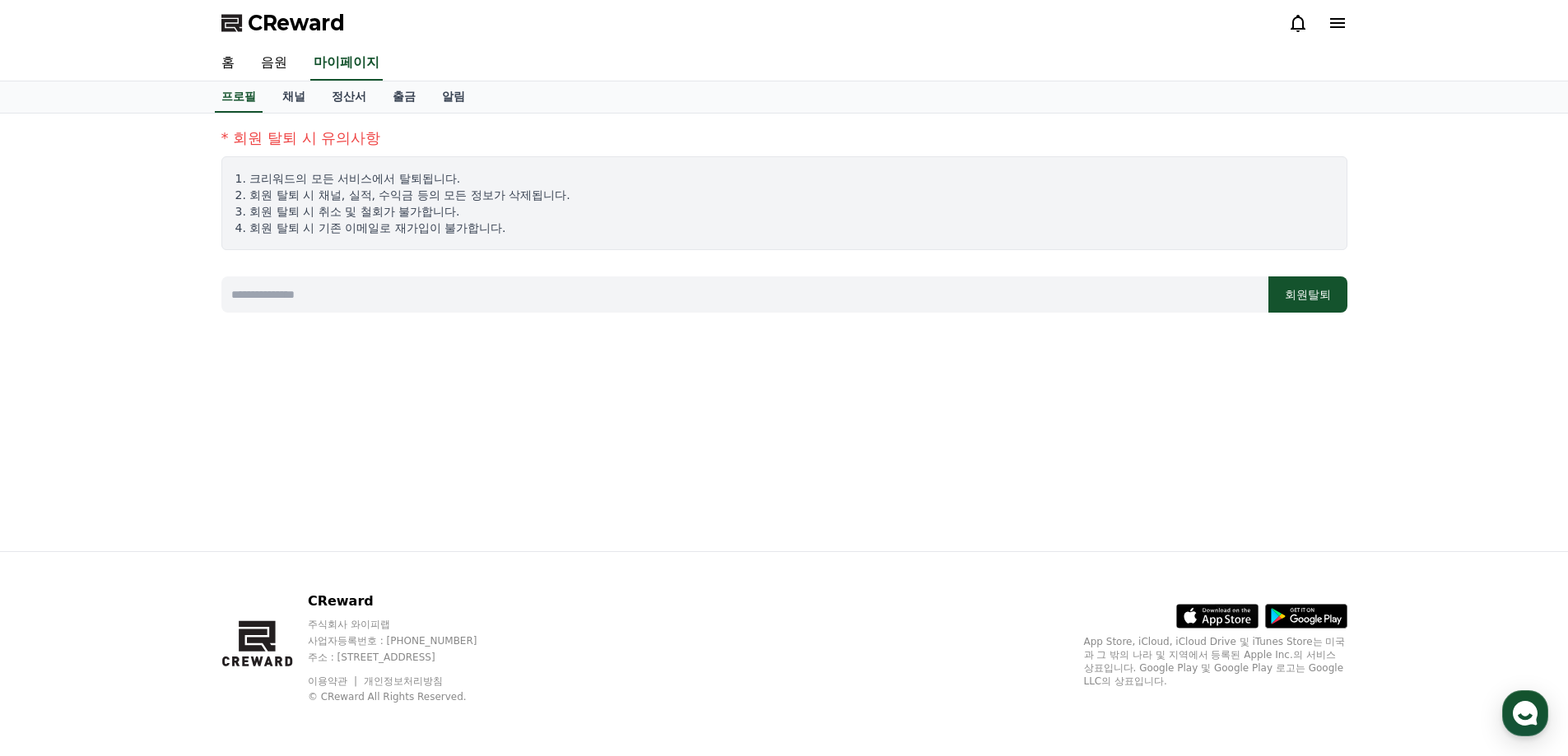
click at [964, 285] on input at bounding box center [745, 294] width 1047 height 37
click at [1311, 299] on button "회원탈퇴" at bounding box center [1307, 294] width 79 height 37
click at [874, 291] on input at bounding box center [745, 294] width 1047 height 37
type input "*****"
click at [1302, 307] on button "회원탈퇴" at bounding box center [1307, 294] width 79 height 37
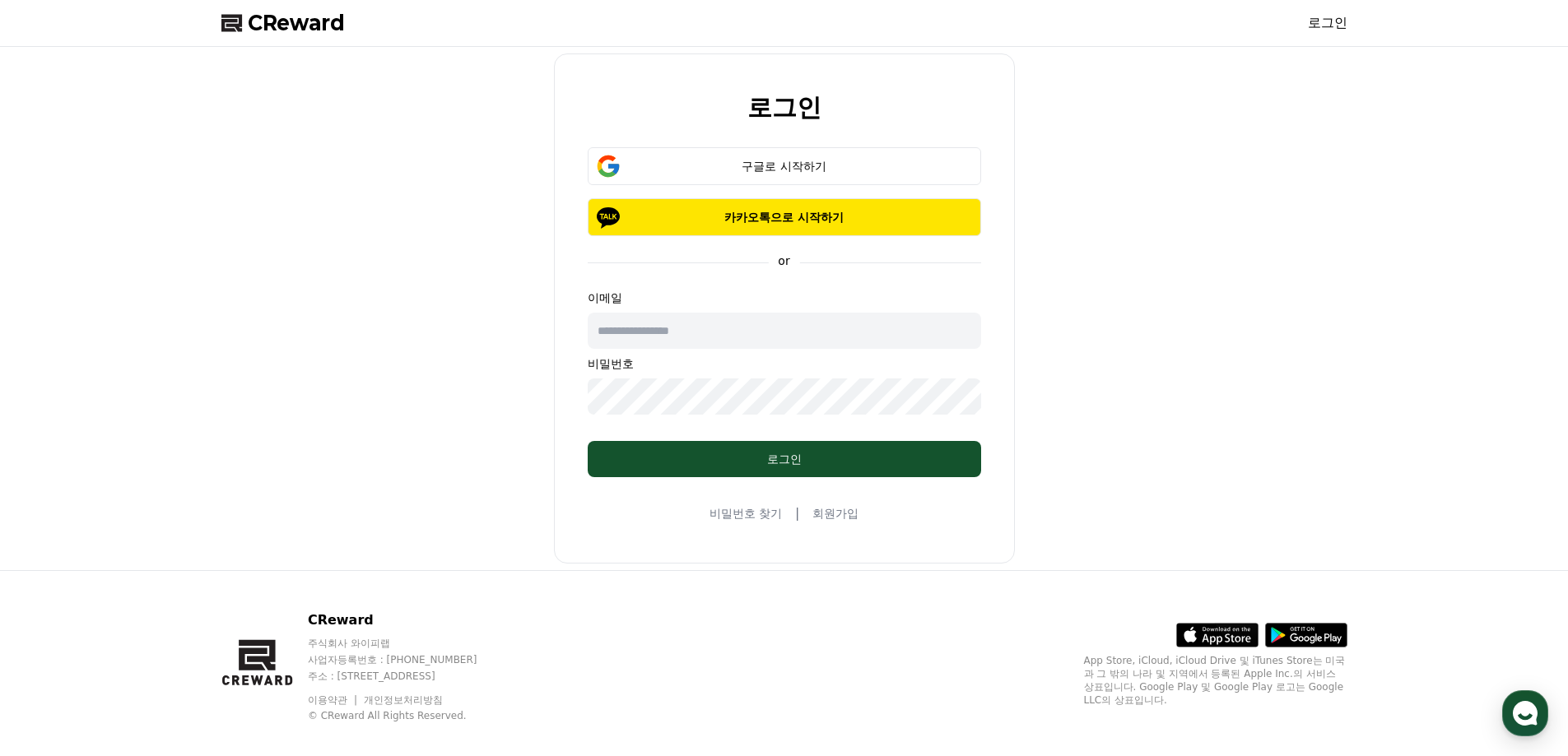
type input "**********"
click at [837, 515] on link "회원가입" at bounding box center [835, 513] width 46 height 16
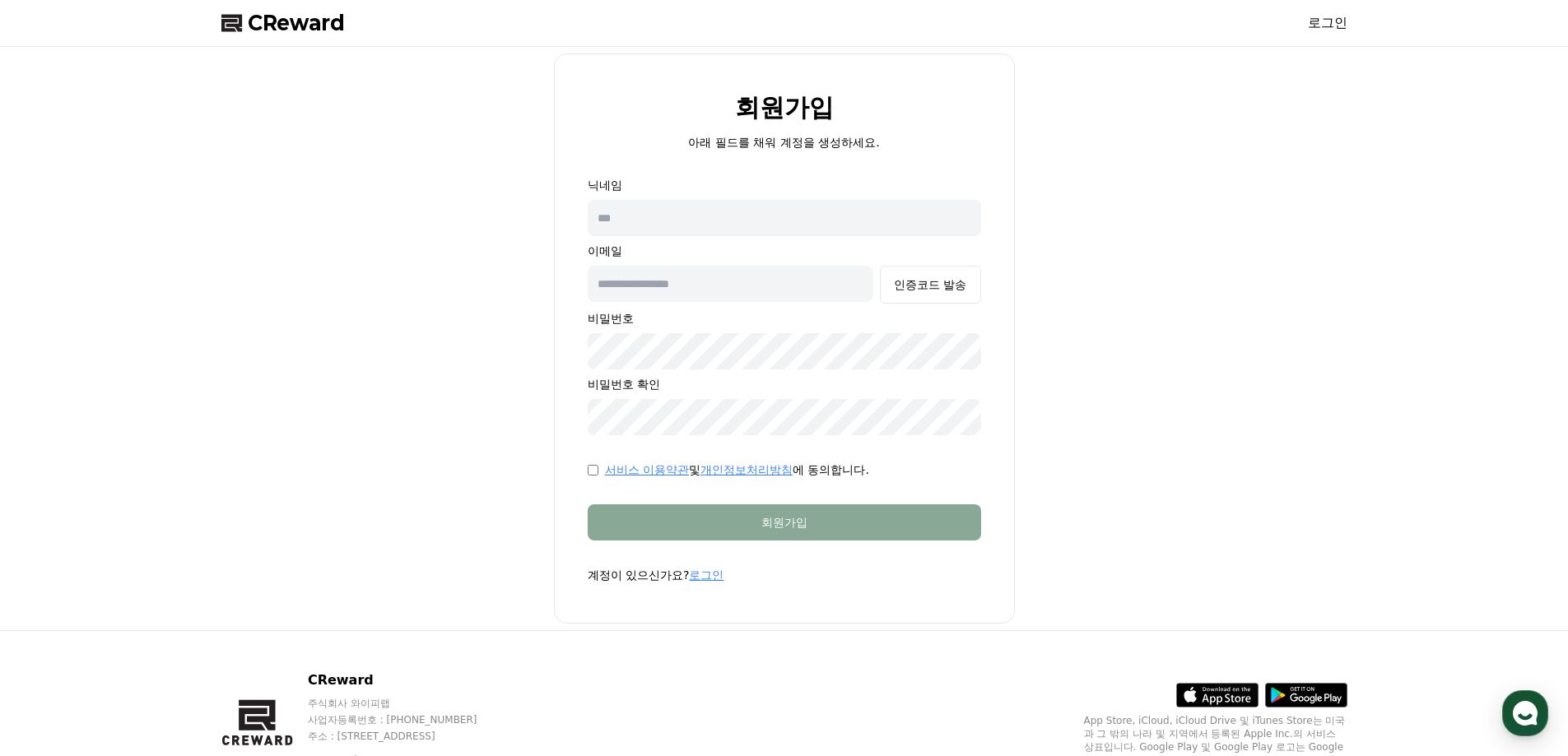
type input "**********"
click at [652, 203] on input "text" at bounding box center [784, 218] width 393 height 37
type input "***"
click at [746, 289] on input "**********" at bounding box center [731, 284] width 287 height 37
drag, startPoint x: 748, startPoint y: 287, endPoint x: 561, endPoint y: 290, distance: 187.0
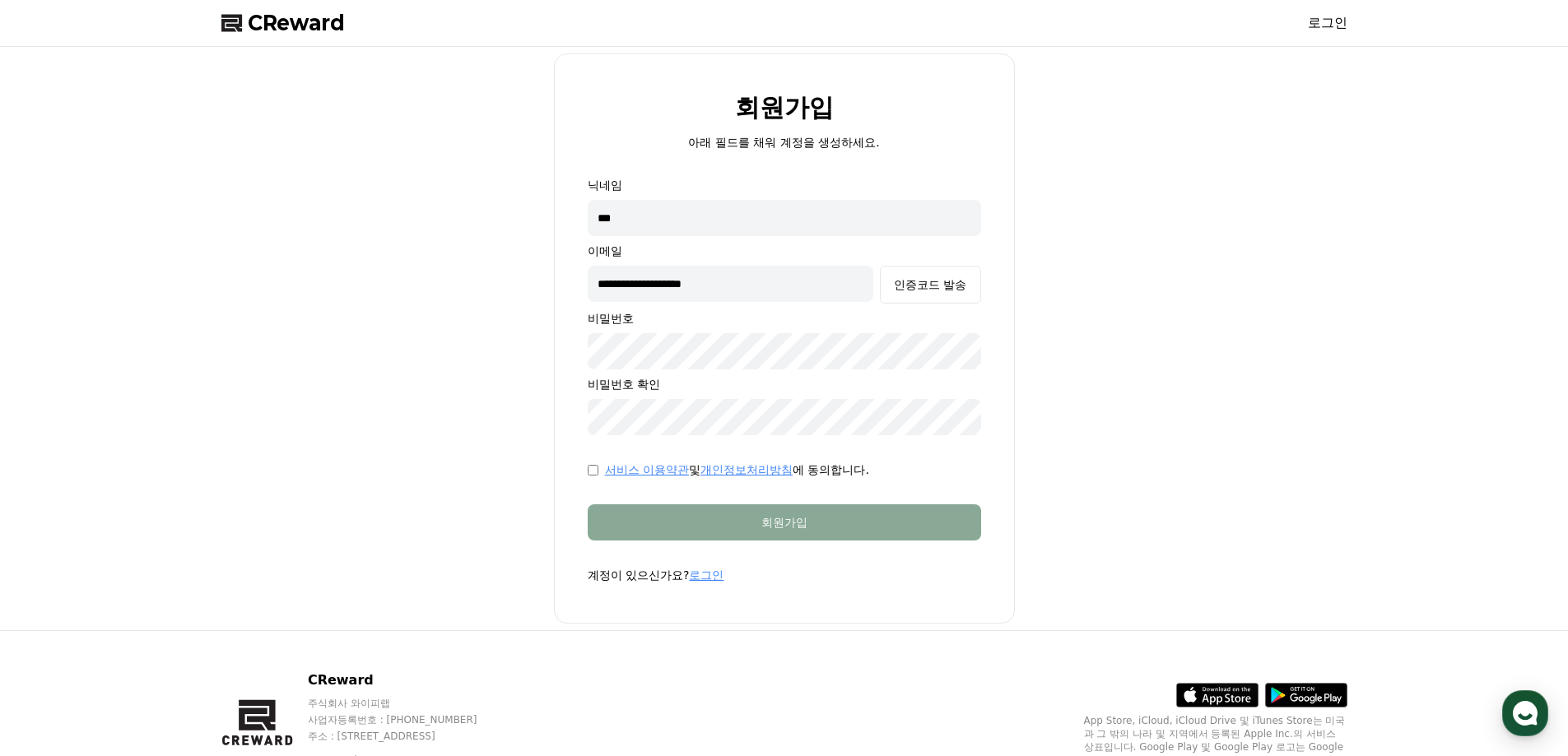
click at [561, 290] on form "**********" at bounding box center [784, 380] width 446 height 407
type input "*"
drag, startPoint x: 739, startPoint y: 293, endPoint x: 669, endPoint y: 293, distance: 70.0
click at [669, 293] on input "**********" at bounding box center [731, 284] width 287 height 37
type input "**********"
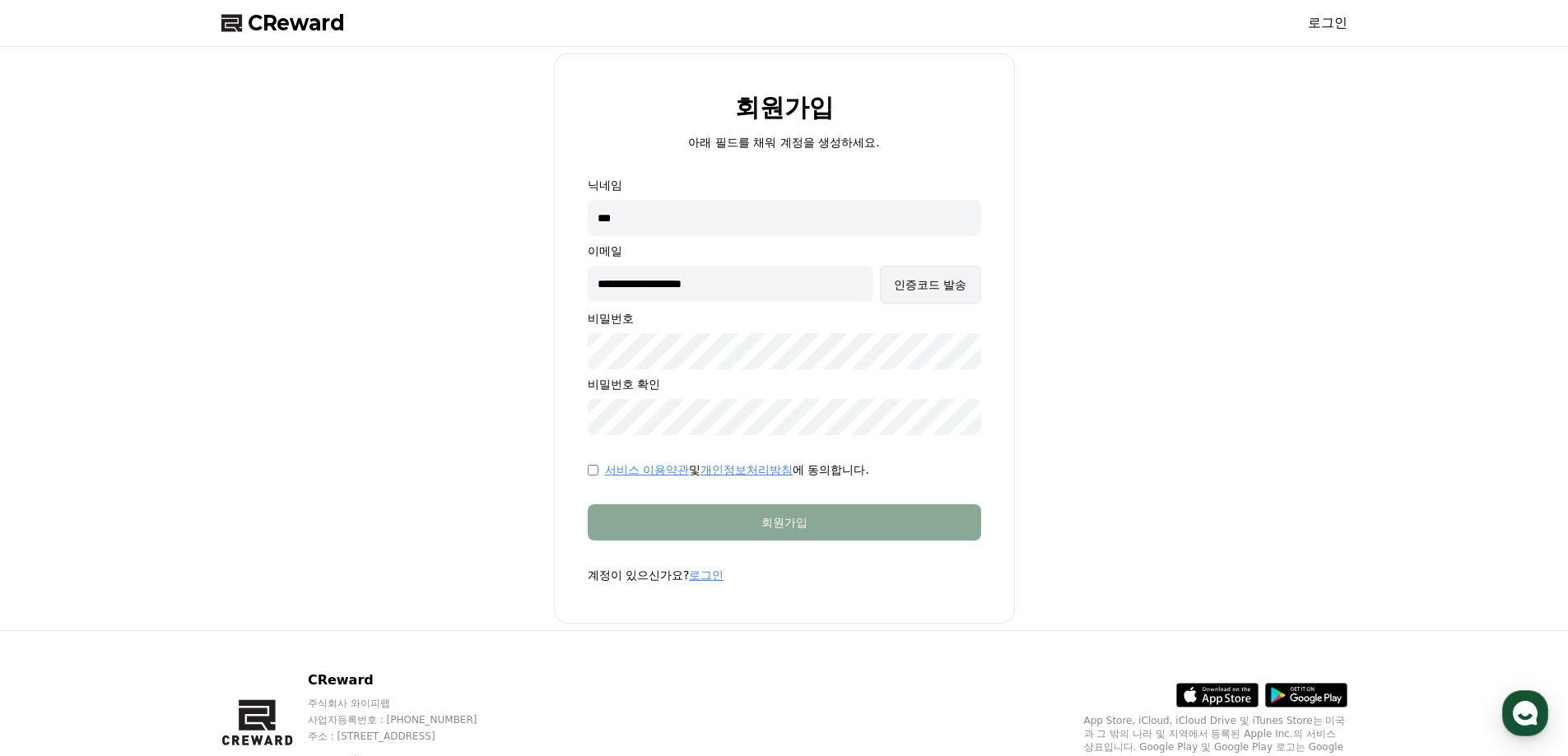
click at [945, 280] on div "인증코드 발송" at bounding box center [929, 284] width 72 height 16
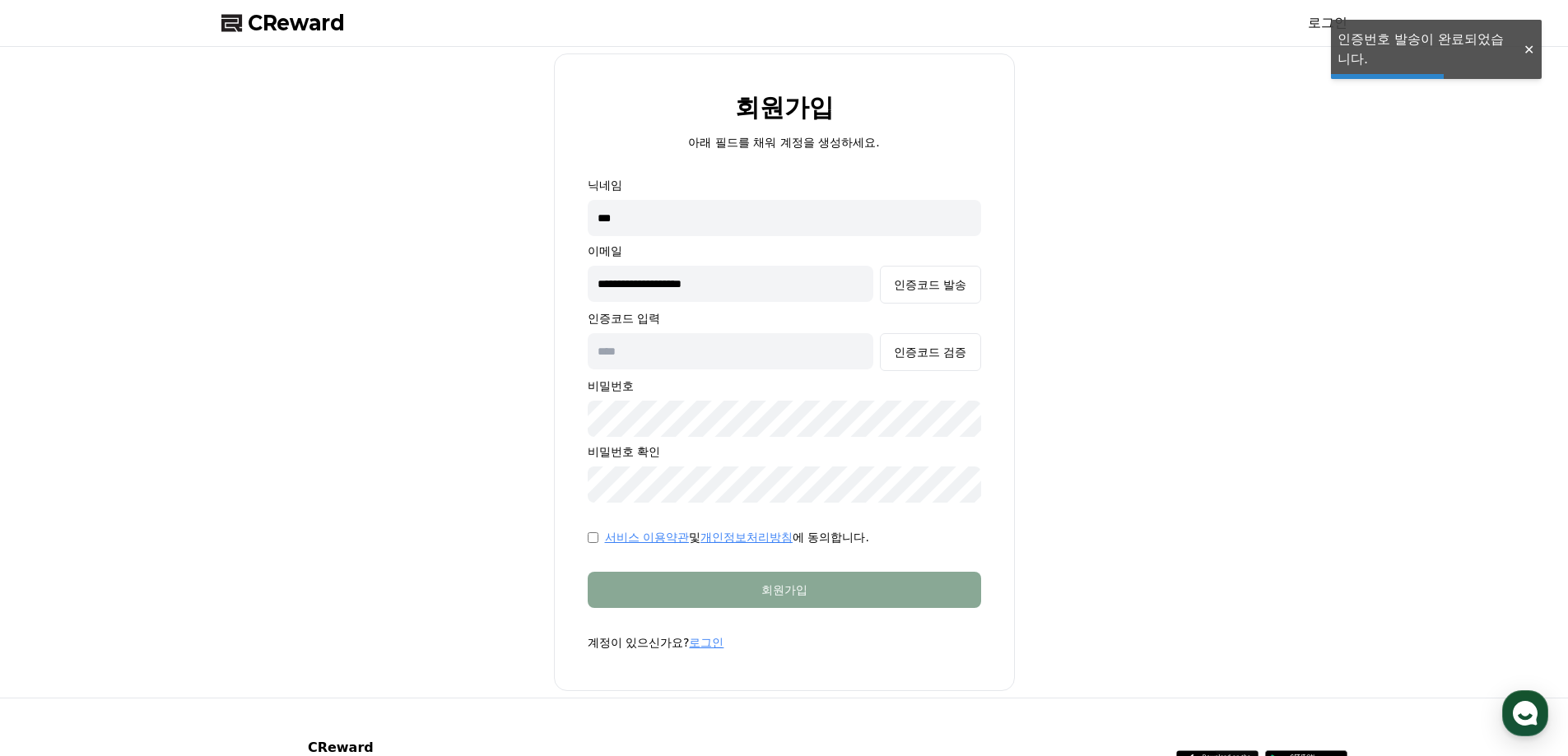
click at [482, 415] on div "**********" at bounding box center [784, 372] width 1139 height 638
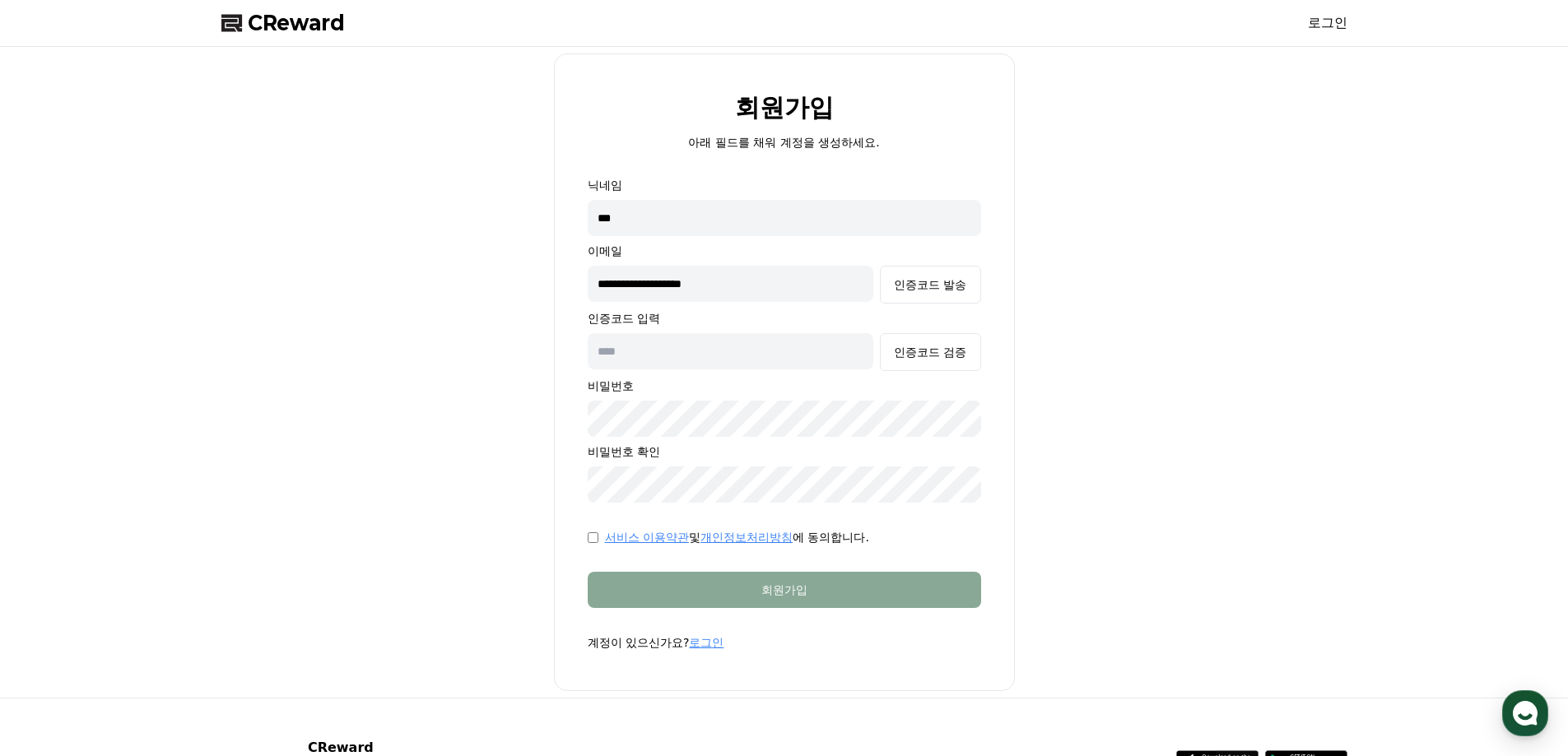
click at [740, 369] on div "인증코드 검증" at bounding box center [784, 351] width 393 height 38
click at [740, 363] on input "text" at bounding box center [731, 351] width 287 height 37
type input "******"
click at [929, 356] on div "인증코드 검증" at bounding box center [929, 352] width 72 height 16
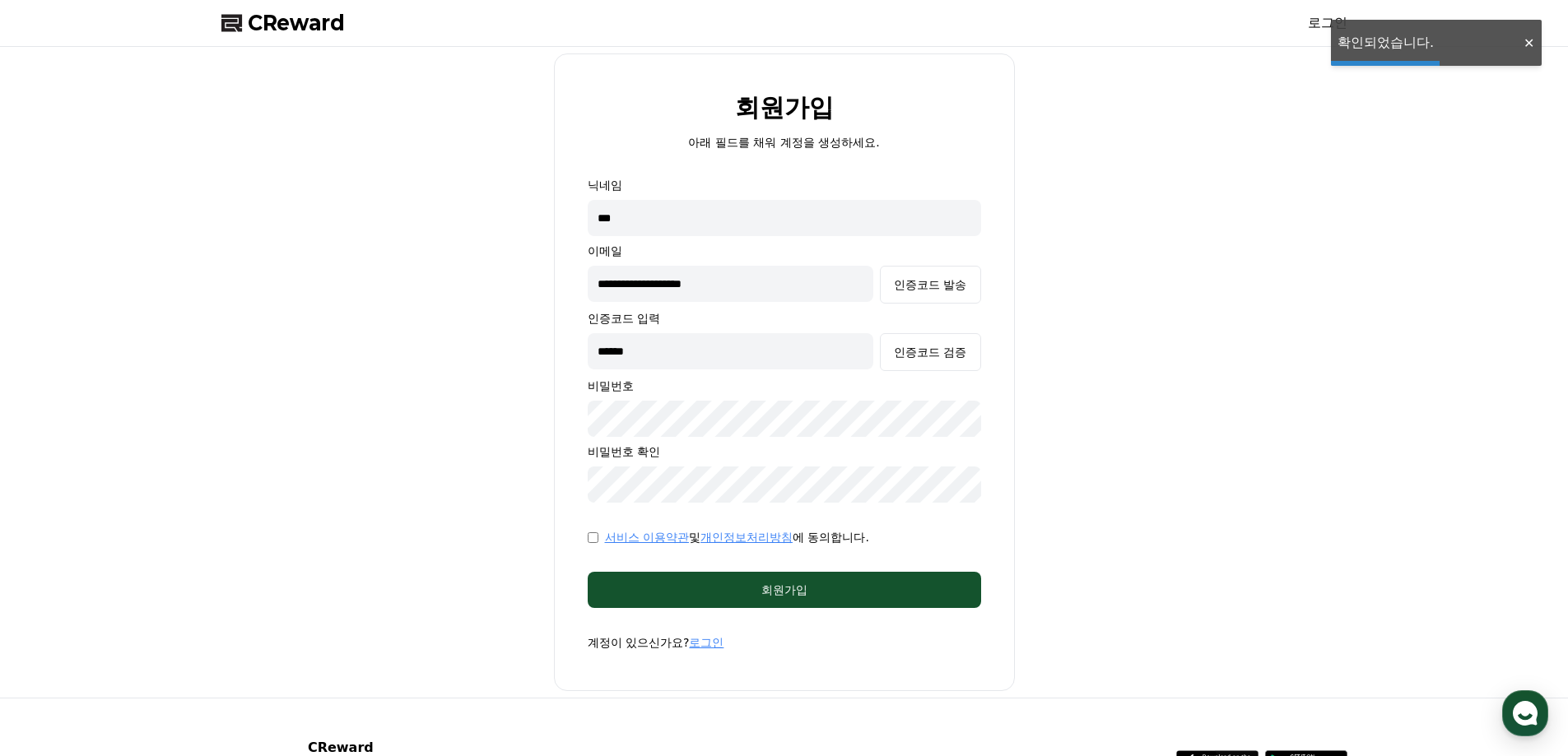
click at [884, 556] on form "**********" at bounding box center [784, 414] width 446 height 474
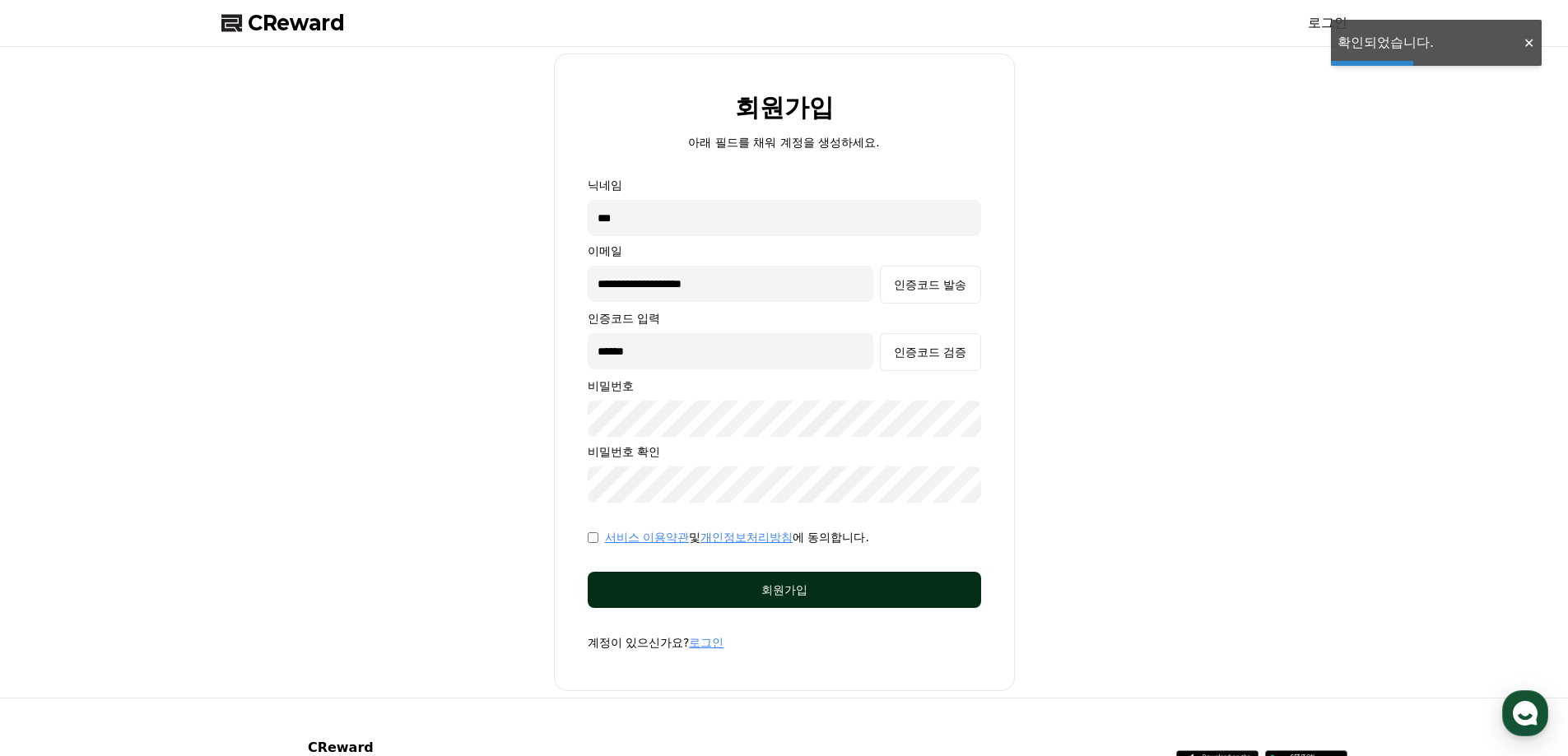
click at [880, 589] on div "회원가입" at bounding box center [784, 590] width 327 height 16
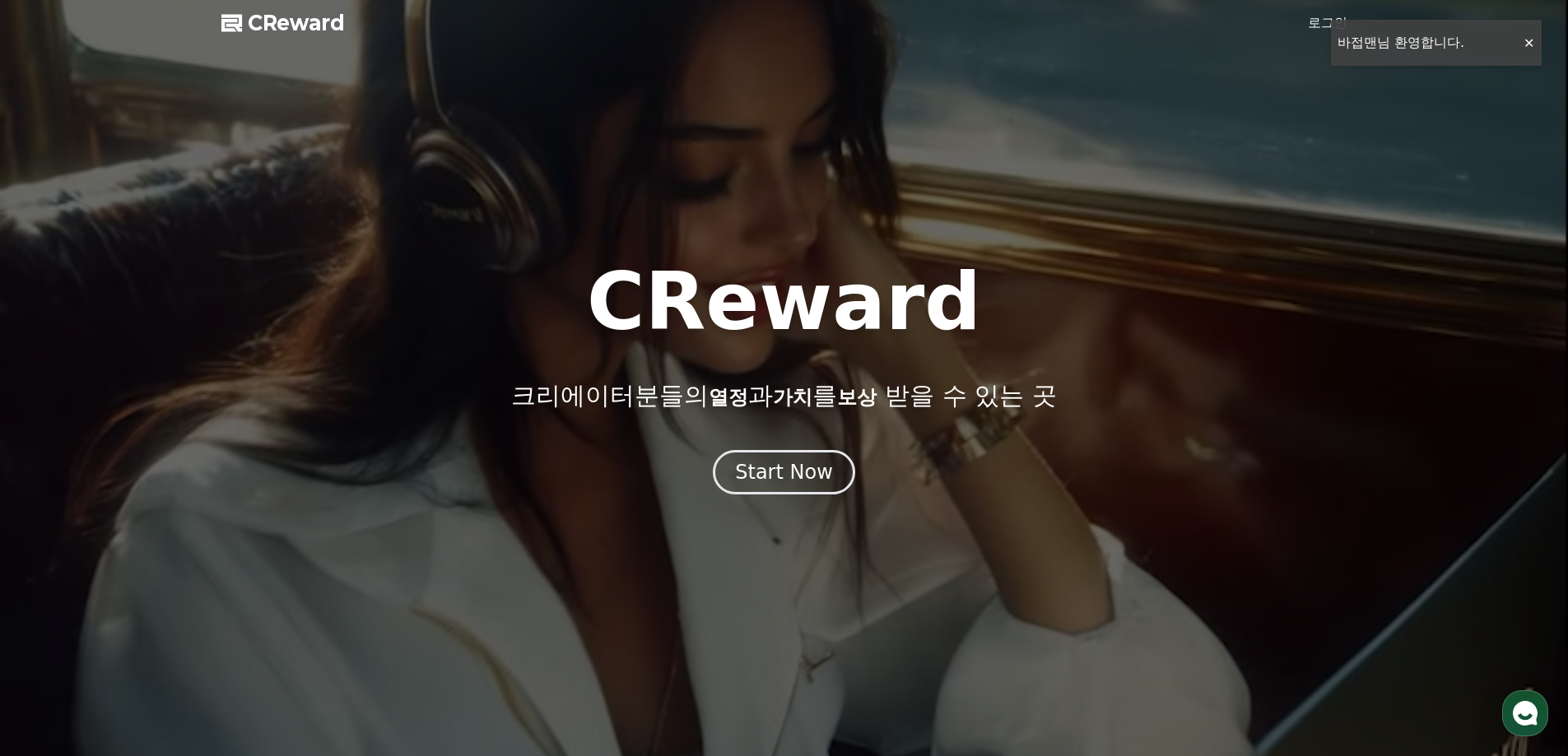
click at [1521, 38] on div at bounding box center [784, 378] width 1568 height 756
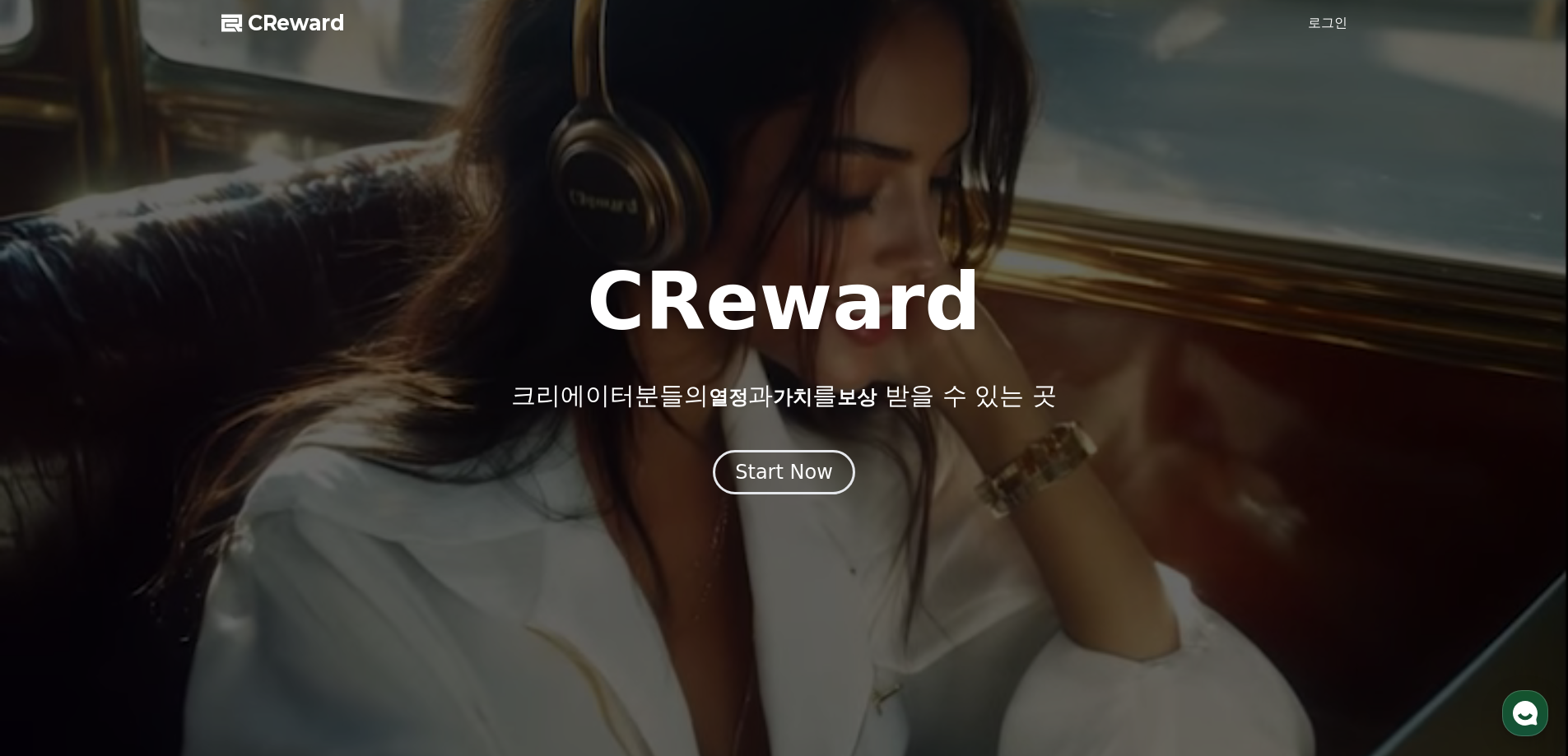
drag, startPoint x: 1312, startPoint y: 32, endPoint x: 1316, endPoint y: 22, distance: 10.8
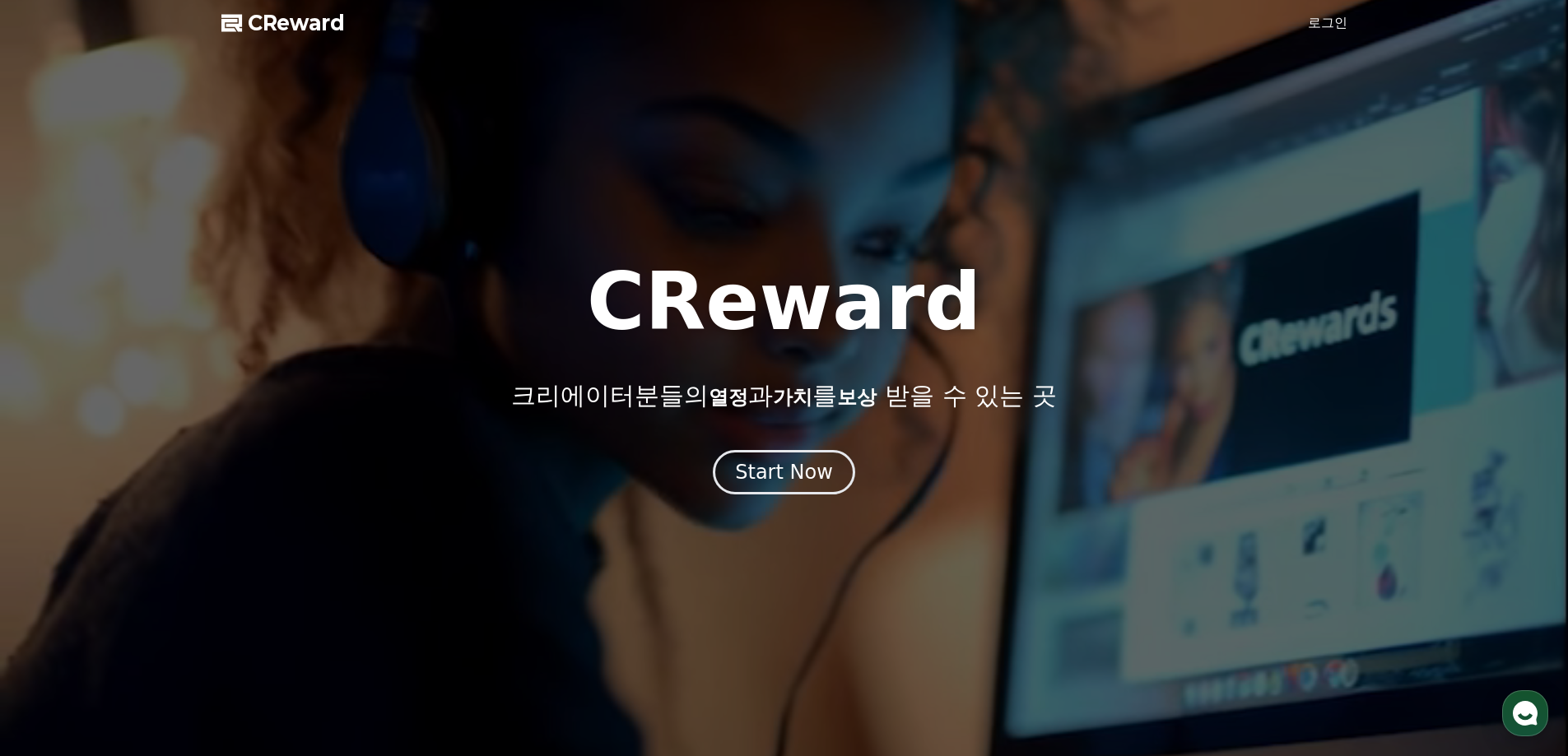
click at [1313, 32] on link "로그인" at bounding box center [1327, 23] width 39 height 20
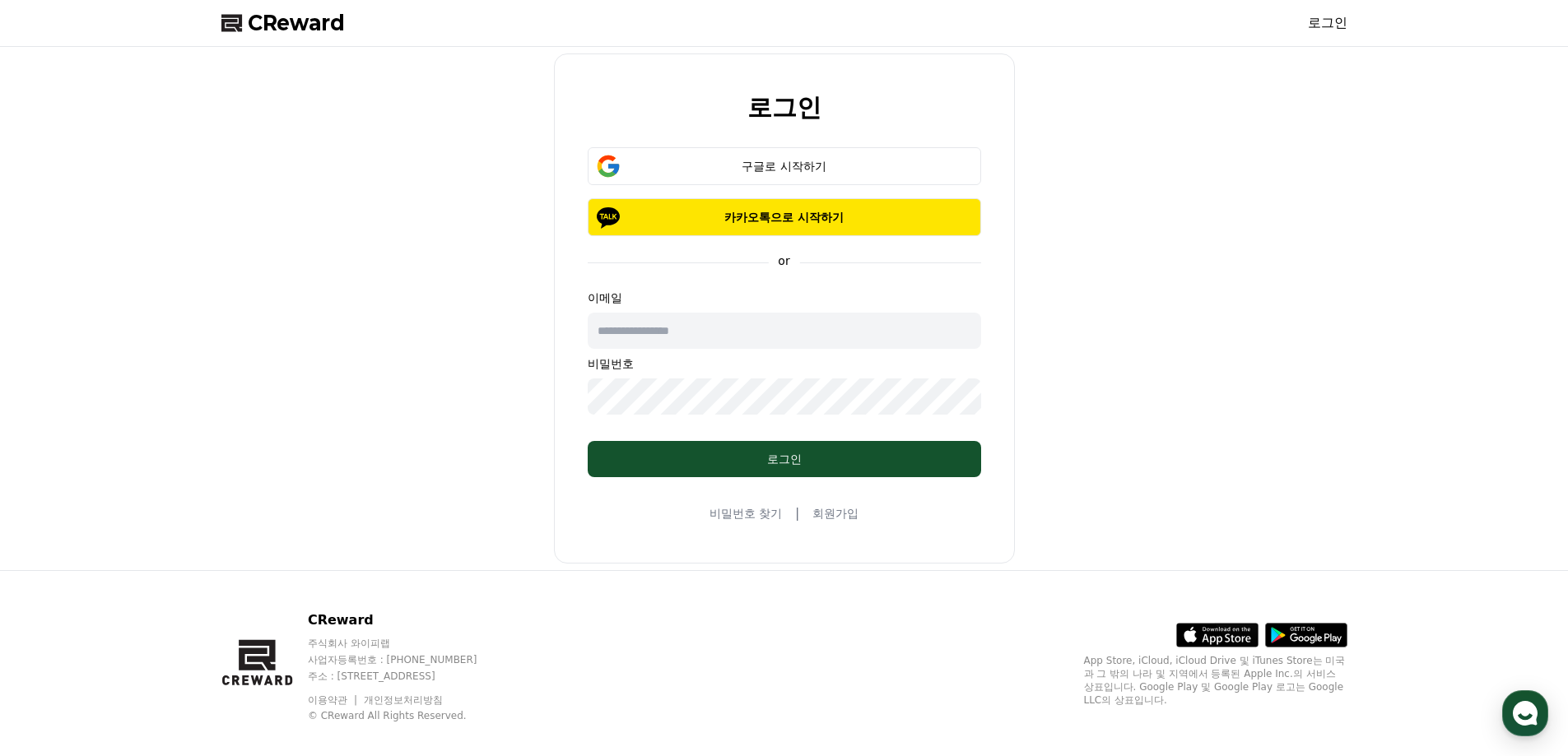
type input "**********"
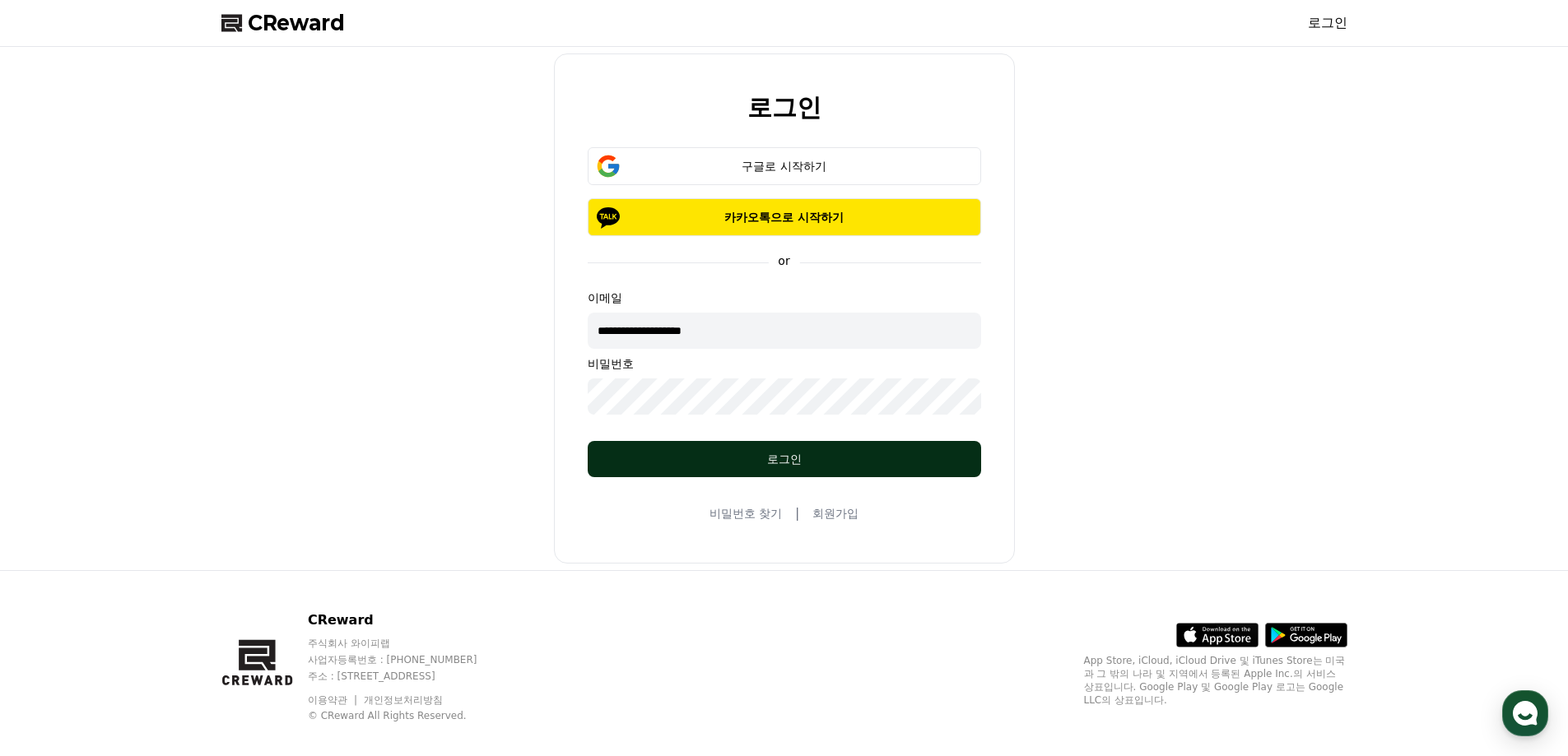
click at [783, 448] on button "로그인" at bounding box center [784, 459] width 393 height 37
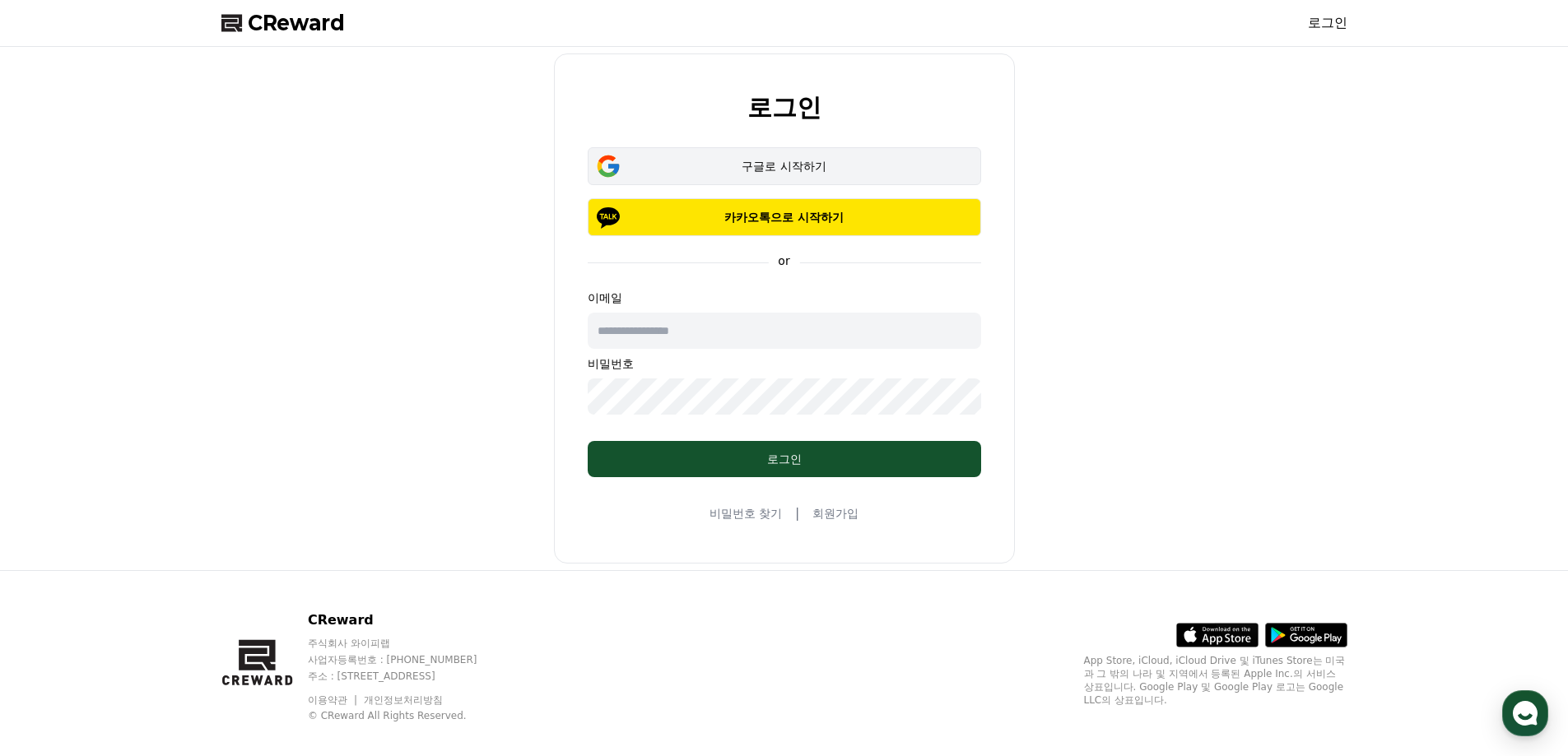
type input "**********"
click at [805, 176] on button "구글로 시작하기" at bounding box center [784, 165] width 393 height 38
